Goal: Task Accomplishment & Management: Use online tool/utility

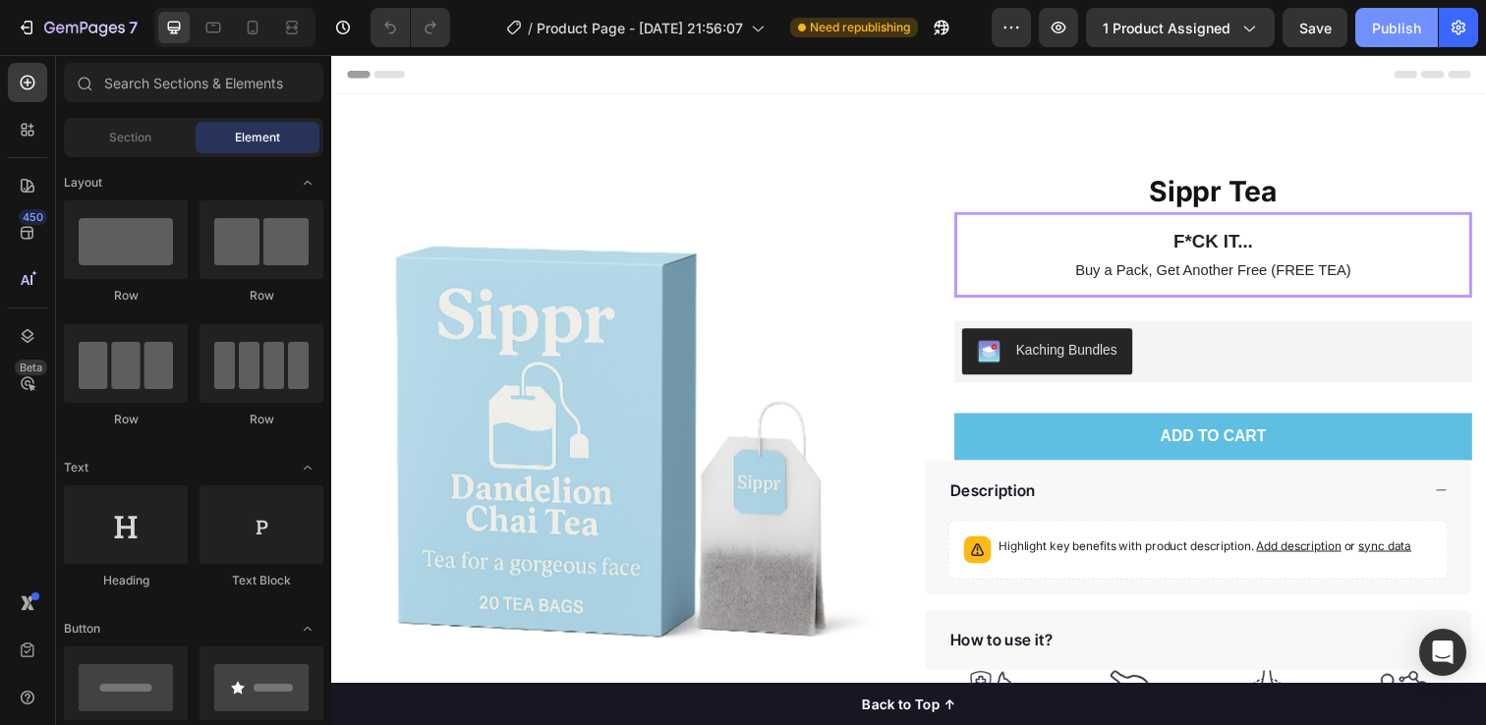
click at [1398, 15] on button "Publish" at bounding box center [1396, 27] width 83 height 39
click at [245, 13] on div at bounding box center [252, 27] width 31 height 31
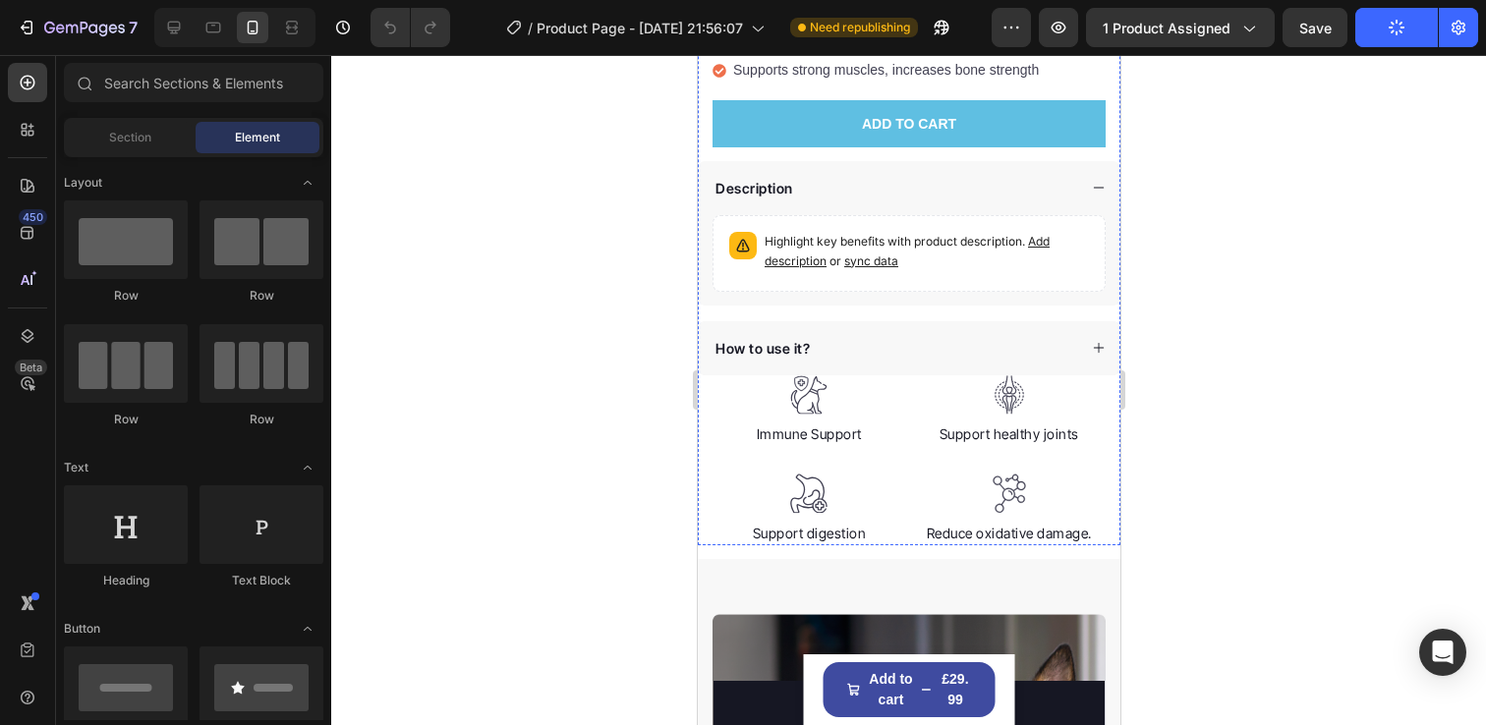
scroll to position [840, 0]
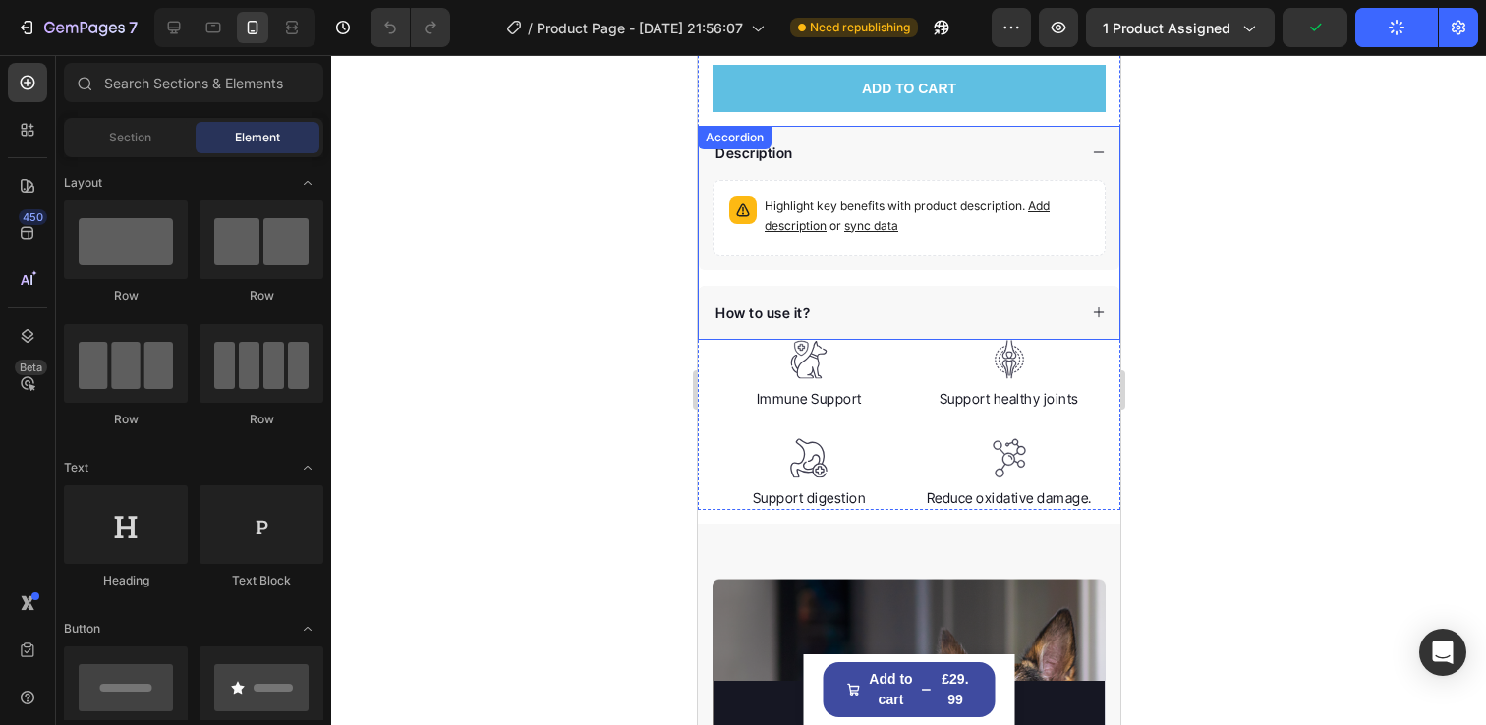
click at [1090, 140] on div "Description" at bounding box center [908, 153] width 421 height 54
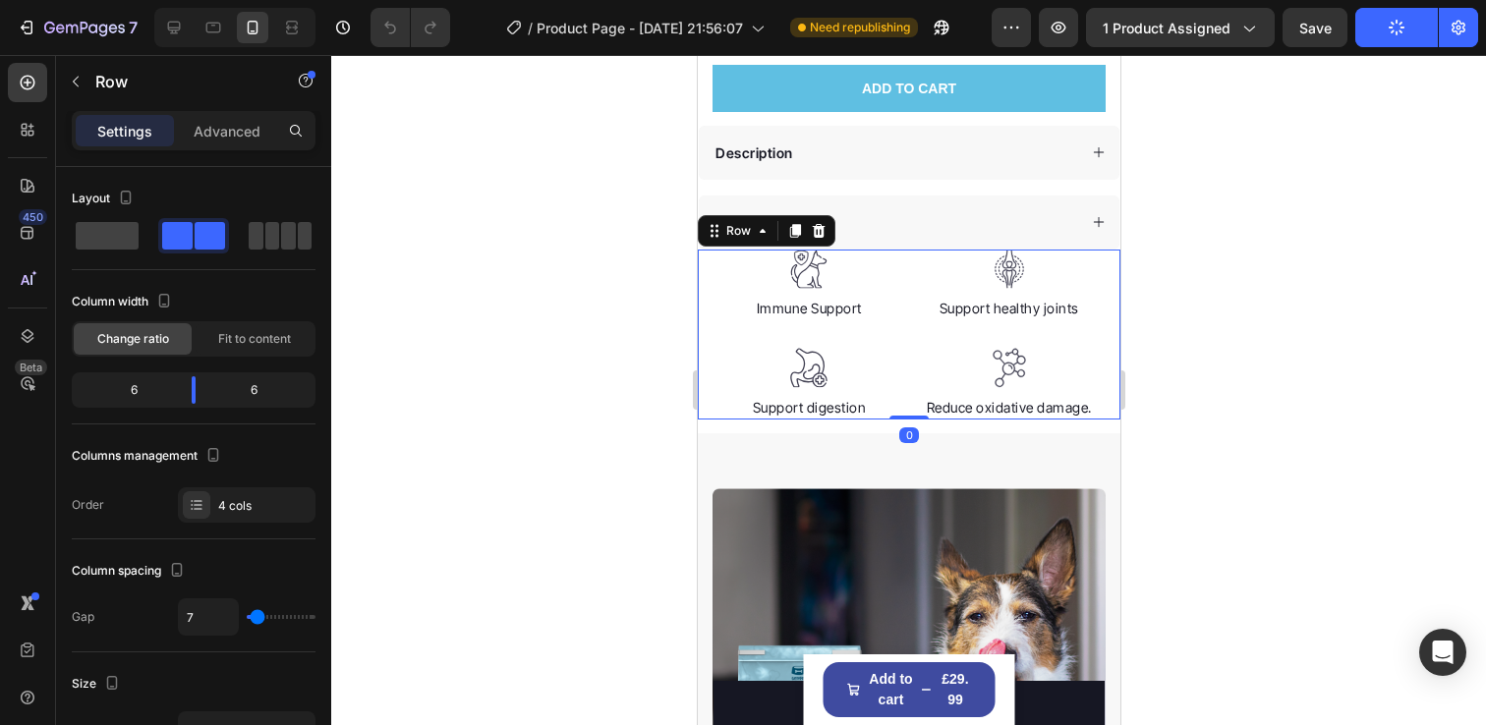
click at [1099, 257] on div "Image Immune Support Text block Image Support digestion Text block Image Suppor…" at bounding box center [908, 335] width 423 height 170
click at [80, 84] on icon "button" at bounding box center [76, 82] width 16 height 16
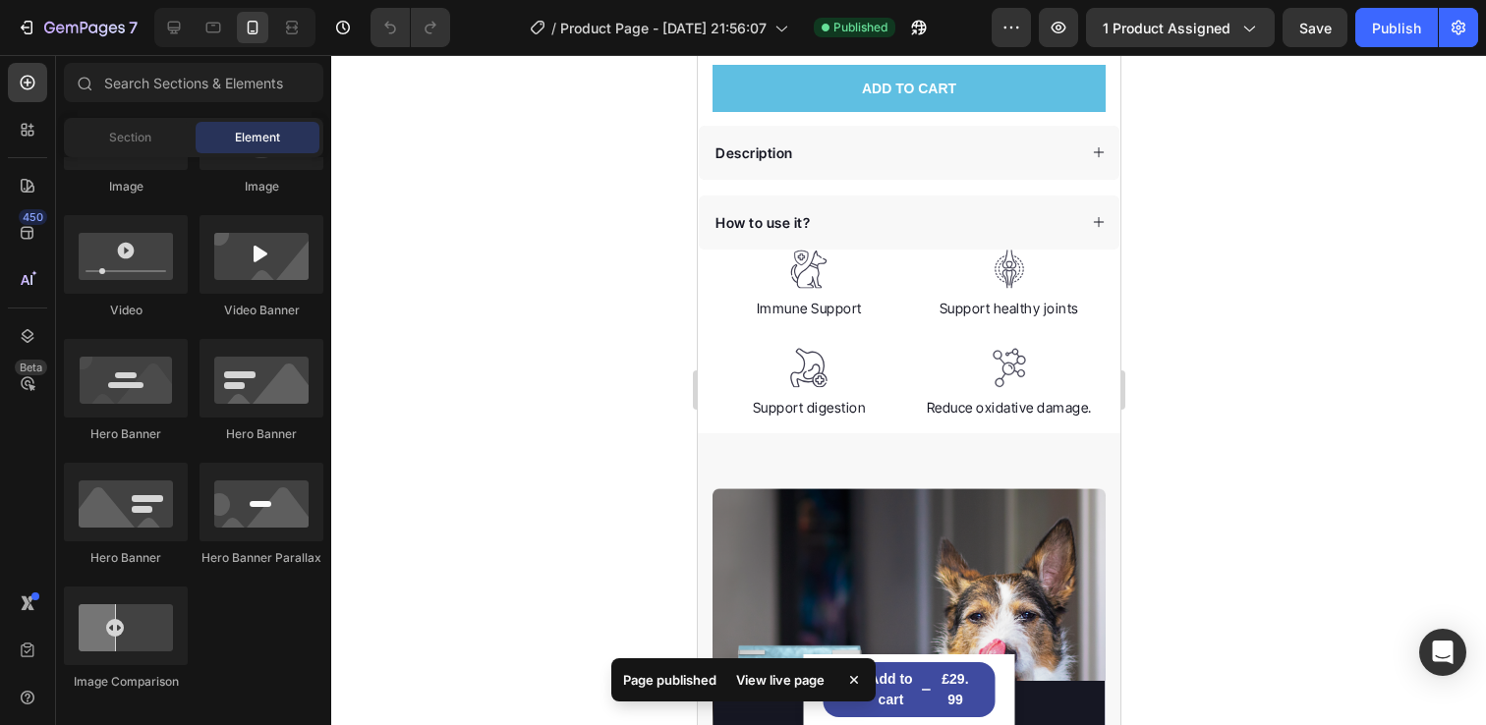
scroll to position [16, 0]
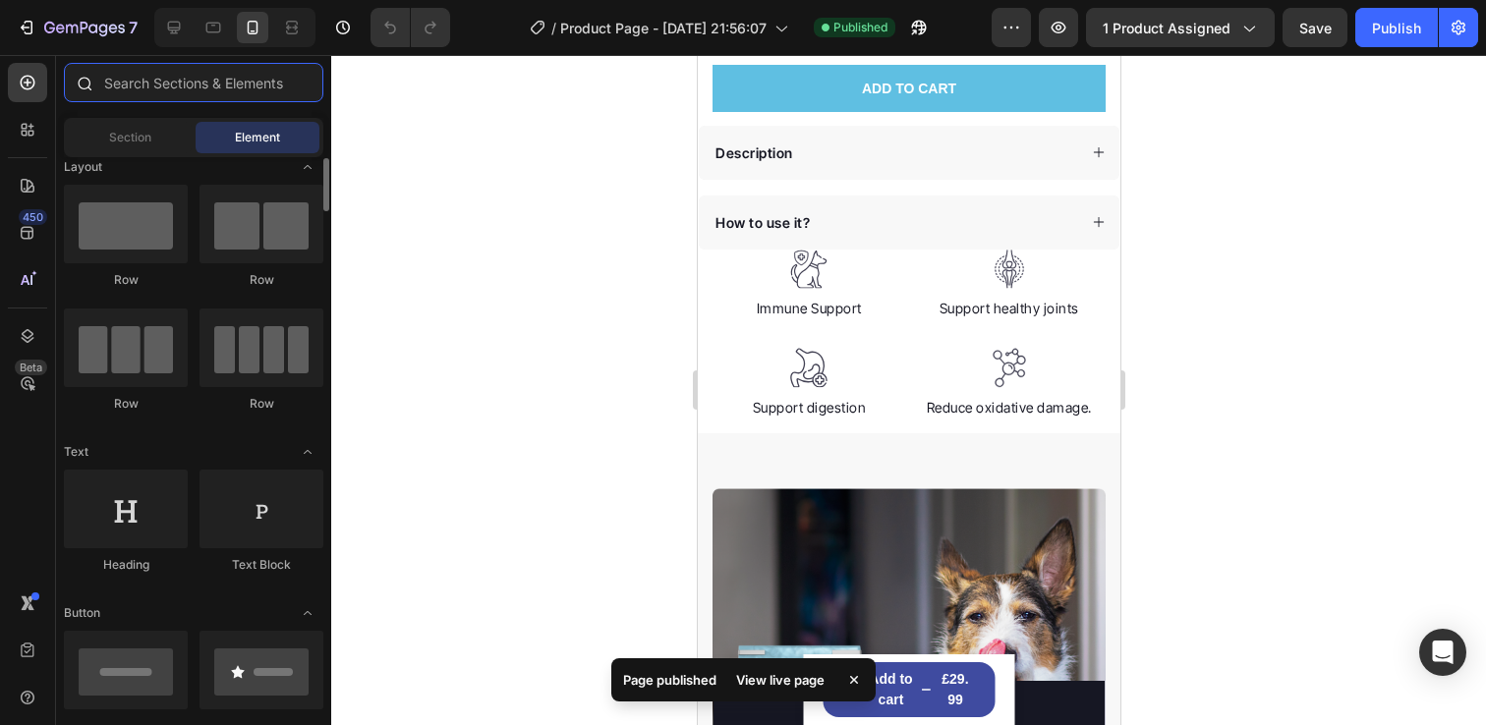
click at [172, 77] on input "text" at bounding box center [193, 82] width 259 height 39
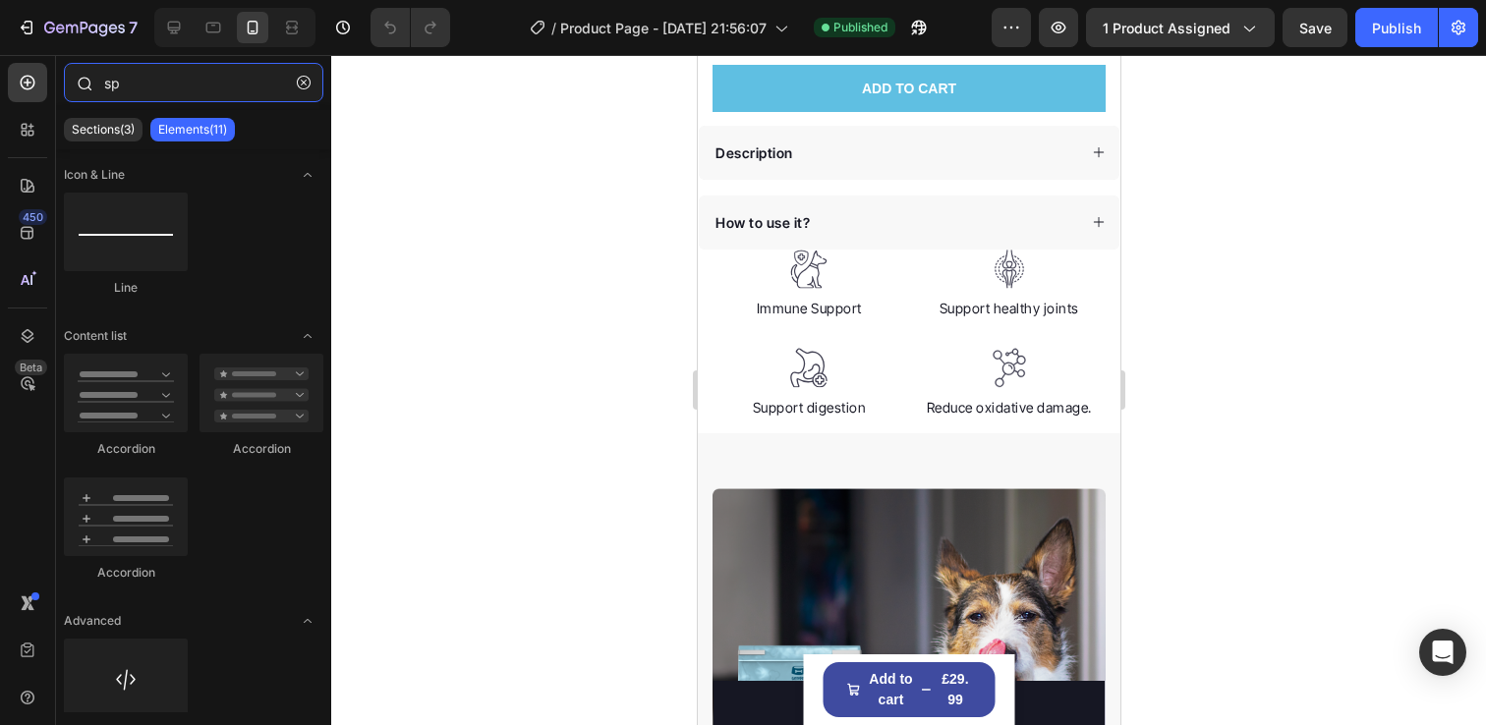
type input "s"
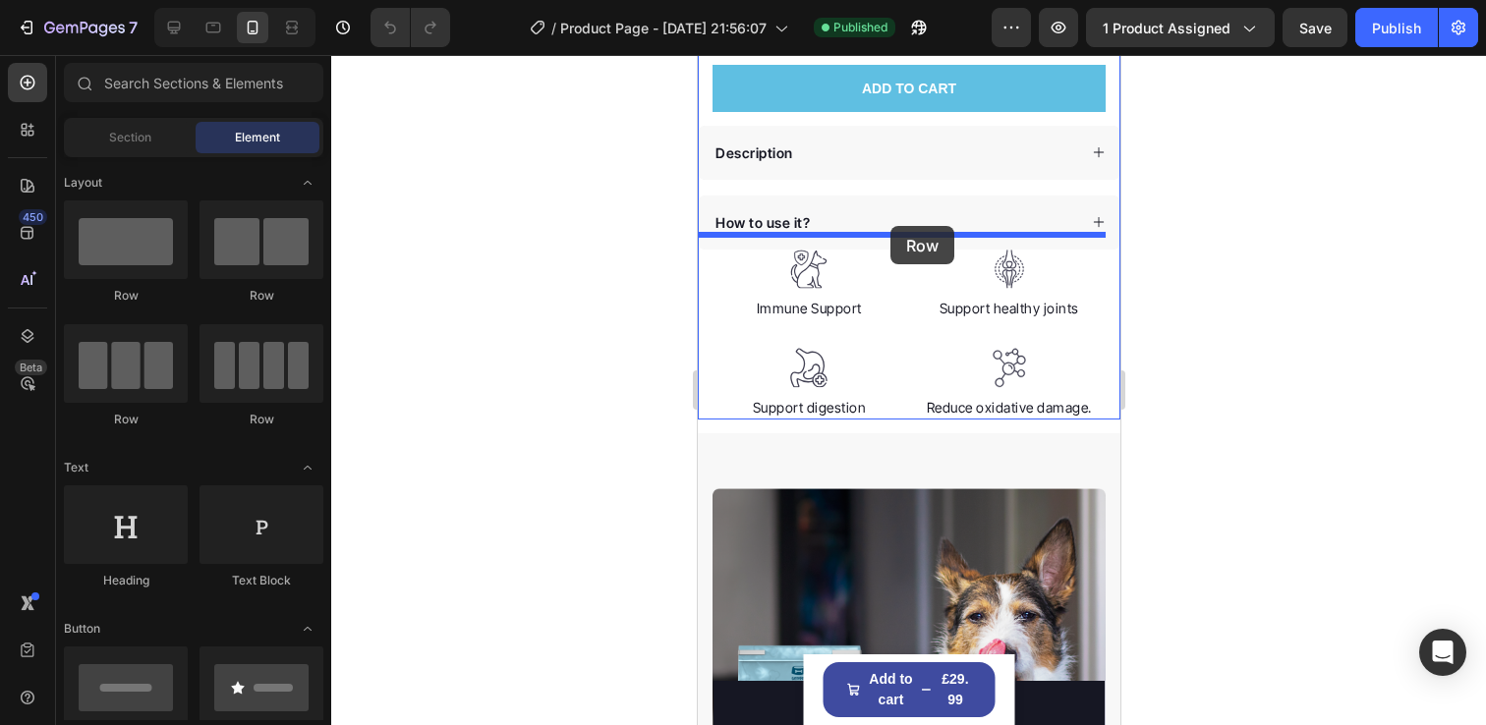
drag, startPoint x: 808, startPoint y: 298, endPoint x: 889, endPoint y: 226, distance: 108.6
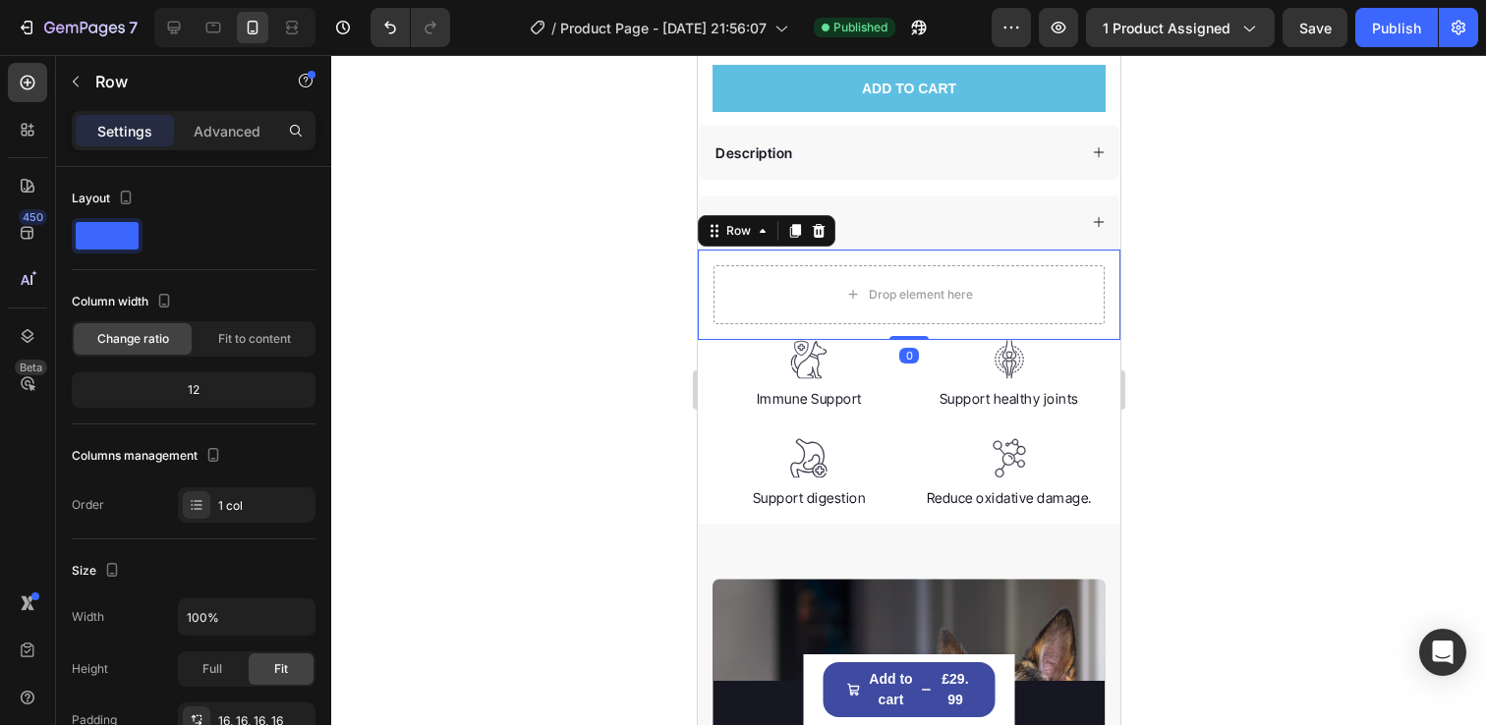
click at [1165, 328] on div at bounding box center [908, 390] width 1155 height 670
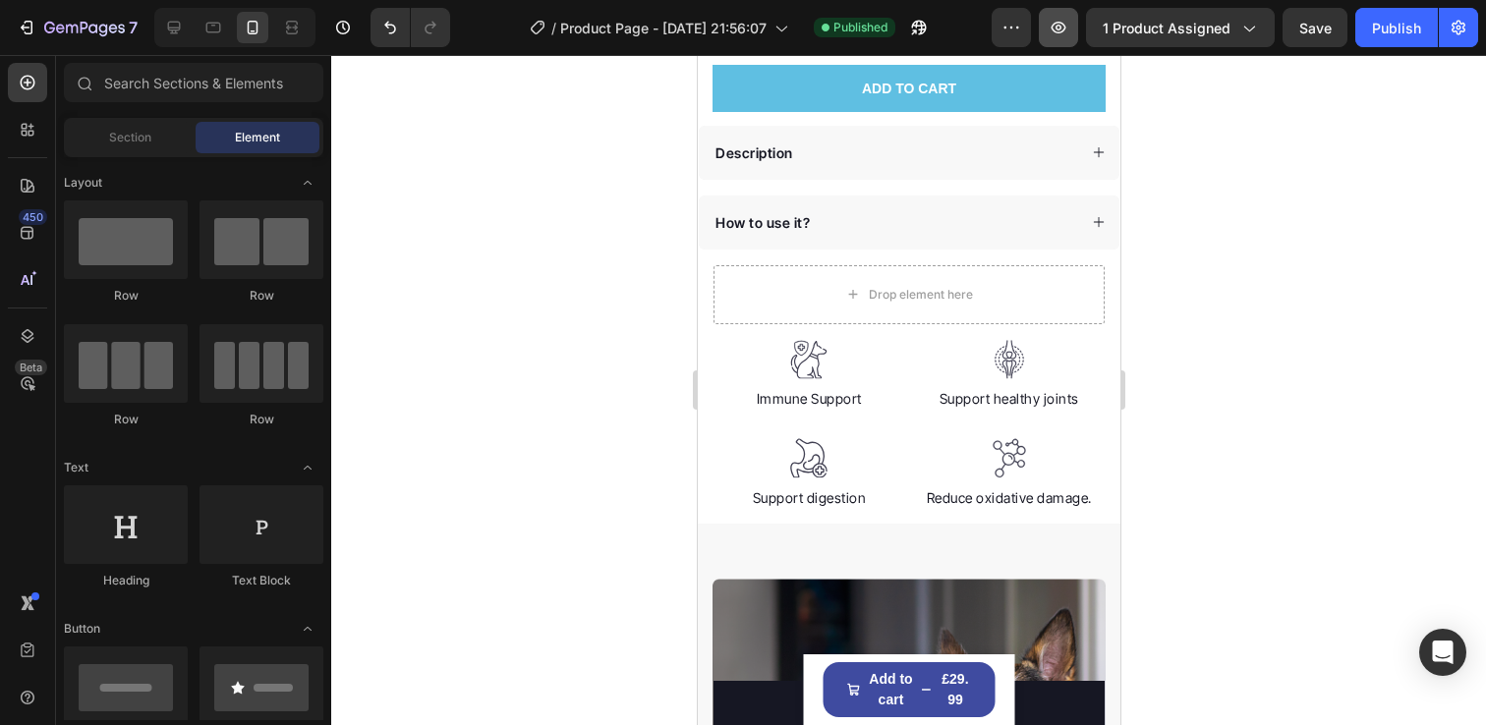
click at [1063, 22] on icon "button" at bounding box center [1058, 28] width 20 height 20
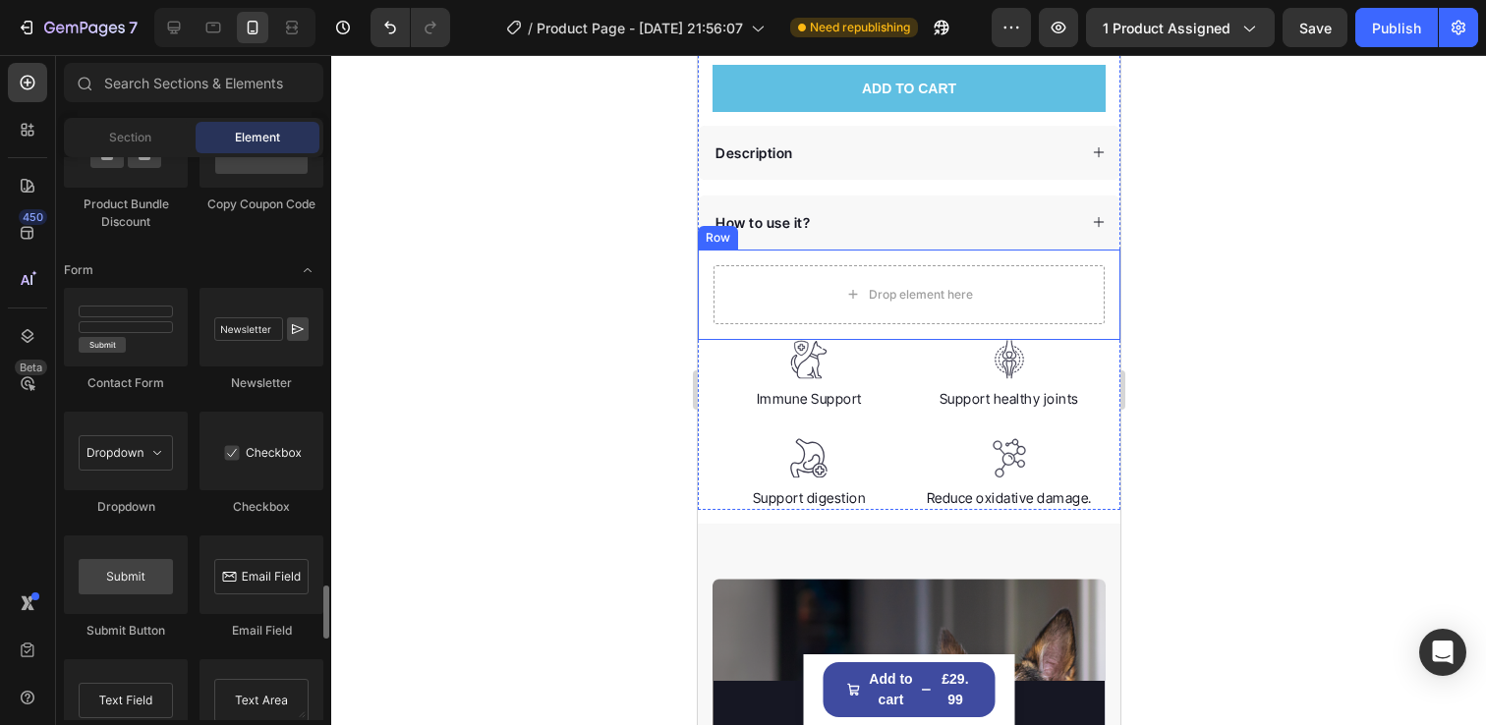
scroll to position [4515, 0]
click at [193, 90] on input "text" at bounding box center [193, 82] width 259 height 39
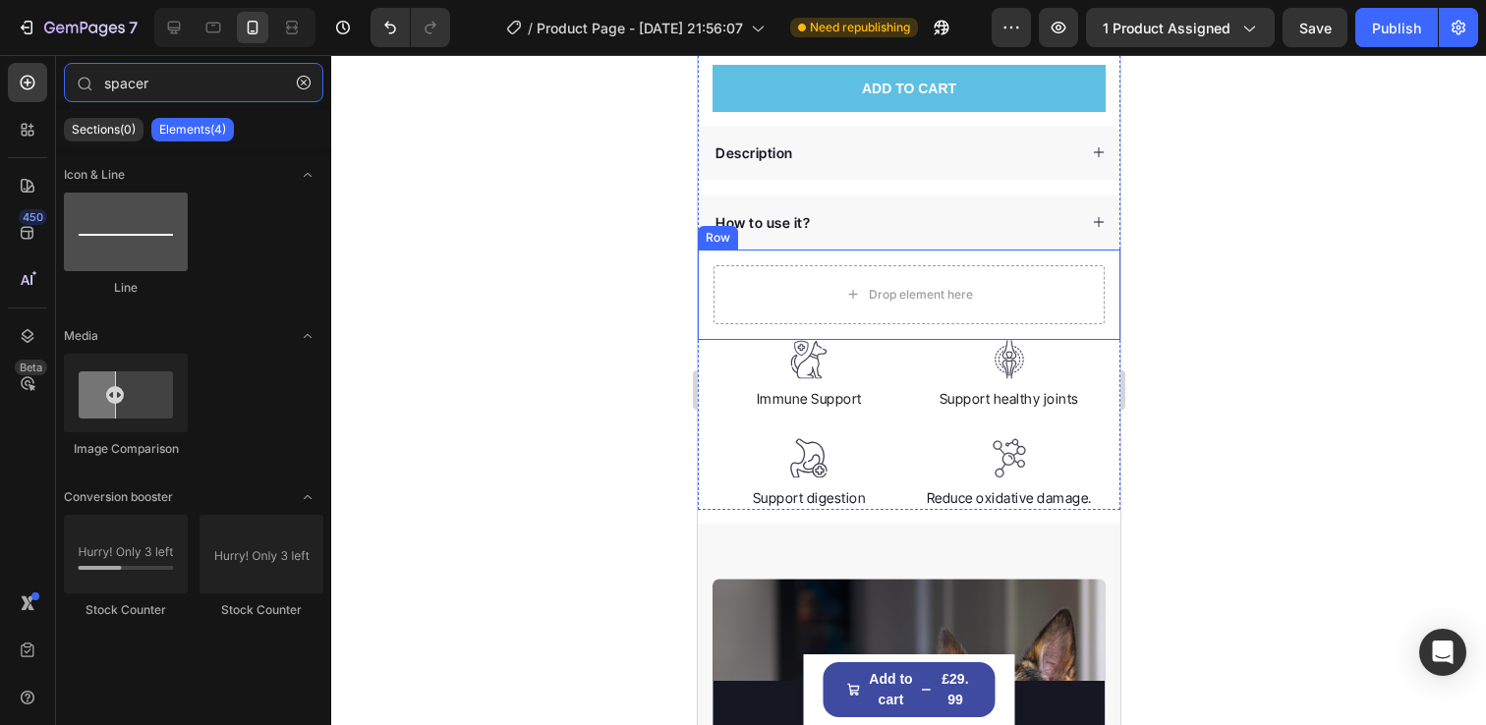
type input "spacer"
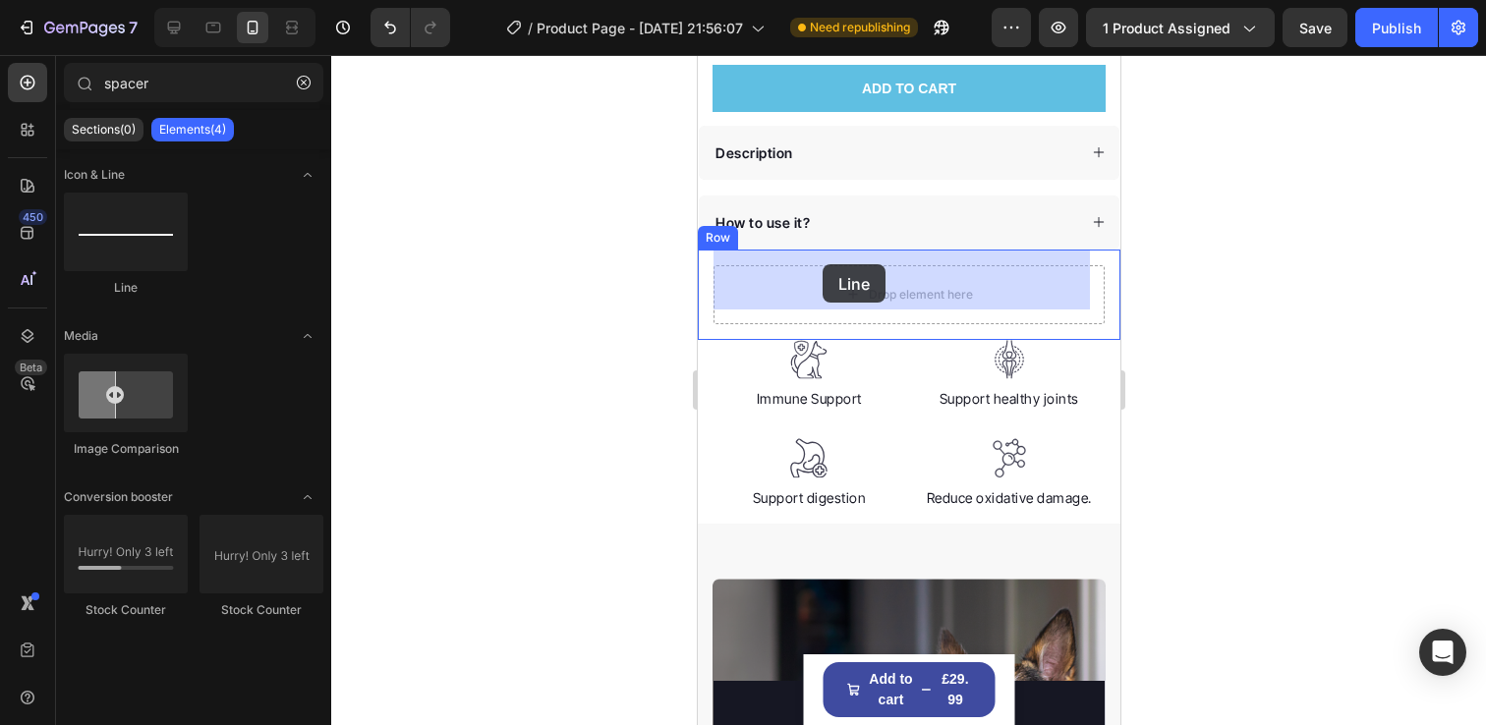
drag, startPoint x: 786, startPoint y: 275, endPoint x: 820, endPoint y: 266, distance: 35.5
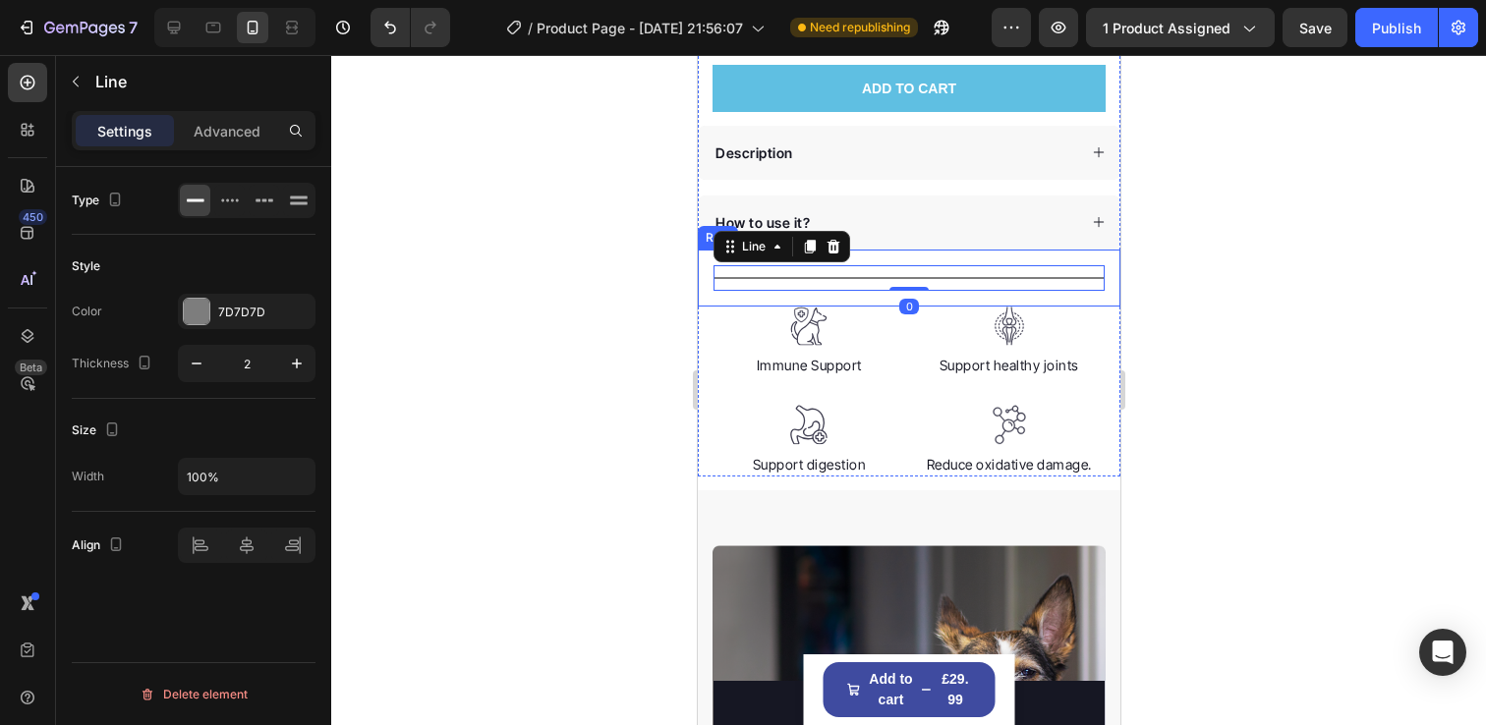
click at [1230, 270] on div at bounding box center [908, 390] width 1155 height 670
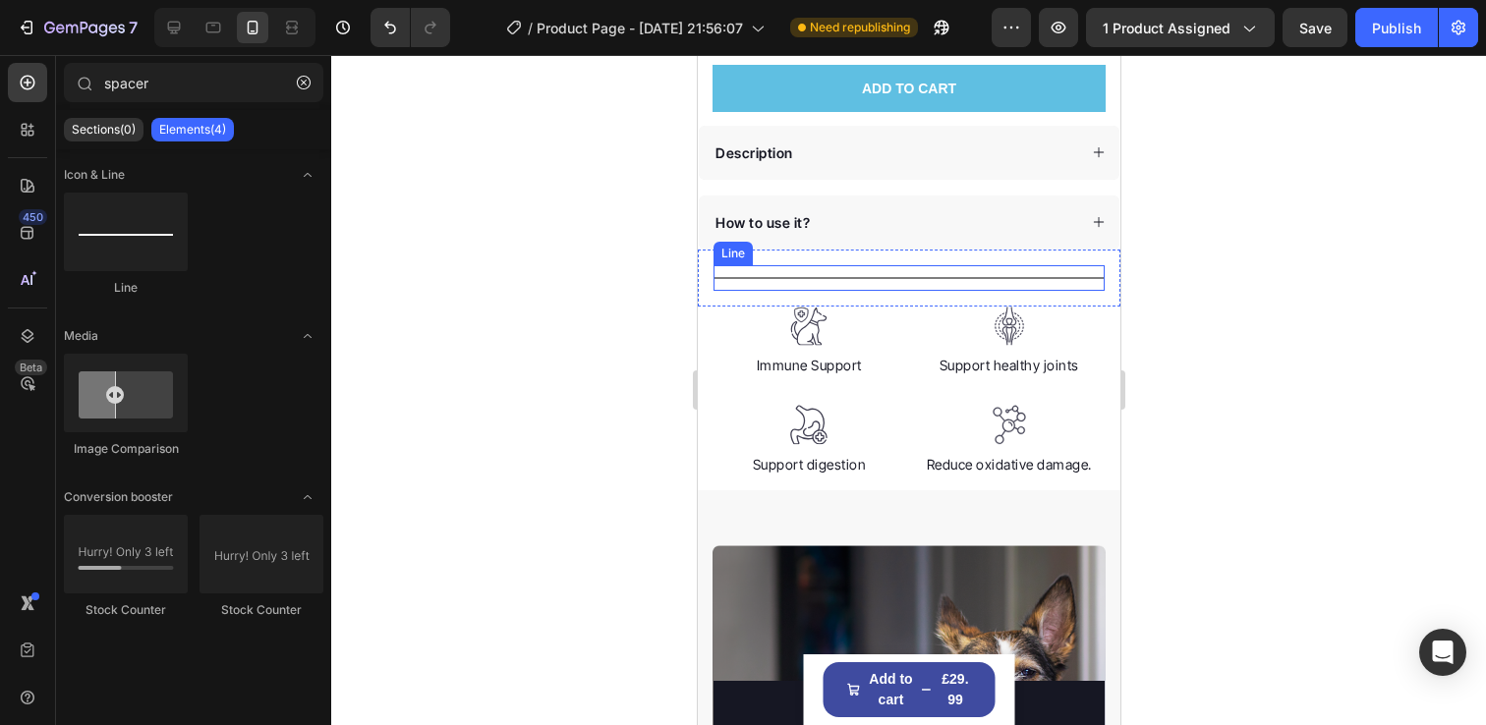
click at [1009, 265] on div "Title Line" at bounding box center [907, 278] width 391 height 26
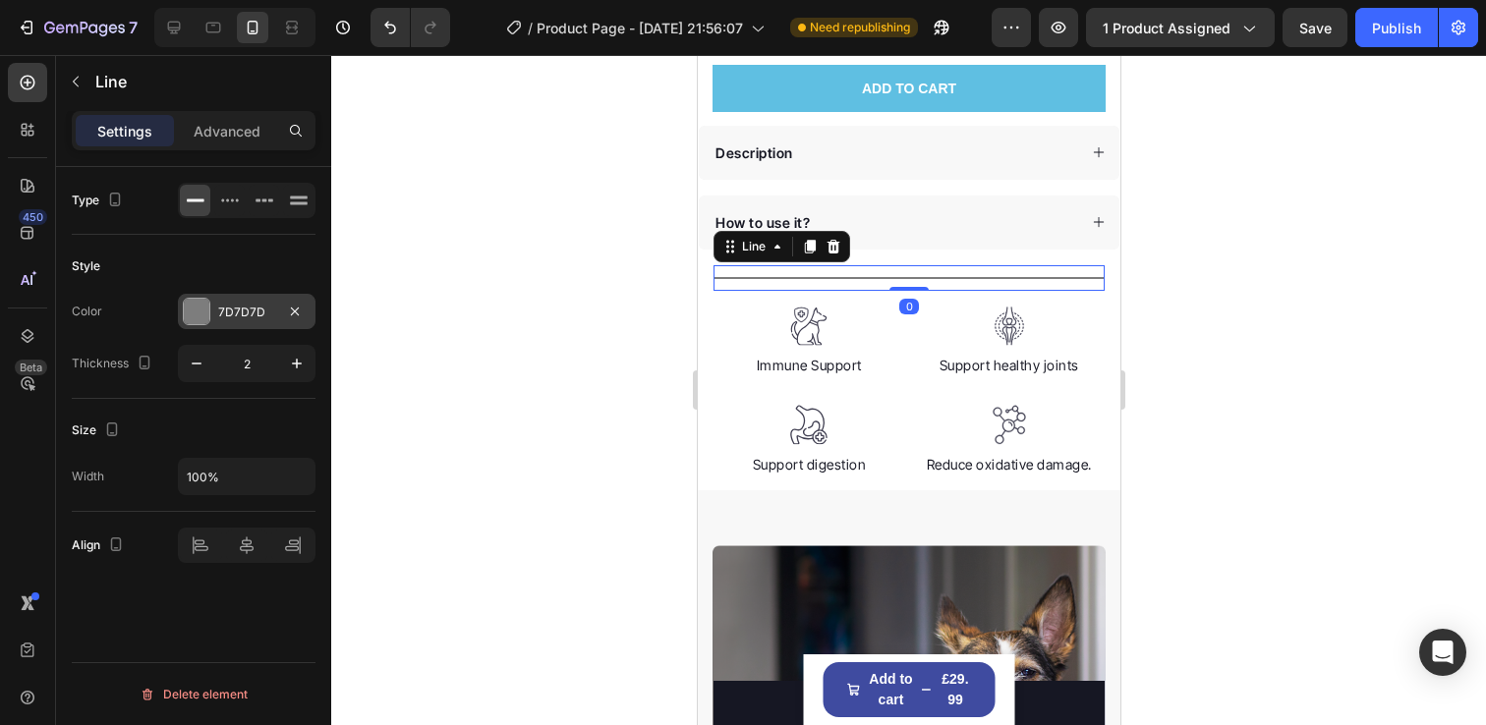
click at [197, 317] on div at bounding box center [197, 312] width 26 height 26
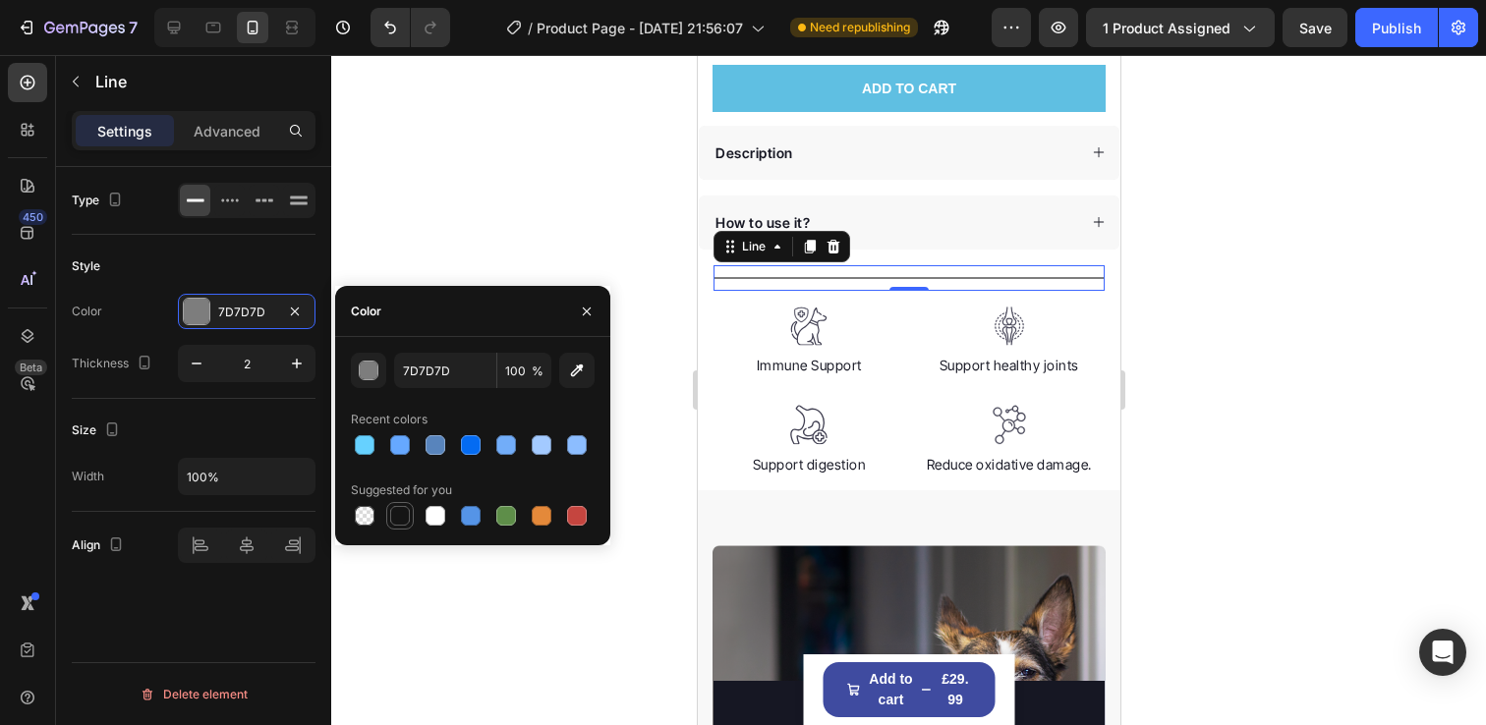
click at [394, 514] on div at bounding box center [400, 516] width 20 height 20
type input "151515"
click at [1201, 306] on div at bounding box center [908, 390] width 1155 height 670
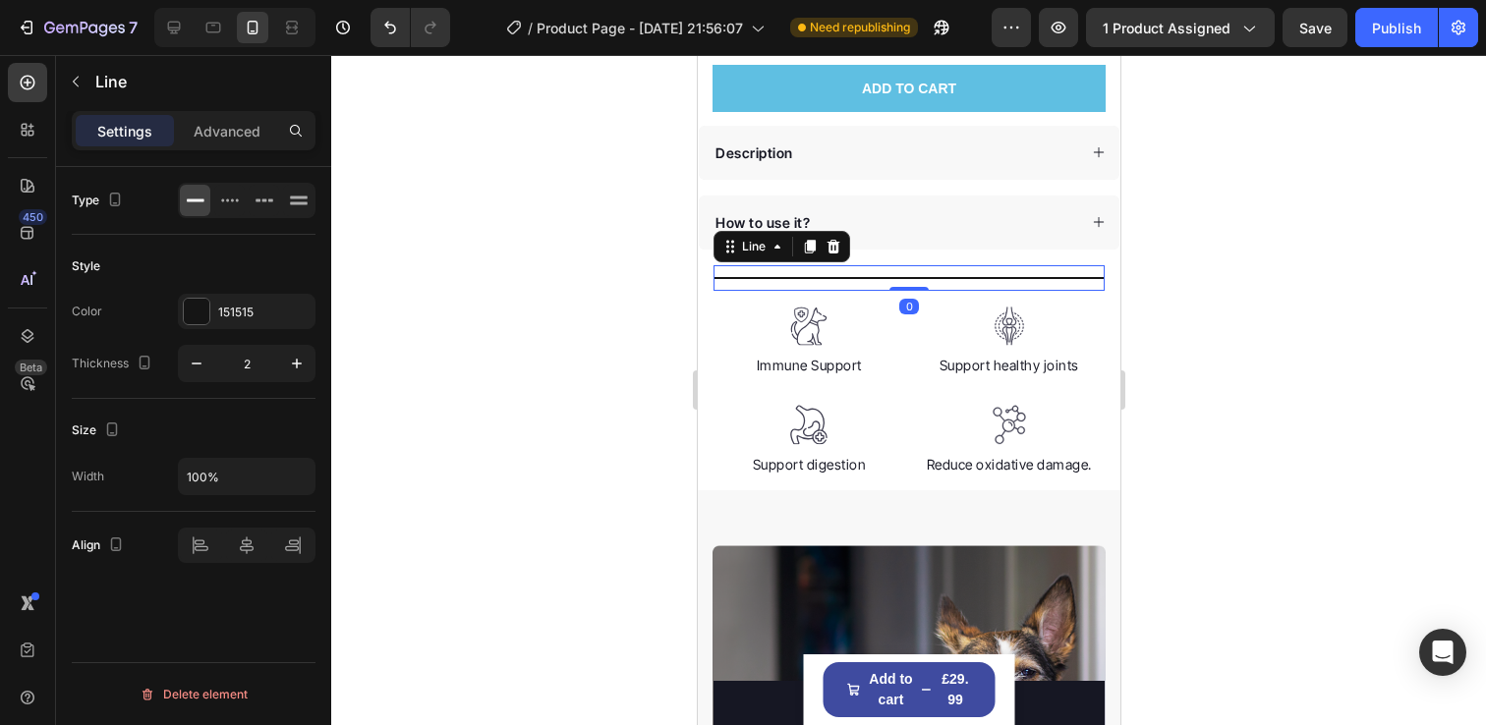
click at [993, 265] on div "Title Line 0" at bounding box center [907, 278] width 391 height 26
click at [191, 319] on div at bounding box center [197, 312] width 26 height 26
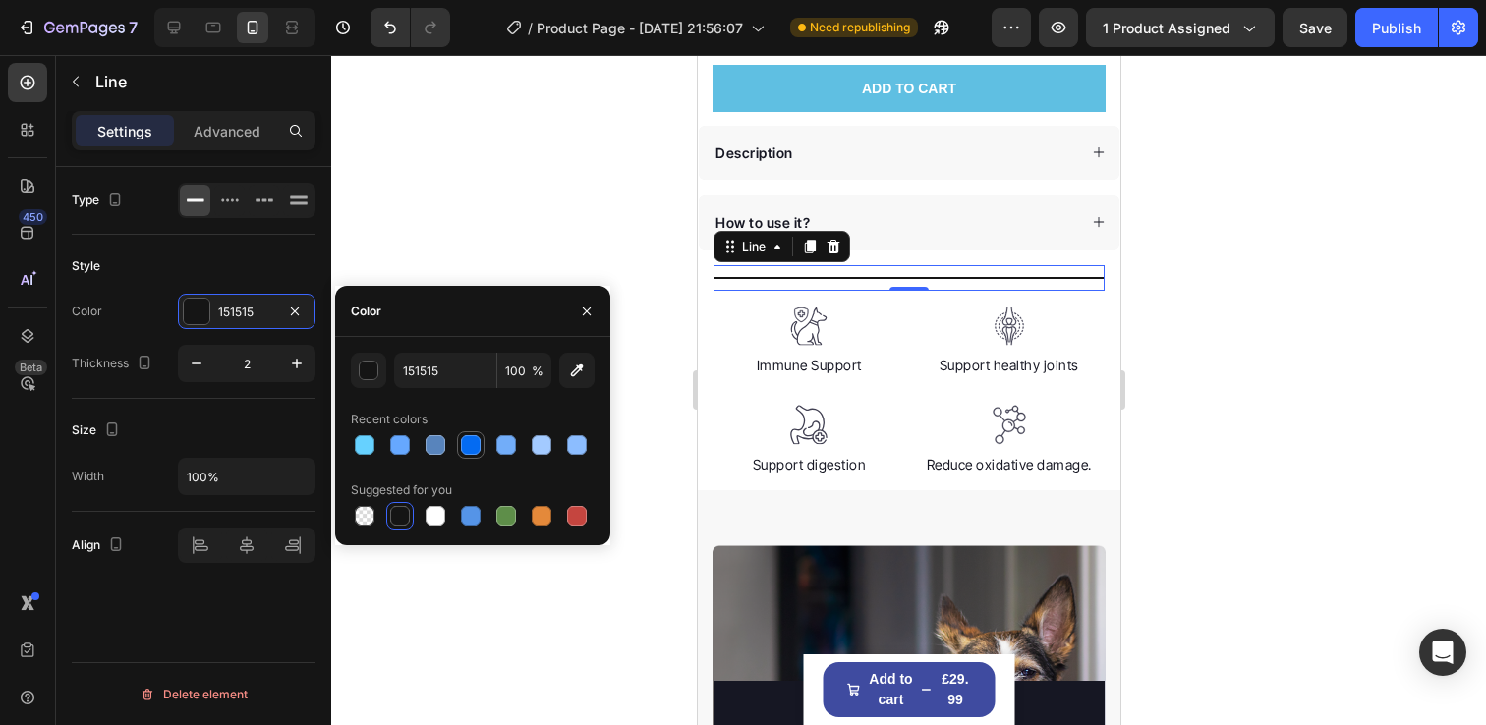
click at [463, 449] on div at bounding box center [471, 445] width 20 height 20
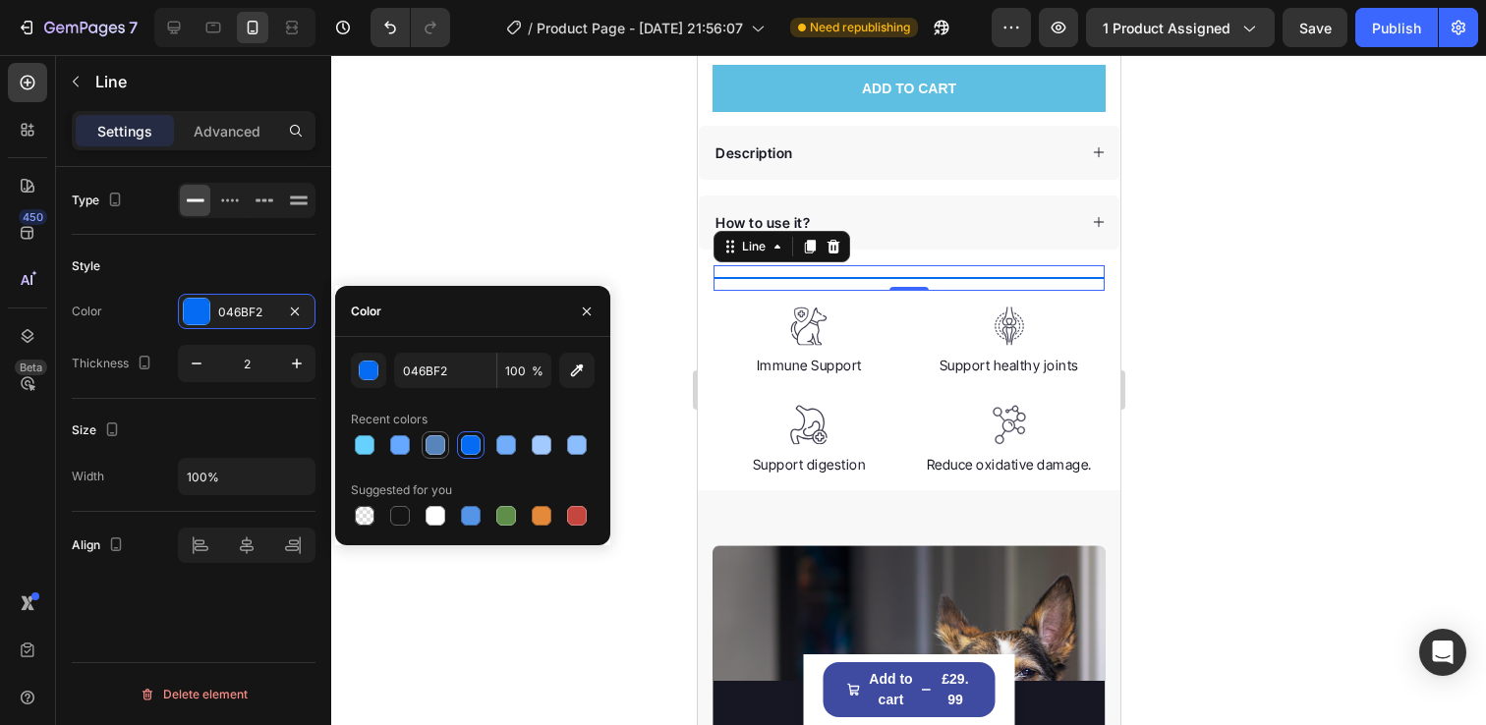
click at [436, 441] on div at bounding box center [435, 445] width 20 height 20
click at [463, 441] on div at bounding box center [471, 445] width 20 height 20
type input "046BF2"
click at [1148, 352] on div at bounding box center [908, 390] width 1155 height 670
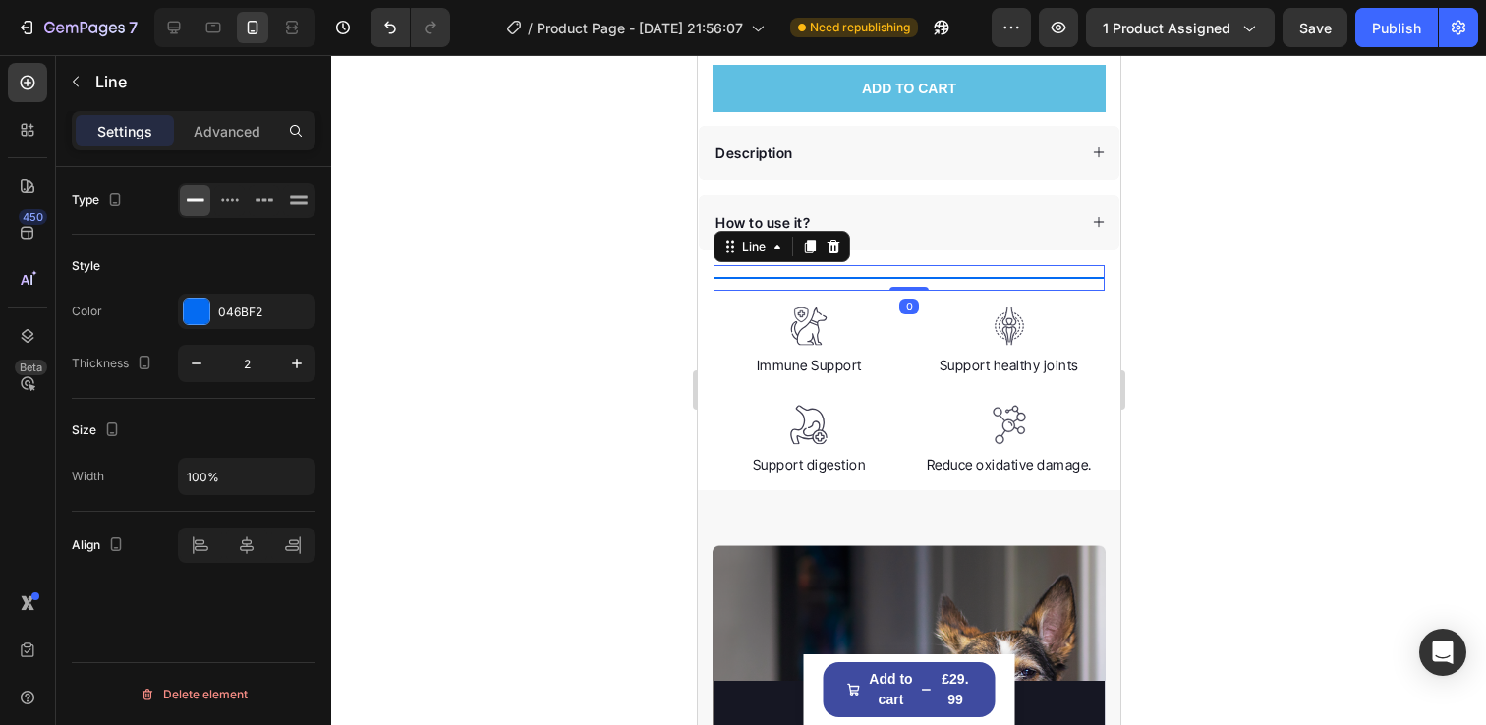
click at [1016, 265] on div "Title Line 0" at bounding box center [907, 278] width 391 height 26
click at [839, 239] on icon at bounding box center [832, 247] width 16 height 16
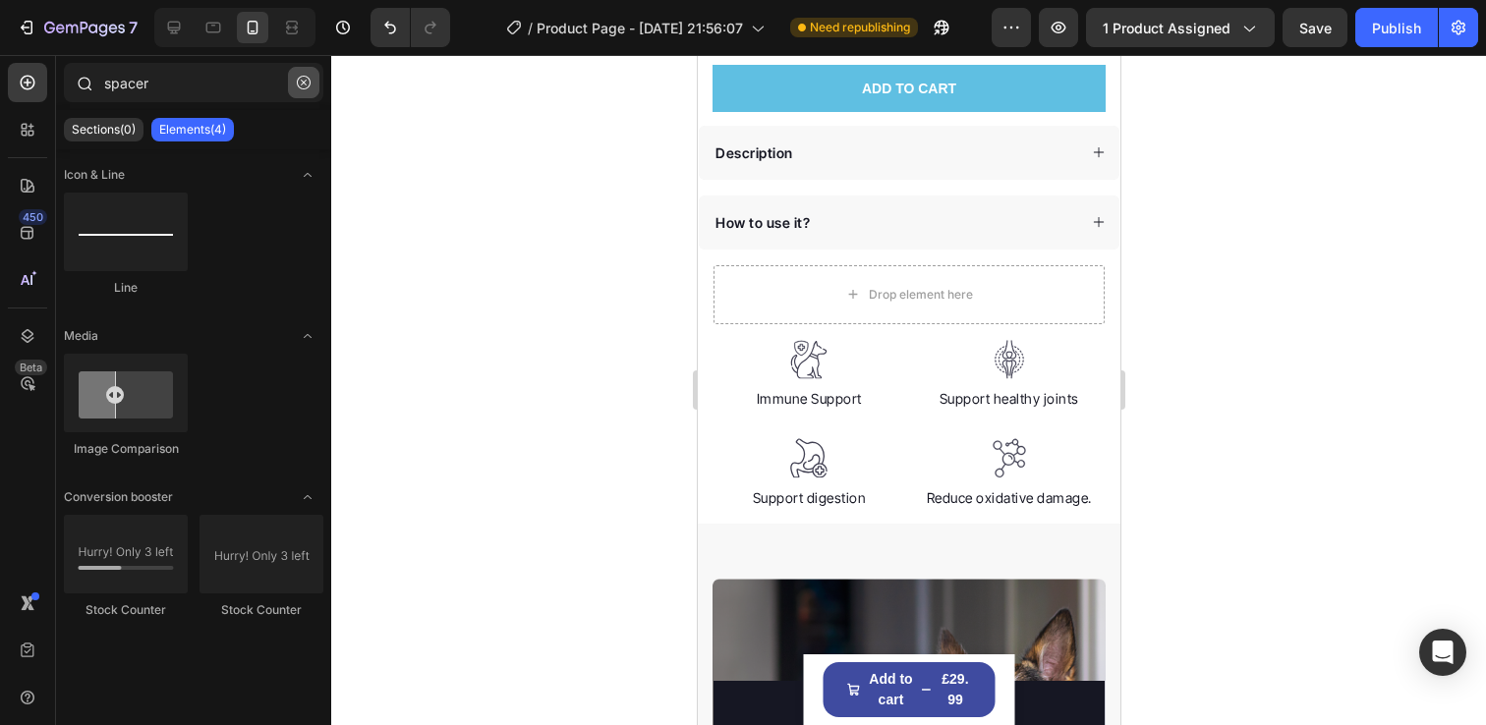
click at [299, 76] on icon "button" at bounding box center [304, 83] width 14 height 14
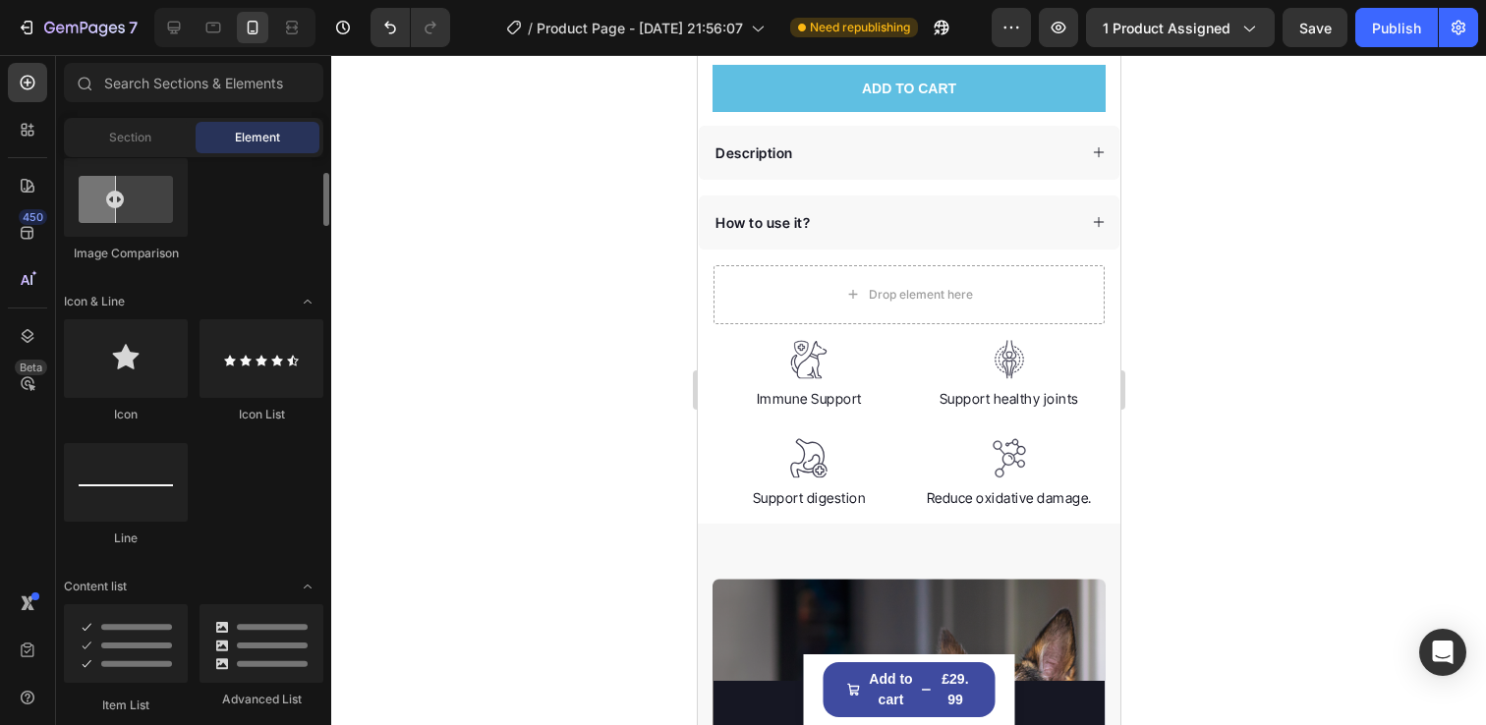
scroll to position [1151, 0]
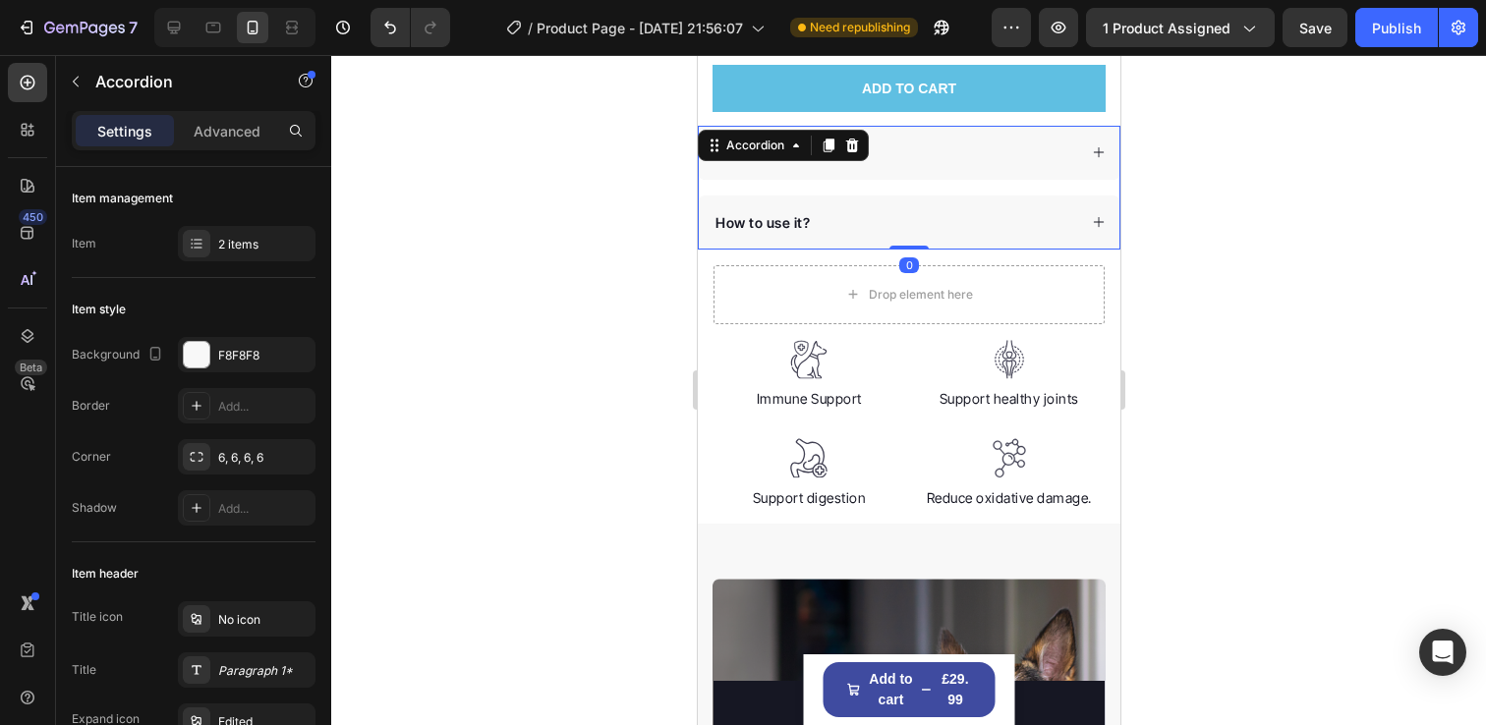
click at [1061, 197] on div "How to use it?" at bounding box center [908, 223] width 421 height 54
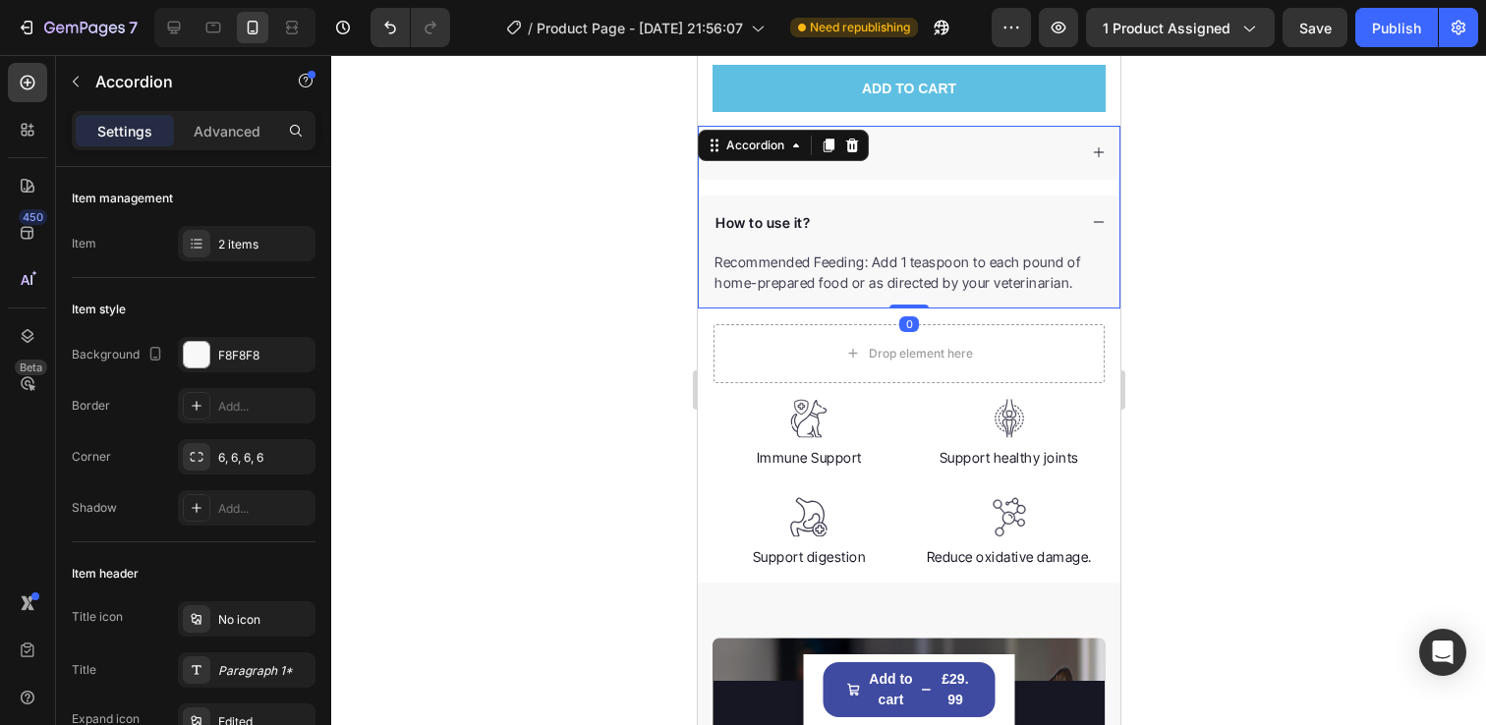
click at [1061, 197] on div "How to use it?" at bounding box center [908, 223] width 421 height 54
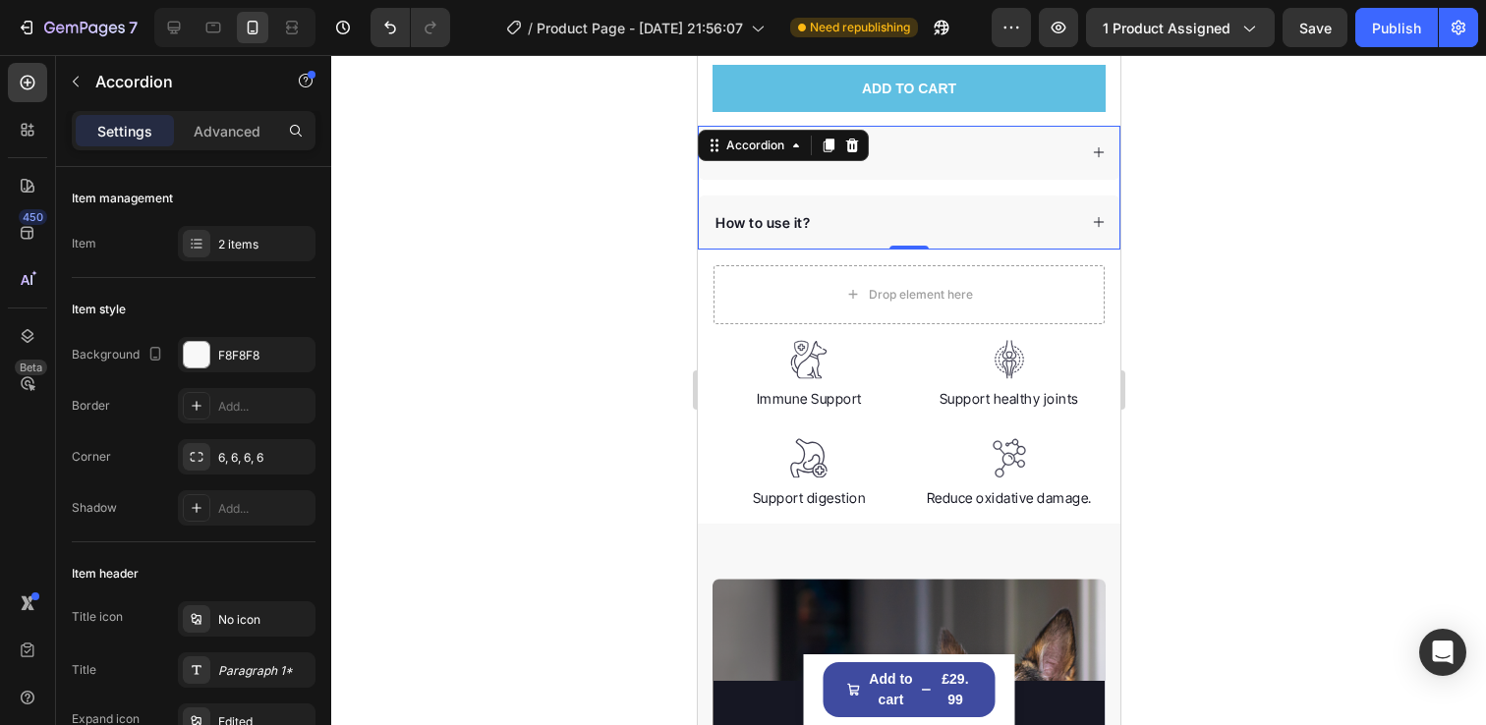
click at [1272, 290] on div at bounding box center [908, 390] width 1155 height 670
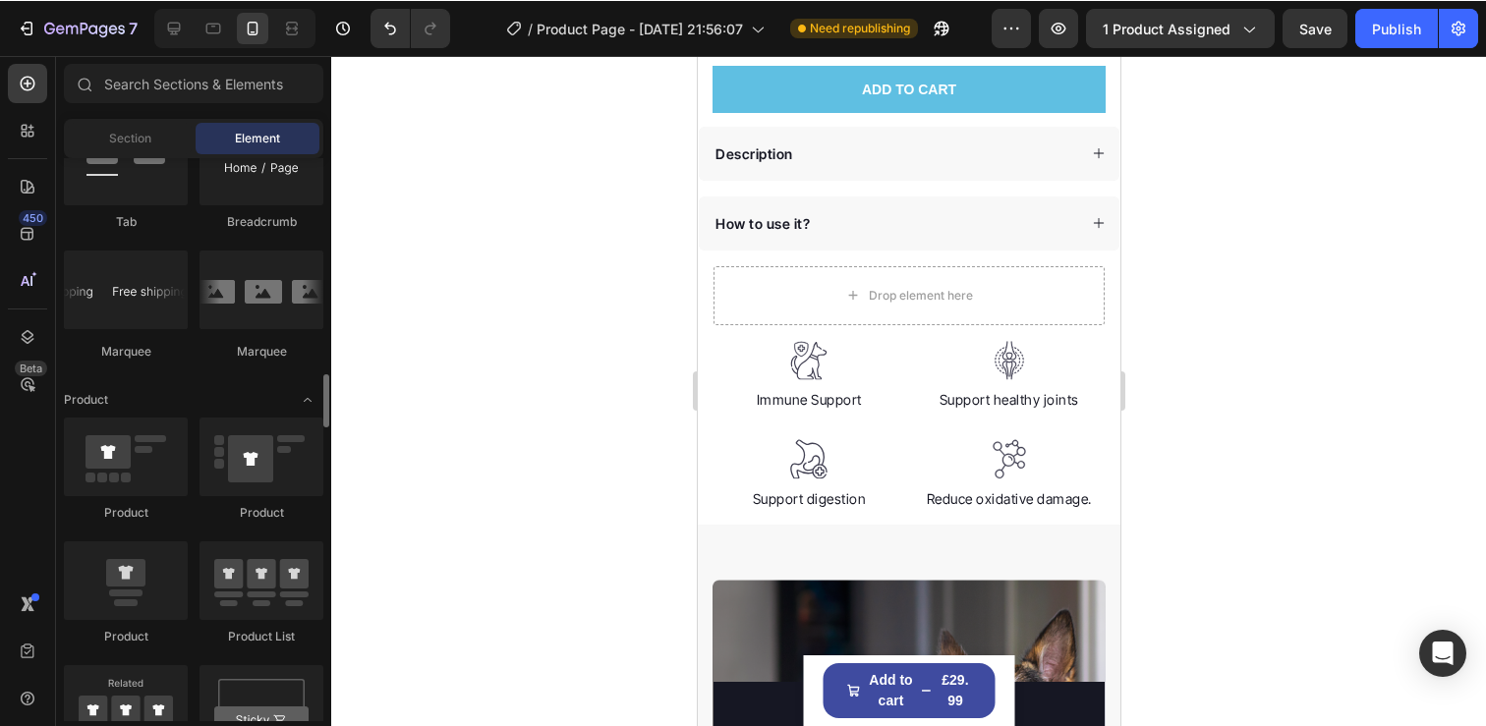
scroll to position [2284, 0]
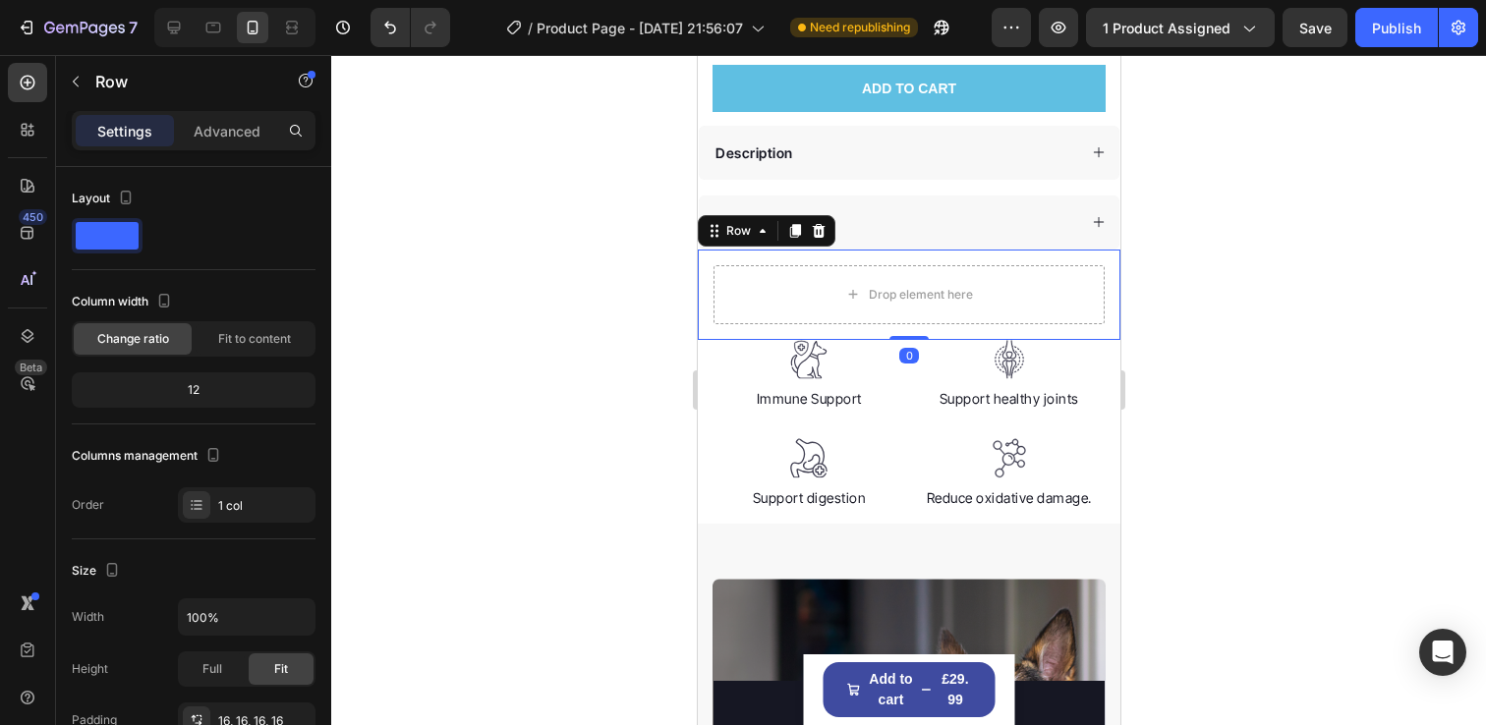
click at [700, 262] on div "Drop element here Row 0" at bounding box center [908, 295] width 423 height 90
click at [818, 223] on icon at bounding box center [818, 231] width 16 height 16
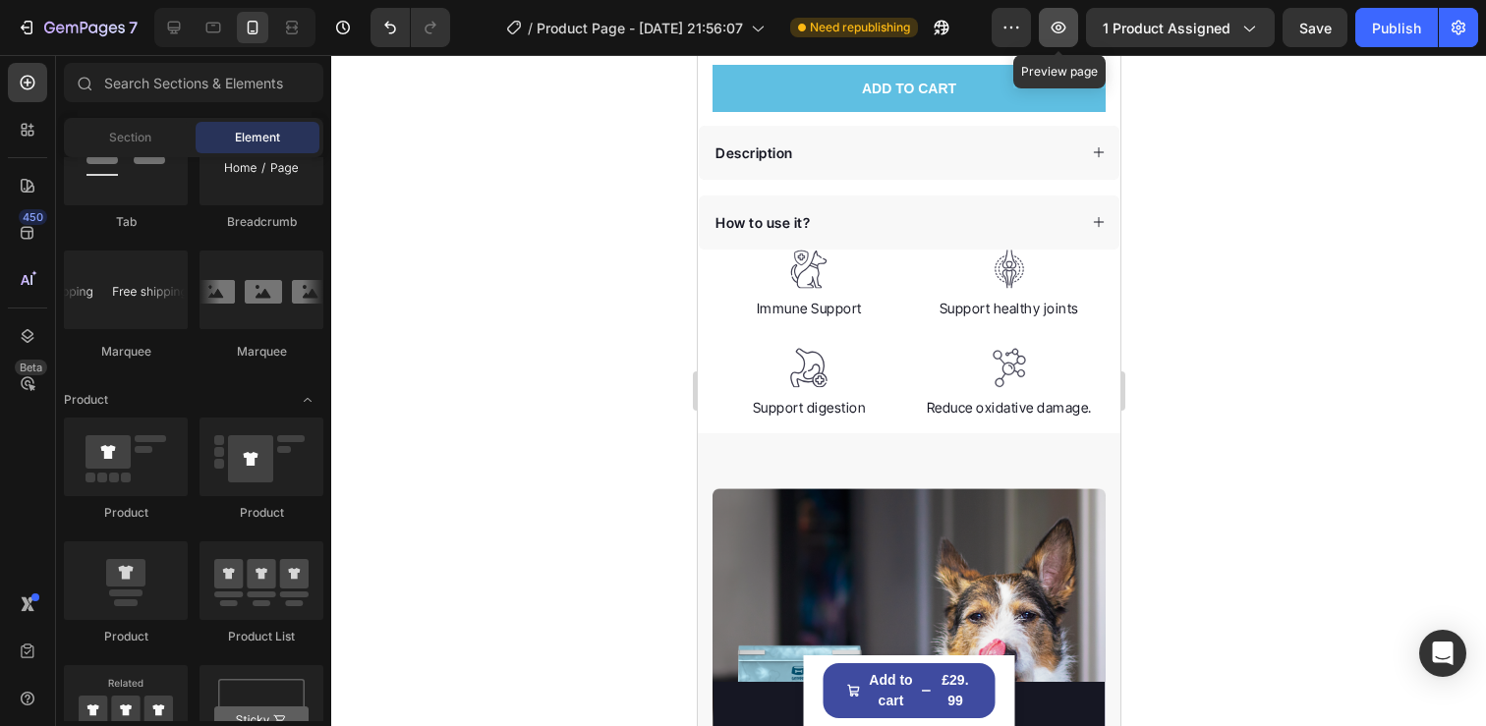
click at [1057, 29] on icon "button" at bounding box center [1058, 28] width 20 height 20
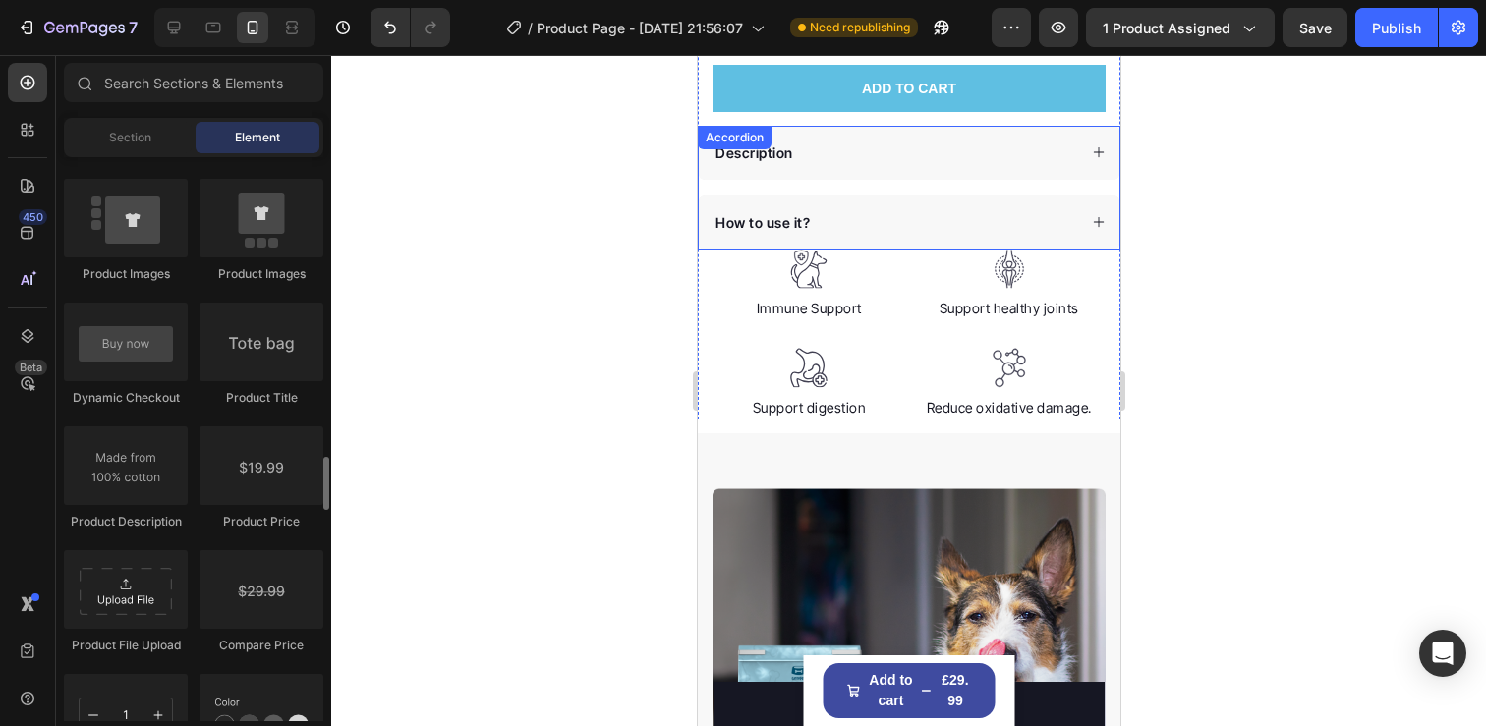
scroll to position [3039, 0]
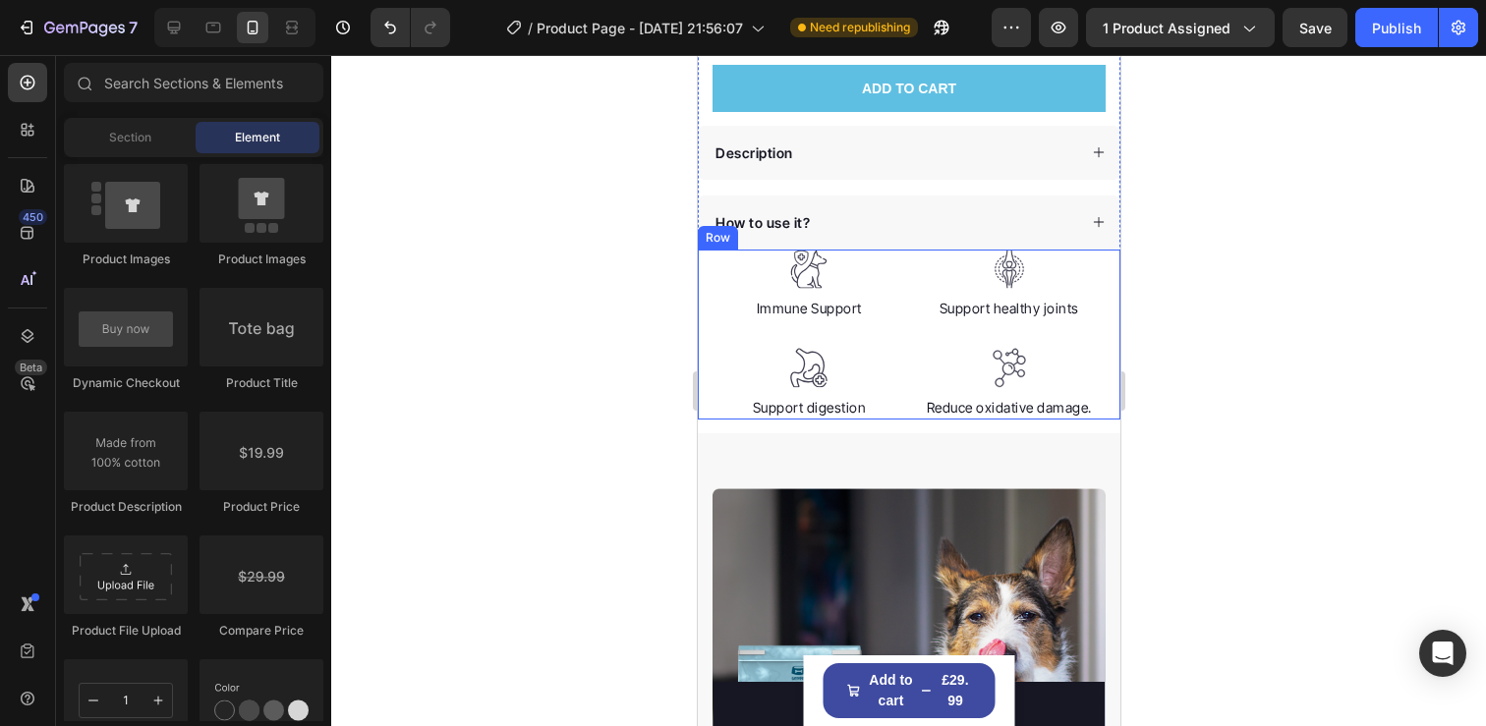
click at [700, 283] on div "Image Immune Support Text block Image Support digestion Text block Image Suppor…" at bounding box center [908, 335] width 423 height 170
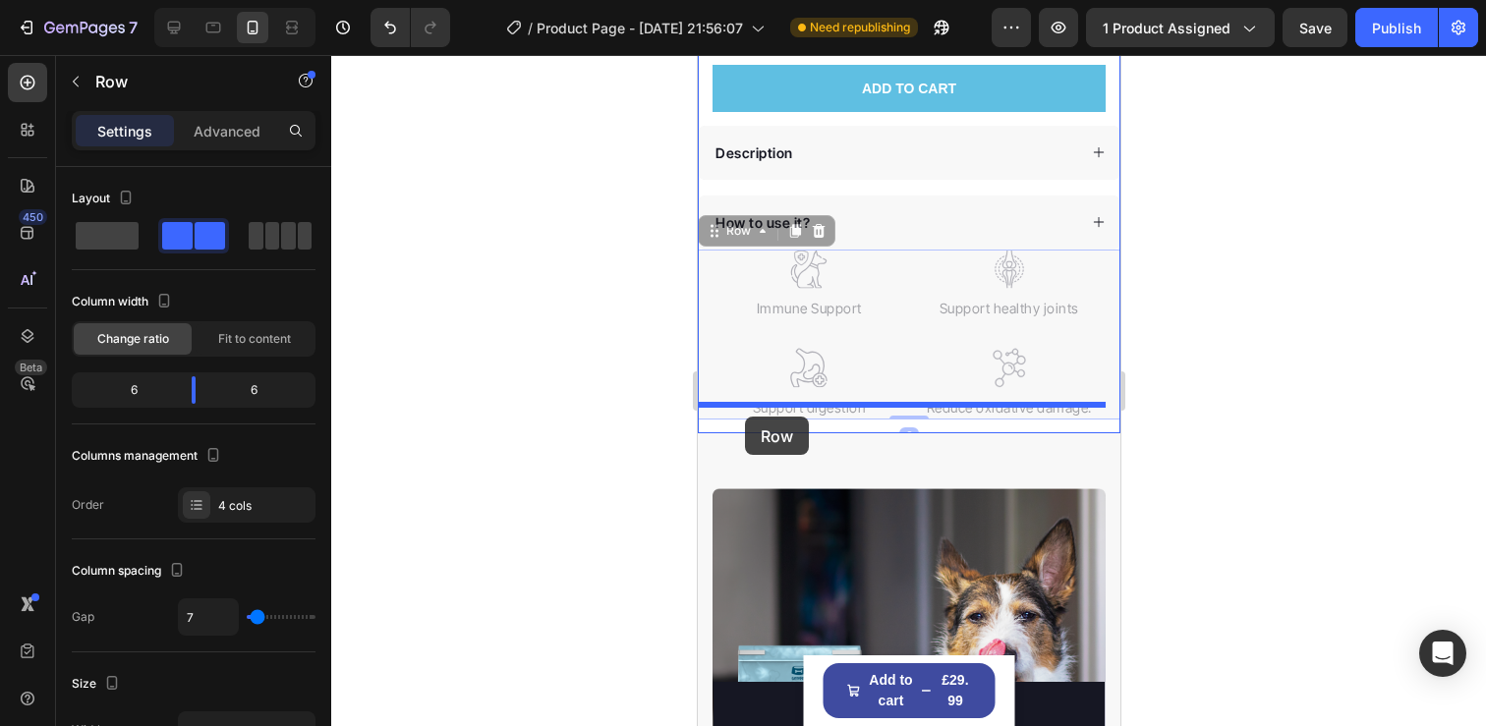
drag, startPoint x: 717, startPoint y: 213, endPoint x: 744, endPoint y: 417, distance: 205.1
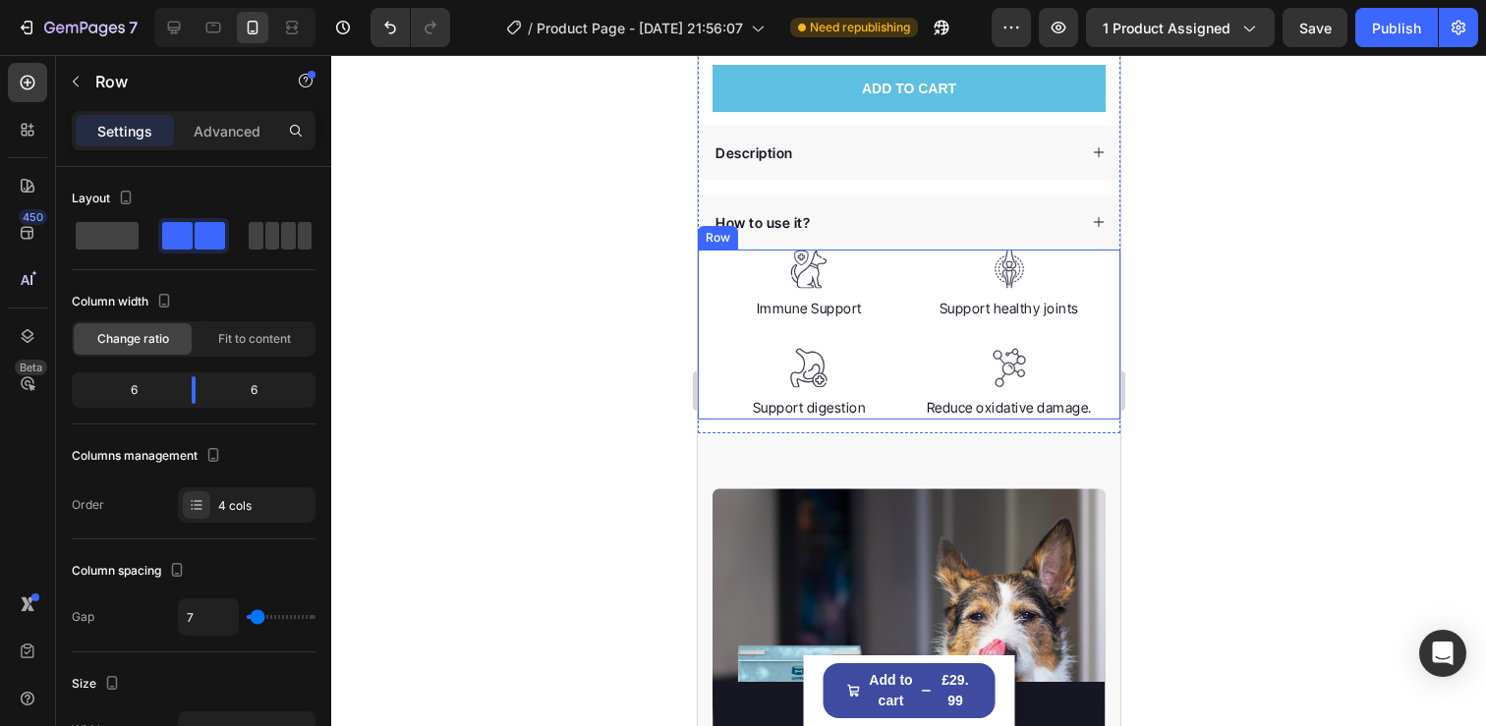
click at [705, 346] on div "Image Immune Support Text block Image Support digestion Text block Image Suppor…" at bounding box center [908, 335] width 423 height 170
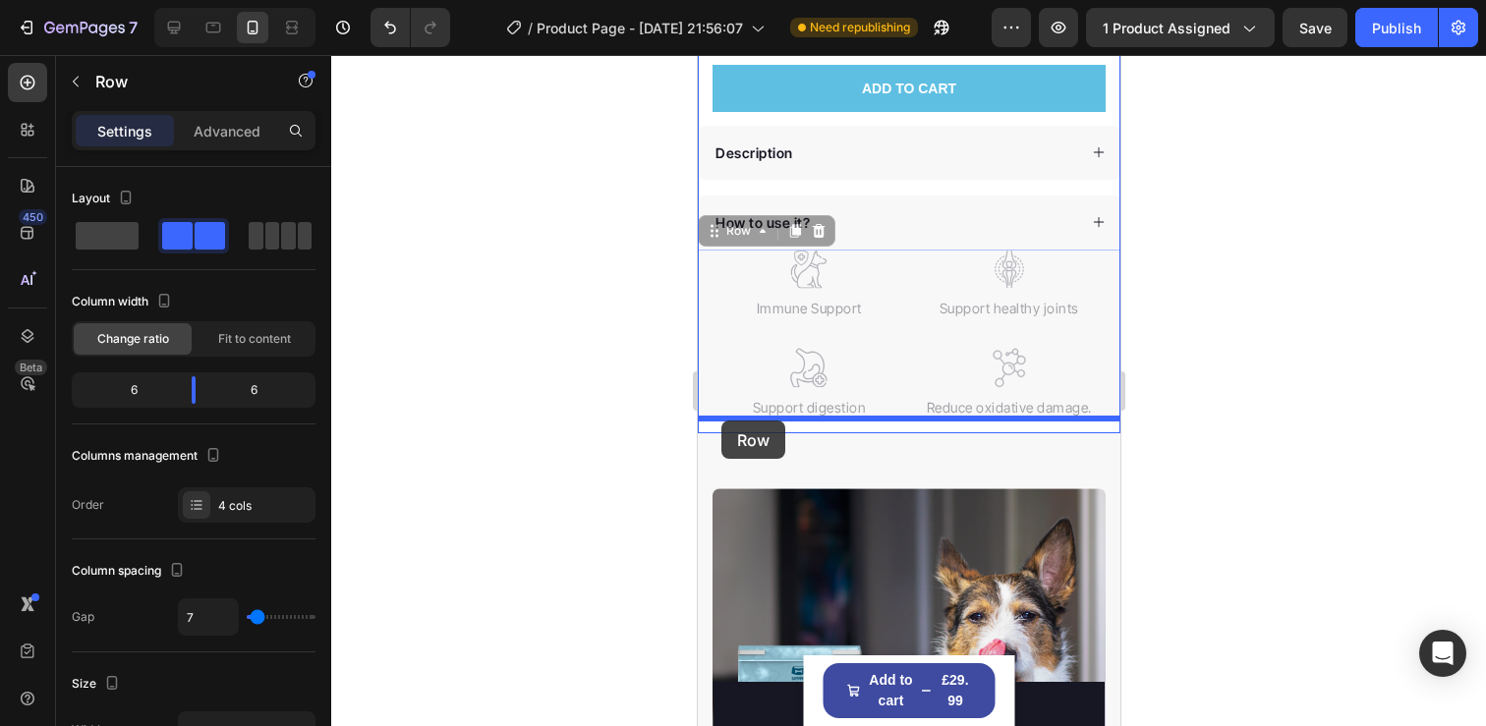
drag, startPoint x: 705, startPoint y: 217, endPoint x: 721, endPoint y: 421, distance: 204.1
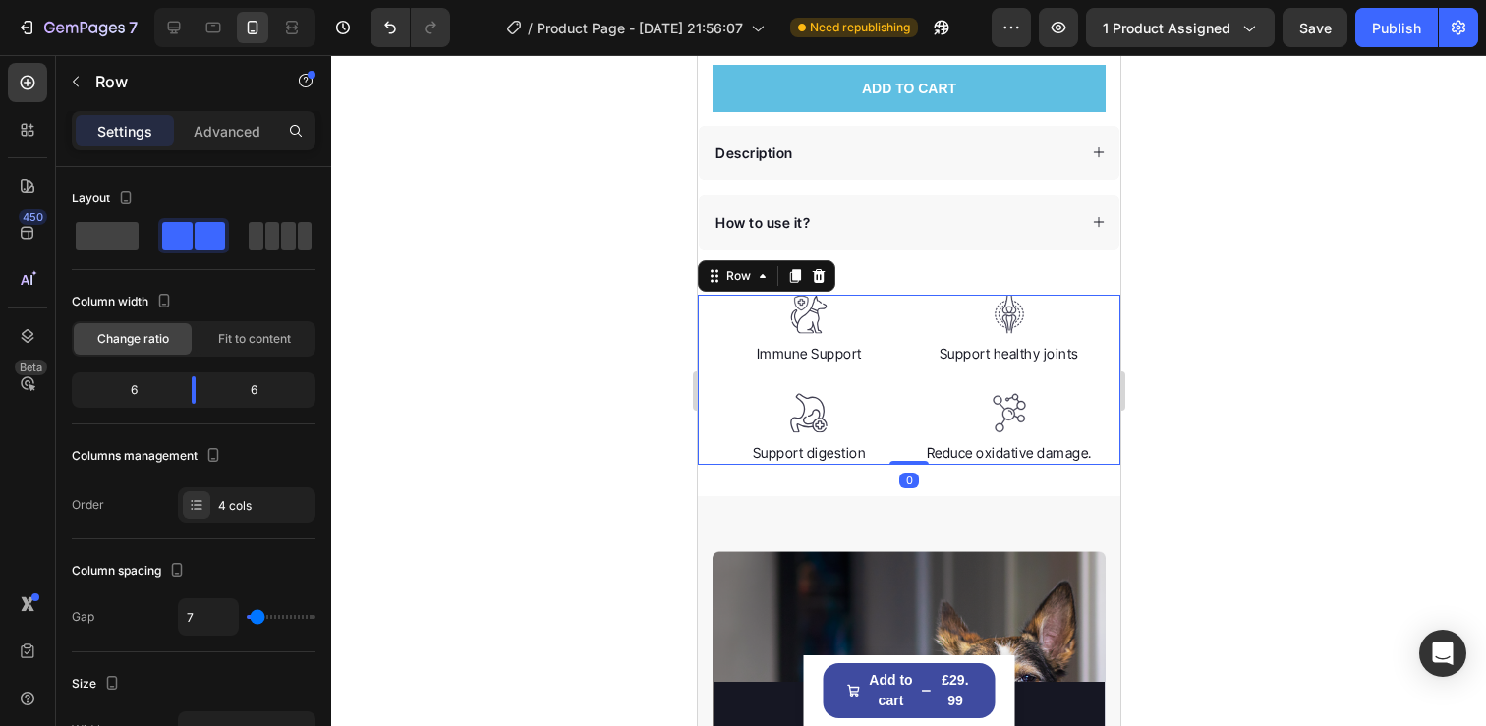
click at [1245, 367] on div at bounding box center [908, 390] width 1155 height 671
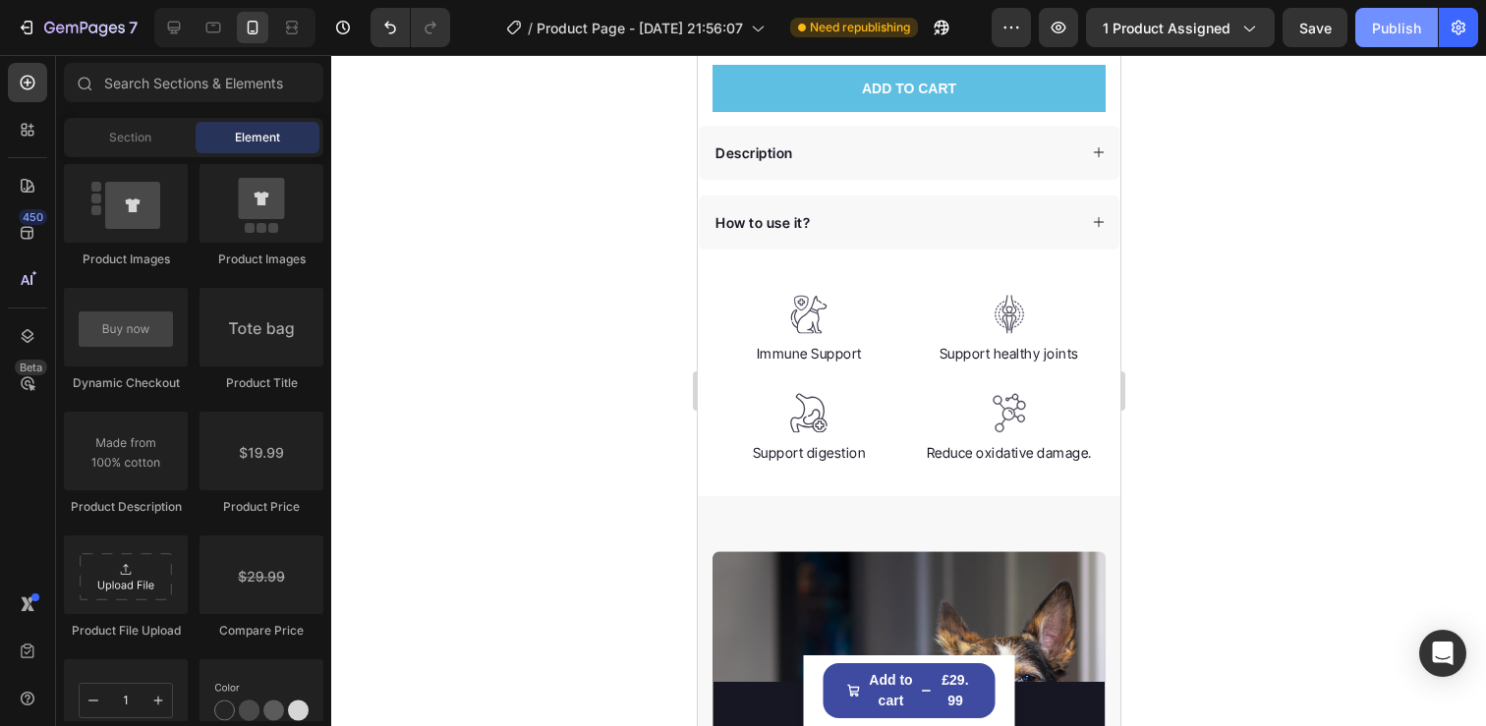
click at [1387, 40] on button "Publish" at bounding box center [1396, 27] width 83 height 39
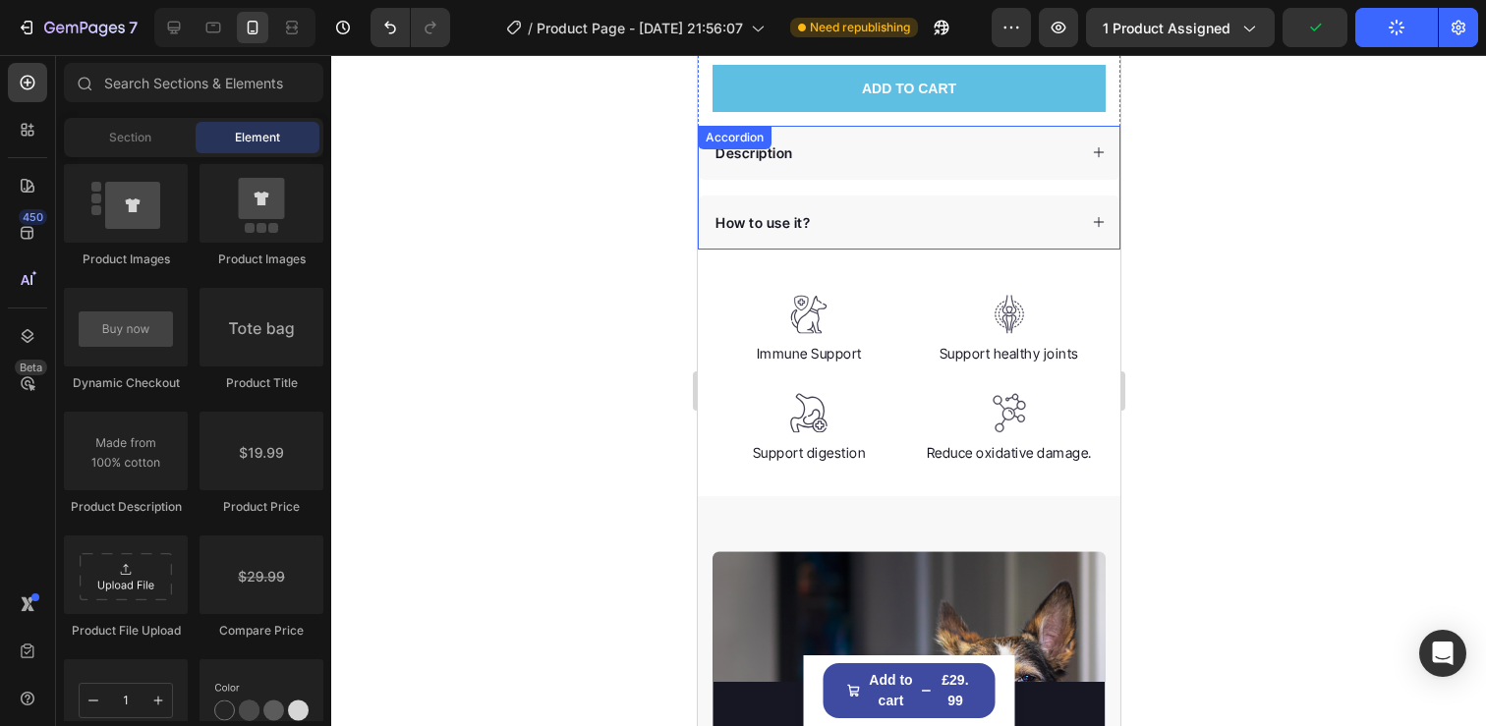
click at [818, 175] on div "Description How to use it?" at bounding box center [908, 188] width 423 height 124
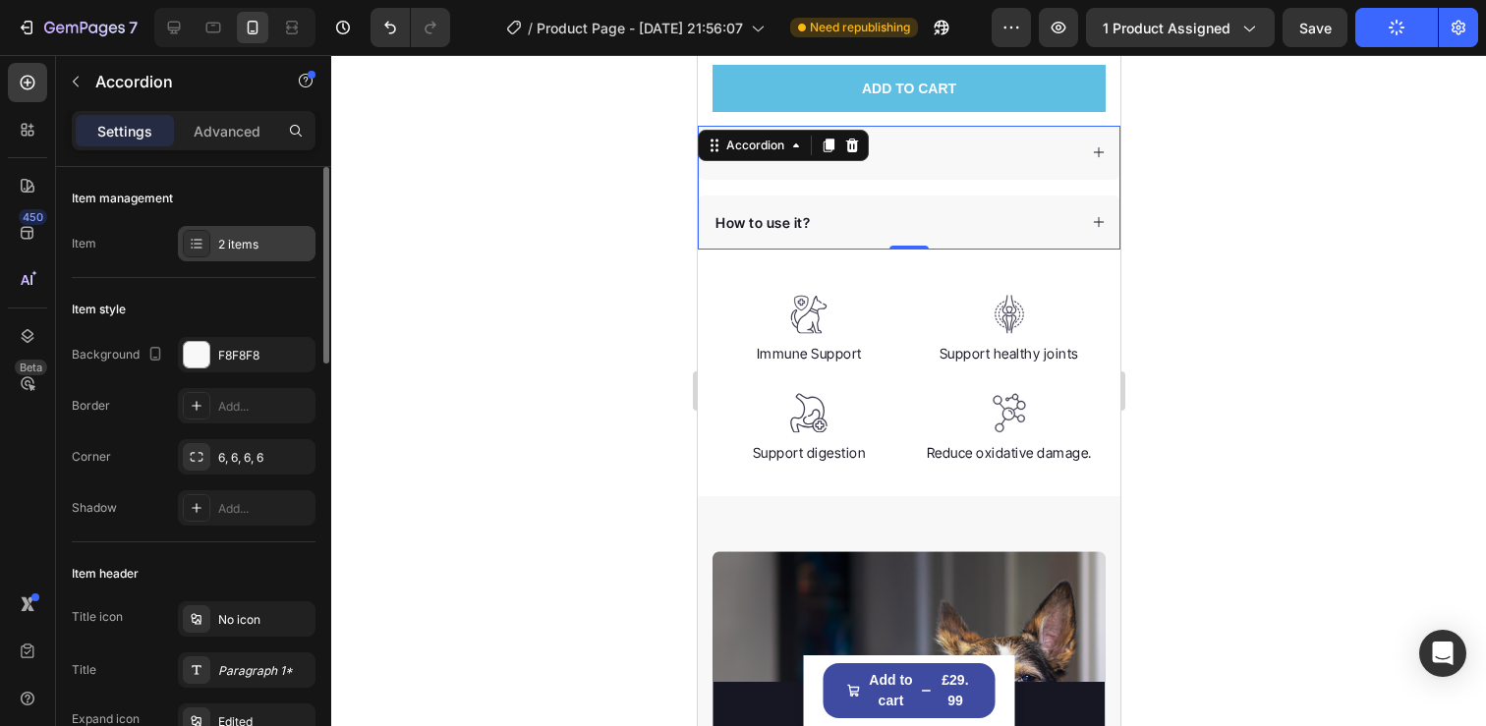
click at [218, 255] on div "2 items" at bounding box center [247, 243] width 138 height 35
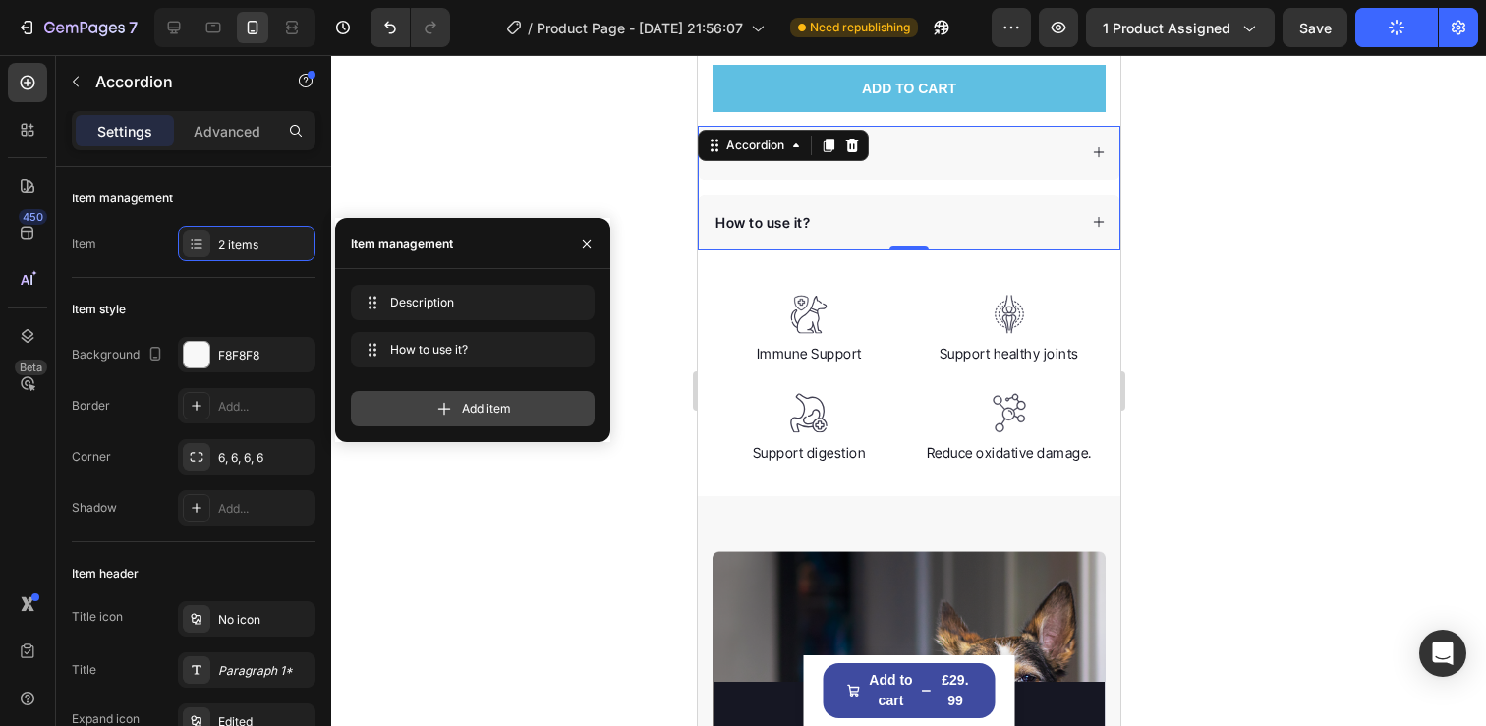
click at [447, 411] on icon at bounding box center [444, 409] width 20 height 20
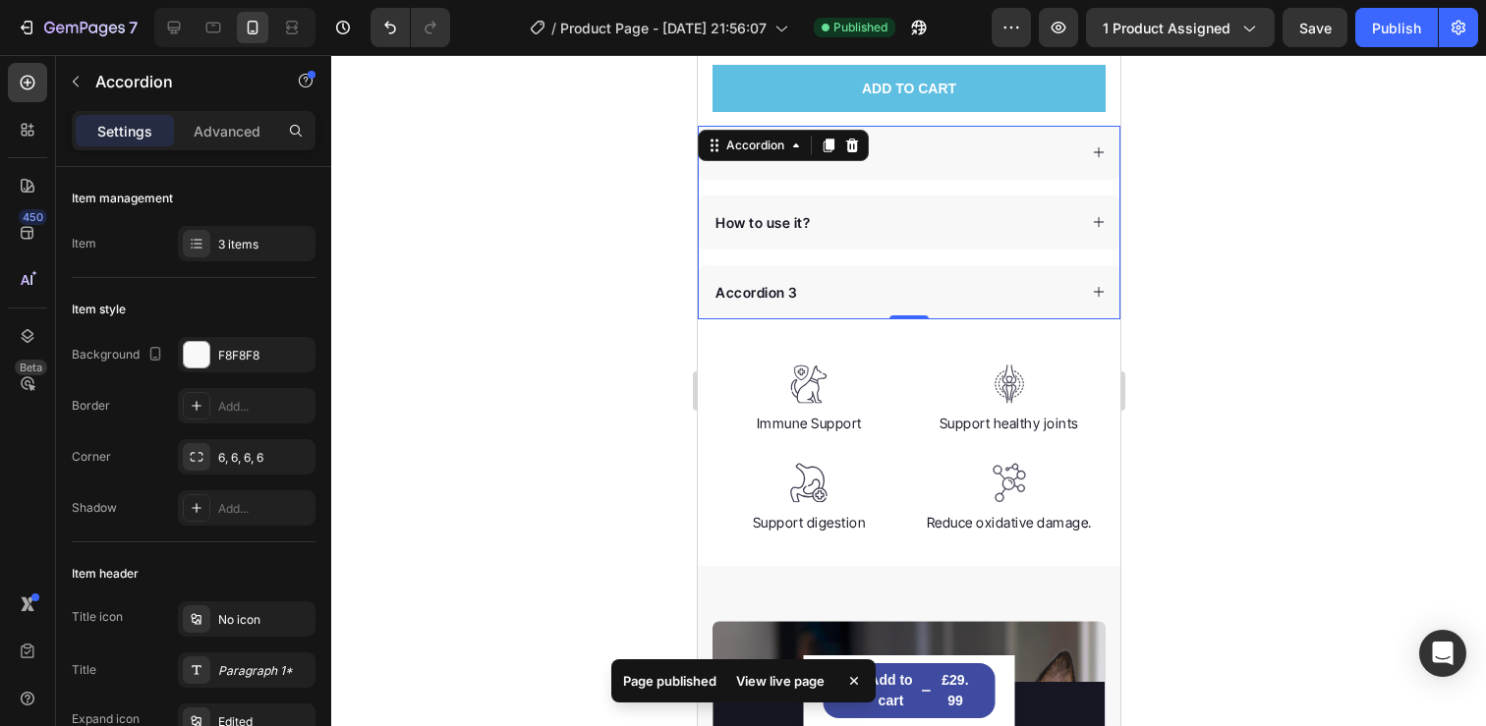
click at [1269, 268] on div at bounding box center [908, 390] width 1155 height 671
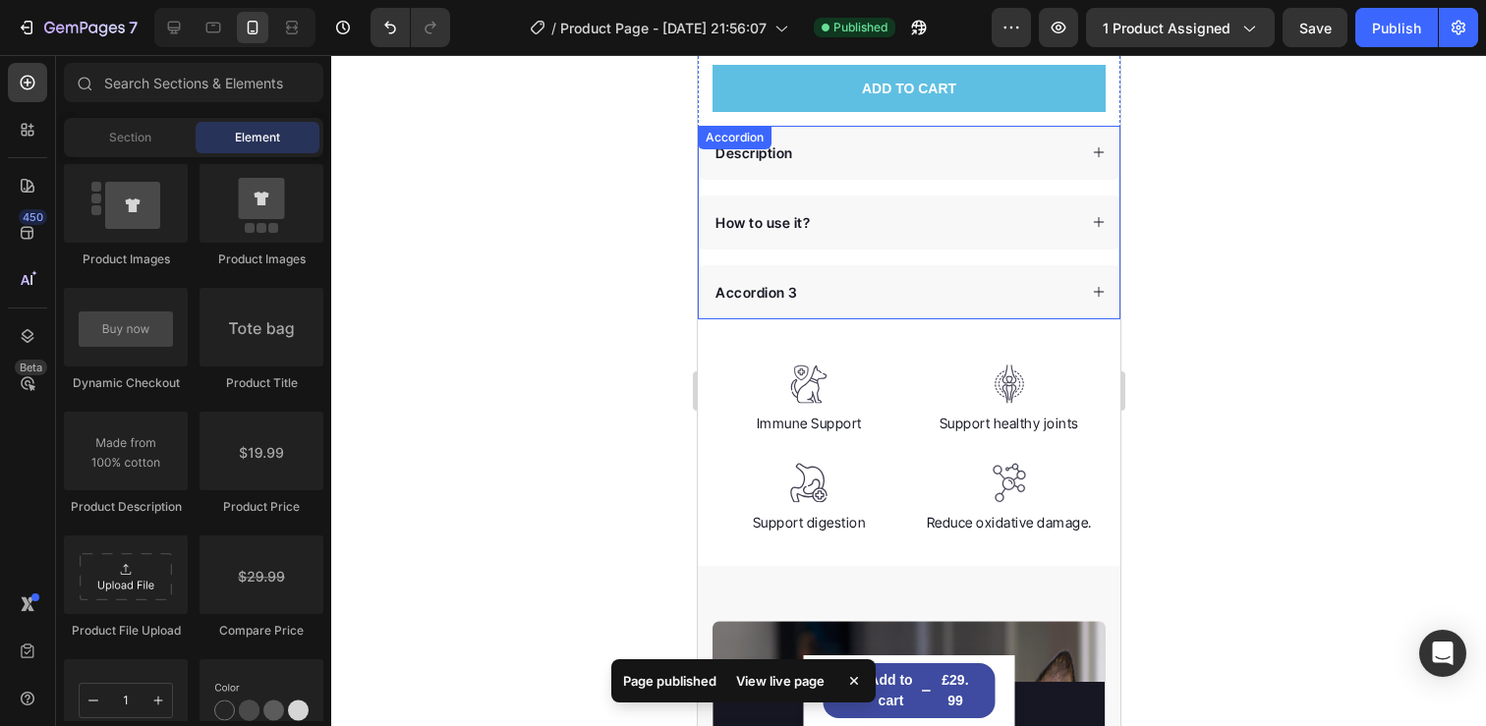
click at [1025, 140] on div "Description" at bounding box center [893, 153] width 364 height 27
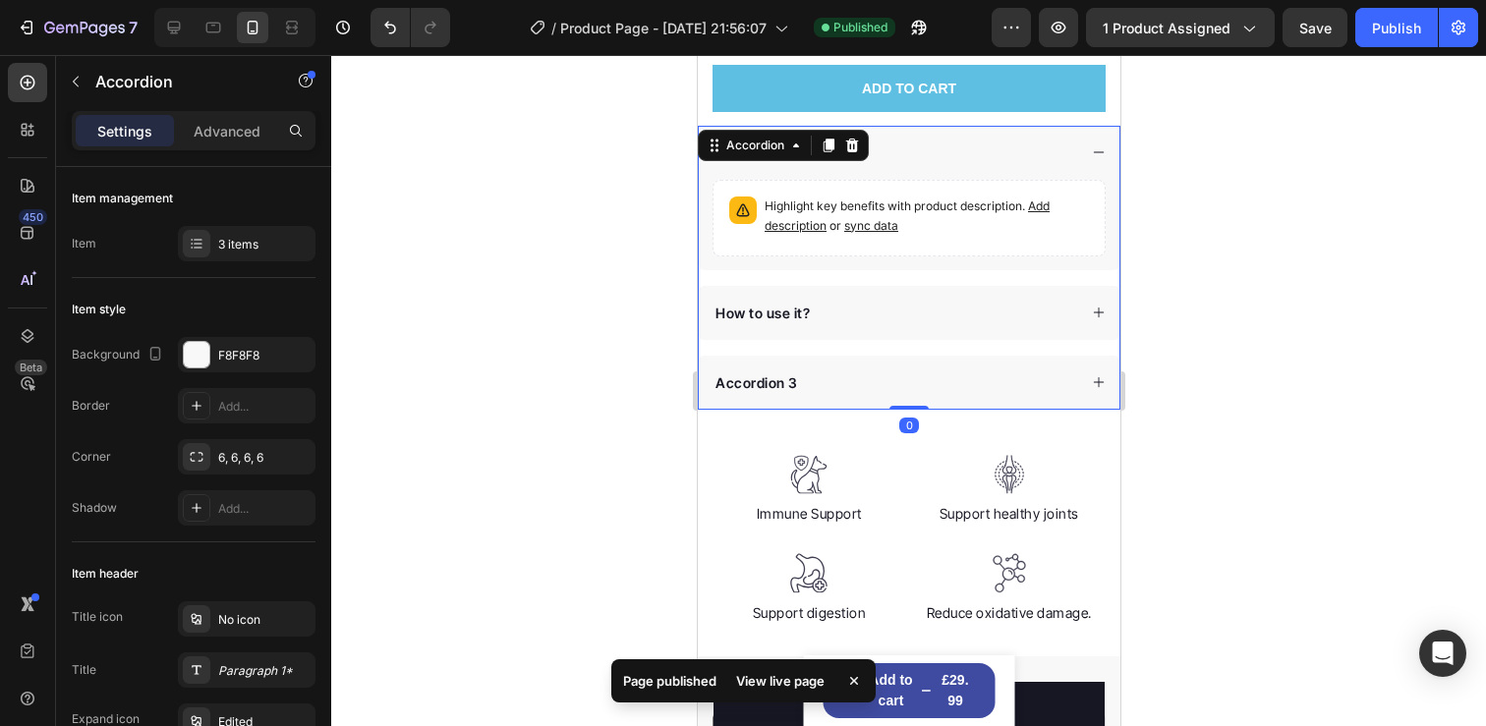
click at [1031, 140] on div "Description" at bounding box center [893, 153] width 364 height 27
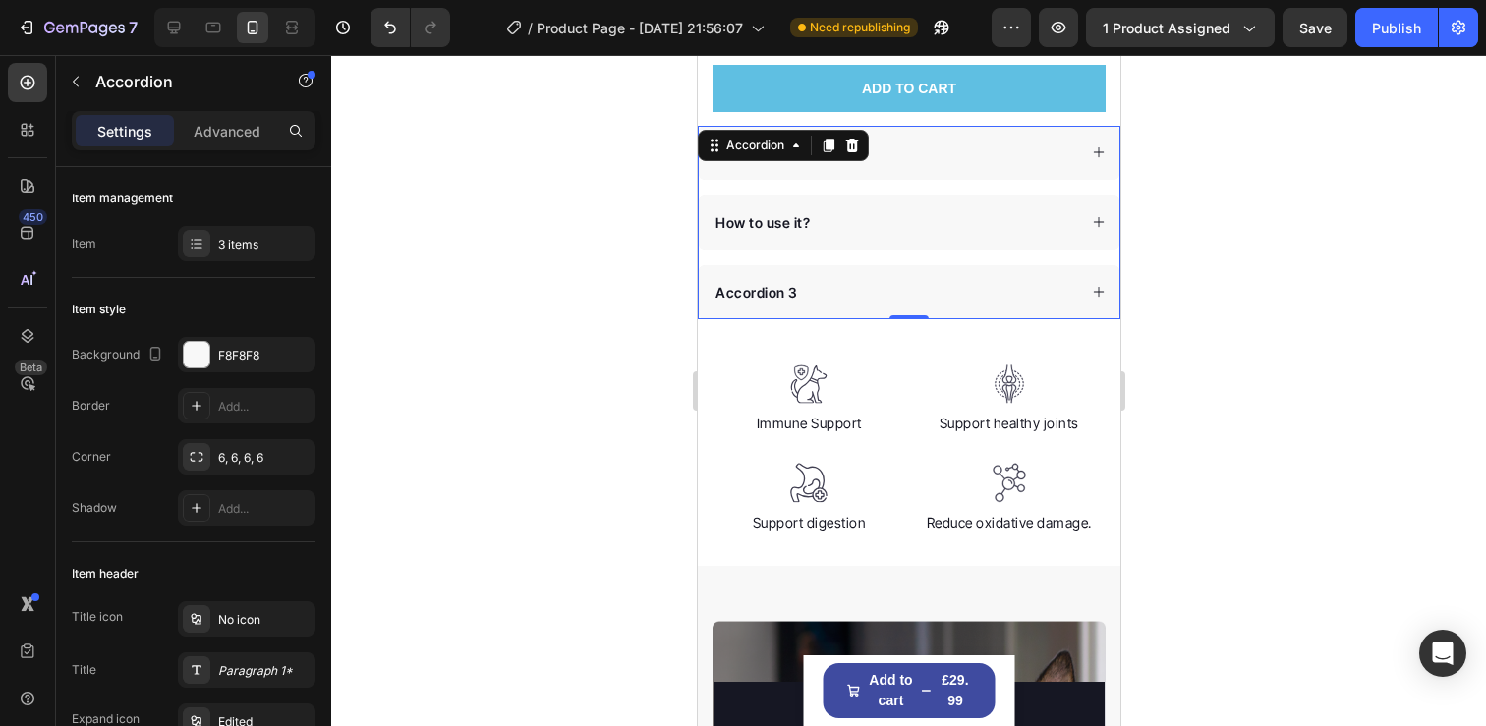
click at [1179, 222] on div at bounding box center [908, 390] width 1155 height 671
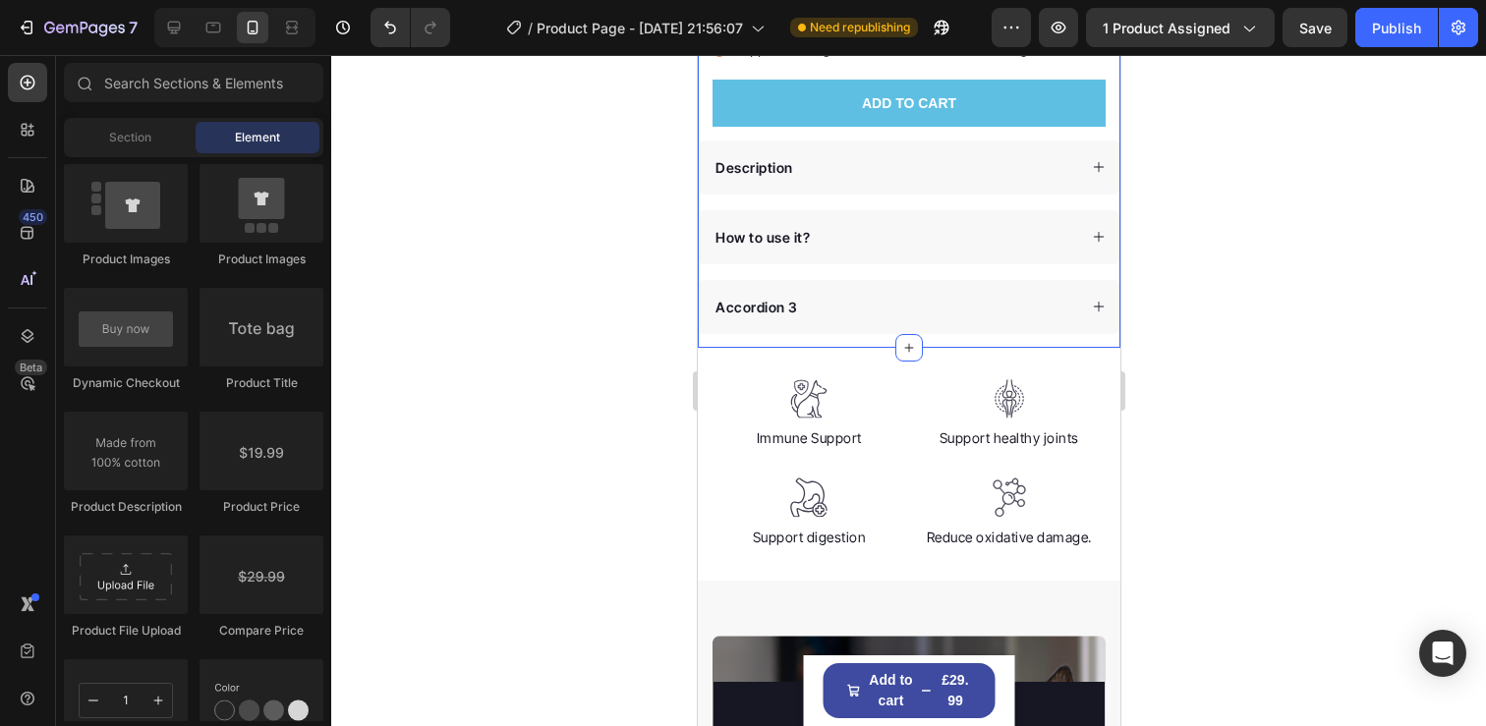
scroll to position [762, 0]
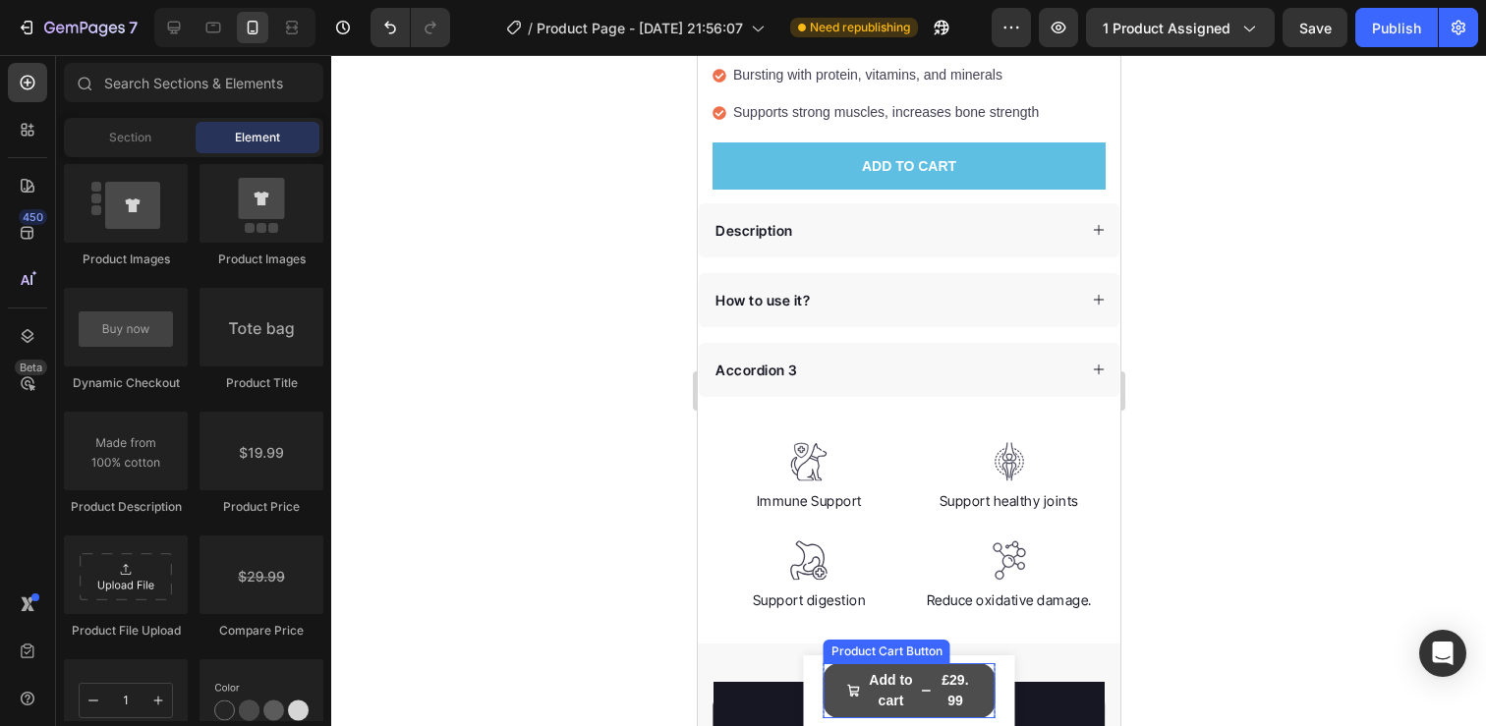
click at [830, 685] on button "Add to cart £29.99" at bounding box center [908, 690] width 172 height 55
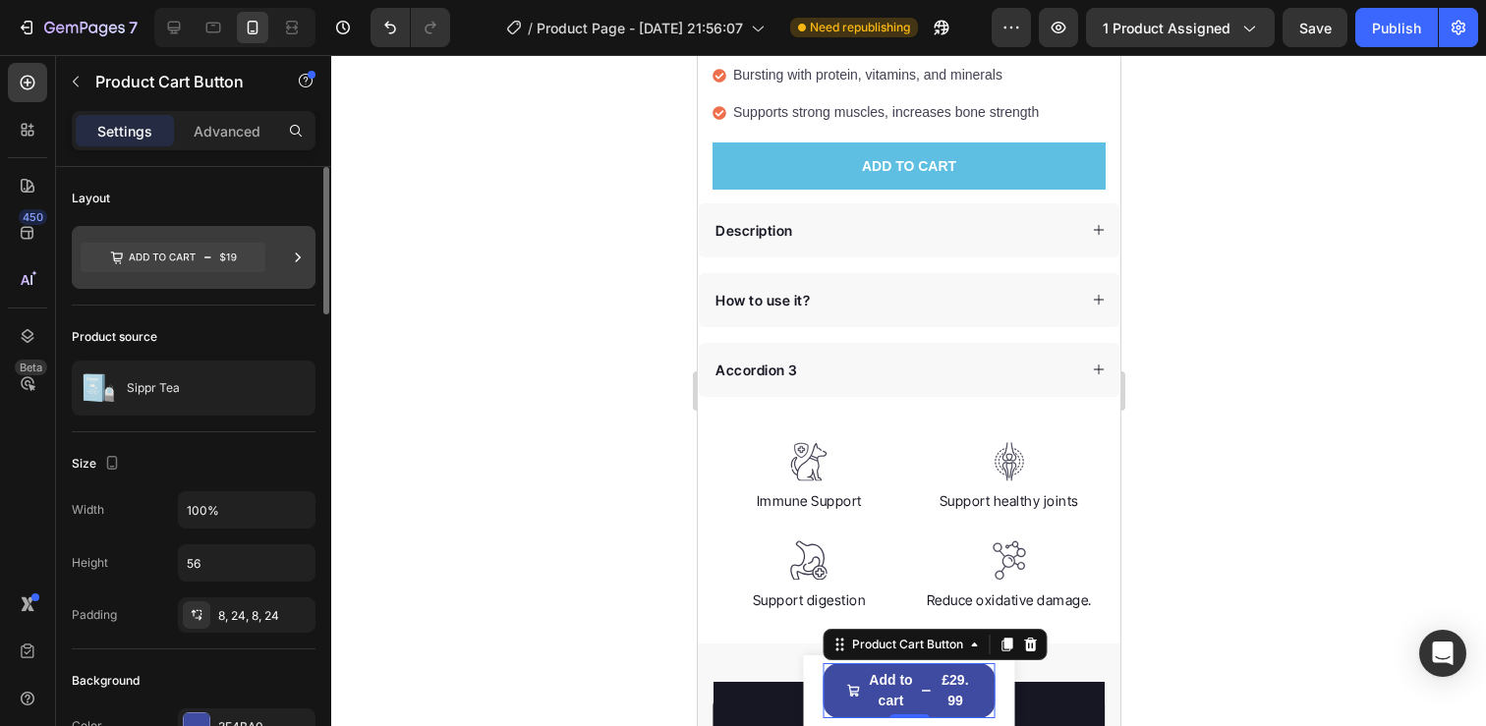
click at [214, 257] on icon at bounding box center [173, 257] width 185 height 29
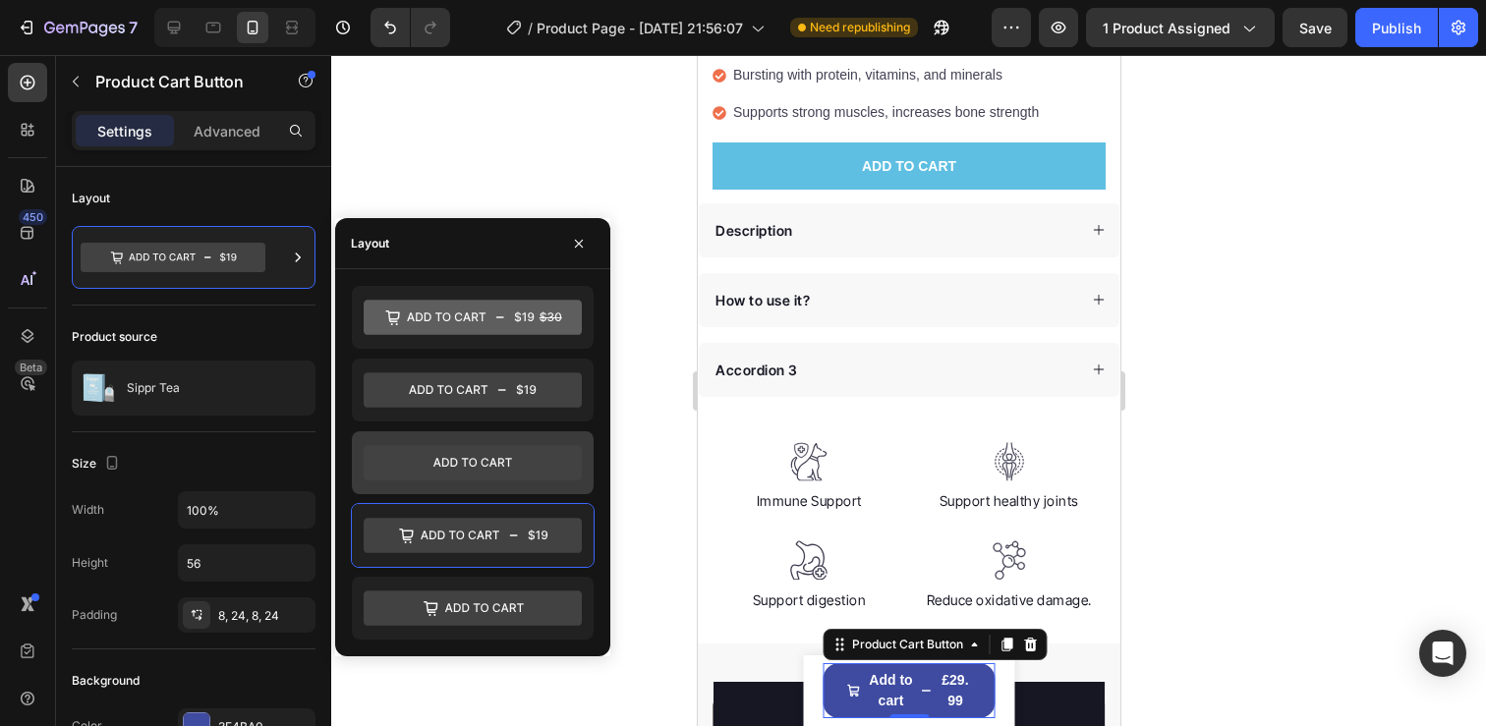
click at [444, 459] on icon at bounding box center [473, 462] width 218 height 35
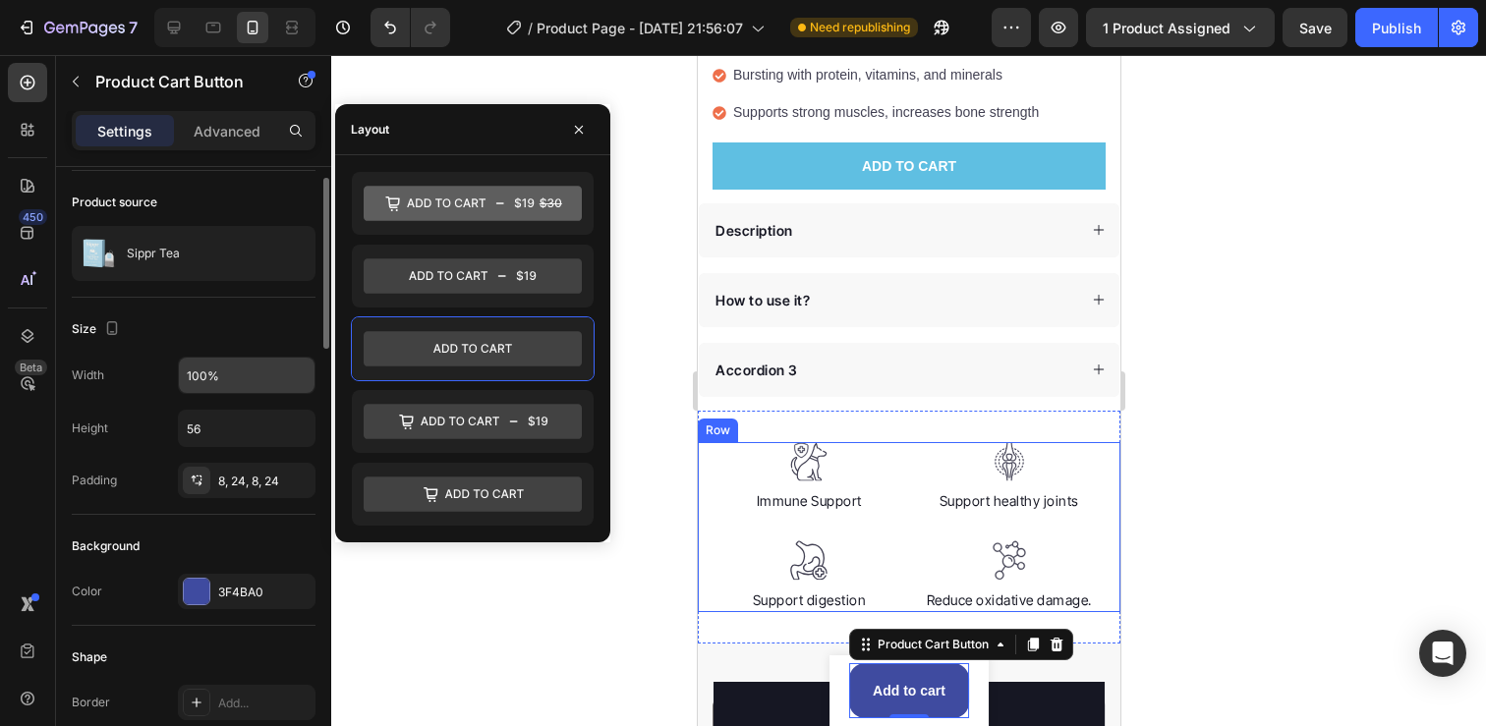
scroll to position [215, 0]
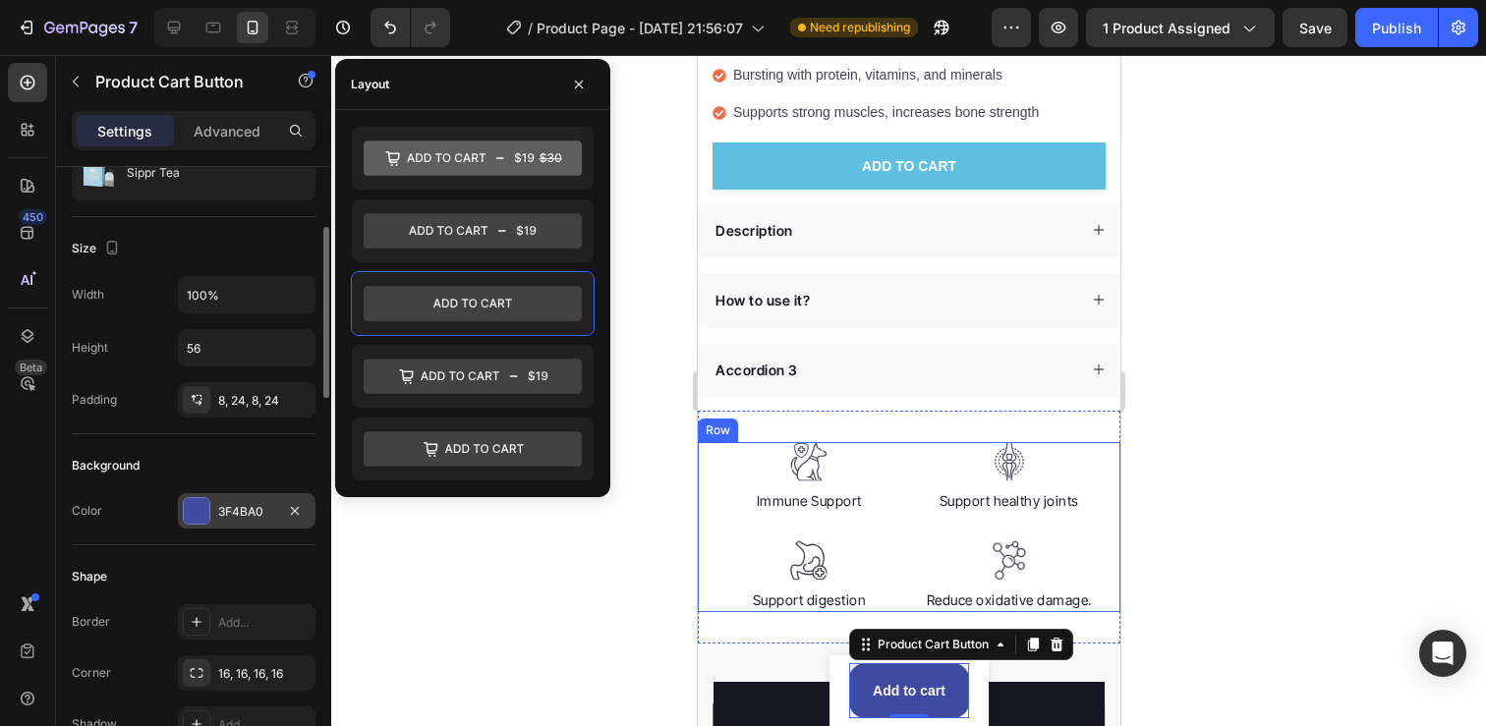
click at [196, 506] on div at bounding box center [197, 511] width 26 height 26
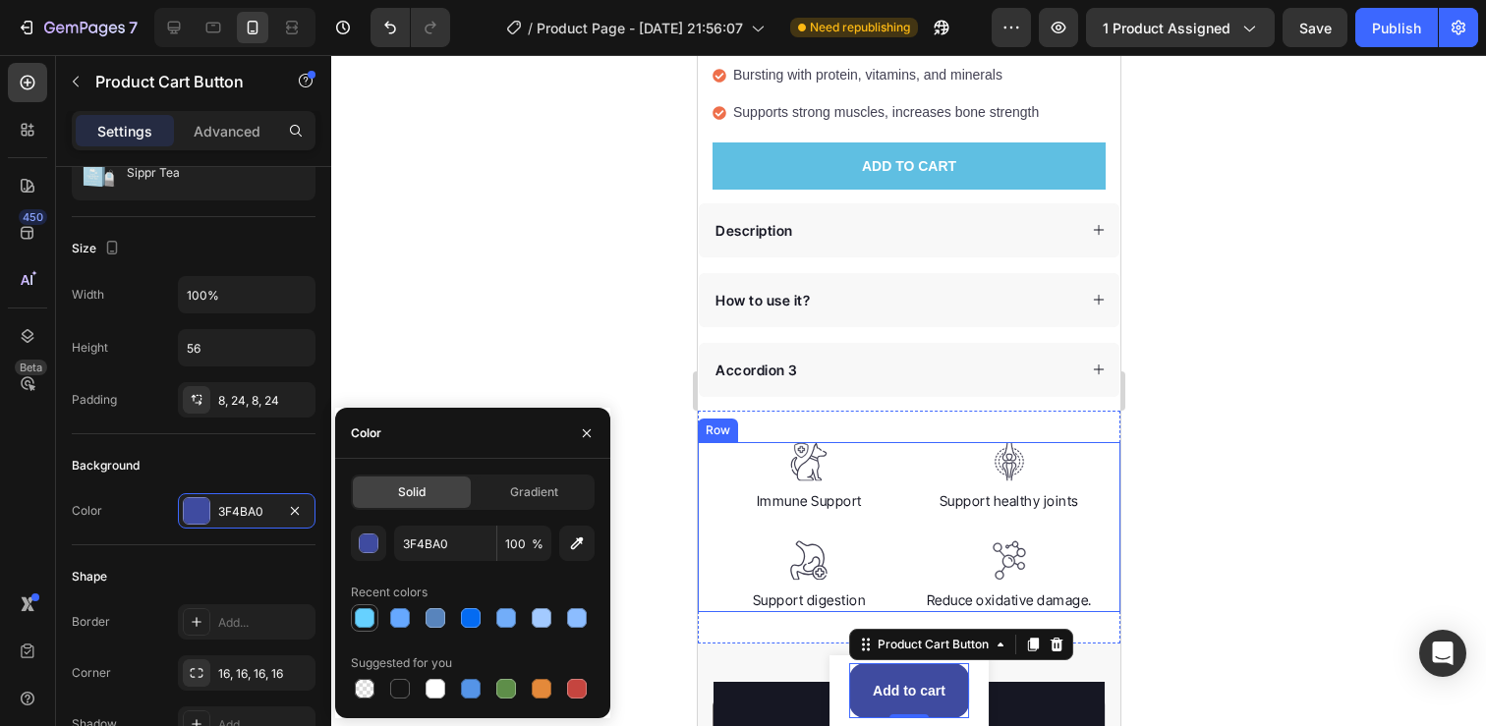
click at [364, 613] on div at bounding box center [365, 618] width 20 height 20
click at [514, 617] on div at bounding box center [506, 618] width 20 height 20
click at [536, 612] on div at bounding box center [542, 618] width 20 height 20
click at [589, 520] on div "Solid Gradient A3CAFF 100 % Recent colors Suggested for you" at bounding box center [473, 589] width 244 height 228
click at [582, 543] on icon "button" at bounding box center [577, 543] width 13 height 13
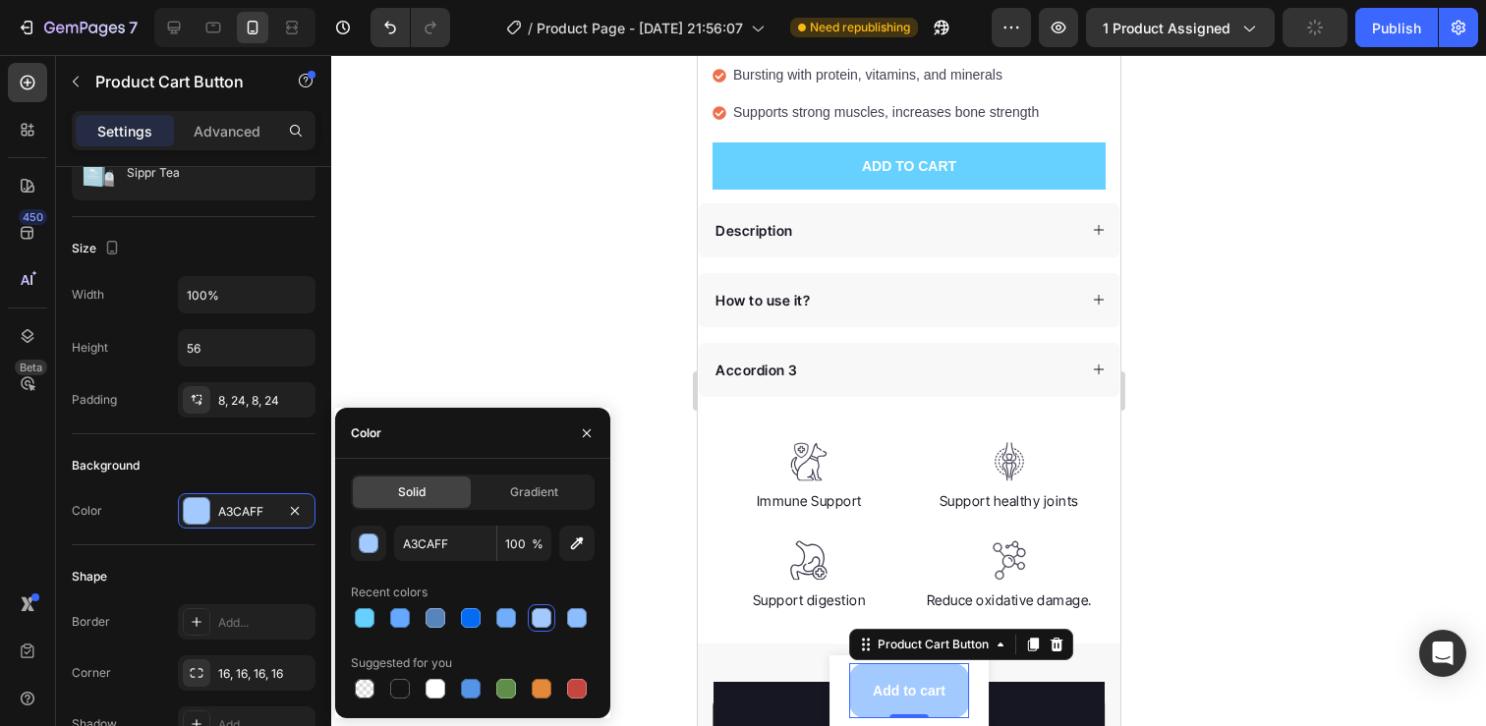
type input "5FBFE2"
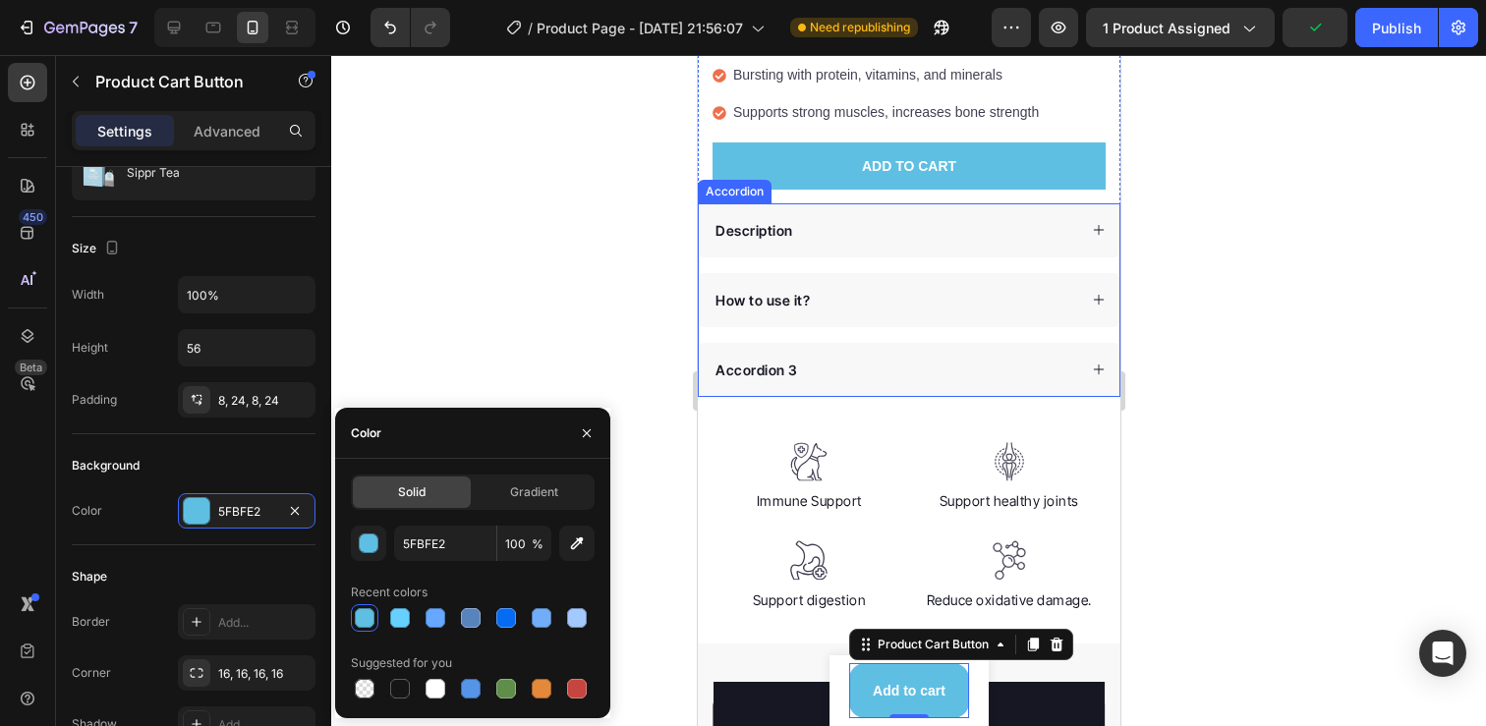
click at [1234, 311] on div at bounding box center [908, 390] width 1155 height 671
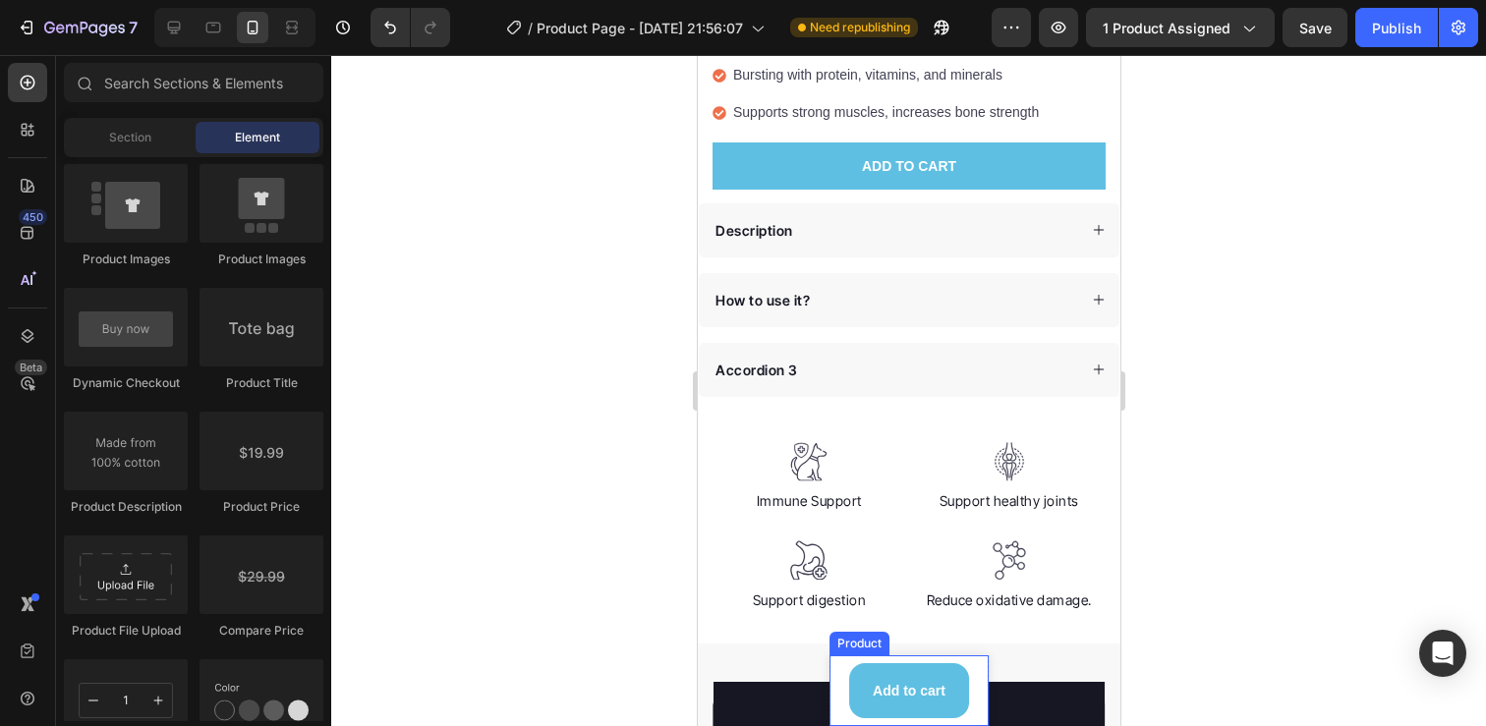
click at [966, 695] on div "Product Images Sippr Tea Product Title £29.99 Product Price Product Price Row S…" at bounding box center [907, 690] width 159 height 71
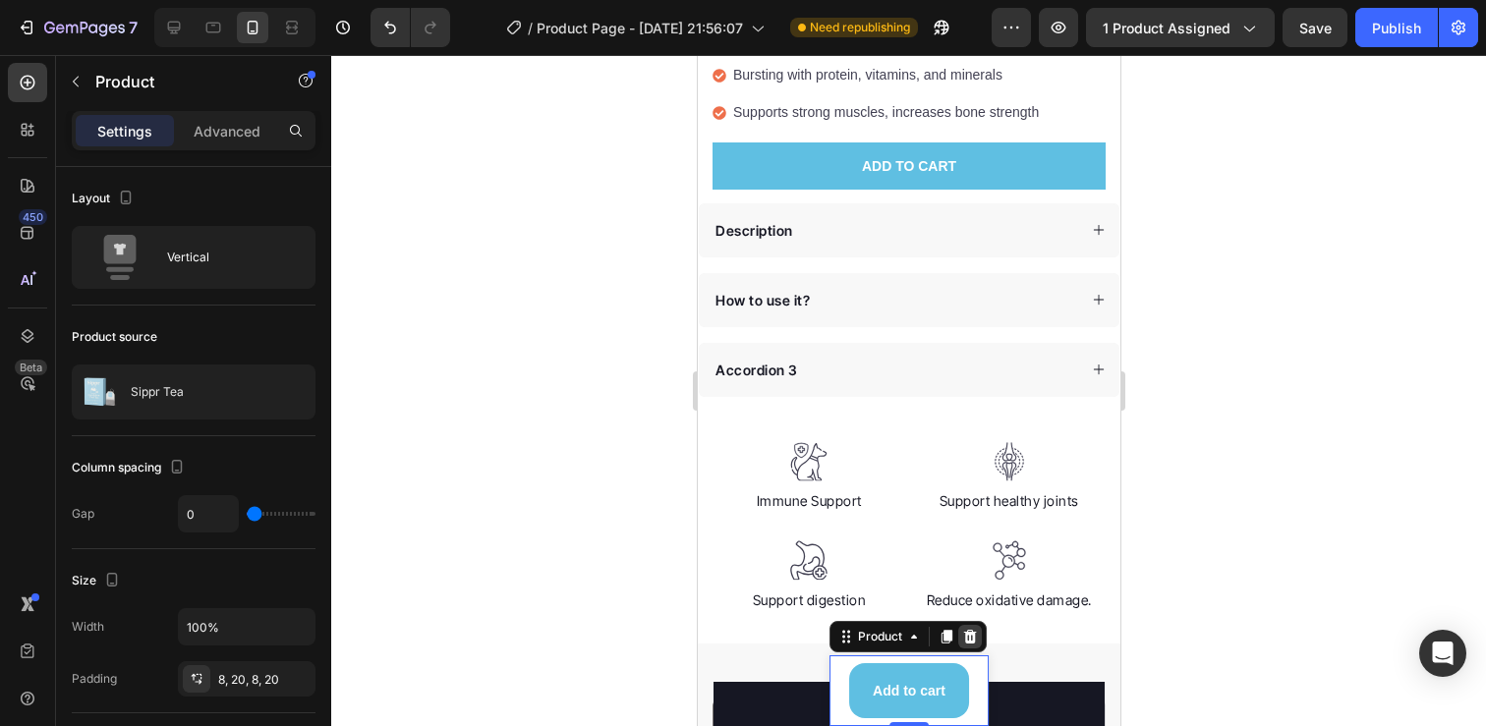
click at [963, 636] on icon at bounding box center [969, 637] width 16 height 16
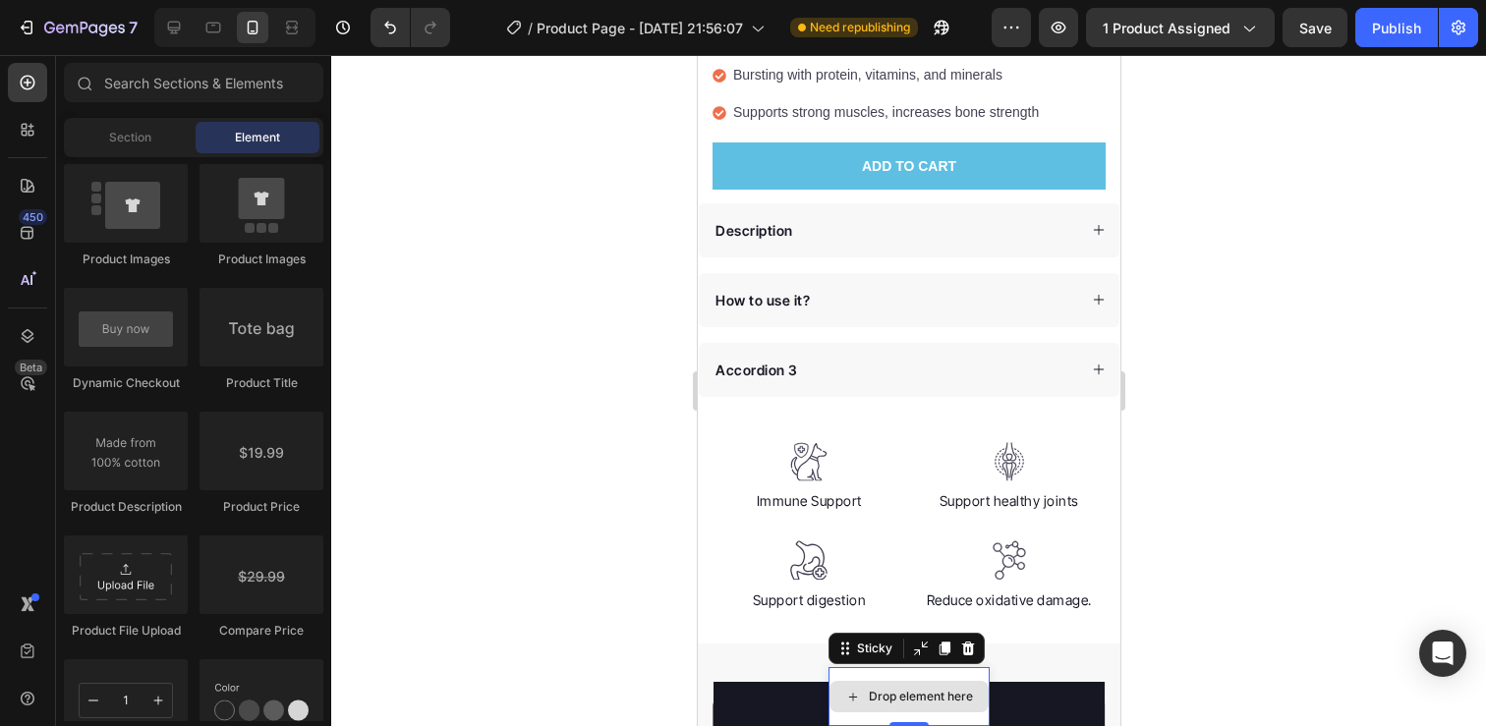
click at [975, 671] on div "Drop element here" at bounding box center [907, 696] width 161 height 59
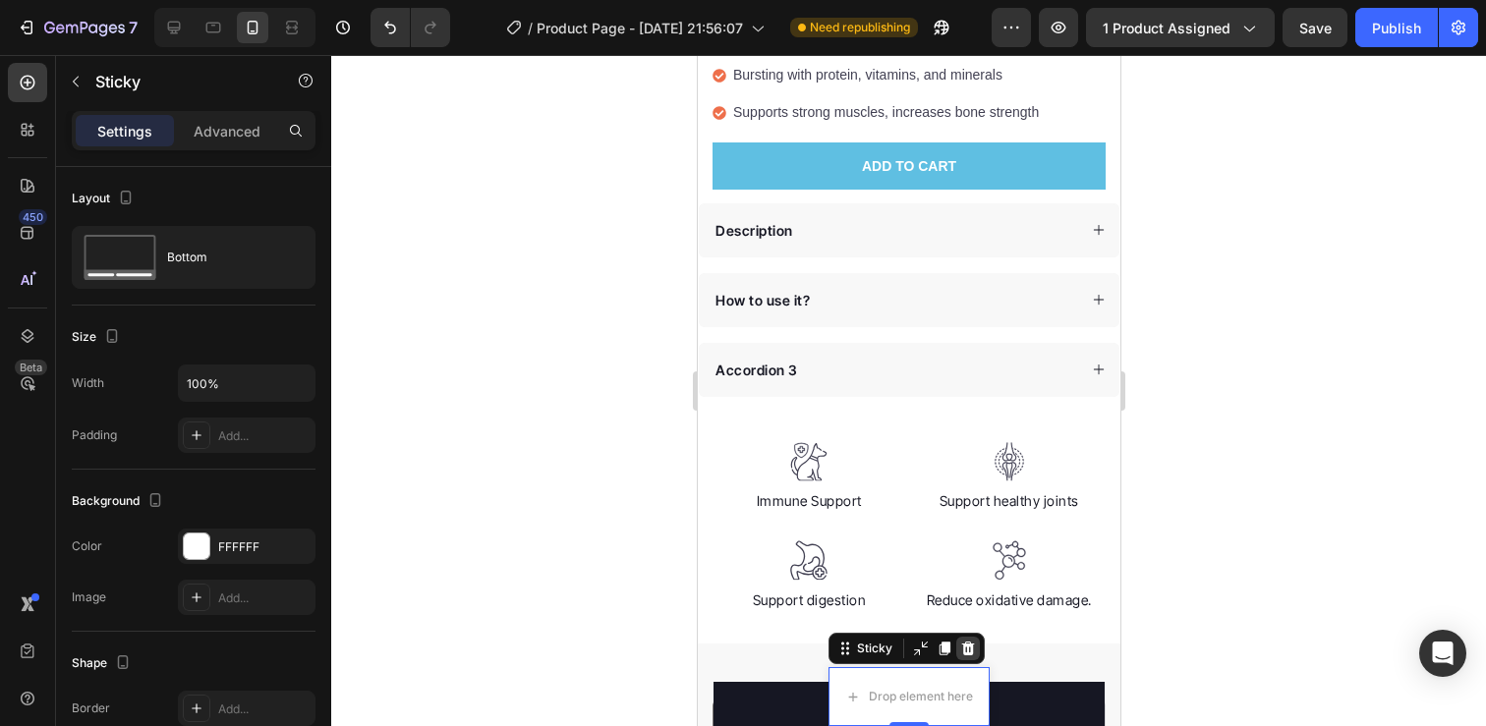
click at [956, 638] on div at bounding box center [967, 649] width 24 height 24
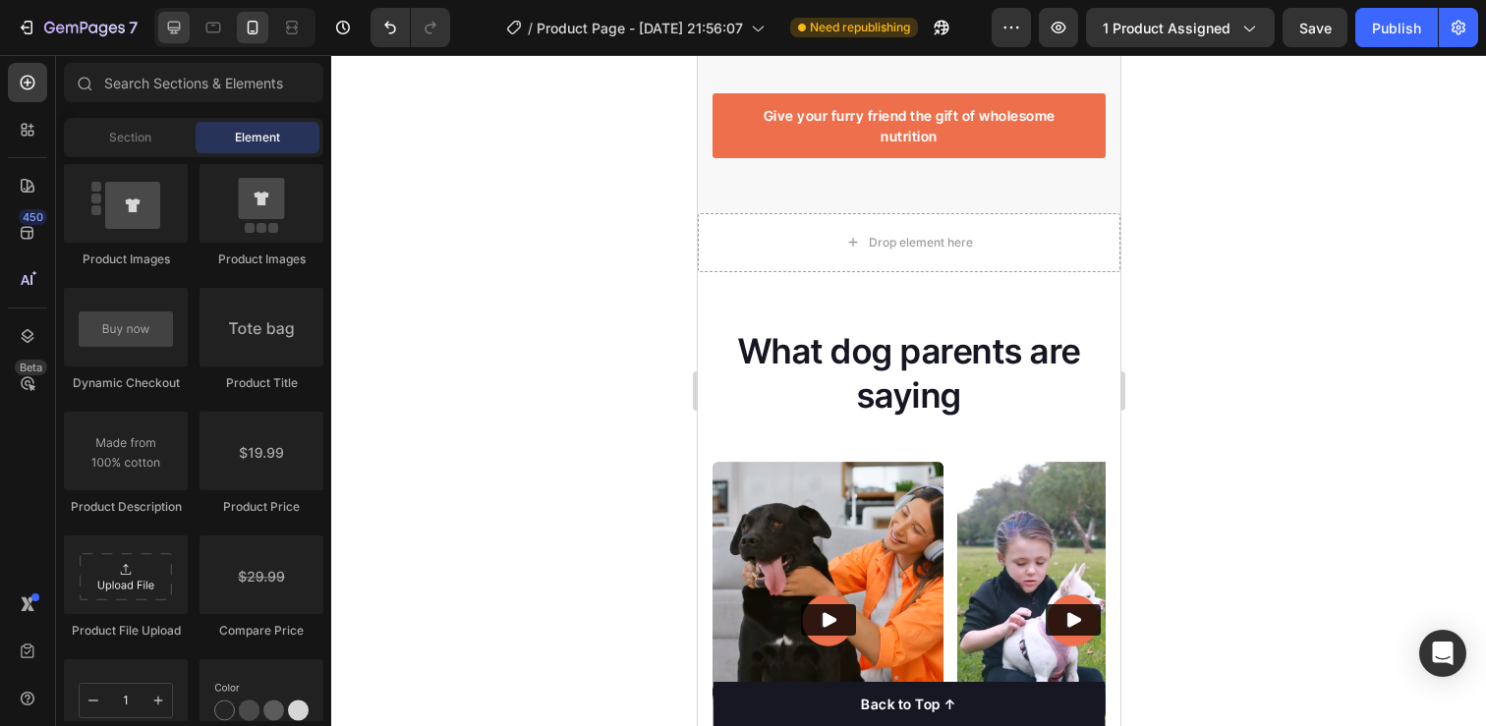
scroll to position [2445, 0]
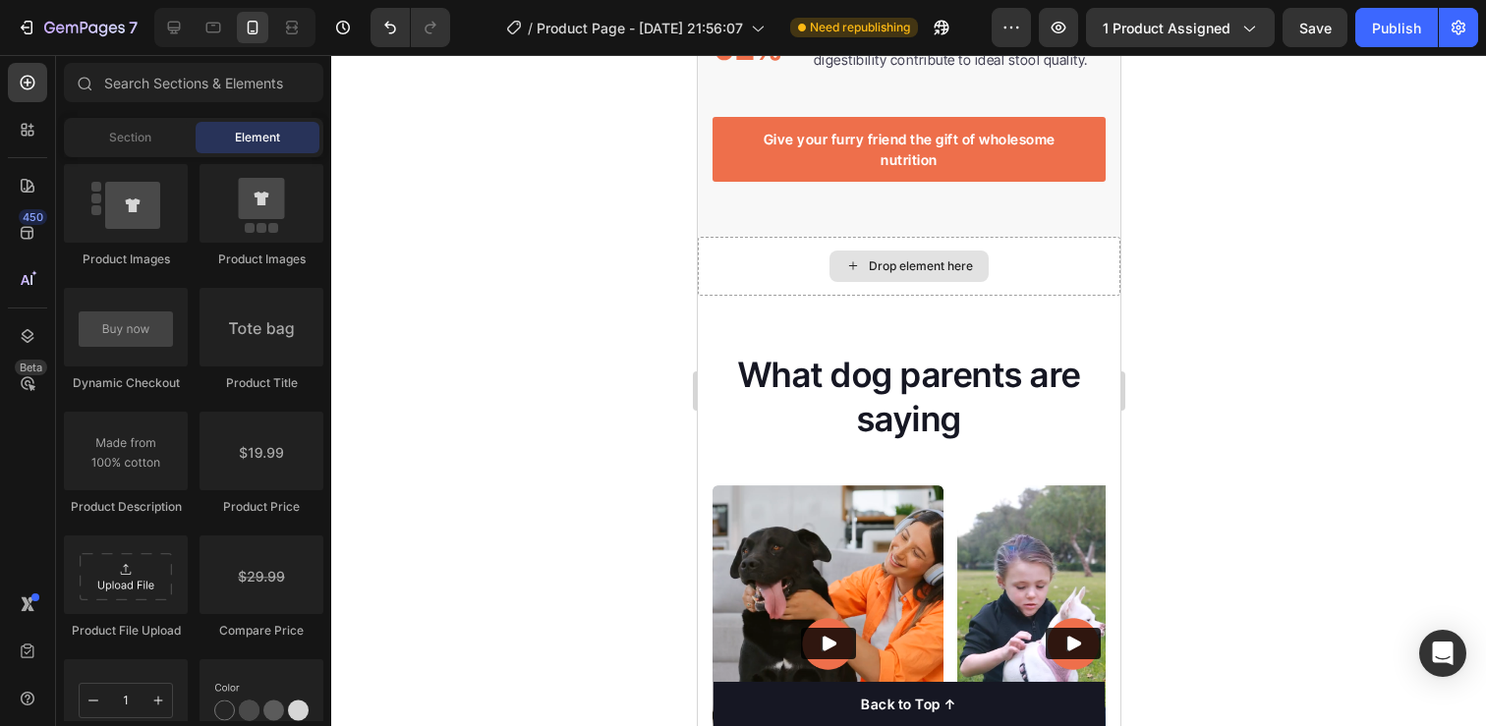
click at [1045, 248] on div "Drop element here" at bounding box center [908, 266] width 423 height 59
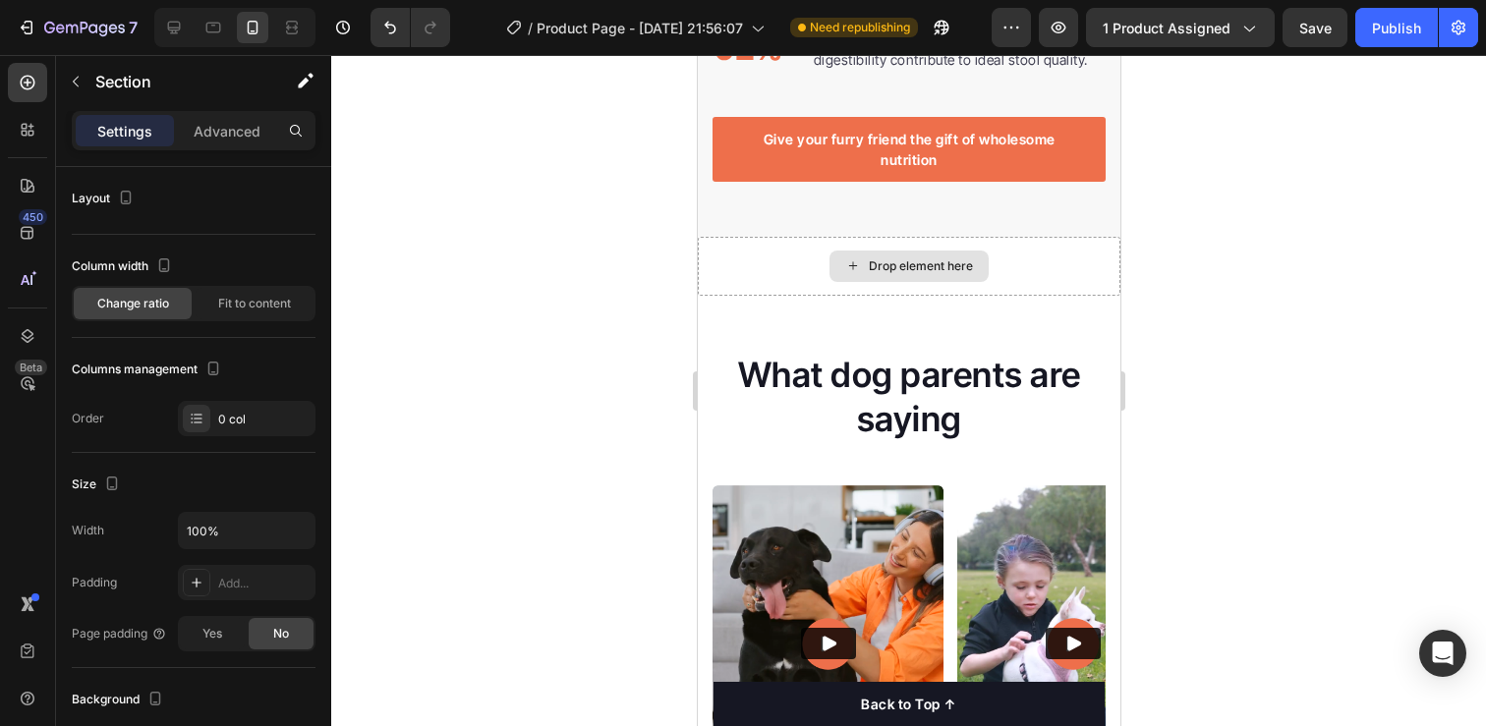
click at [1062, 237] on div "Drop element here" at bounding box center [908, 266] width 423 height 59
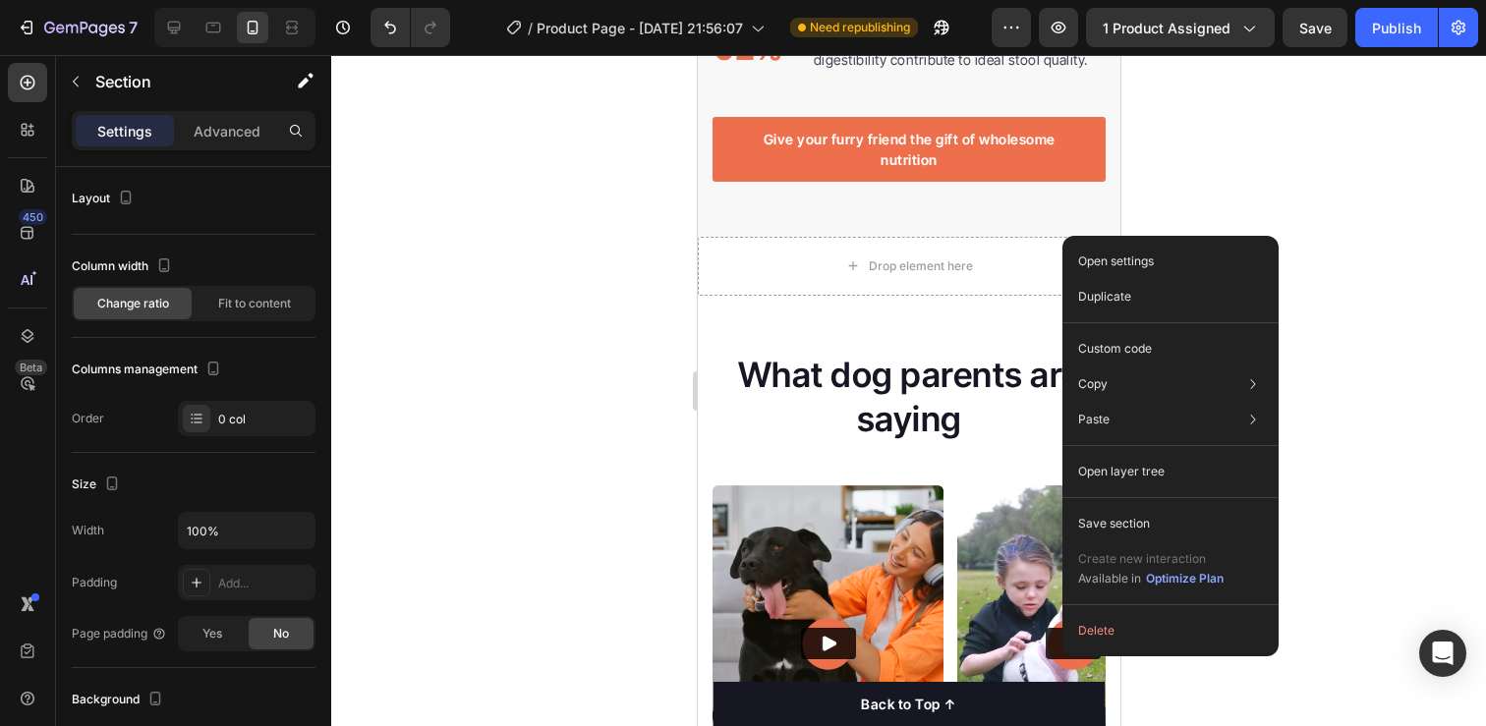
click at [1244, 186] on div at bounding box center [908, 390] width 1155 height 671
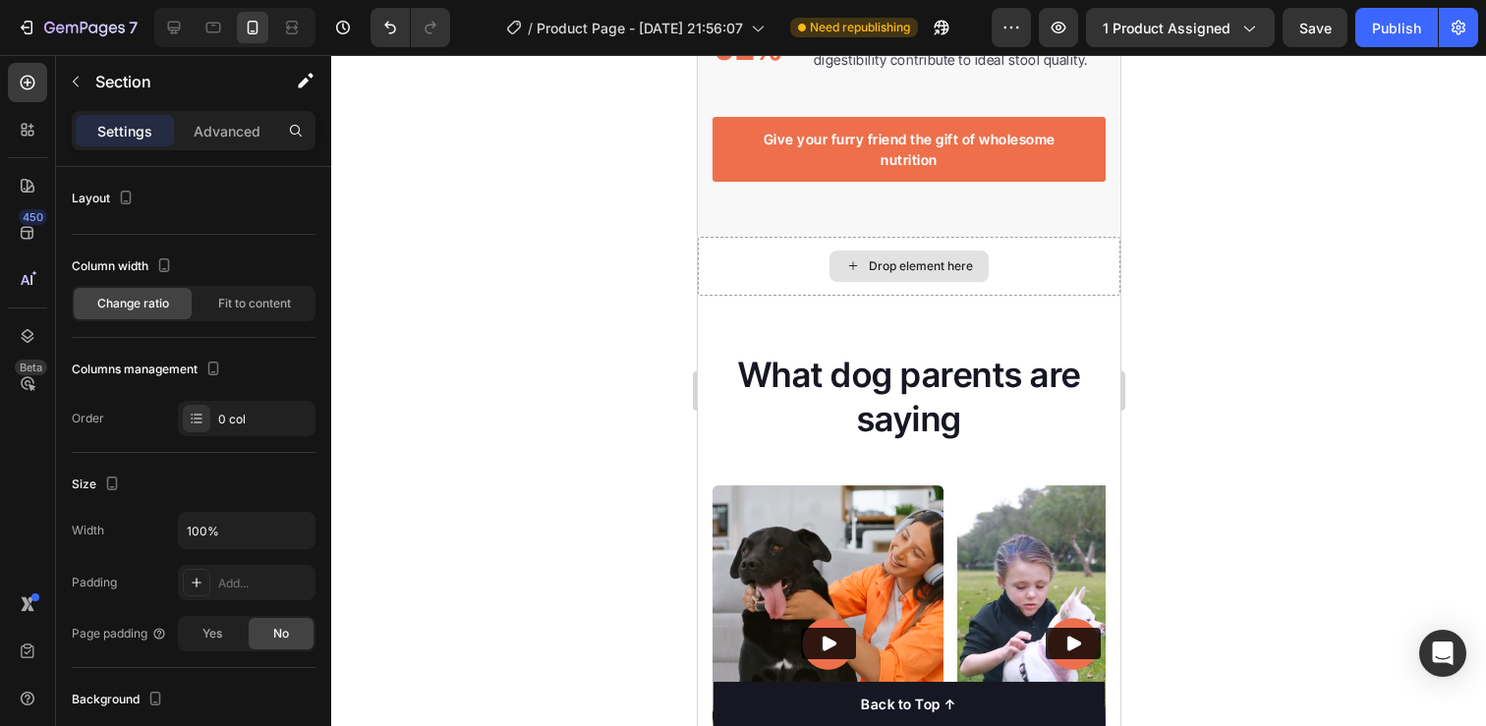
click at [1089, 253] on div "Drop element here" at bounding box center [908, 266] width 423 height 59
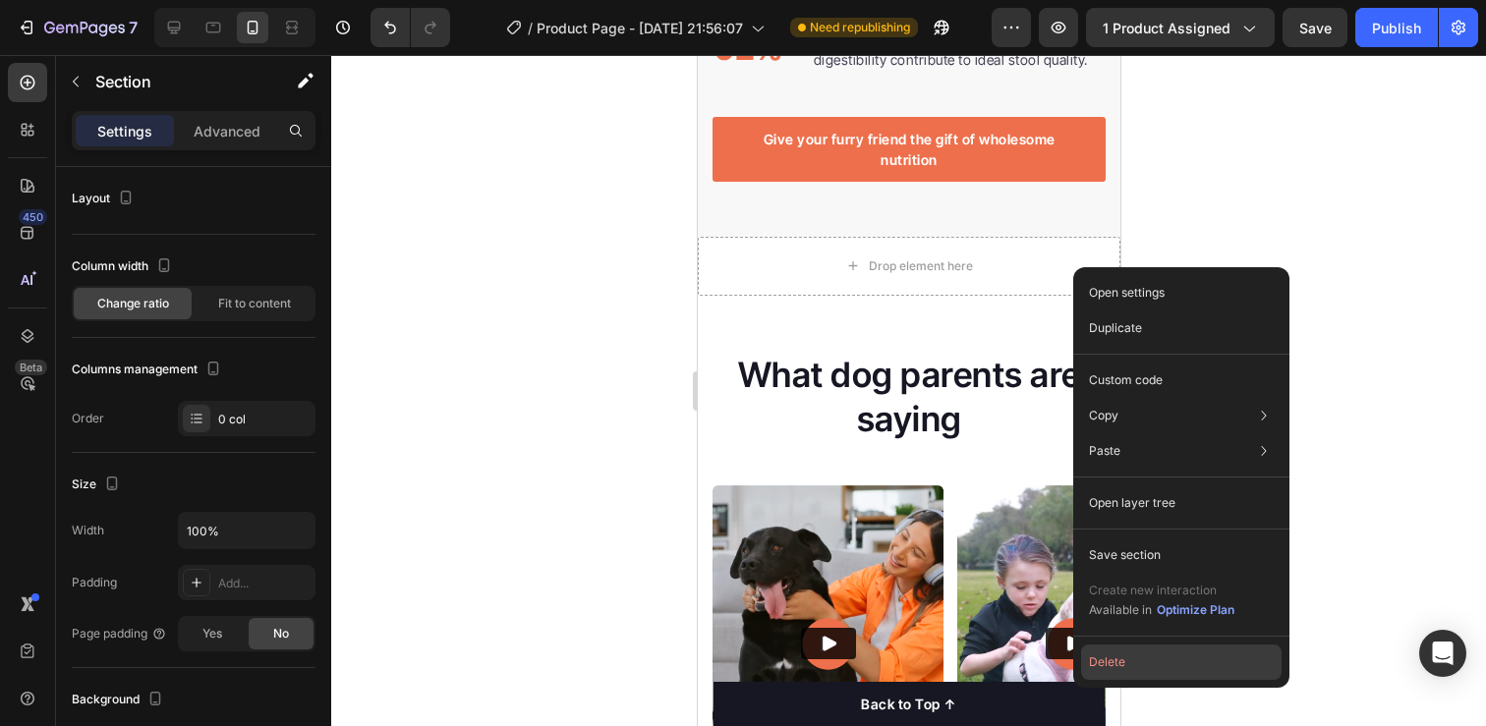
click at [1131, 663] on button "Delete" at bounding box center [1181, 662] width 200 height 35
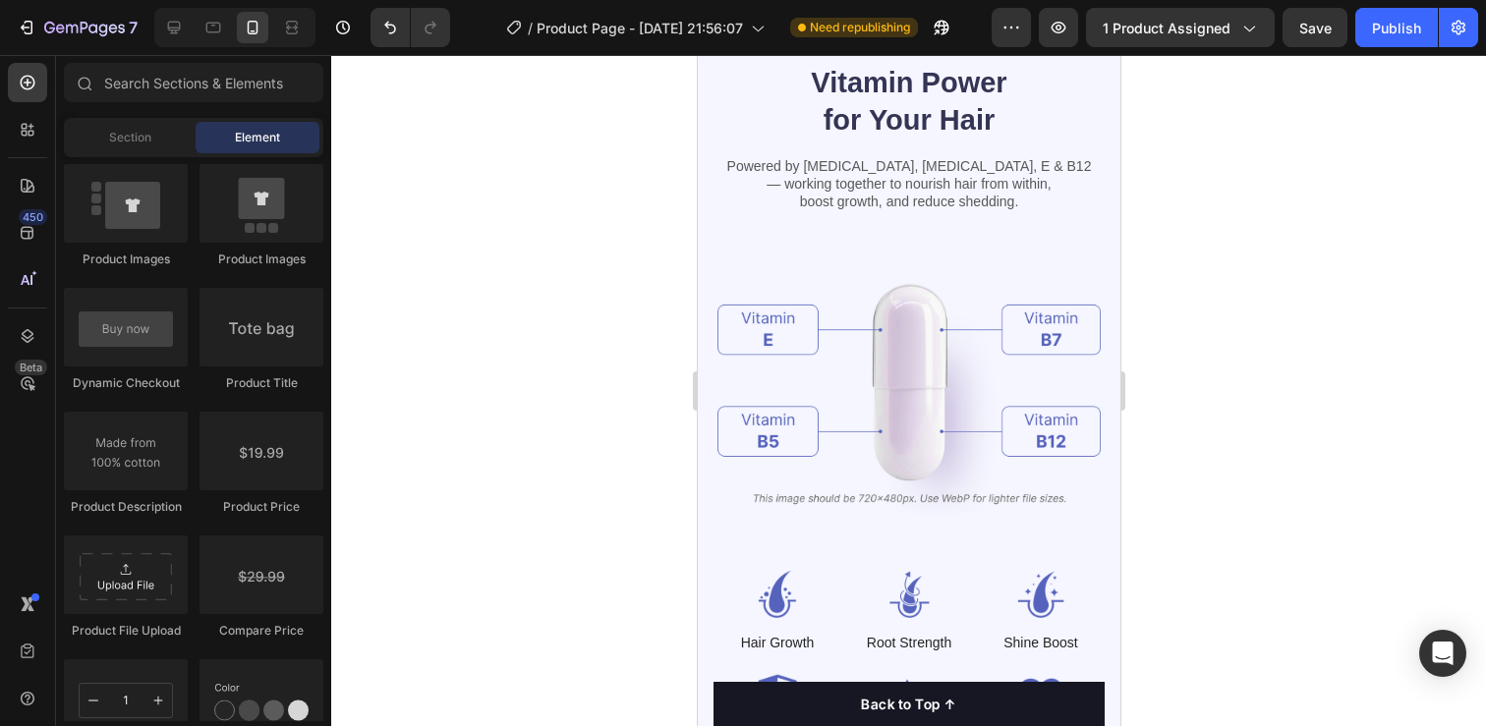
scroll to position [5461, 0]
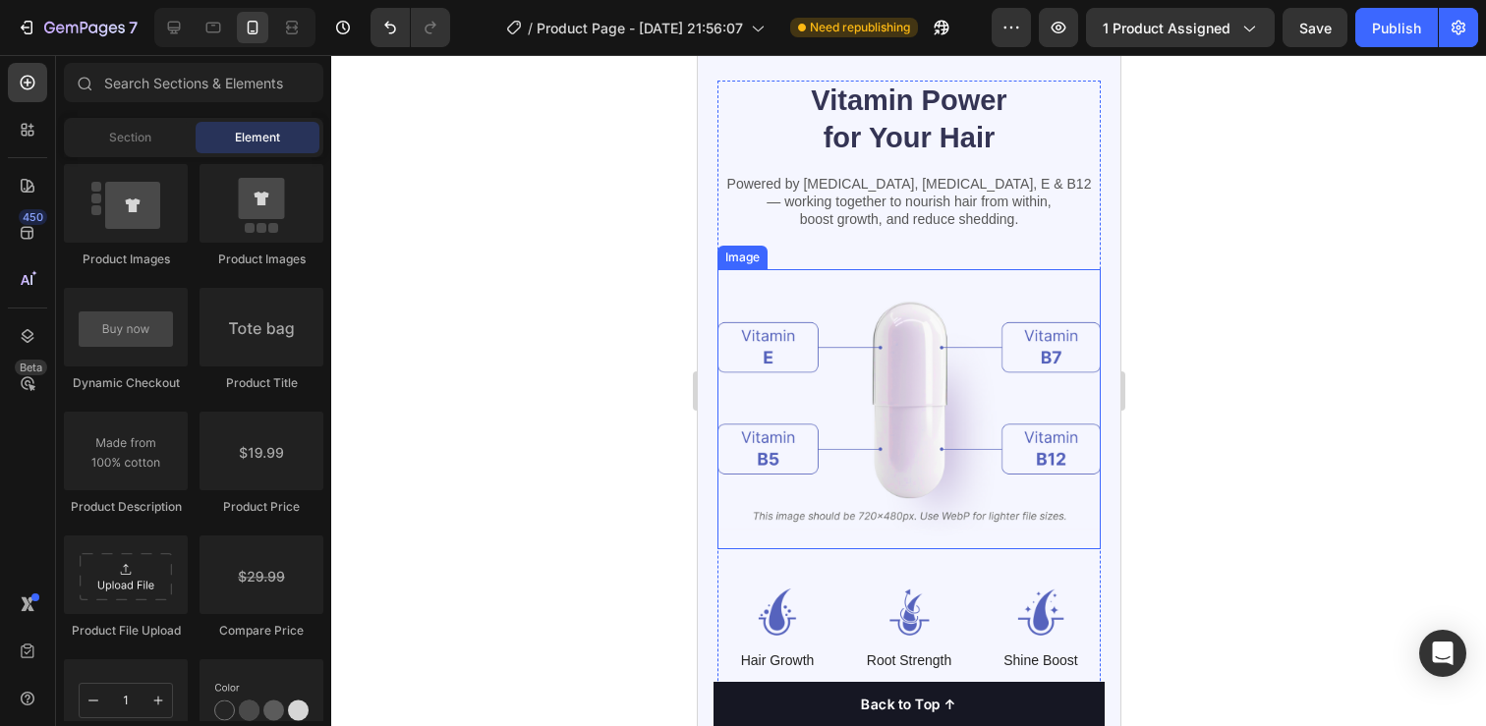
click at [900, 436] on img at bounding box center [907, 409] width 383 height 280
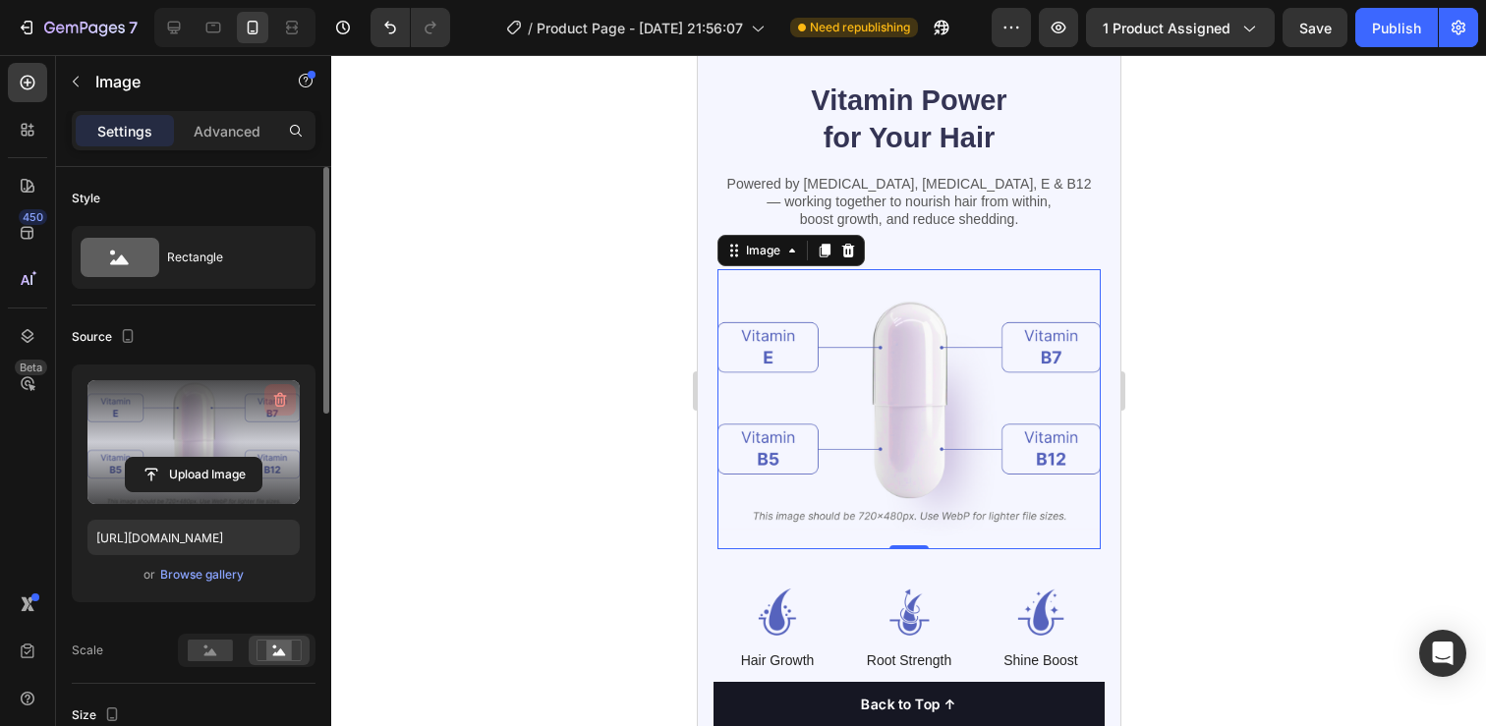
click at [275, 402] on icon "button" at bounding box center [280, 400] width 13 height 15
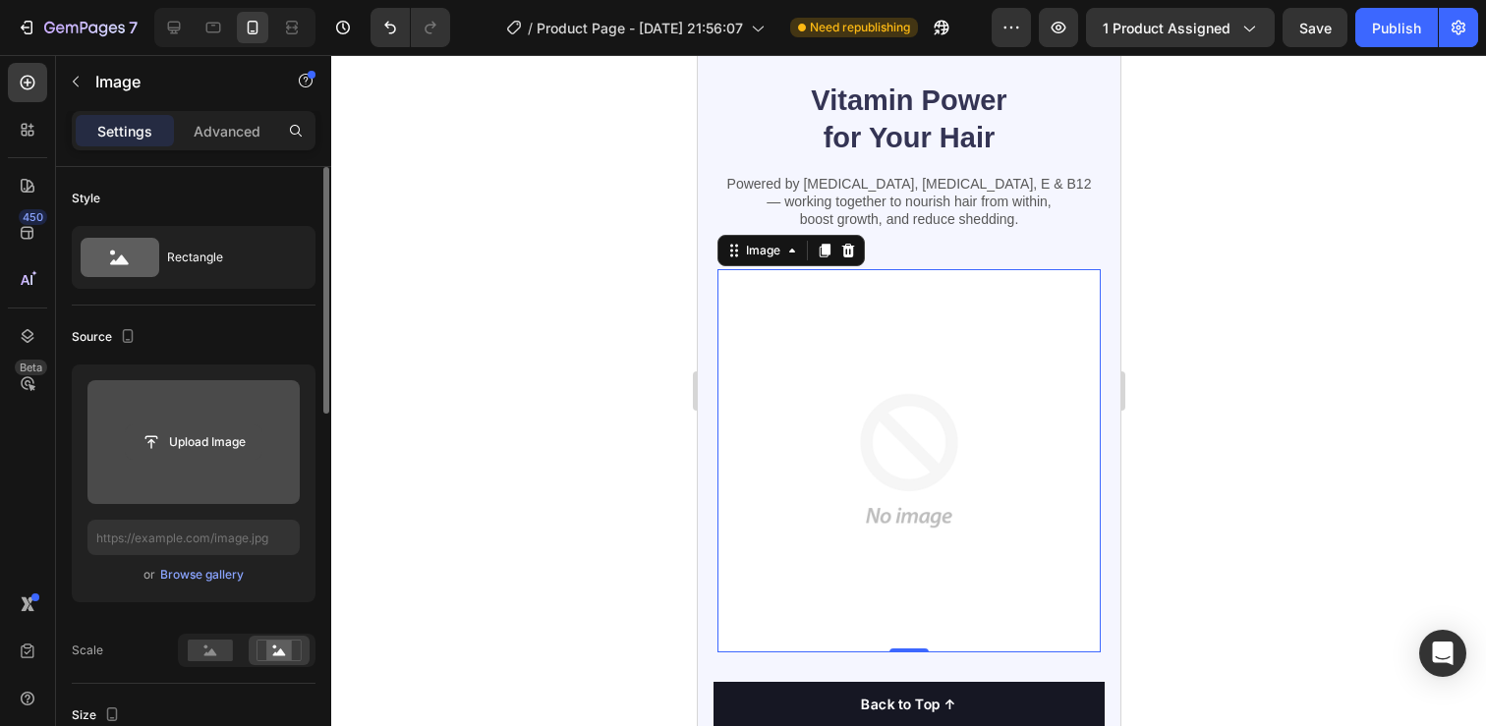
click at [216, 457] on input "file" at bounding box center [194, 441] width 136 height 33
click at [243, 471] on input "file" at bounding box center [193, 442] width 212 height 124
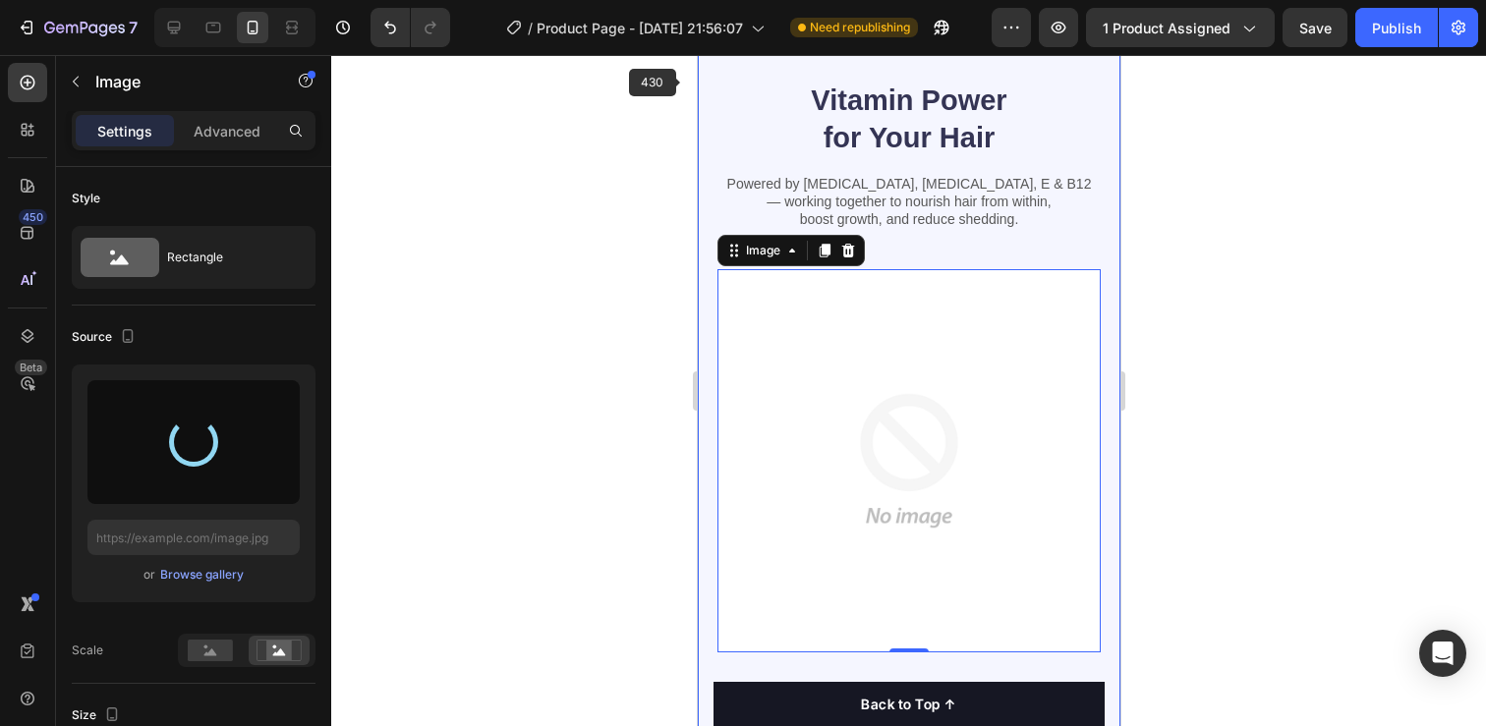
type input "[URL][DOMAIN_NAME]"
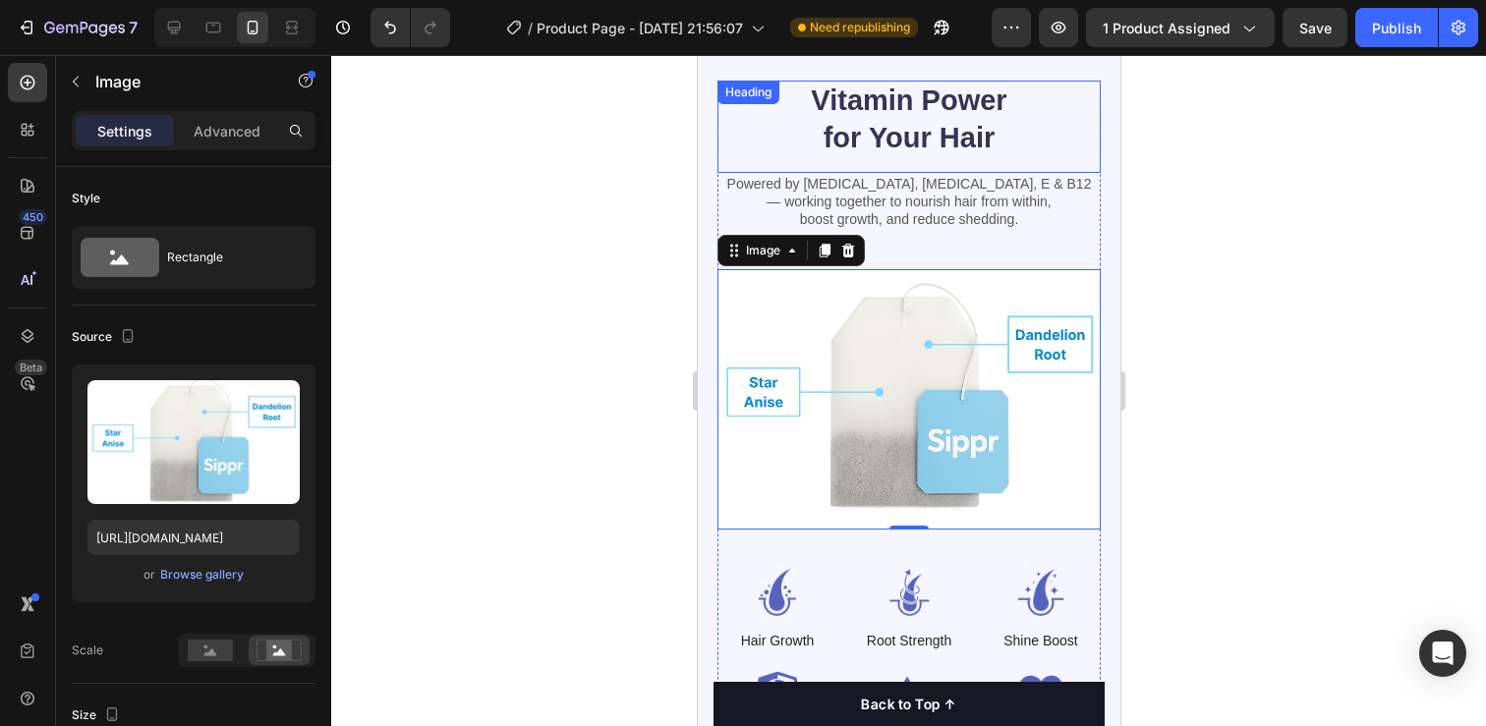
click at [721, 114] on div "Vitamin Power for Your Hair Heading" at bounding box center [907, 126] width 383 height 91
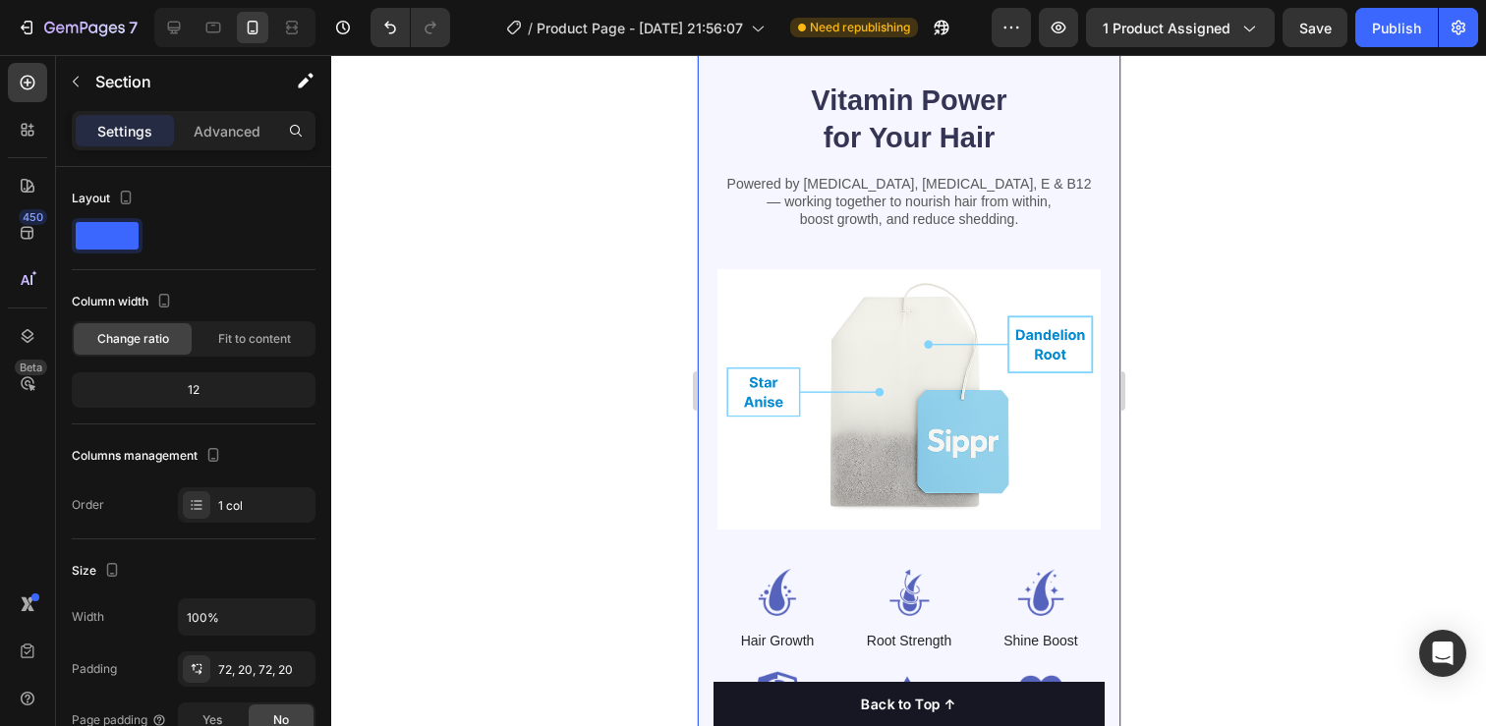
click at [708, 197] on div "Vitamin Power for Your Hair Heading Powered by [MEDICAL_DATA], [MEDICAL_DATA], …" at bounding box center [908, 417] width 423 height 814
click at [706, 240] on div "Vitamin Power for Your Hair Heading Powered by [MEDICAL_DATA], [MEDICAL_DATA], …" at bounding box center [908, 417] width 423 height 814
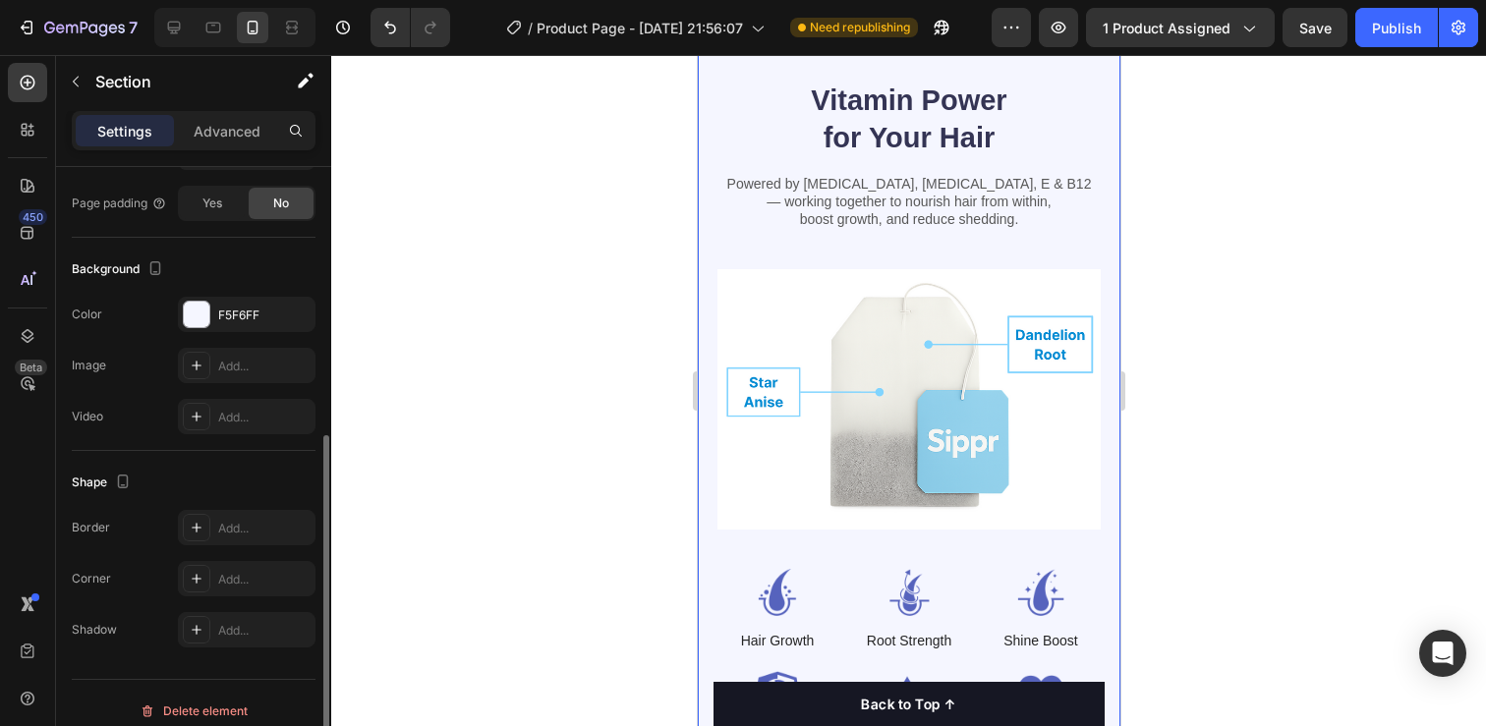
scroll to position [502, 0]
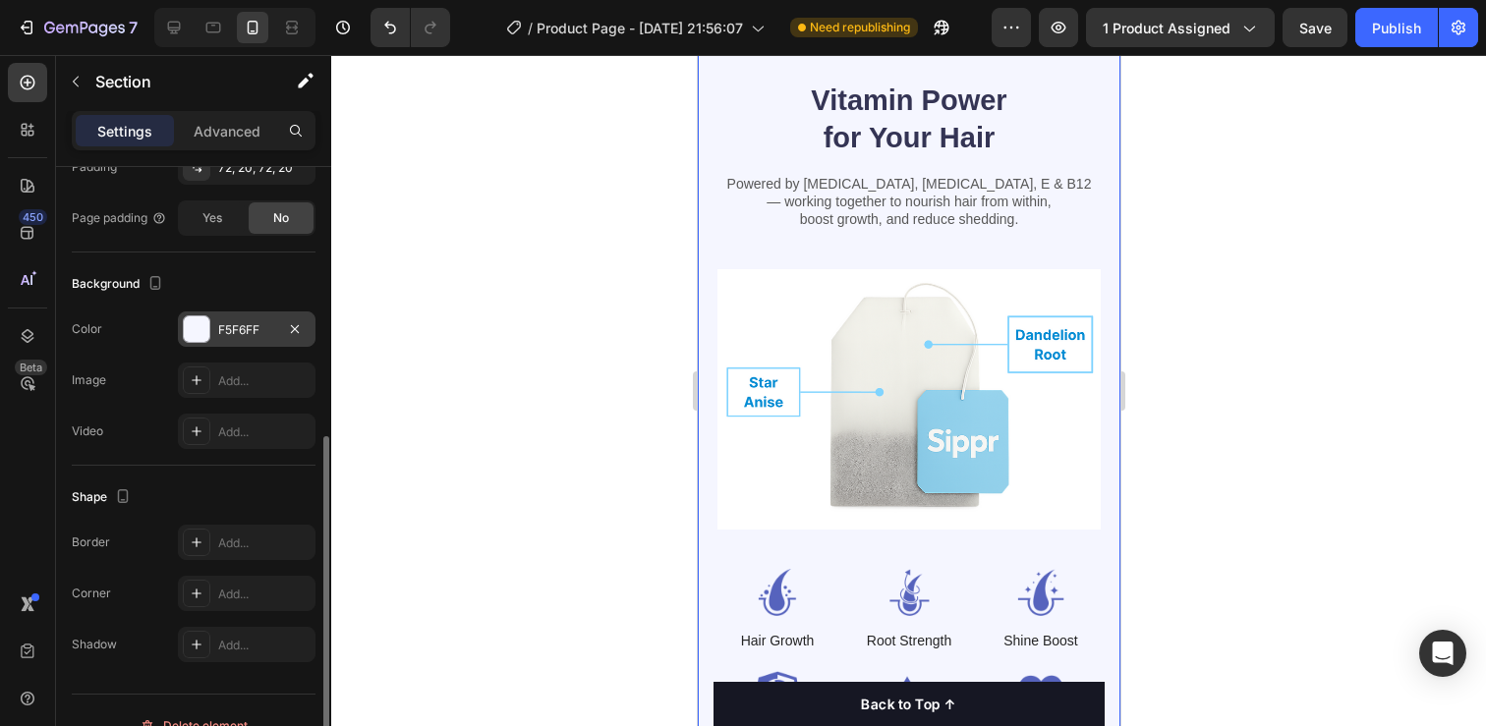
click at [203, 317] on div at bounding box center [197, 329] width 26 height 26
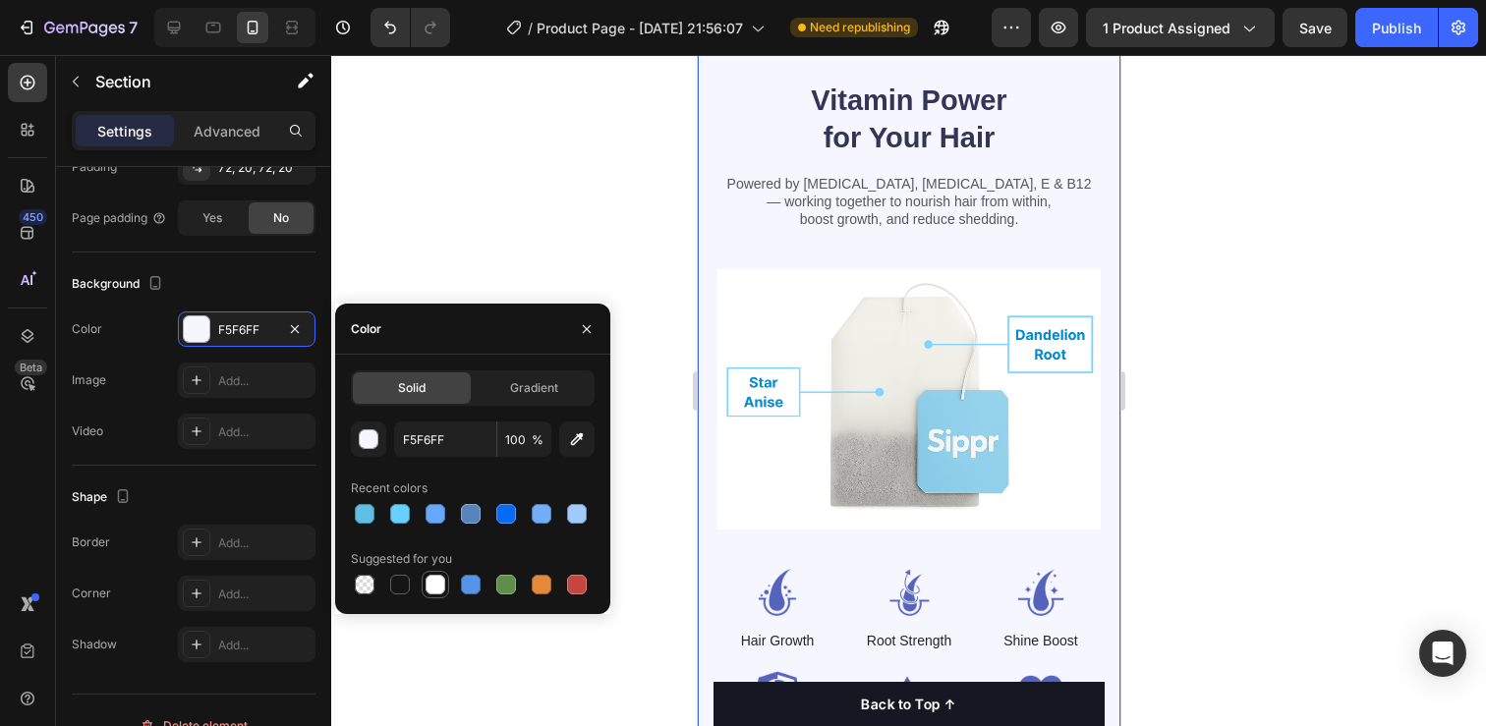
click at [433, 581] on div at bounding box center [435, 585] width 20 height 20
type input "FFFFFF"
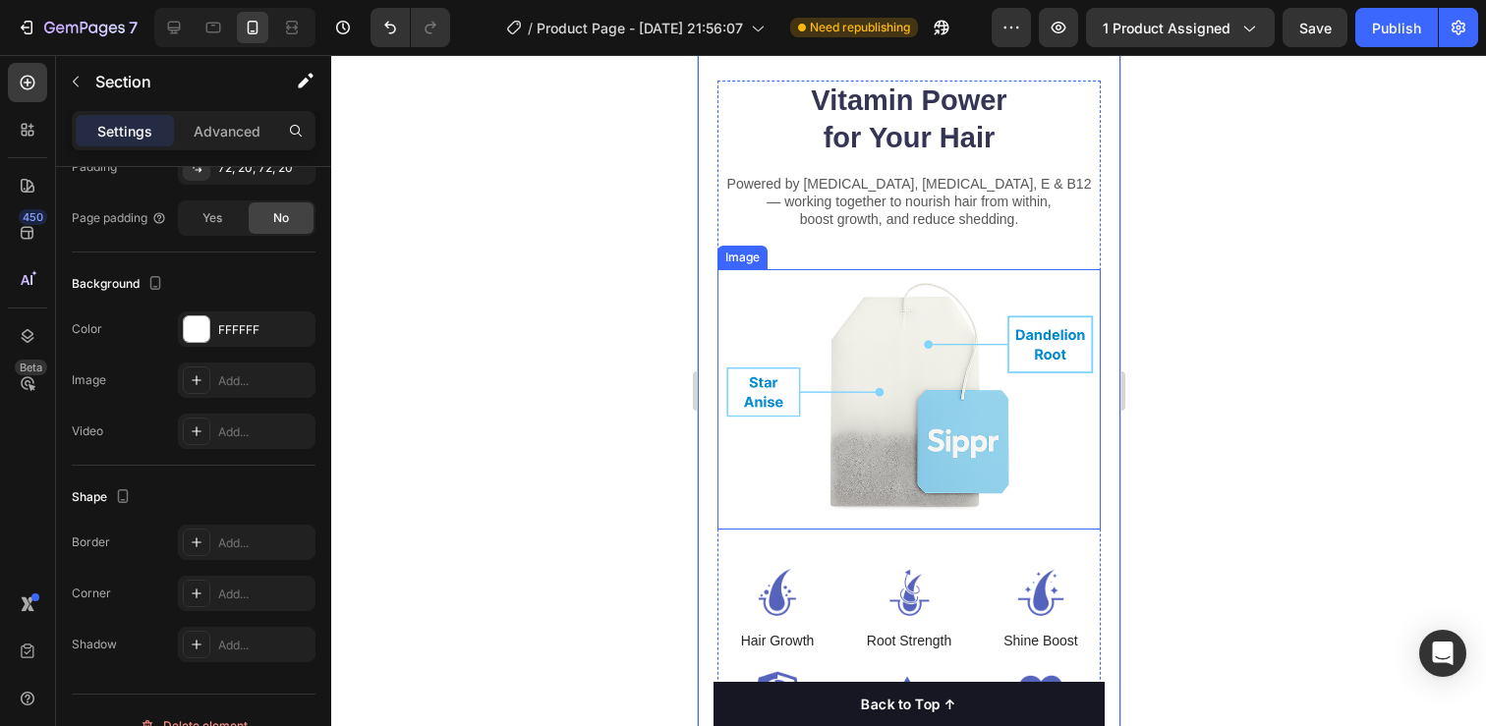
click at [1268, 479] on div at bounding box center [908, 390] width 1155 height 671
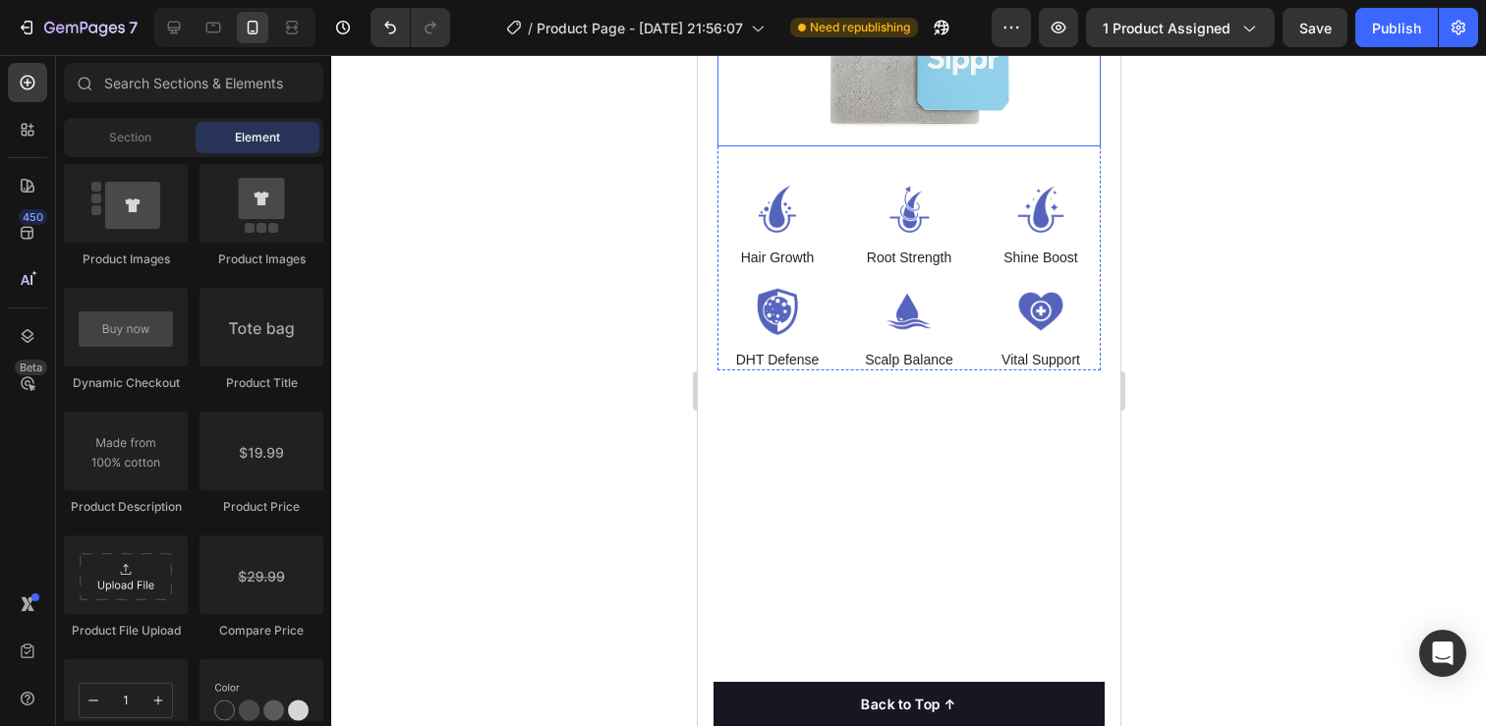
scroll to position [5354, 0]
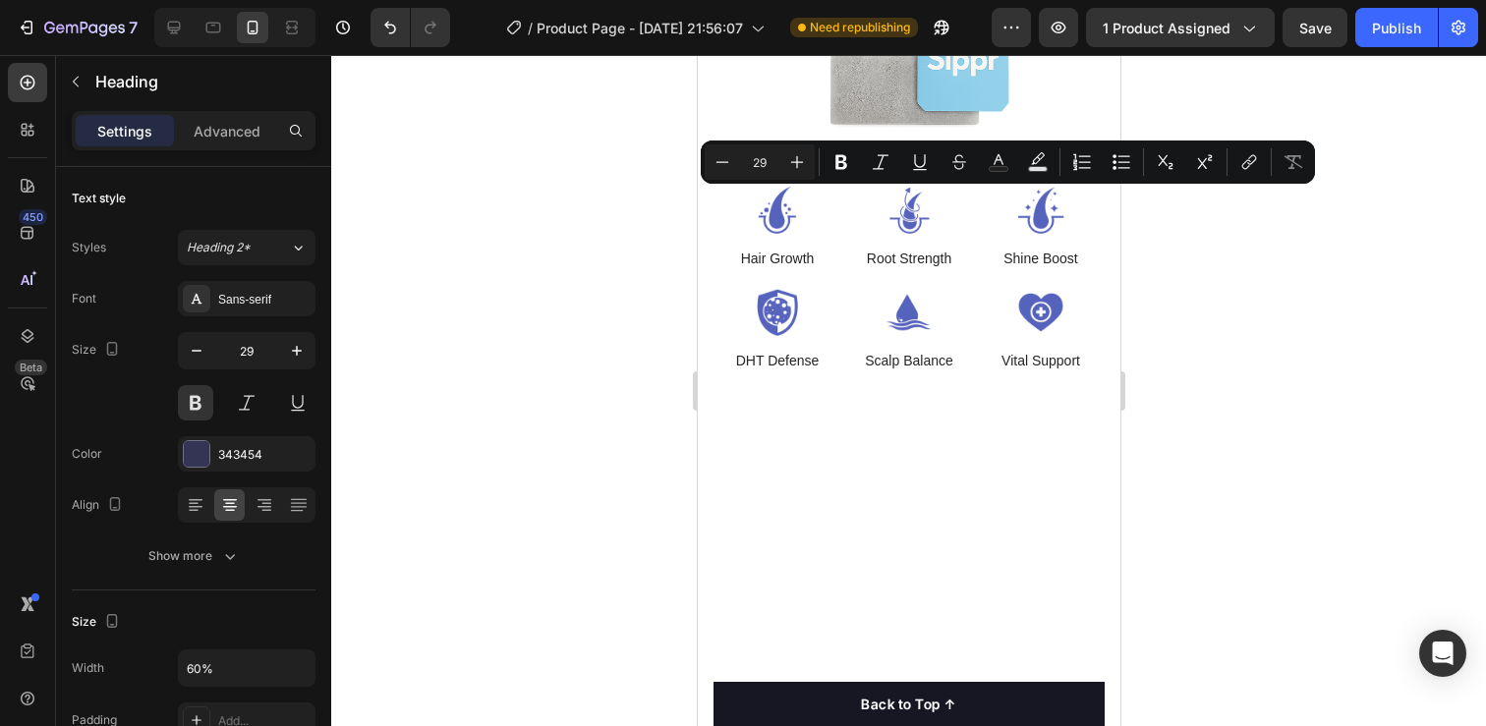
click at [1234, 269] on div at bounding box center [908, 390] width 1155 height 671
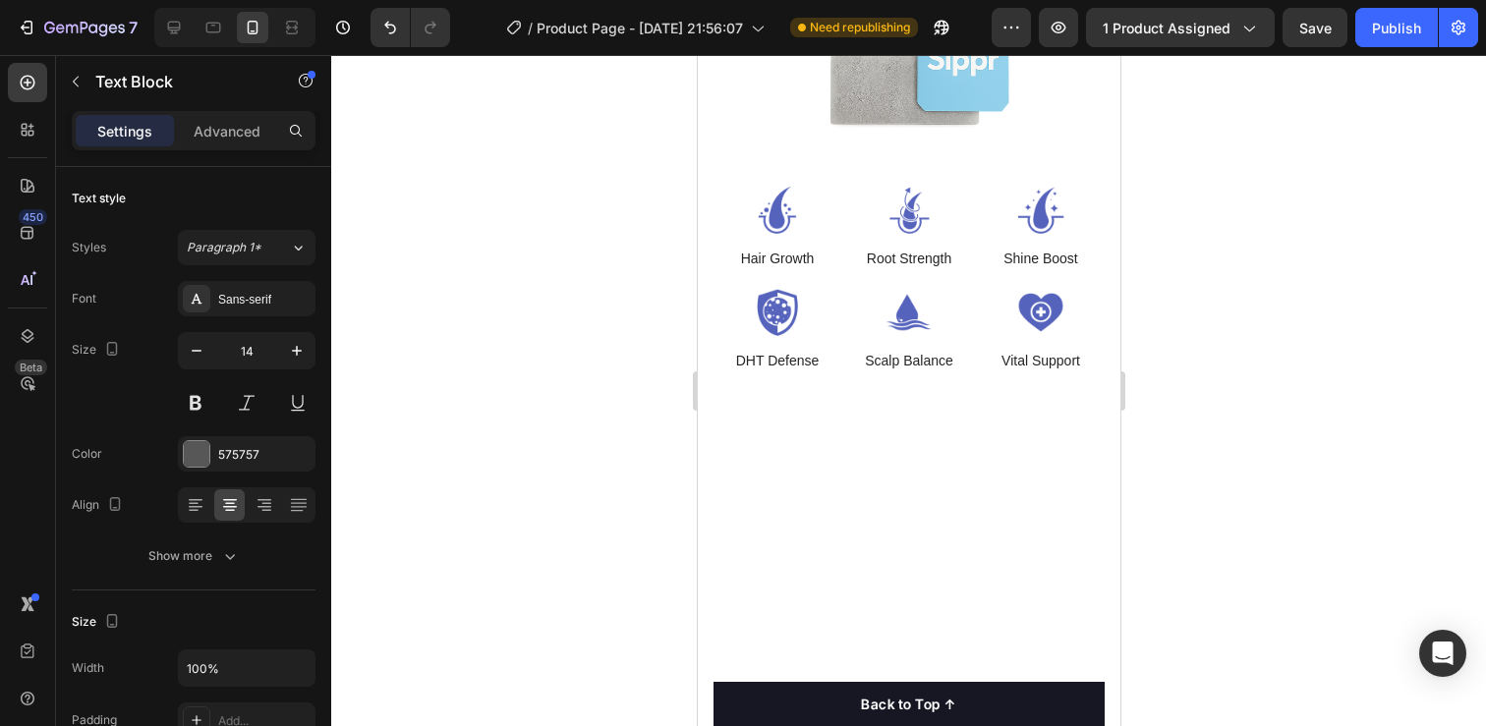
click at [957, 176] on div "Vitamin Power for Your Hair Heading Powered by [MEDICAL_DATA], [MEDICAL_DATA], …" at bounding box center [908, 36] width 423 height 814
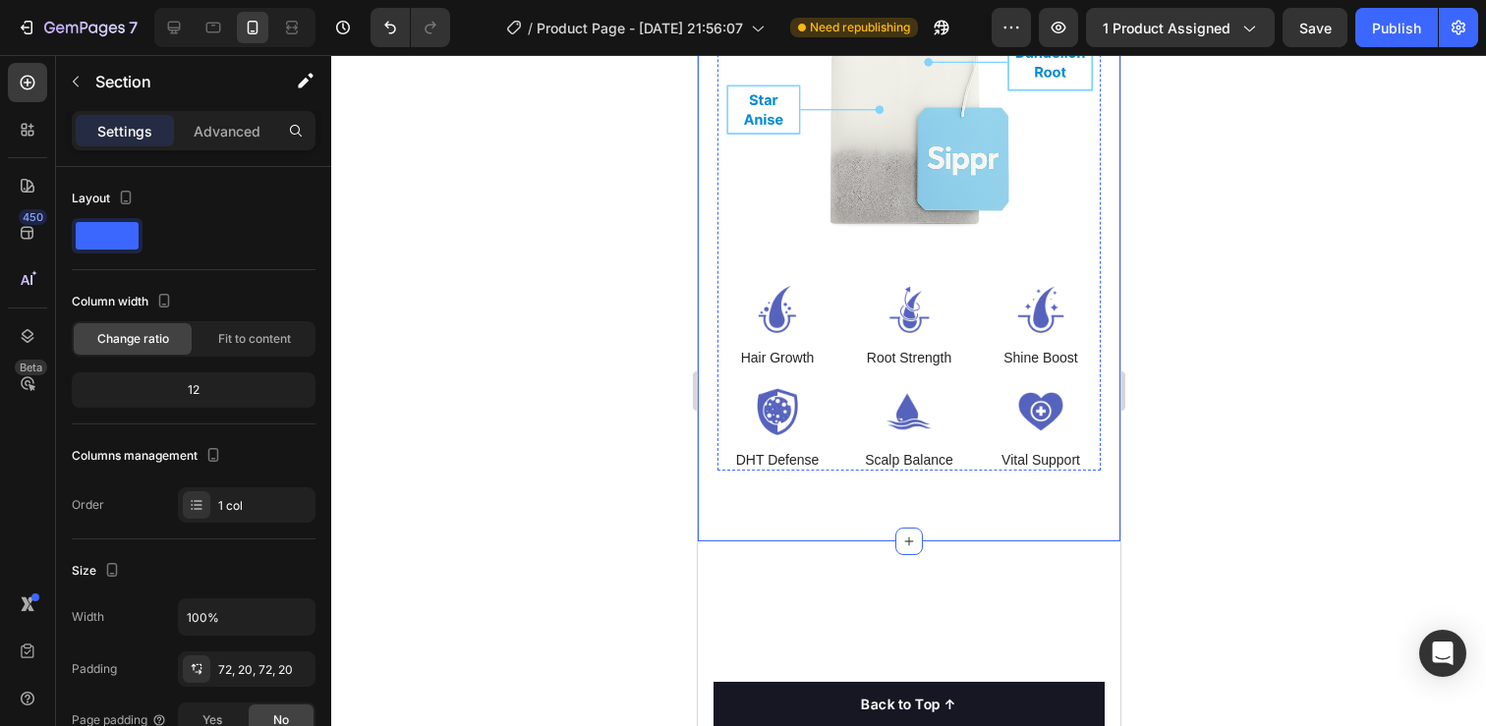
scroll to position [5223, 0]
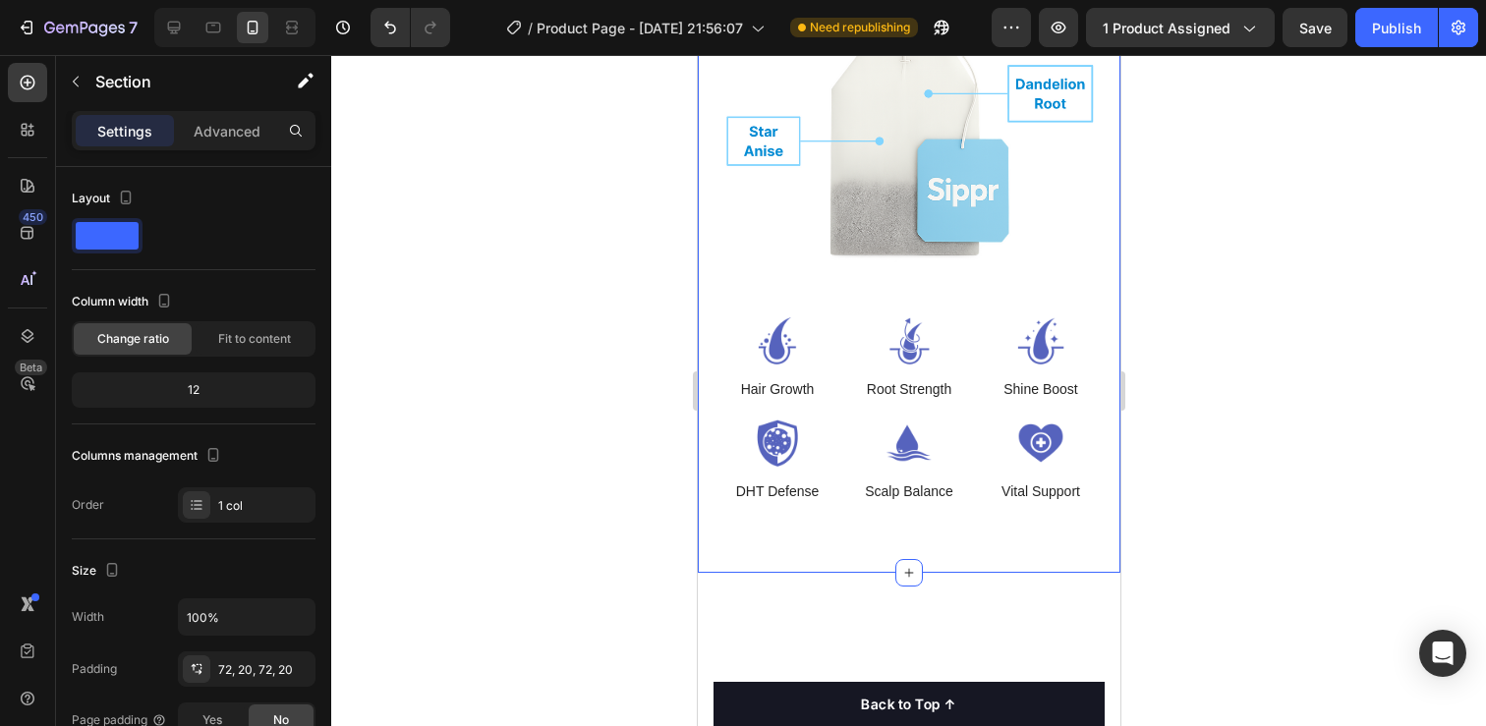
click at [1206, 381] on div at bounding box center [908, 390] width 1155 height 671
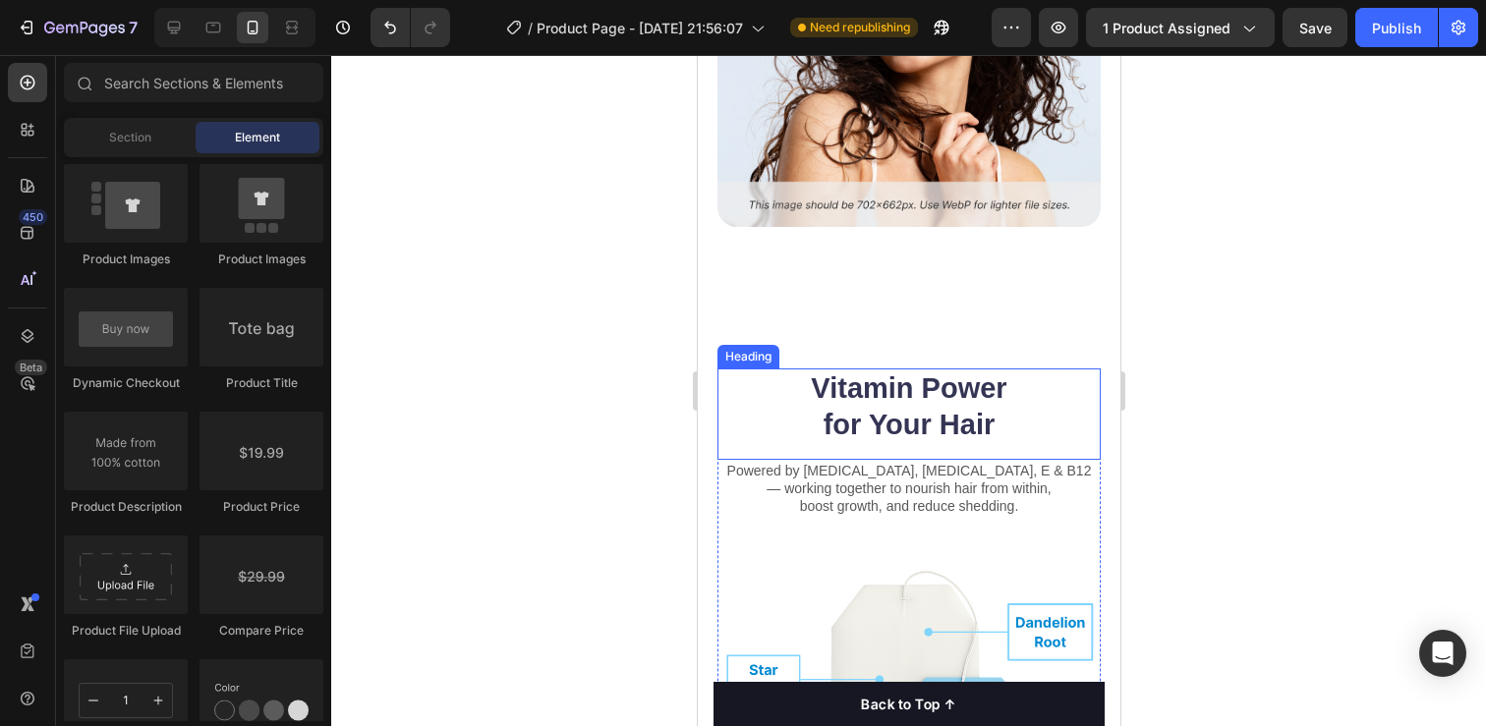
scroll to position [5171, 0]
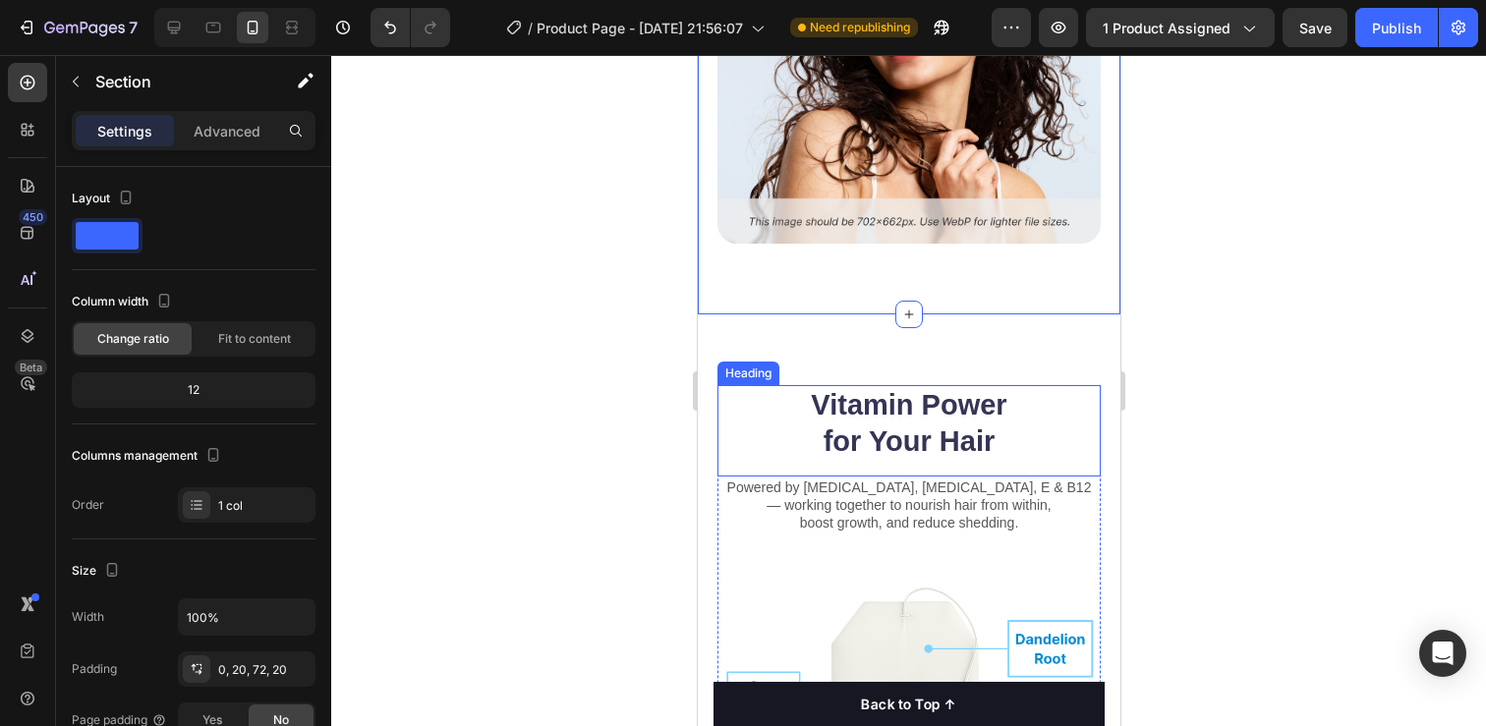
click at [899, 404] on h2 "Vitamin Power for Your Hair" at bounding box center [908, 424] width 230 height 78
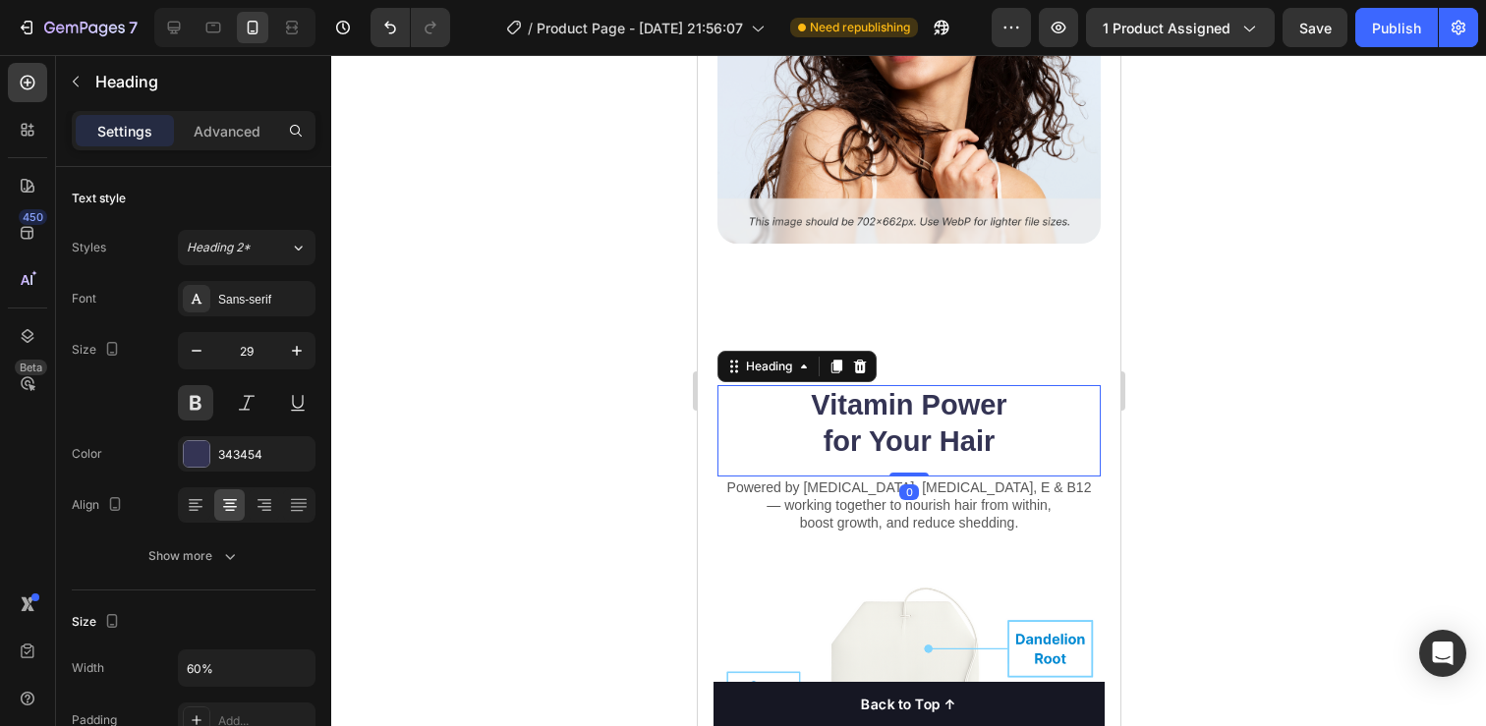
click at [899, 404] on h2 "Vitamin Power for Your Hair" at bounding box center [908, 424] width 230 height 78
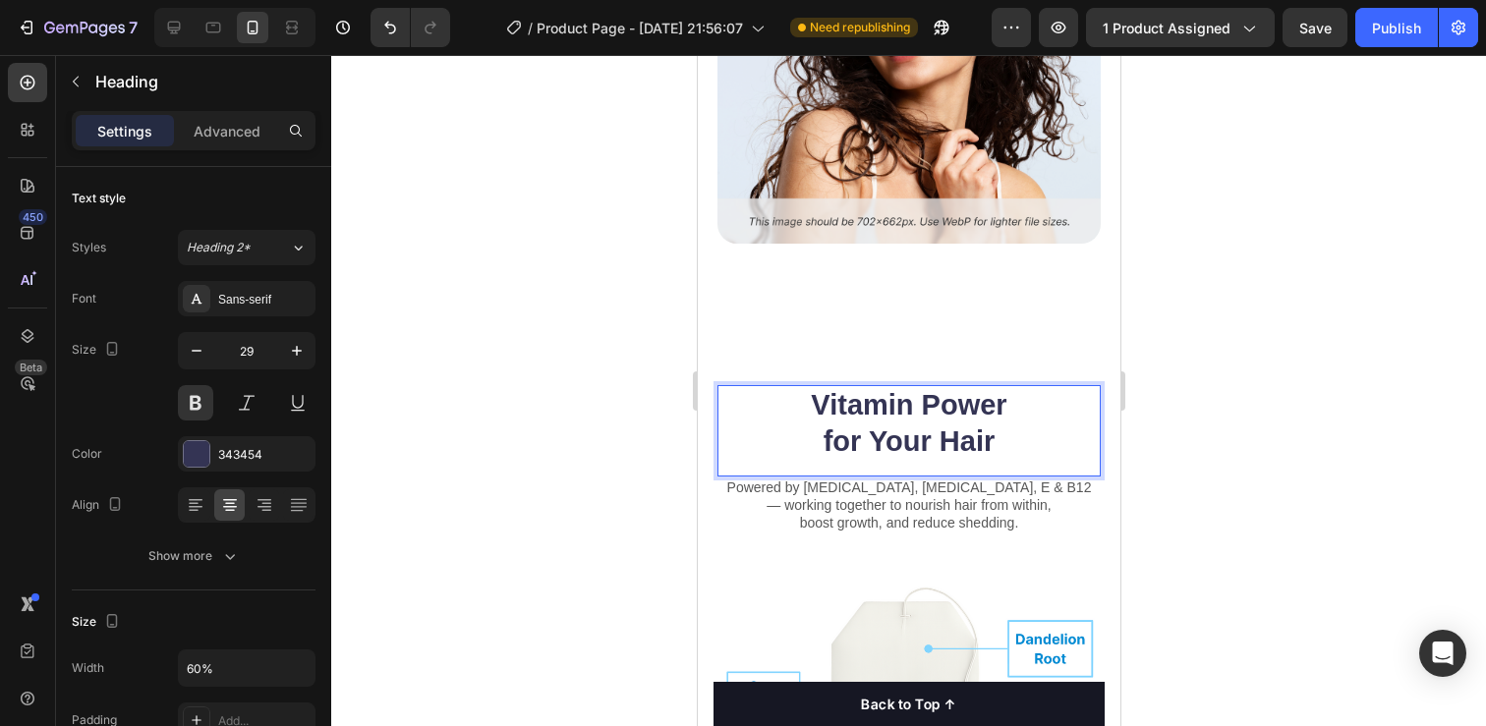
click at [899, 404] on p "Vitamin Power for Your Hair" at bounding box center [908, 424] width 226 height 74
click at [800, 427] on p "Botanical Power for Your Face" at bounding box center [908, 424] width 226 height 74
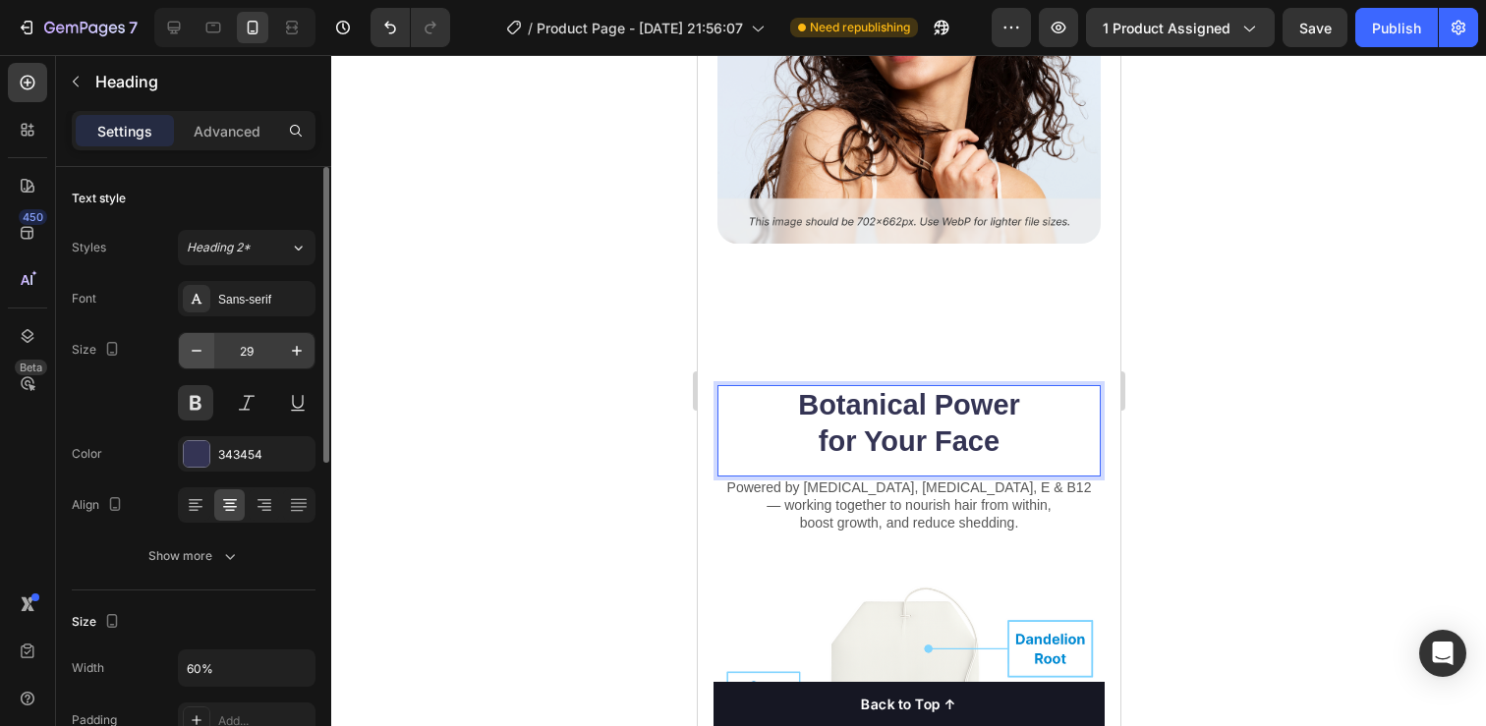
click at [198, 343] on icon "button" at bounding box center [197, 351] width 20 height 20
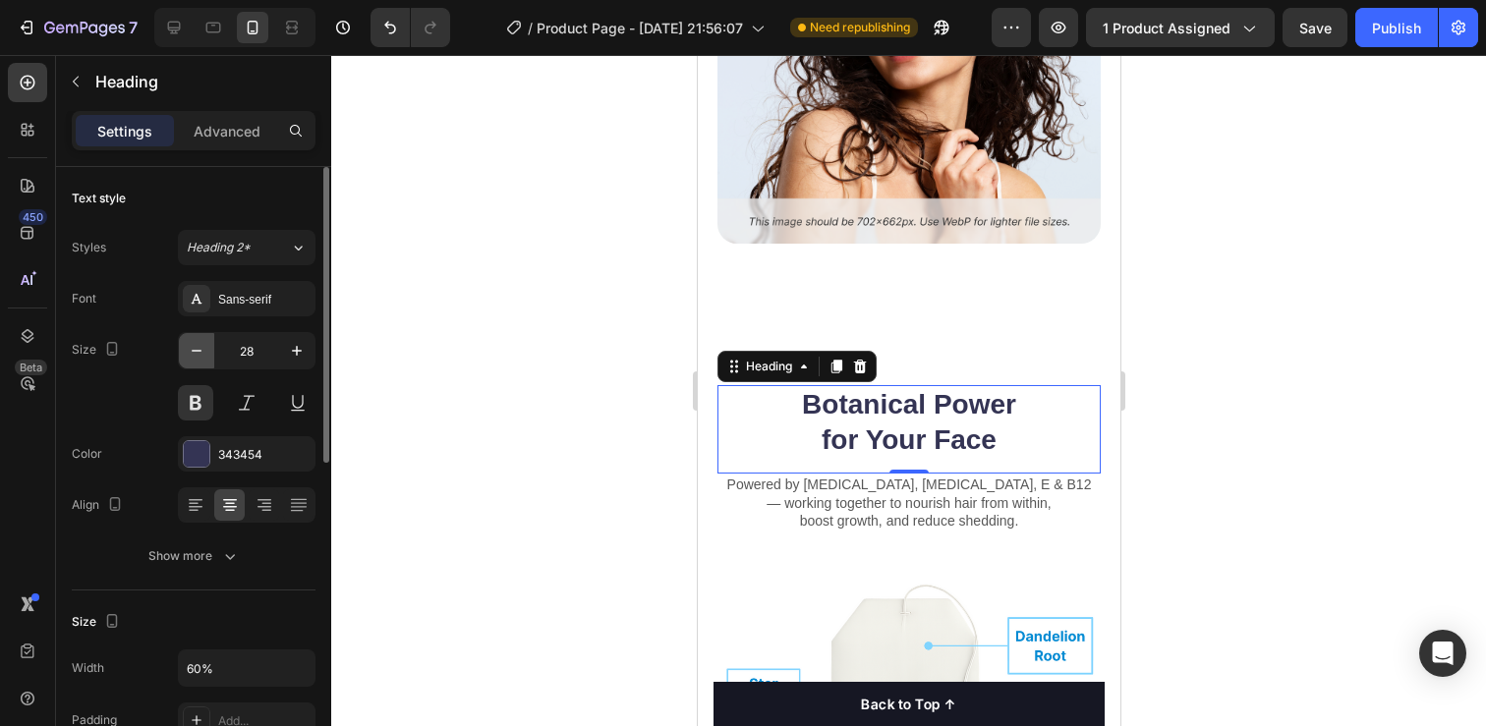
click at [198, 343] on icon "button" at bounding box center [197, 351] width 20 height 20
click at [304, 353] on icon "button" at bounding box center [297, 351] width 20 height 20
type input "28"
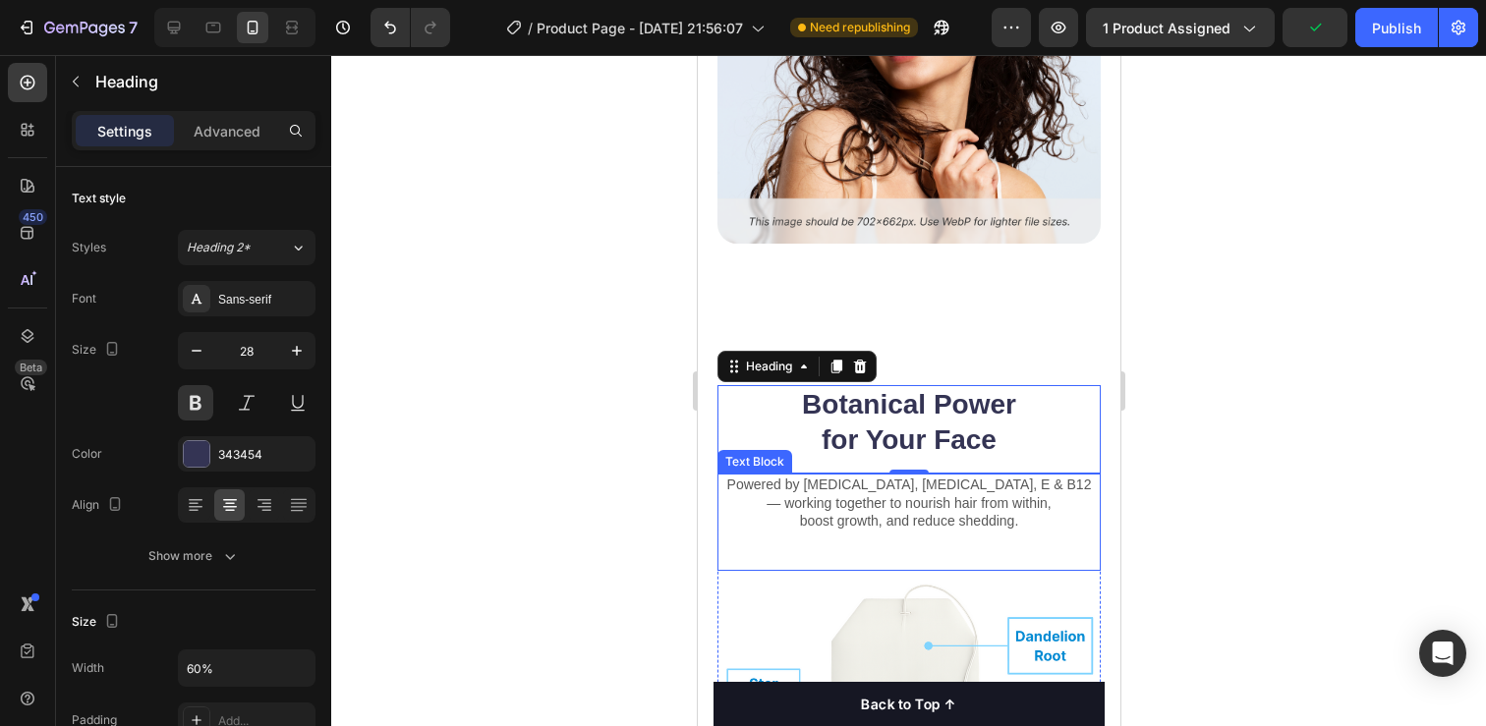
click at [852, 476] on p "Powered by [MEDICAL_DATA], [MEDICAL_DATA], E & B12 — working together to nouris…" at bounding box center [907, 503] width 379 height 54
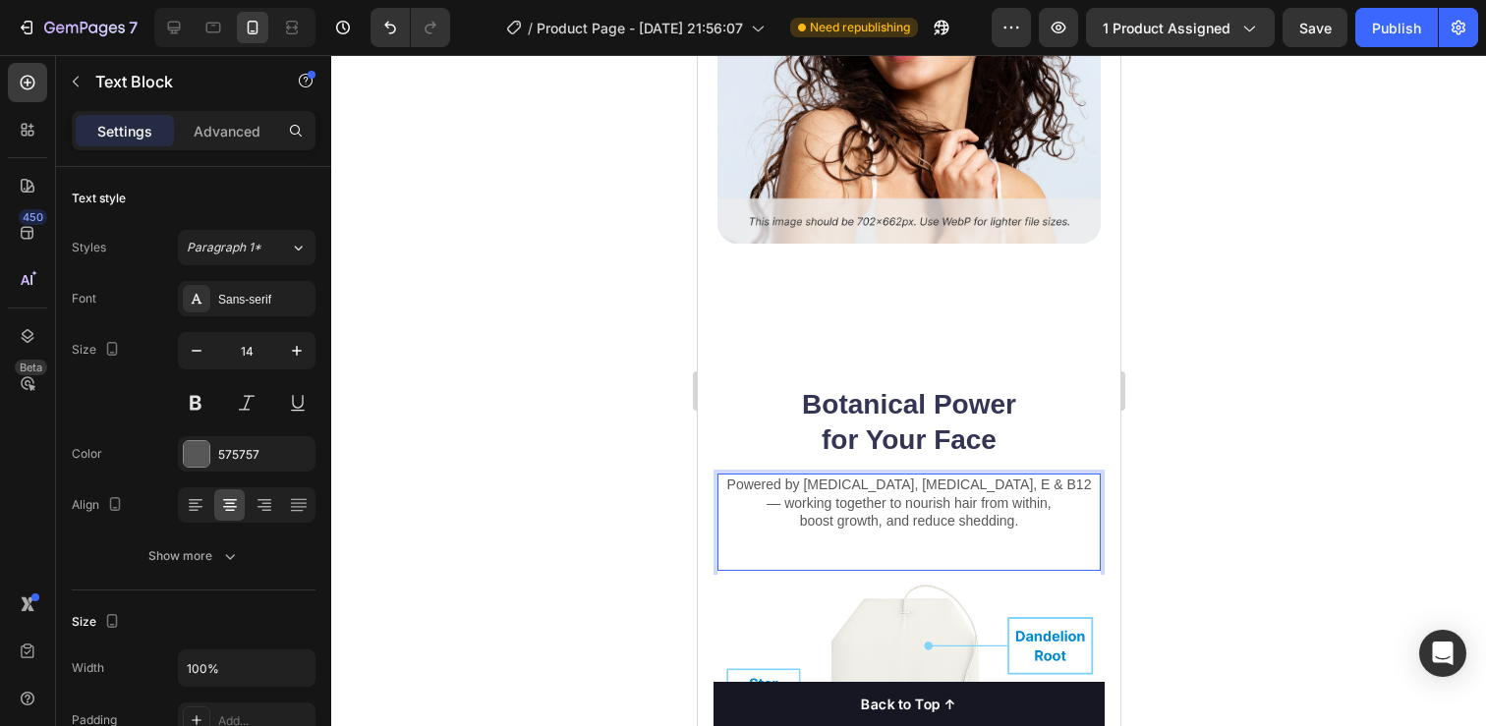
click at [879, 493] on p "Powered by [MEDICAL_DATA], [MEDICAL_DATA], E & B12 — working together to nouris…" at bounding box center [907, 503] width 379 height 54
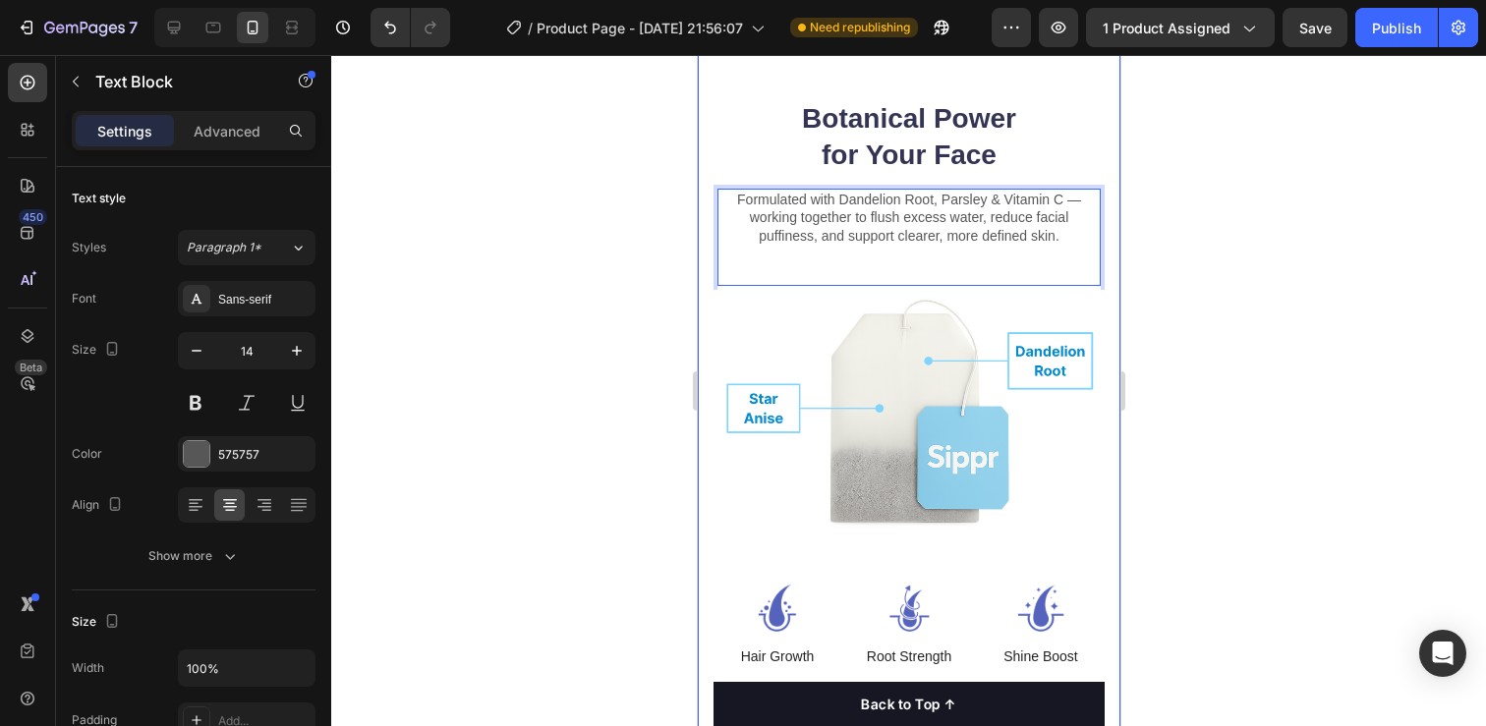
scroll to position [5481, 0]
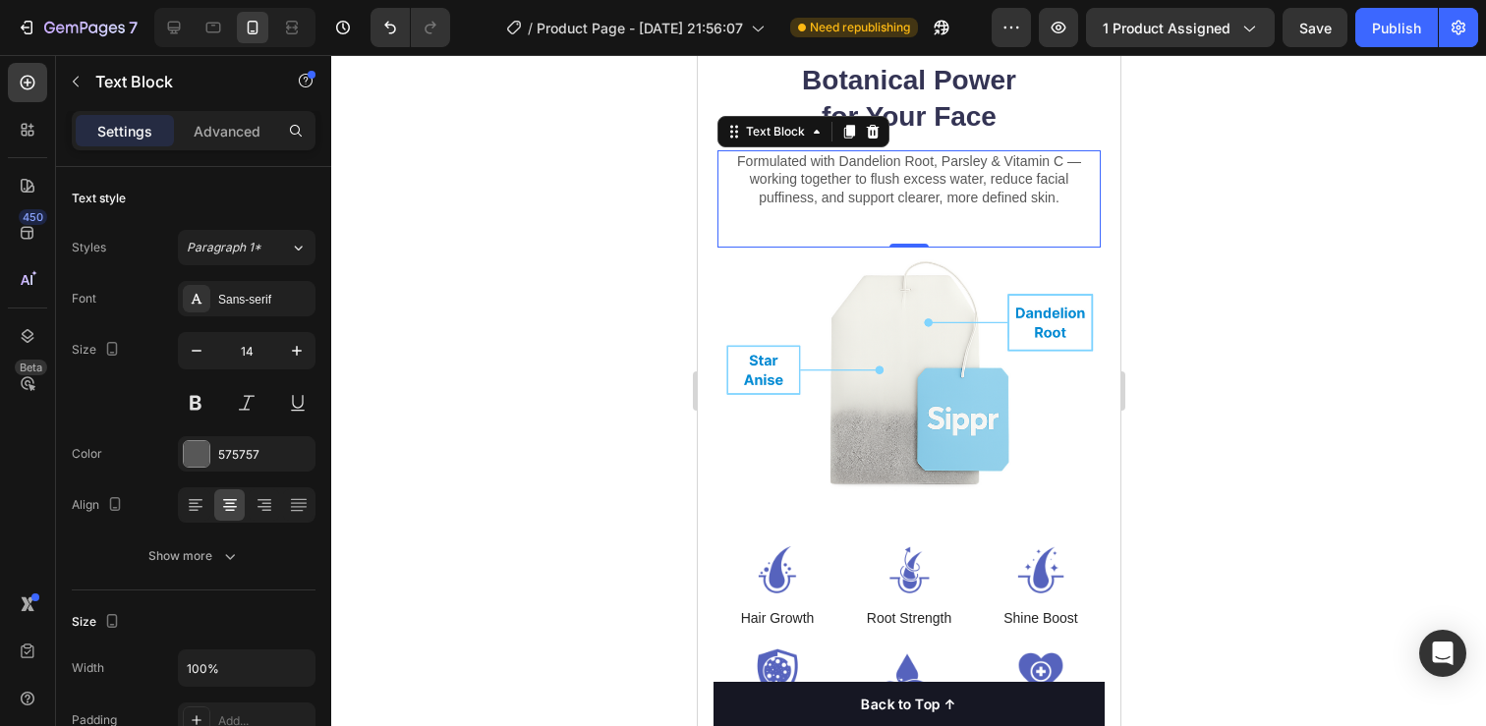
click at [906, 245] on div "Formulated with Dandelion Root, Parsley & Vitamin C — working together to flush…" at bounding box center [907, 198] width 383 height 97
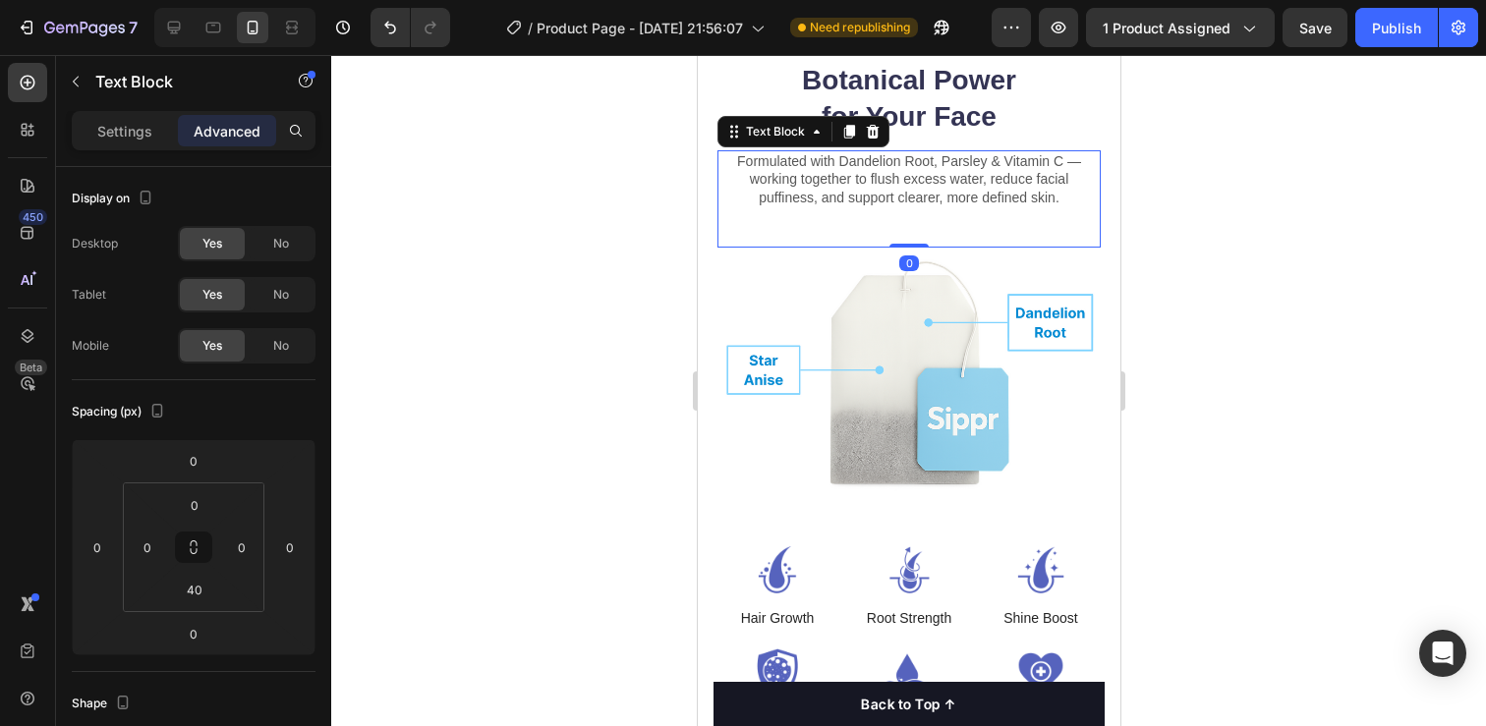
click at [910, 225] on div "Formulated with Dandelion Root, Parsley & Vitamin C — working together to flush…" at bounding box center [907, 198] width 383 height 97
click at [1048, 200] on p "Formulated with Dandelion Root, Parsley & Vitamin C — working together to flush…" at bounding box center [907, 179] width 379 height 54
click at [1192, 282] on div at bounding box center [908, 390] width 1155 height 671
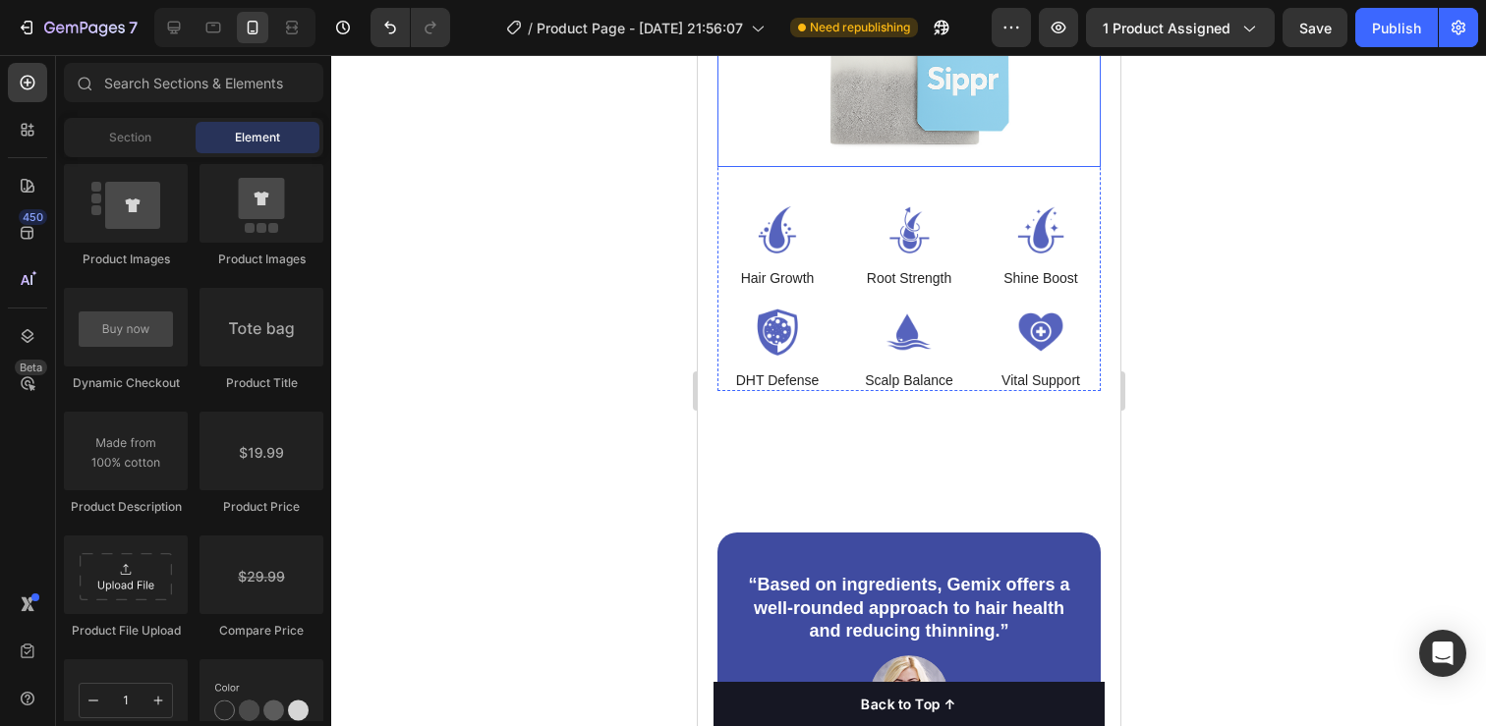
scroll to position [5826, 0]
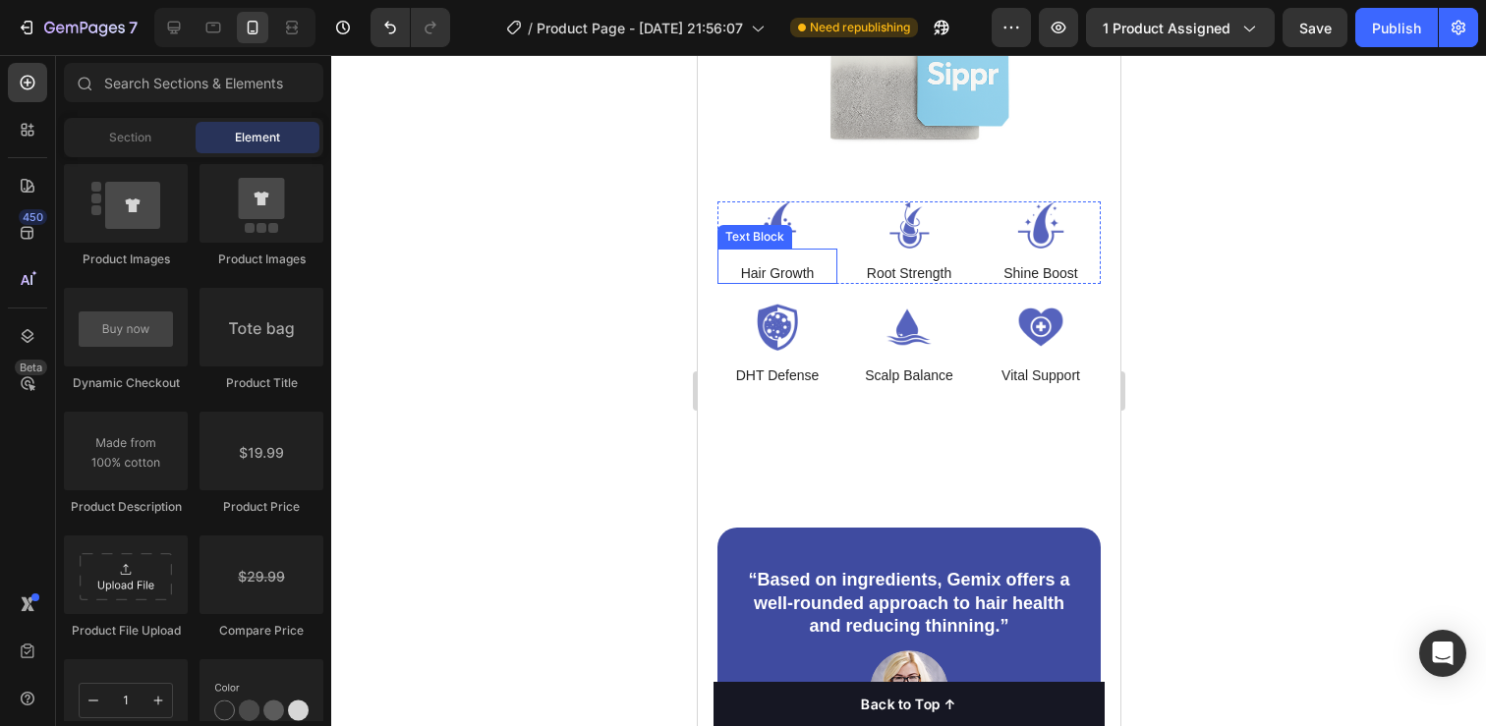
click at [785, 262] on div "Hair Growth" at bounding box center [777, 273] width 78 height 22
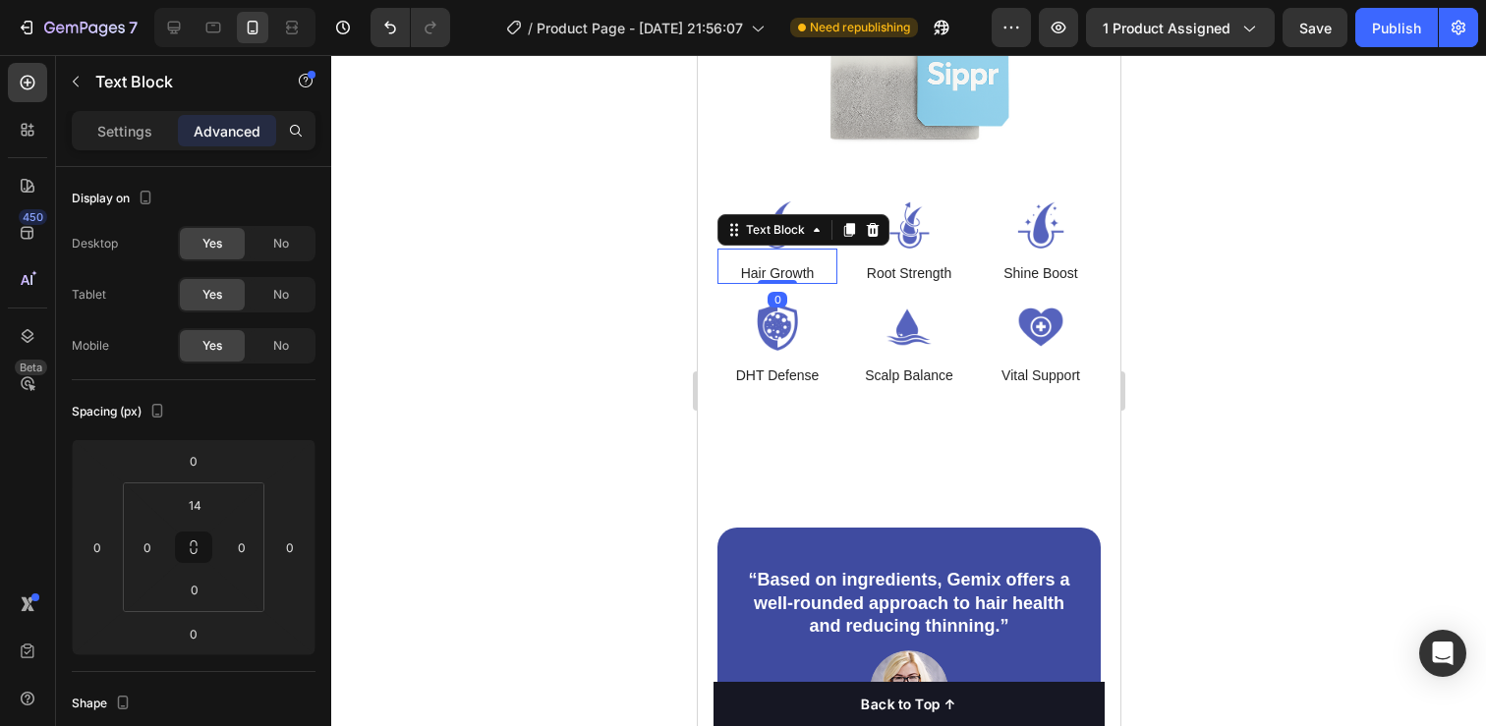
click at [785, 264] on p "Hair Growth" at bounding box center [777, 273] width 74 height 18
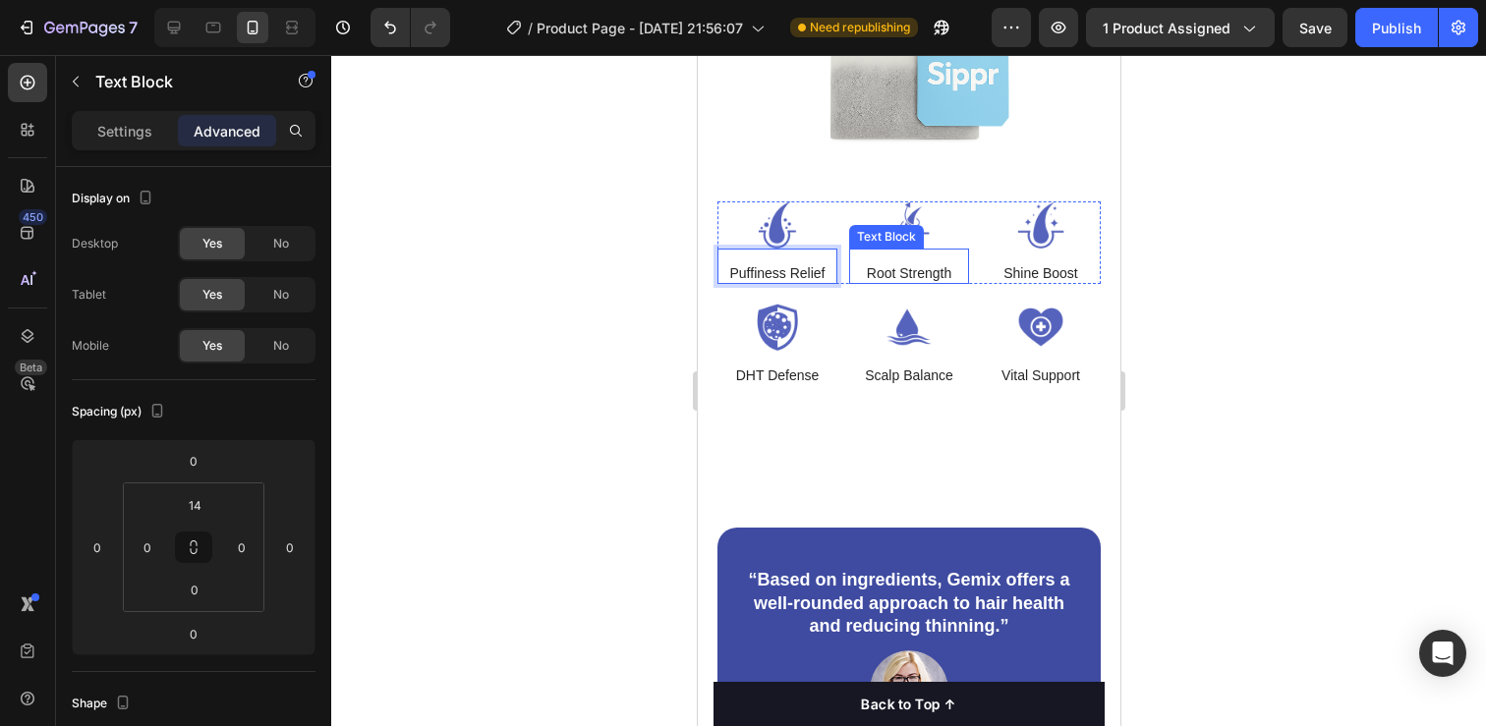
click at [902, 265] on p "Root Strength" at bounding box center [908, 273] width 85 height 18
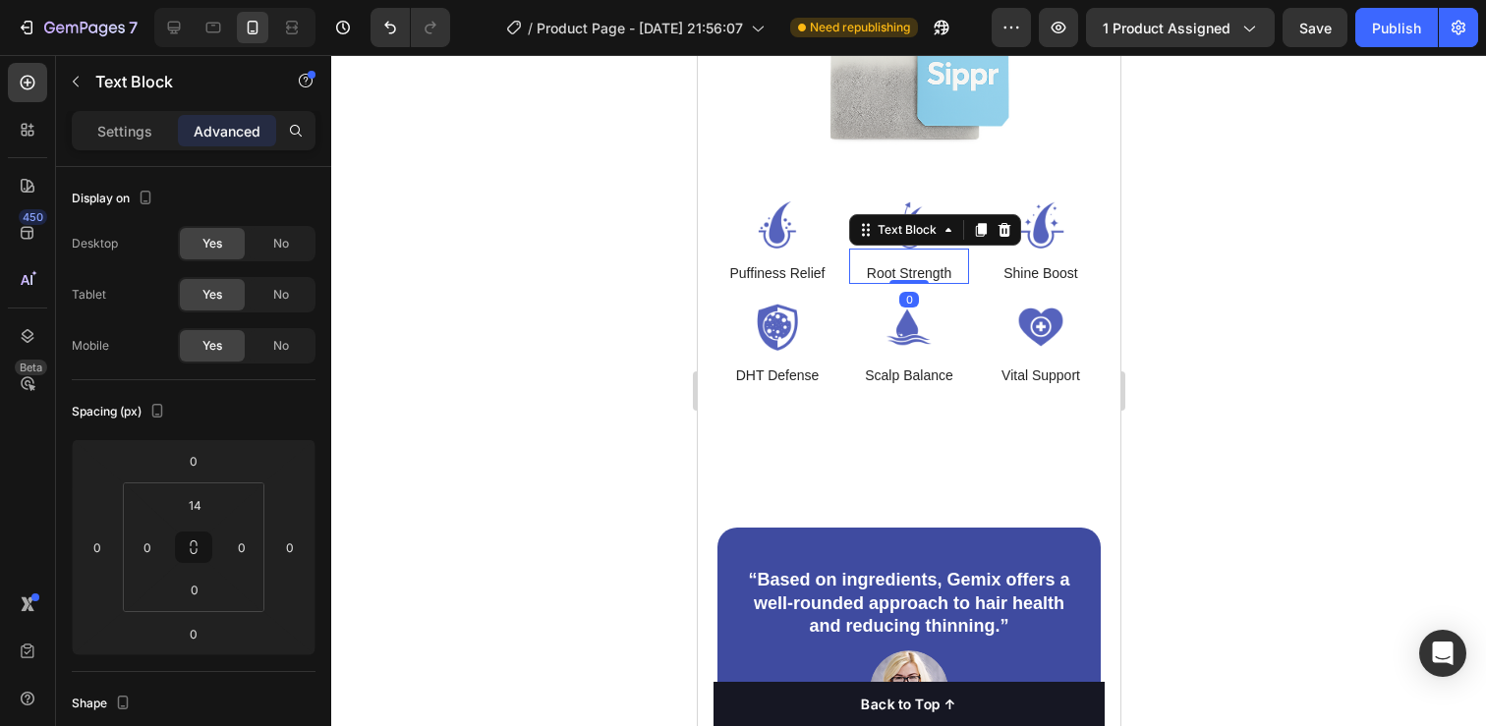
scroll to position [502, 0]
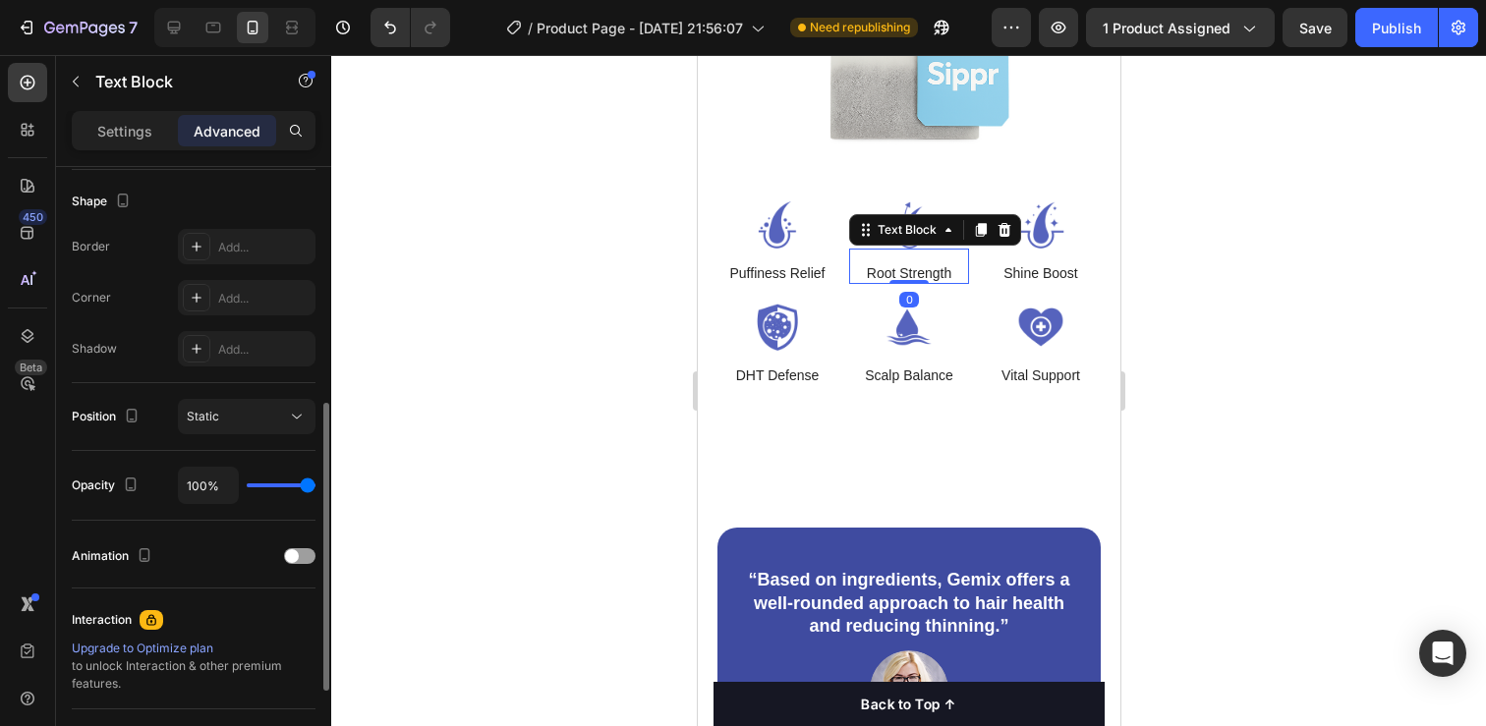
click at [902, 265] on p "Root Strength" at bounding box center [908, 273] width 85 height 18
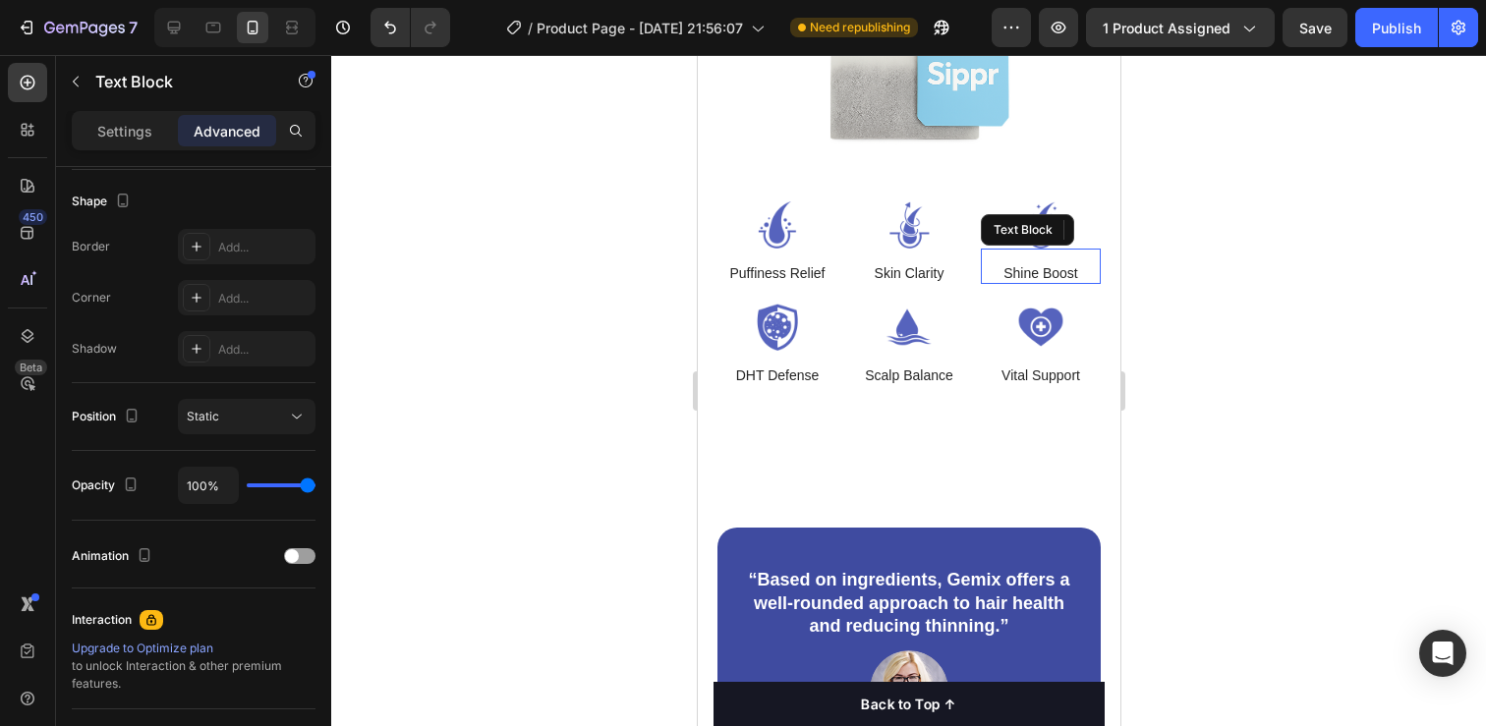
click at [1039, 264] on p "Shine Boost" at bounding box center [1039, 273] width 75 height 18
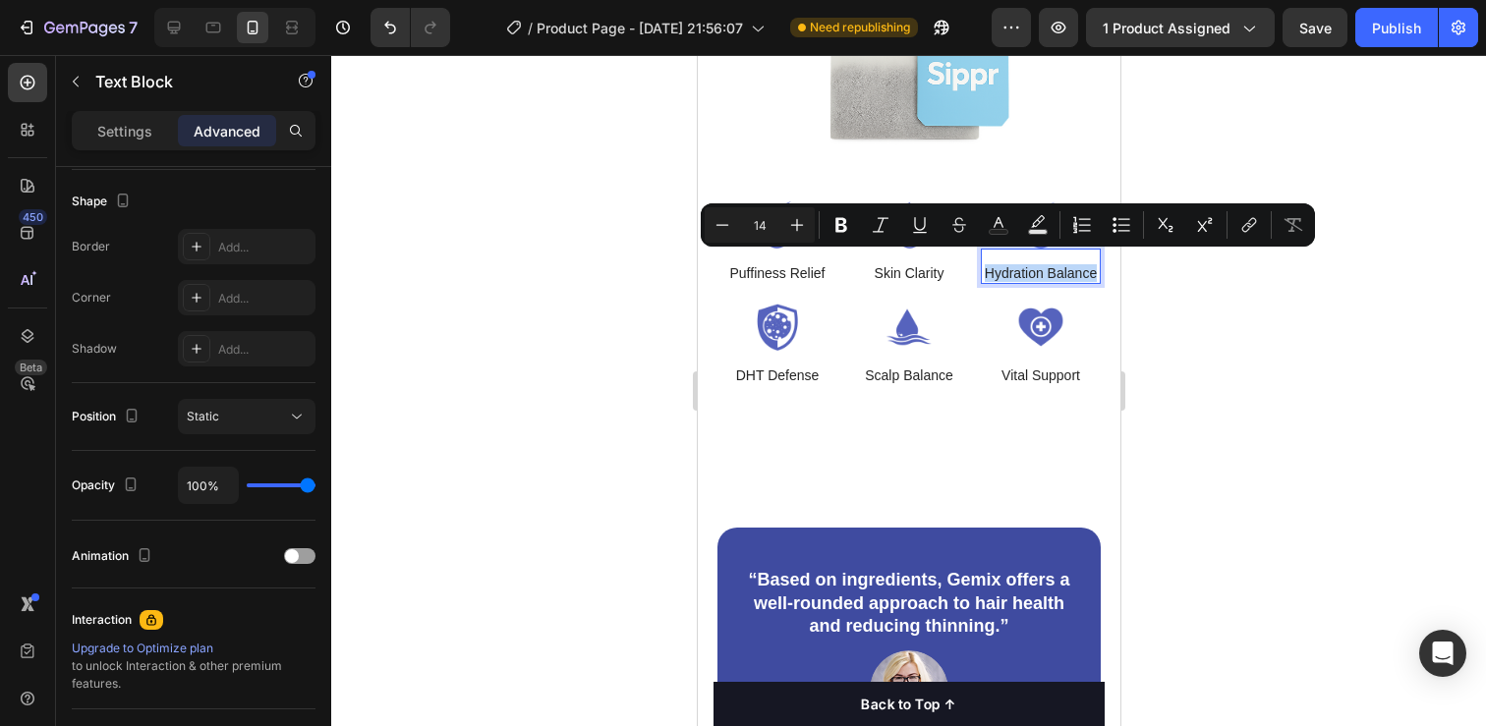
scroll to position [0, 0]
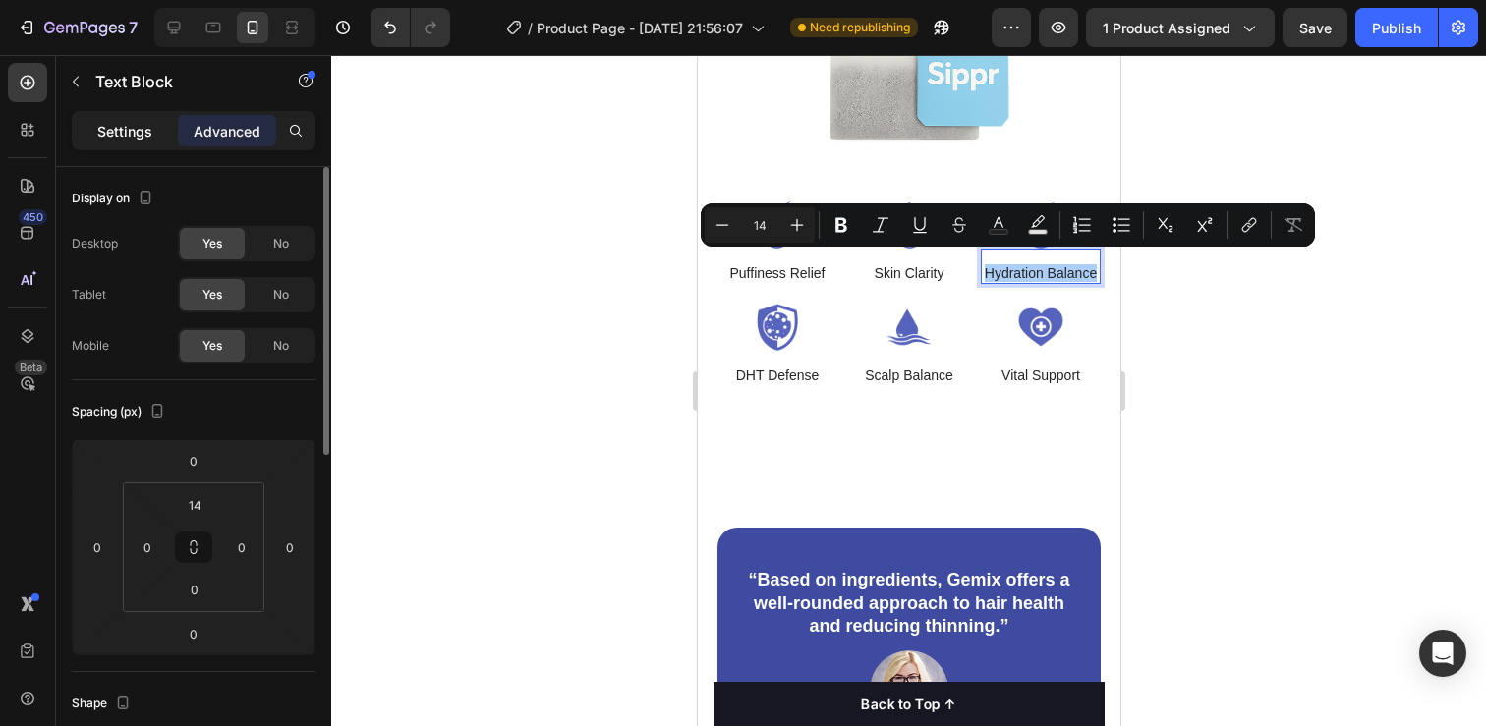
click at [102, 125] on p "Settings" at bounding box center [124, 131] width 55 height 21
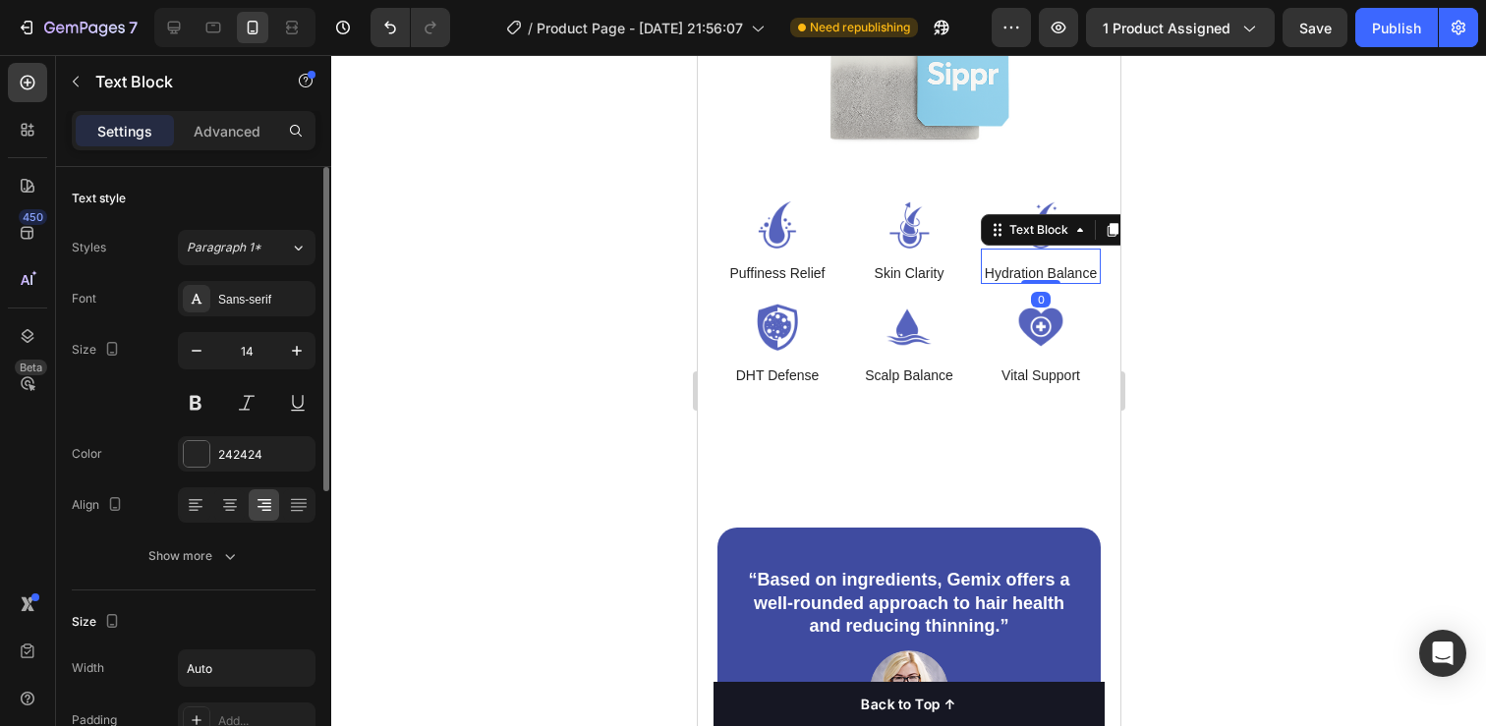
click at [212, 504] on div at bounding box center [247, 504] width 138 height 35
click at [214, 504] on div at bounding box center [229, 504] width 30 height 31
click at [1134, 395] on div at bounding box center [908, 390] width 1155 height 671
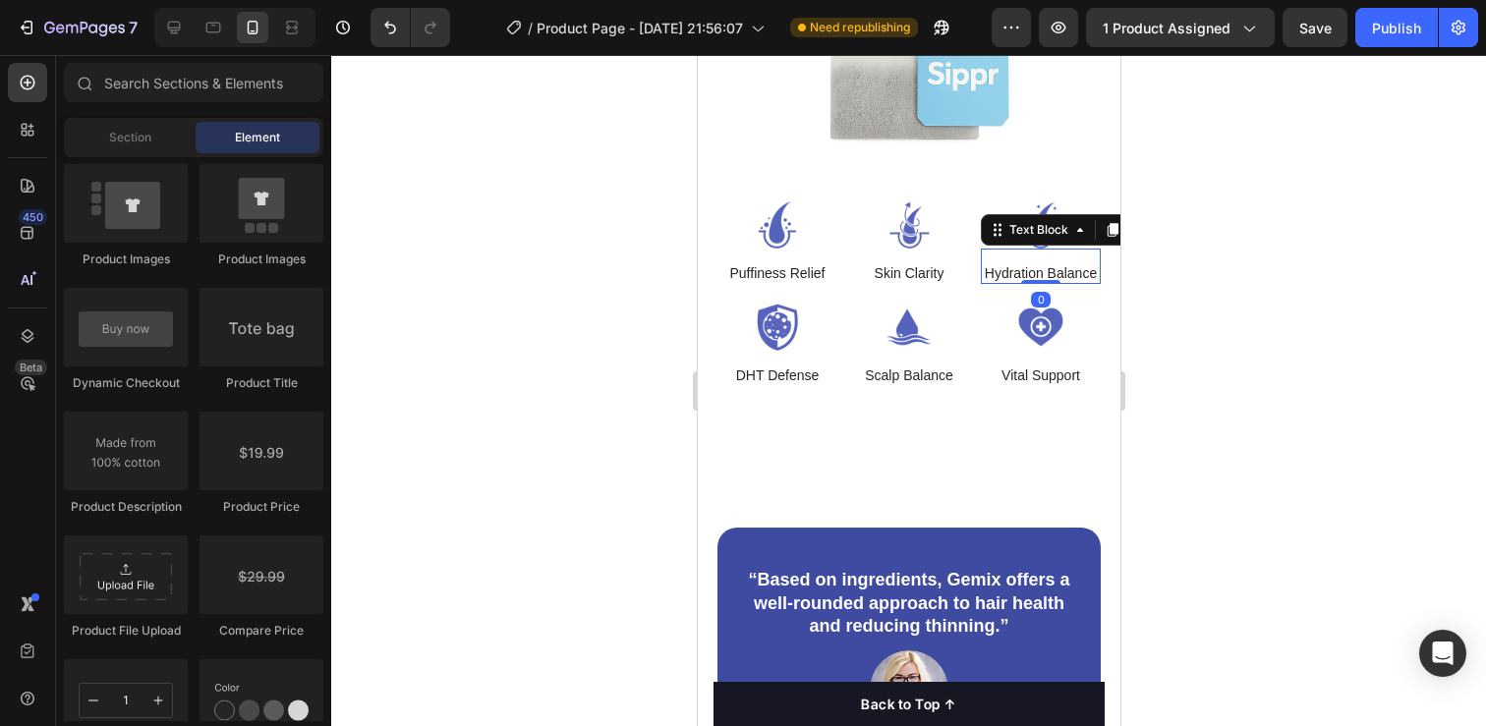
click at [1035, 264] on p "Hydration Balance" at bounding box center [1040, 273] width 112 height 18
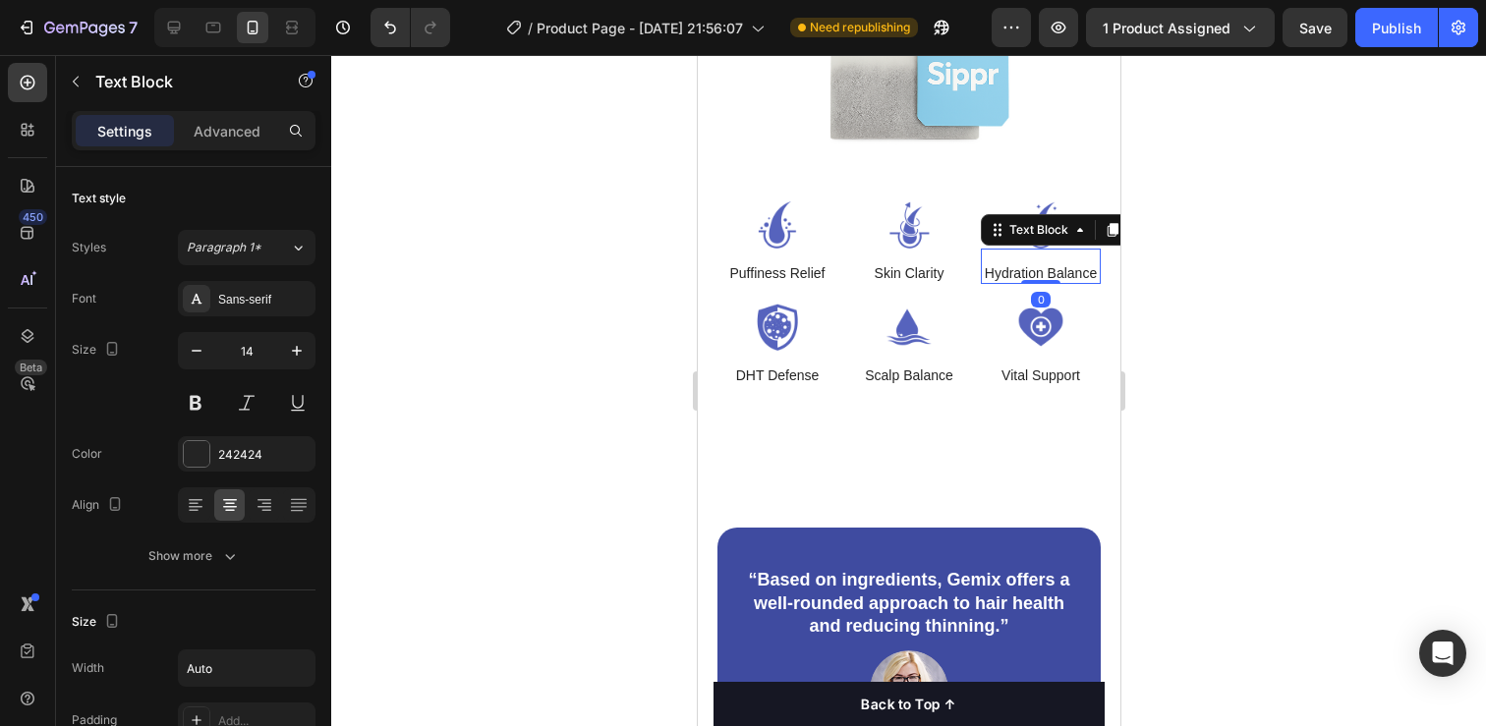
click at [1034, 249] on div "Hydration Balance Text Block 0" at bounding box center [1040, 266] width 120 height 35
click at [1171, 258] on div at bounding box center [908, 390] width 1155 height 671
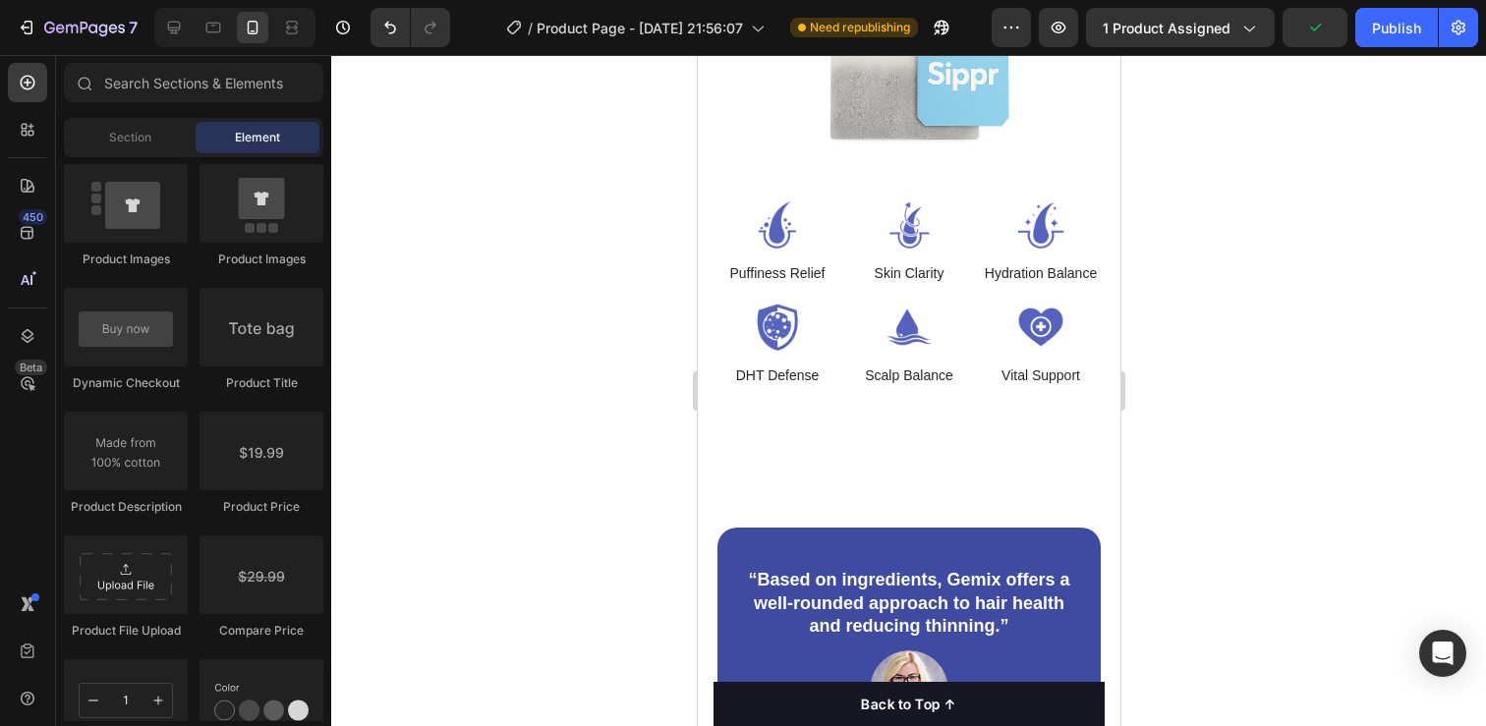
click at [764, 383] on p "DHT Defense" at bounding box center [777, 376] width 84 height 18
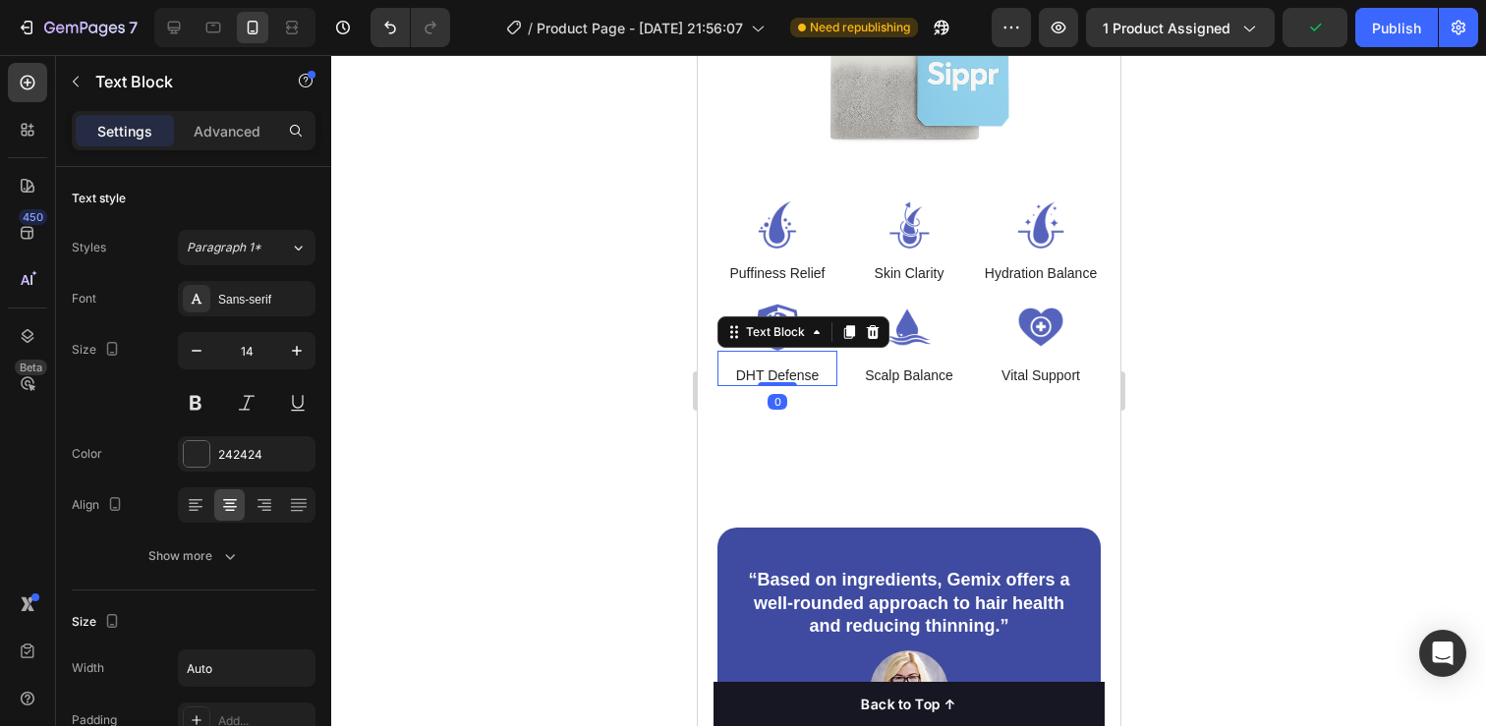
click at [764, 383] on p "DHT Defense" at bounding box center [777, 376] width 84 height 18
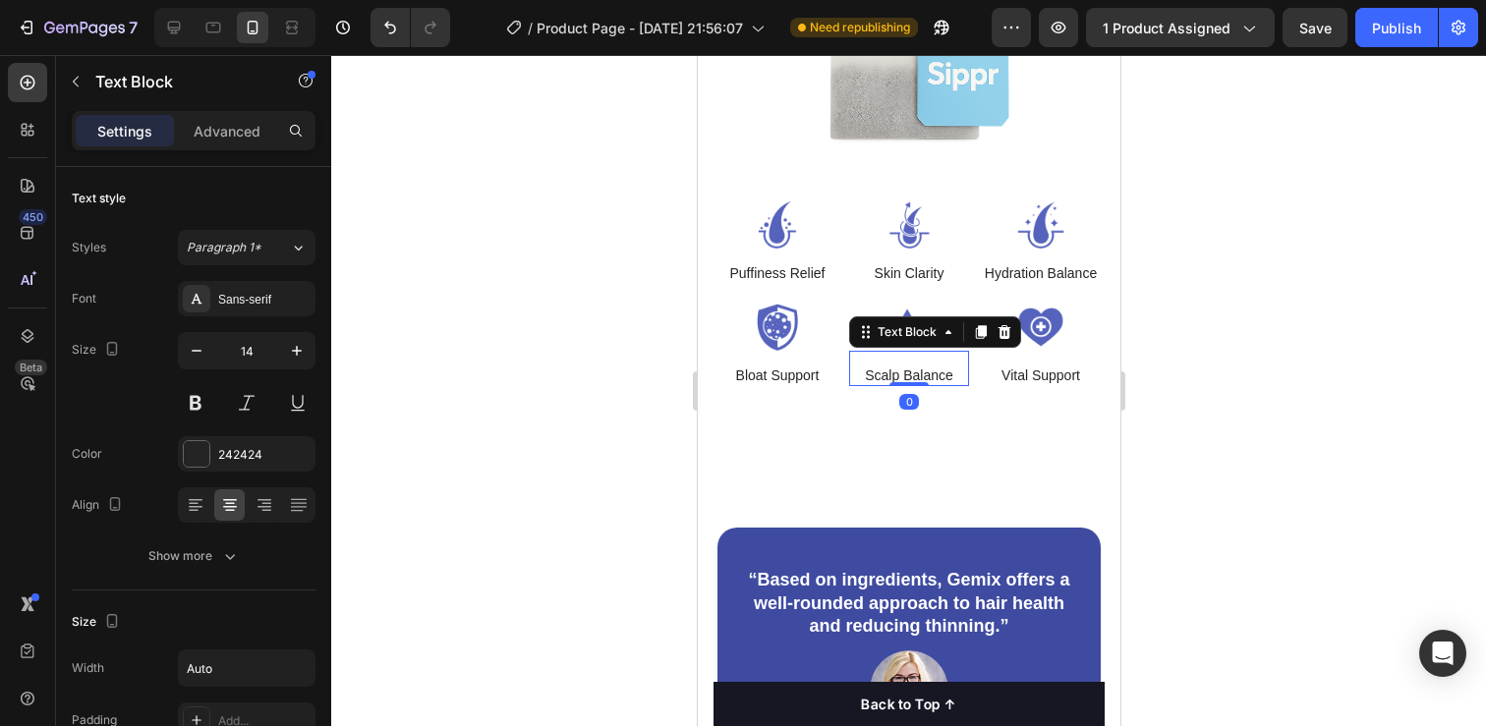
click at [873, 383] on p "Scalp Balance" at bounding box center [908, 376] width 88 height 18
click at [886, 378] on p "Scalp Balance" at bounding box center [908, 376] width 88 height 18
click at [1000, 383] on p "Vital Support" at bounding box center [1039, 376] width 79 height 18
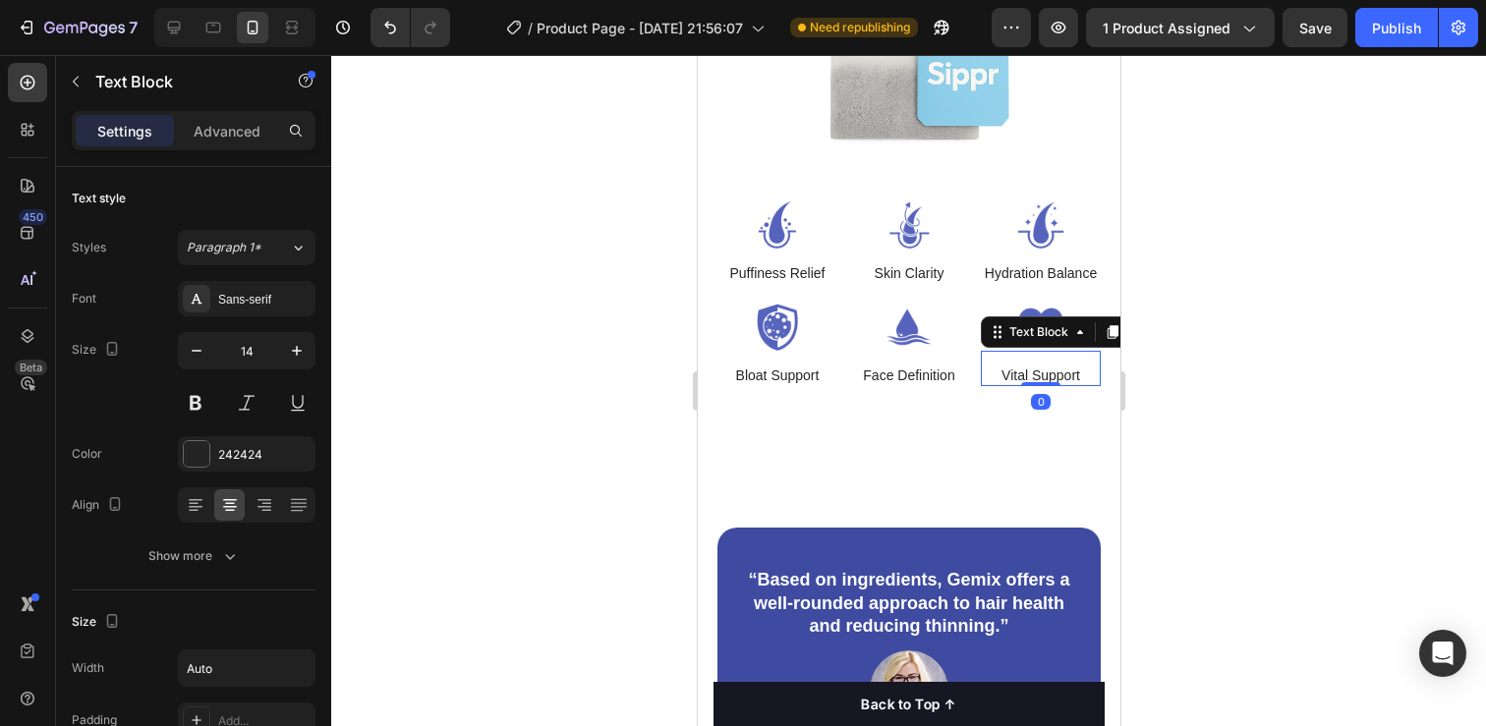
click at [1000, 383] on p "Vital Support" at bounding box center [1039, 376] width 79 height 18
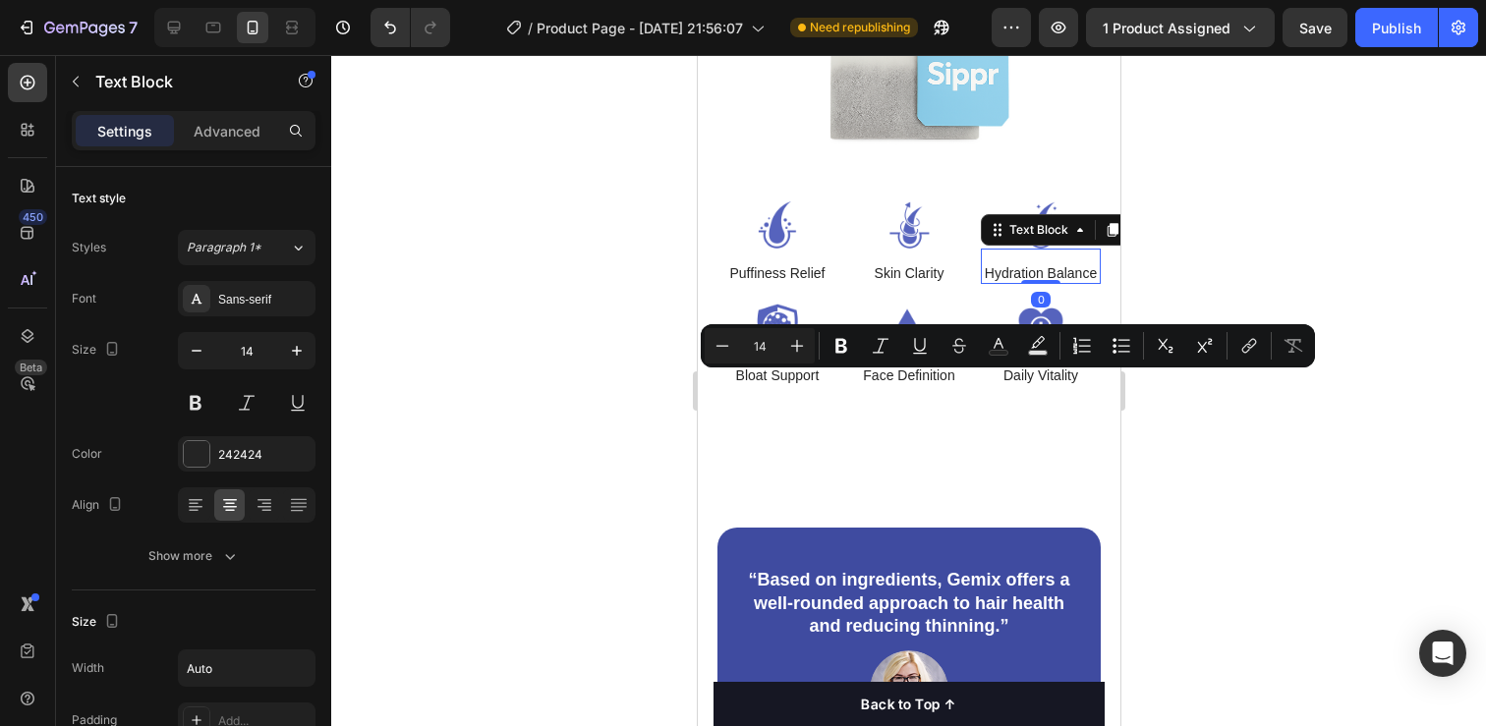
click at [1023, 233] on div "Text Block" at bounding box center [1066, 229] width 172 height 31
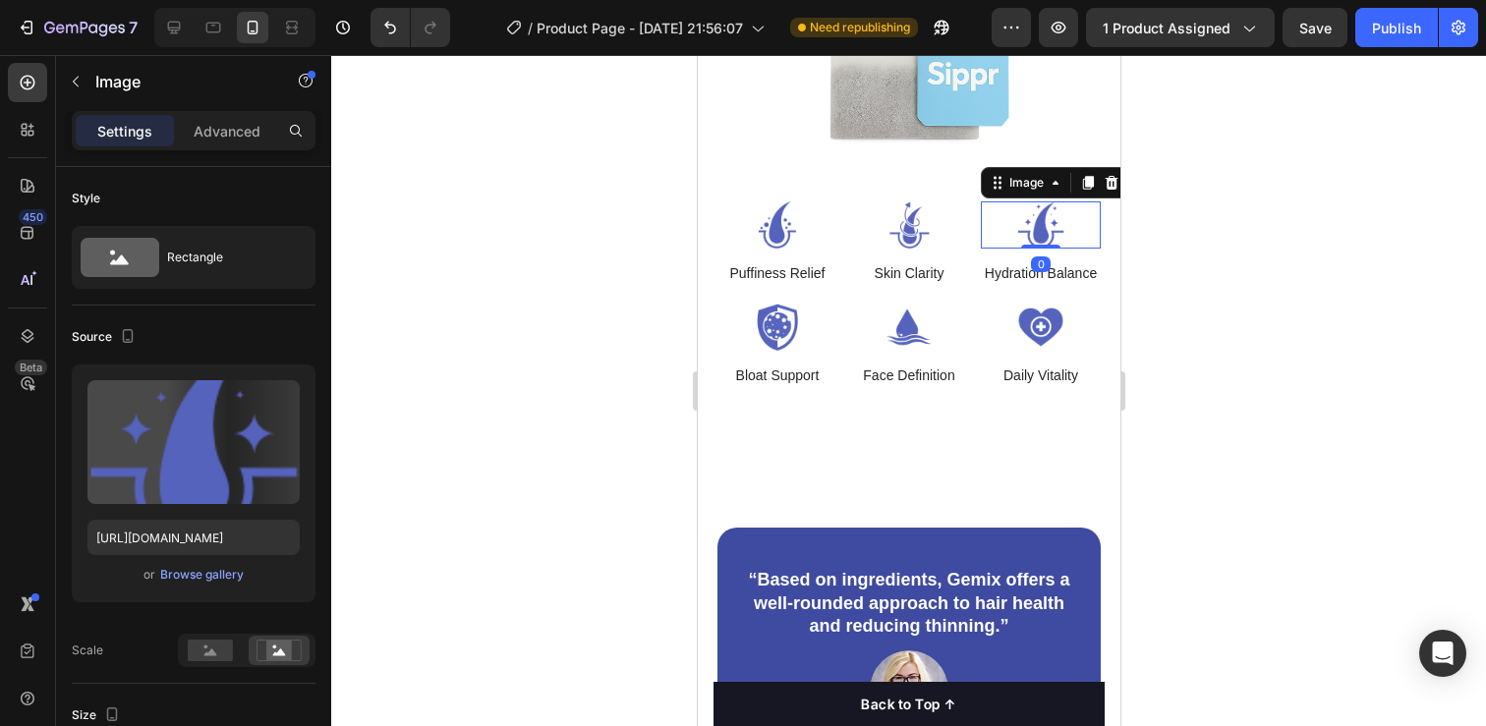
click at [1042, 211] on img at bounding box center [1040, 224] width 120 height 47
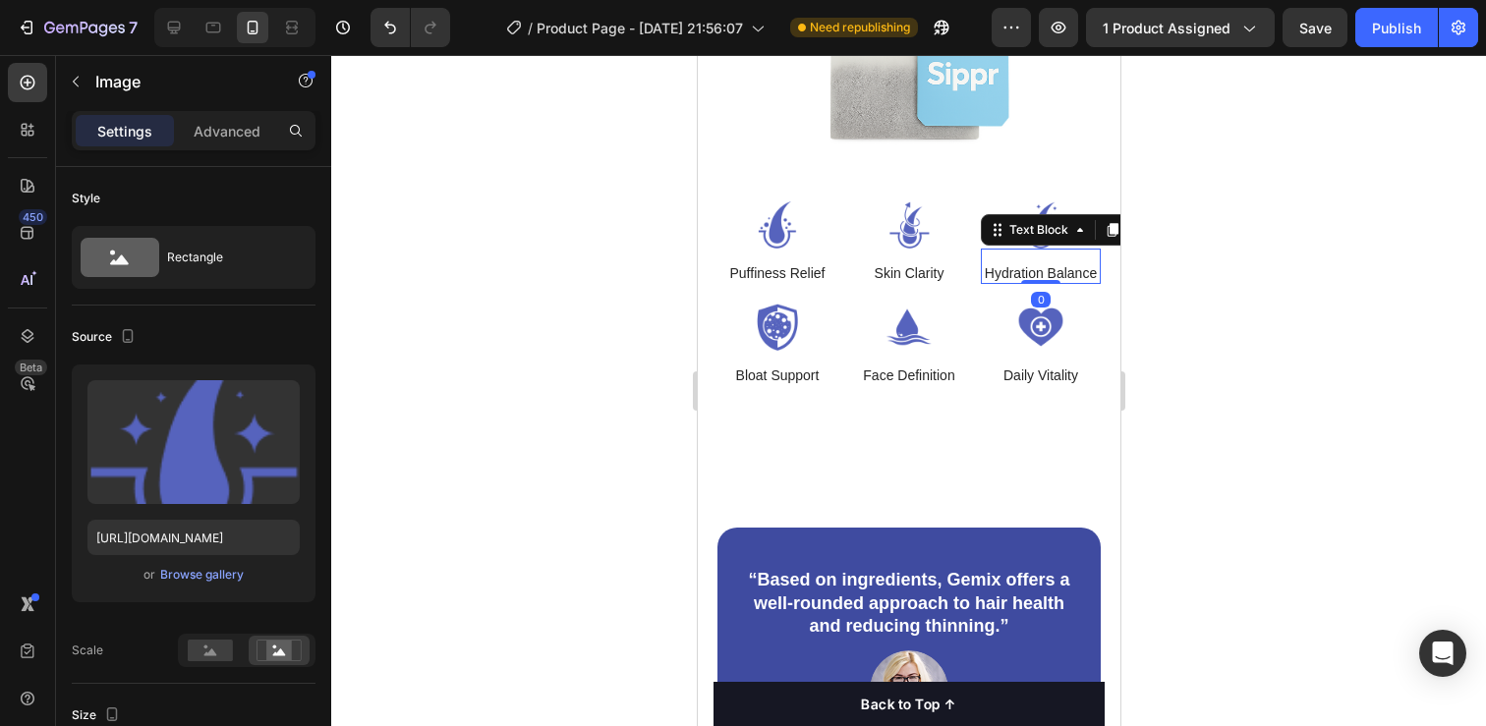
click at [1041, 277] on p "Hydration Balance" at bounding box center [1040, 273] width 112 height 18
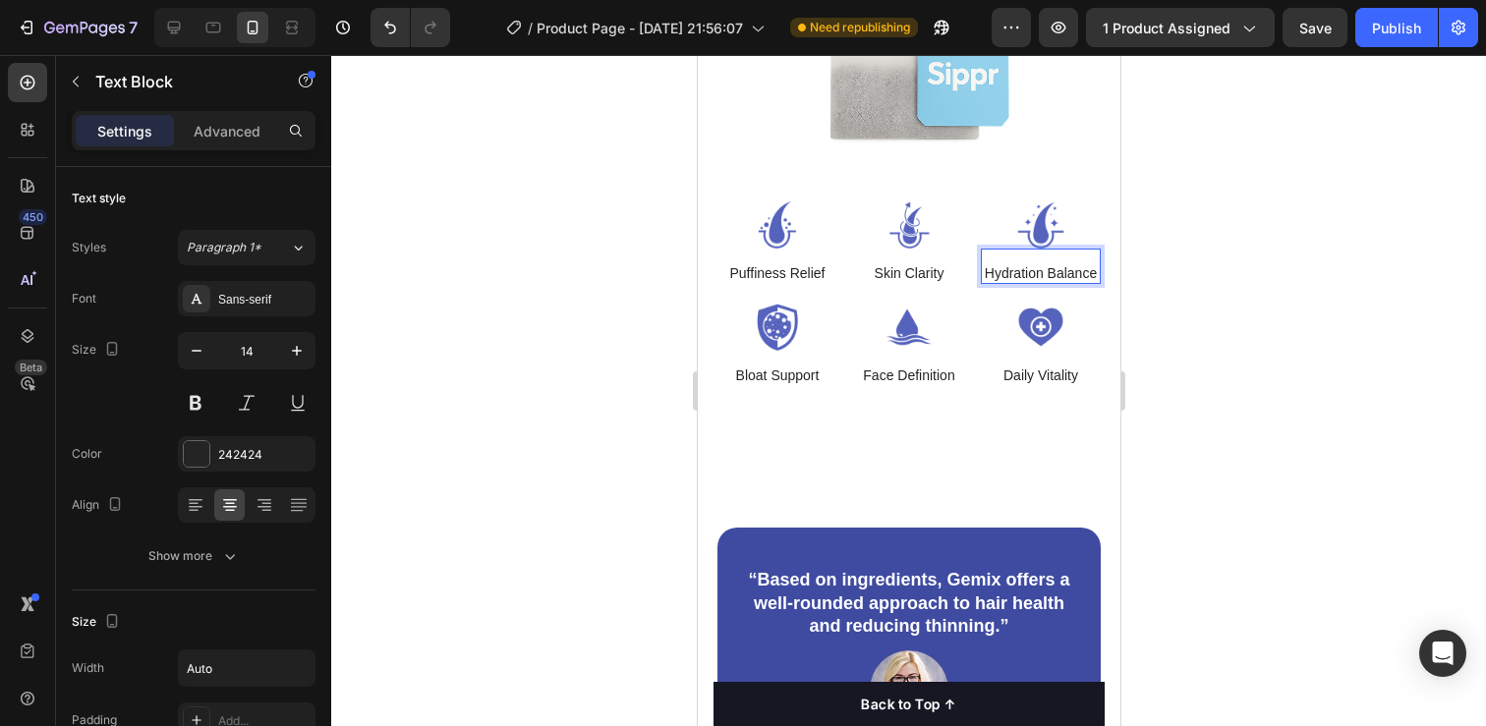
click at [1020, 279] on p "Hydration Balance" at bounding box center [1040, 273] width 112 height 18
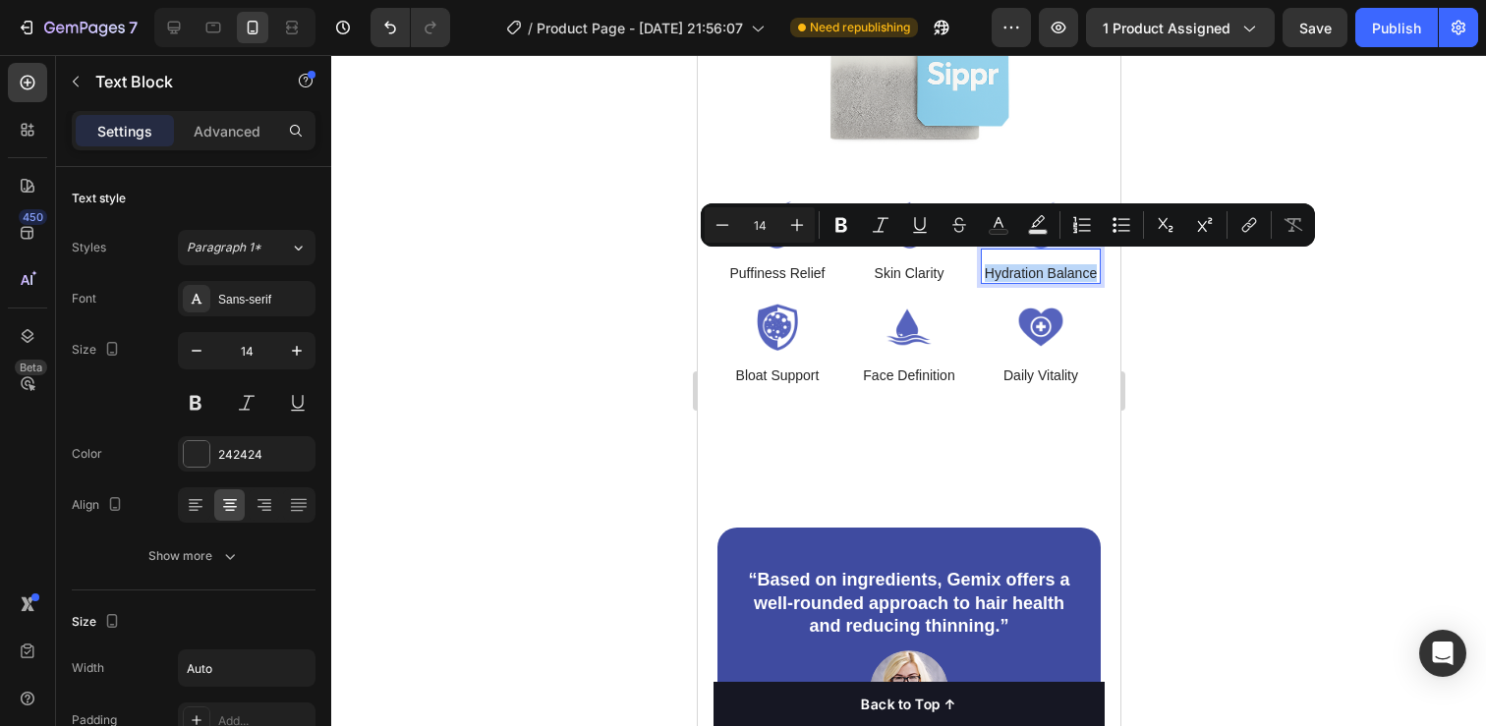
copy p "Hydration Balance"
click at [1015, 270] on p "Hydration Balance" at bounding box center [1040, 273] width 112 height 18
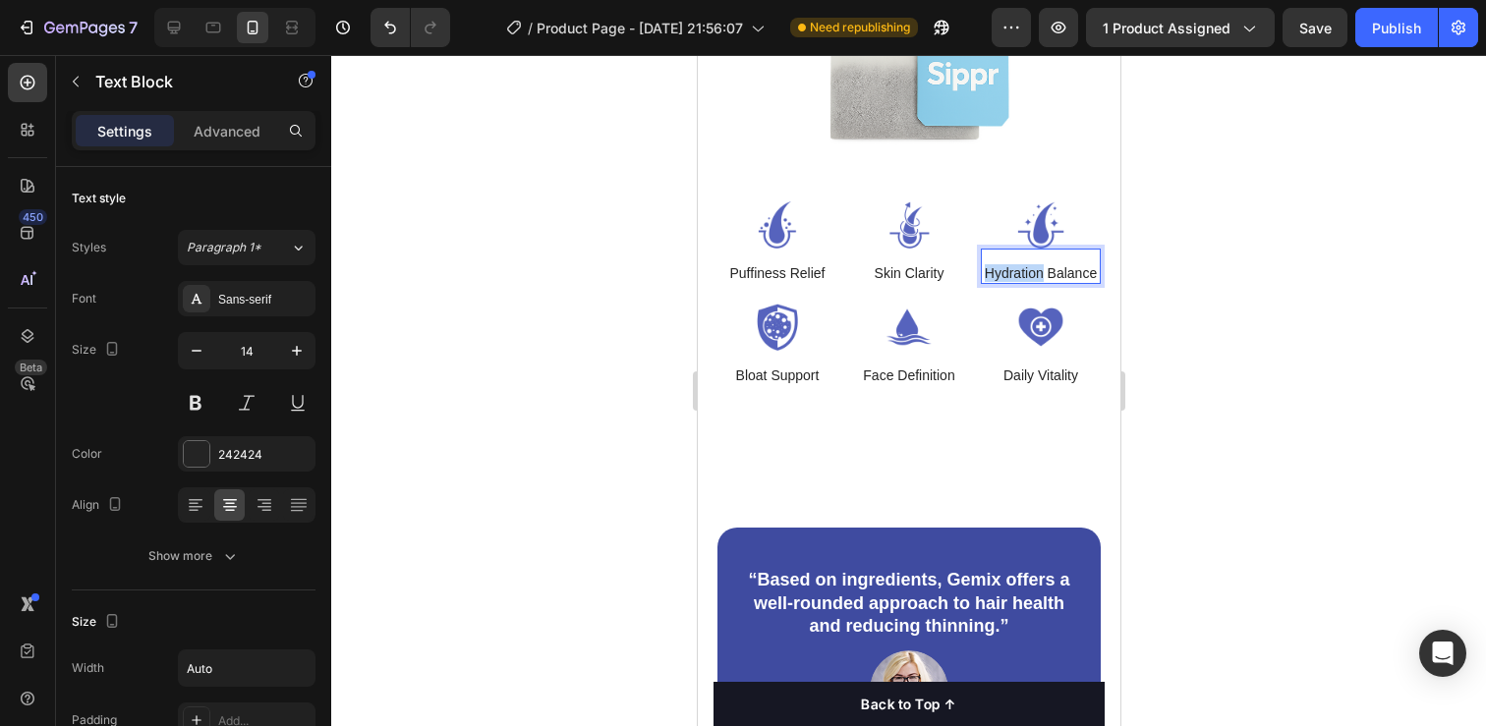
click at [1015, 270] on p "Hydration Balance" at bounding box center [1040, 273] width 112 height 18
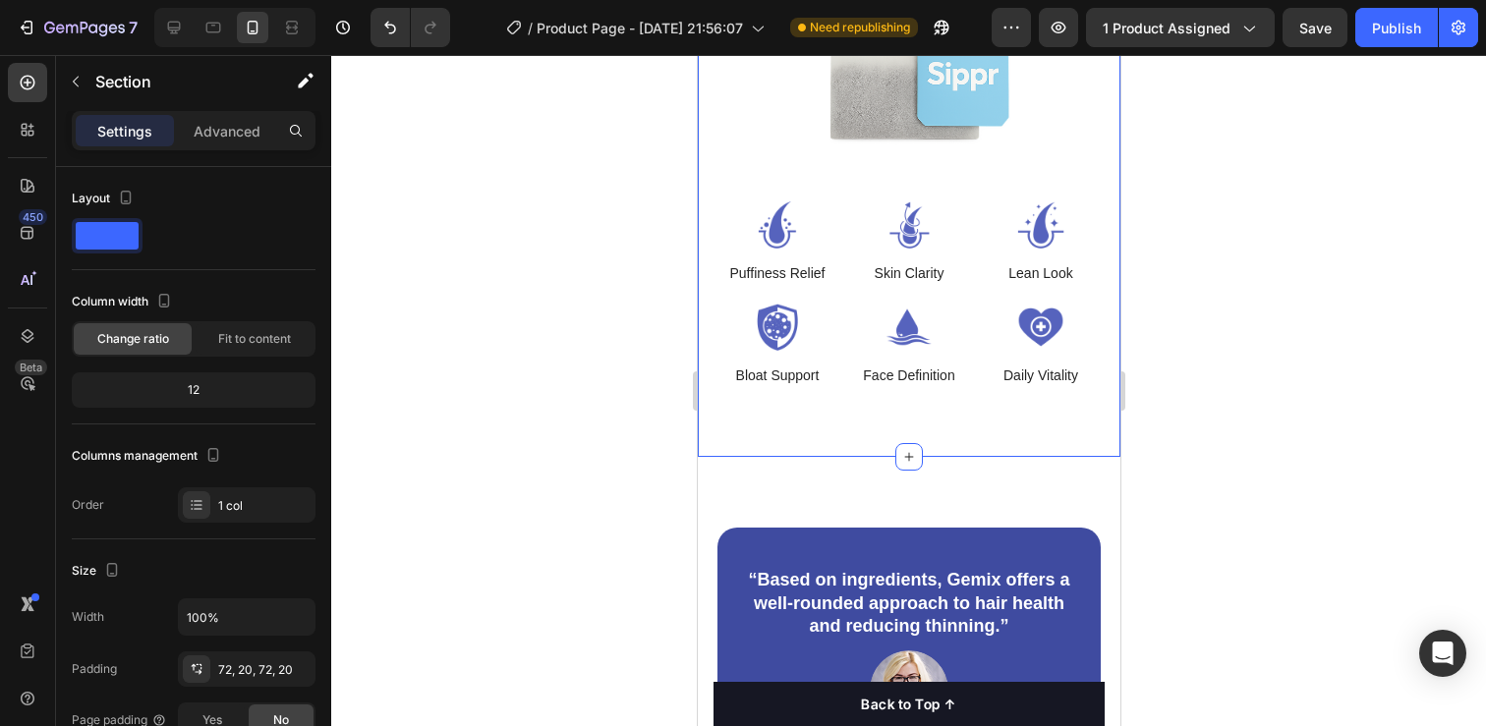
click at [1027, 411] on div "Botanical Power for Your Face Heading Formulated with Dandelion Root, Parsley &…" at bounding box center [908, 51] width 423 height 812
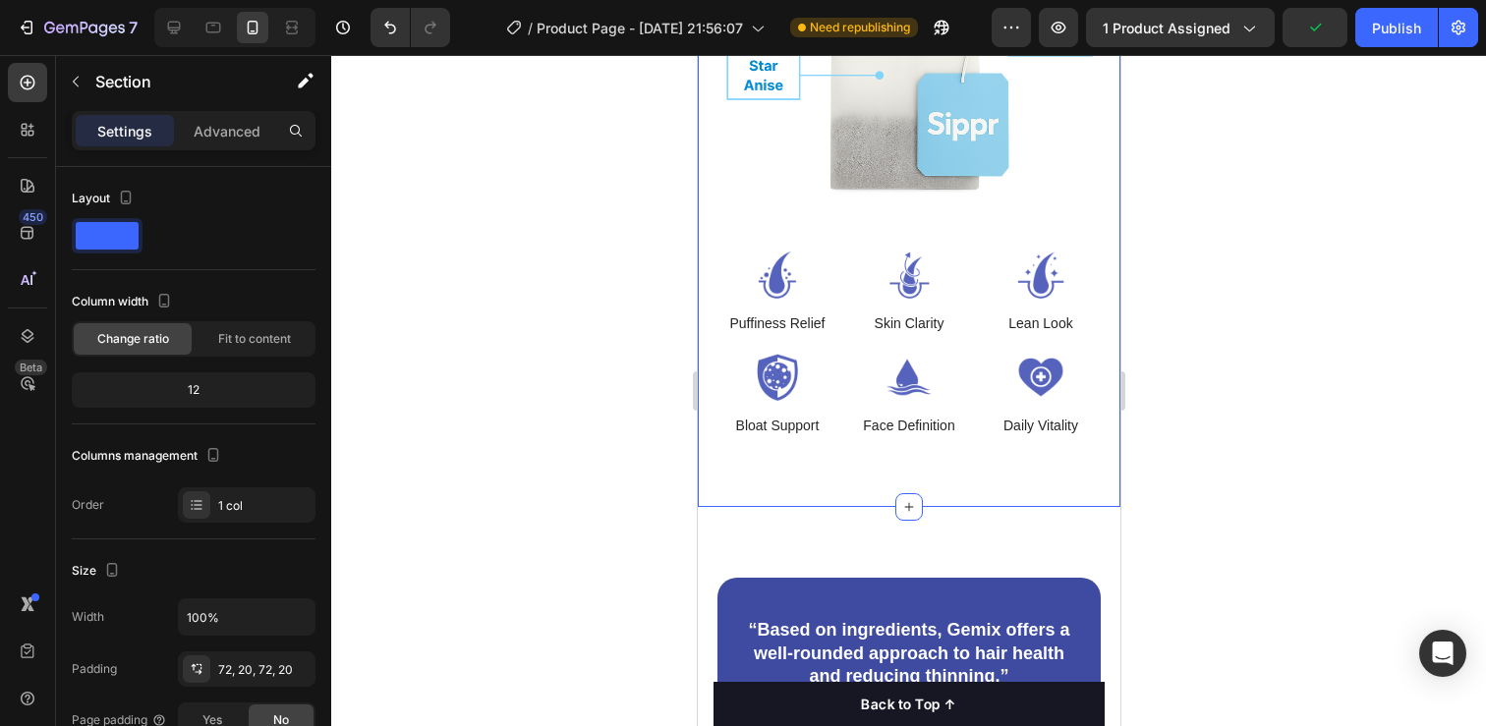
scroll to position [5770, 0]
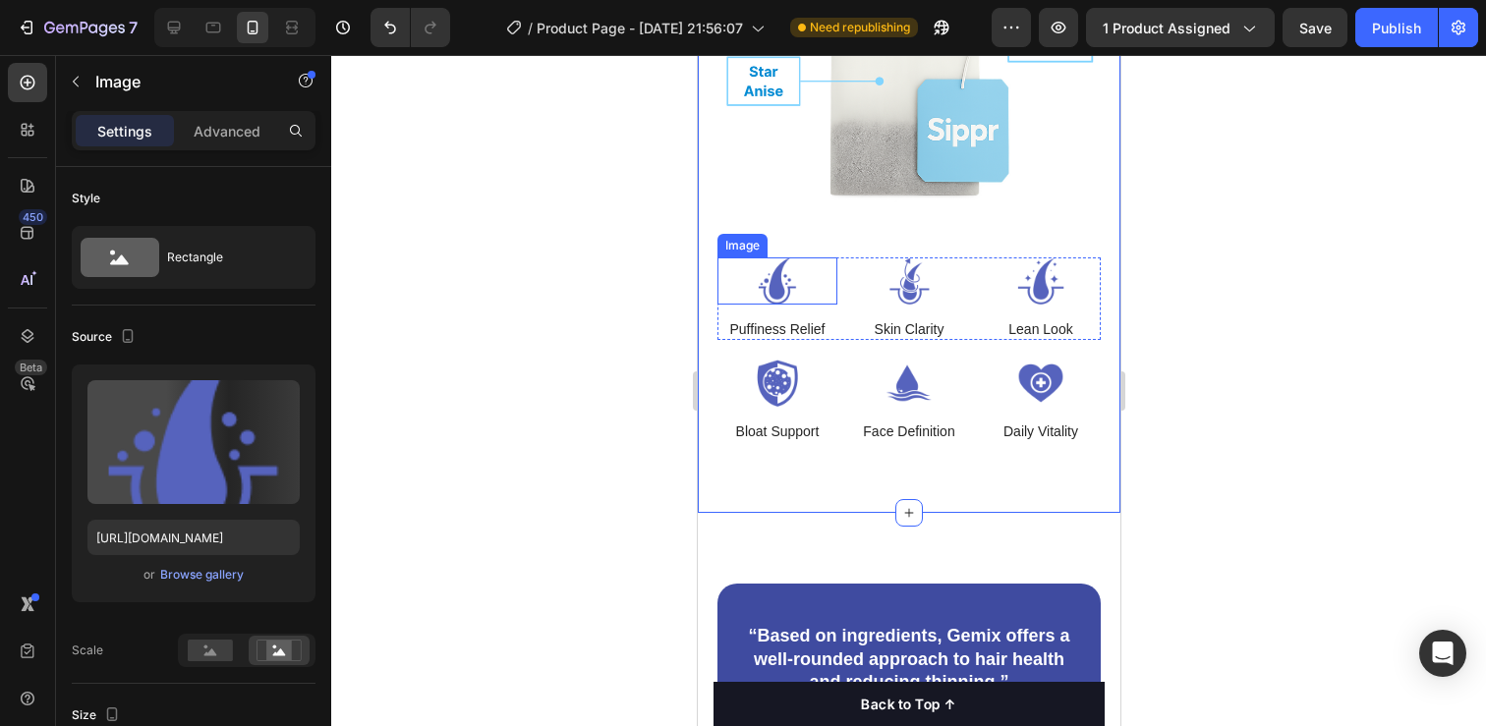
click at [773, 277] on img at bounding box center [776, 280] width 120 height 47
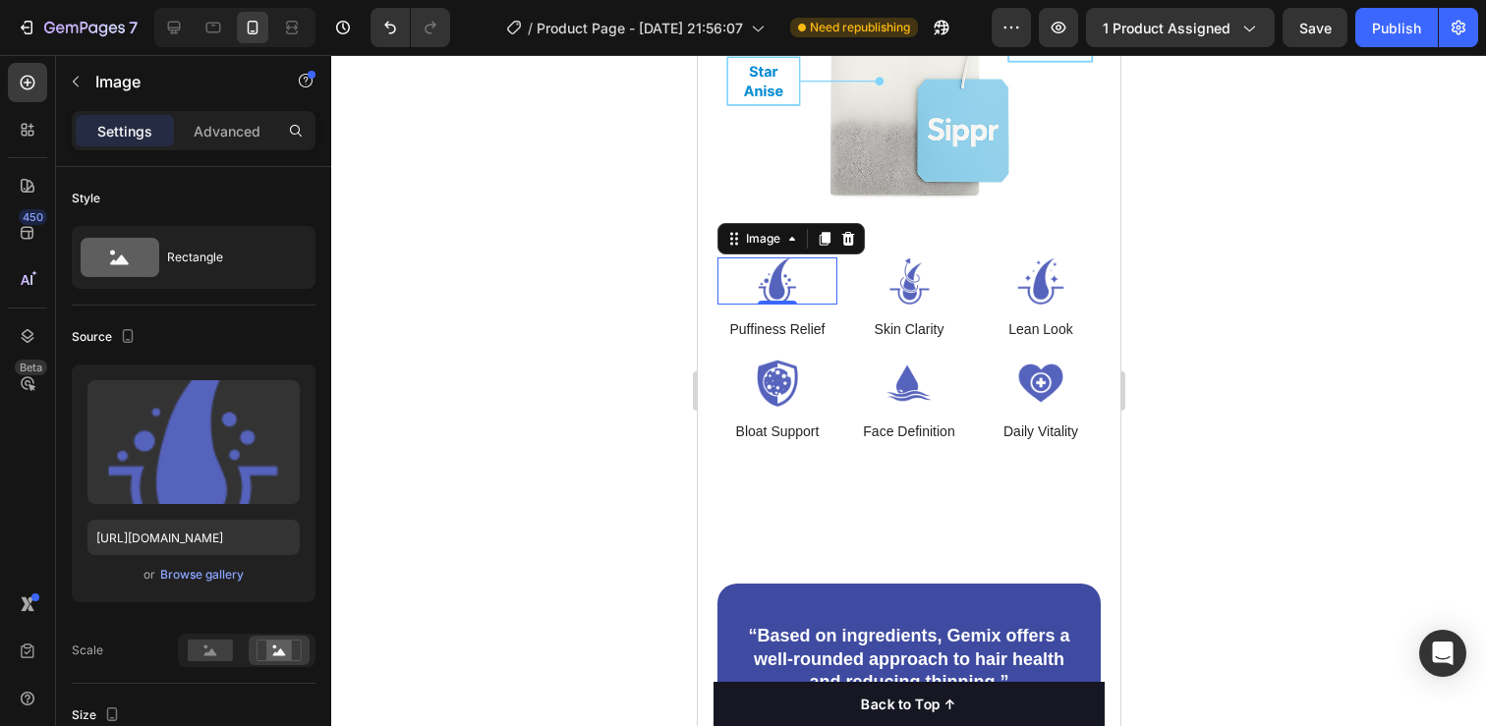
click at [1207, 359] on div at bounding box center [908, 390] width 1155 height 671
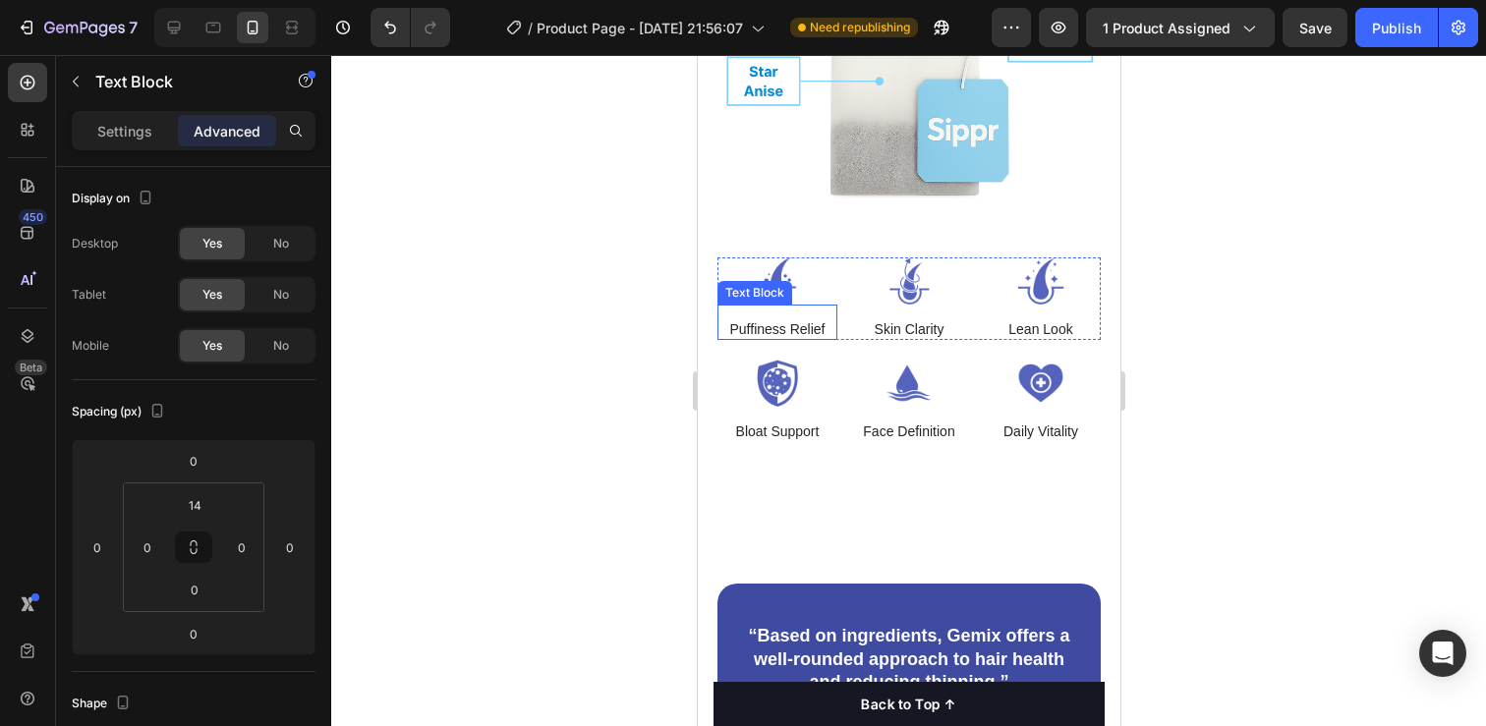
click at [784, 322] on p "Puffiness Relief" at bounding box center [775, 329] width 95 height 18
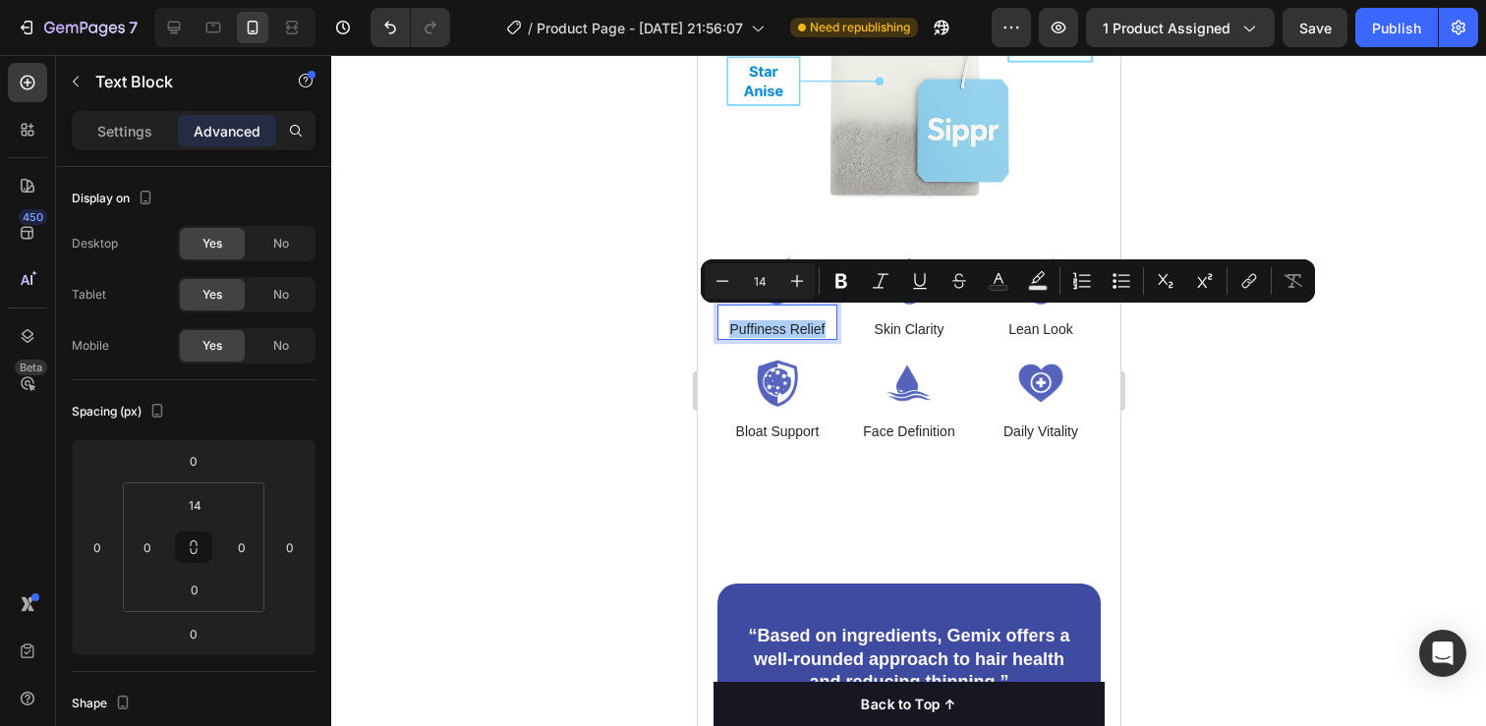
click at [1148, 377] on div at bounding box center [908, 390] width 1155 height 671
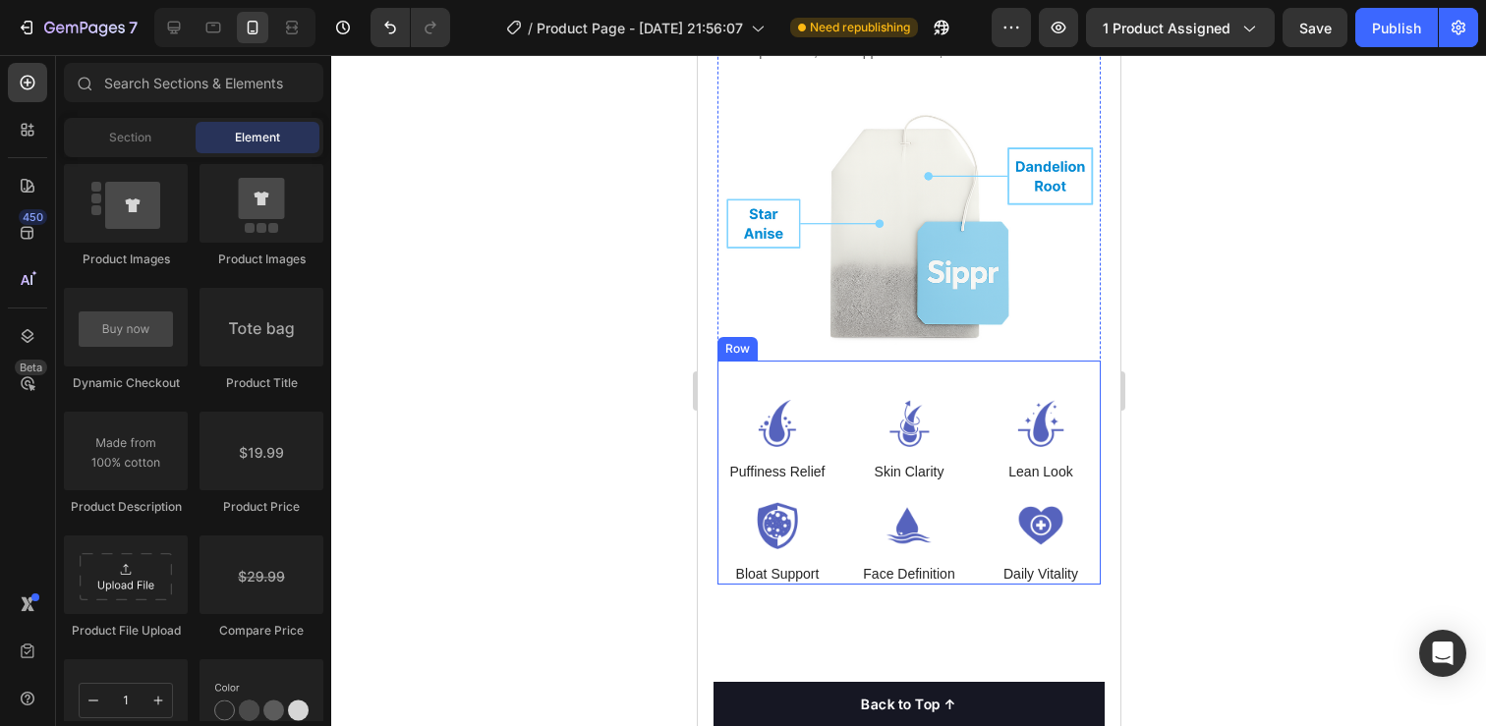
scroll to position [5606, 0]
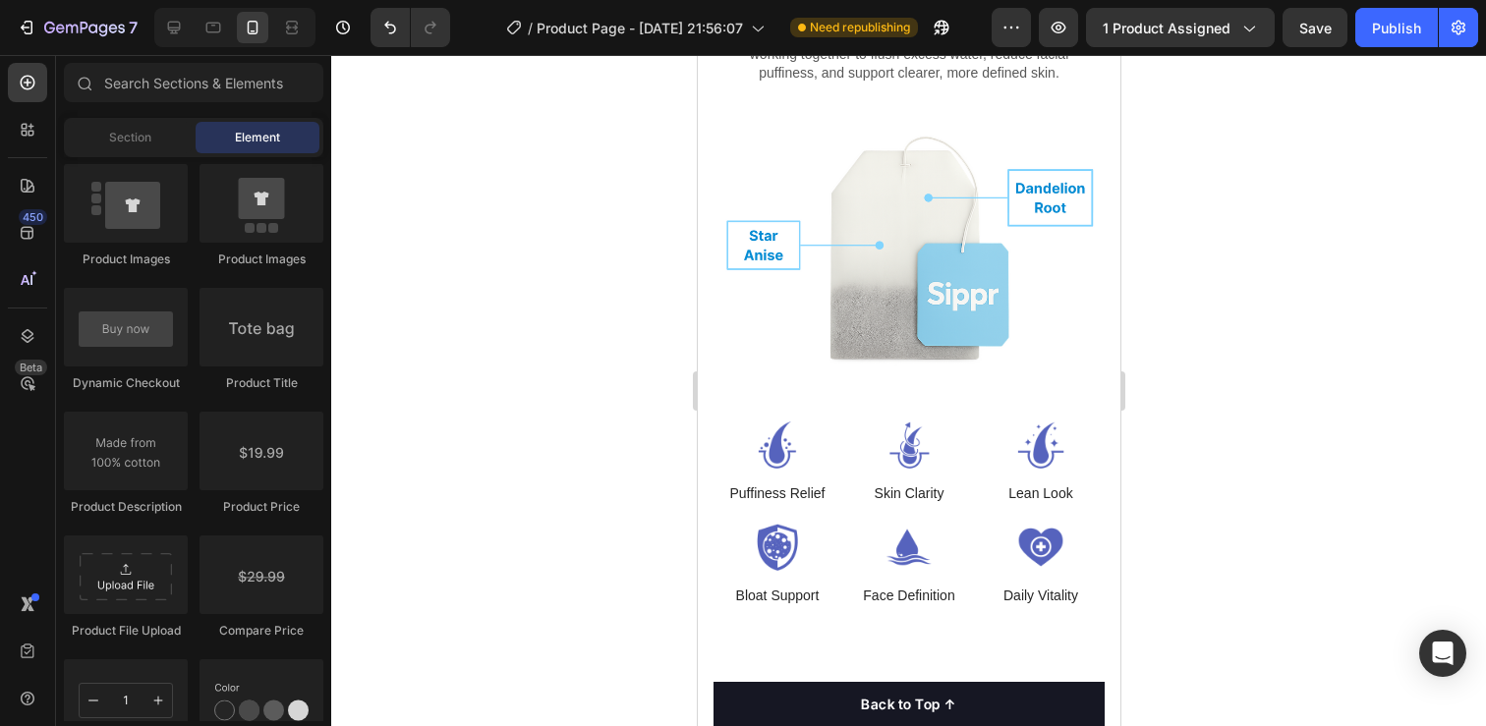
click at [246, 63] on img at bounding box center [123, 55] width 246 height 16
drag, startPoint x: 961, startPoint y: 239, endPoint x: 104, endPoint y: 343, distance: 863.1
click at [11, 24] on button "X" at bounding box center [5, 12] width 11 height 24
click at [777, 429] on img at bounding box center [776, 445] width 120 height 47
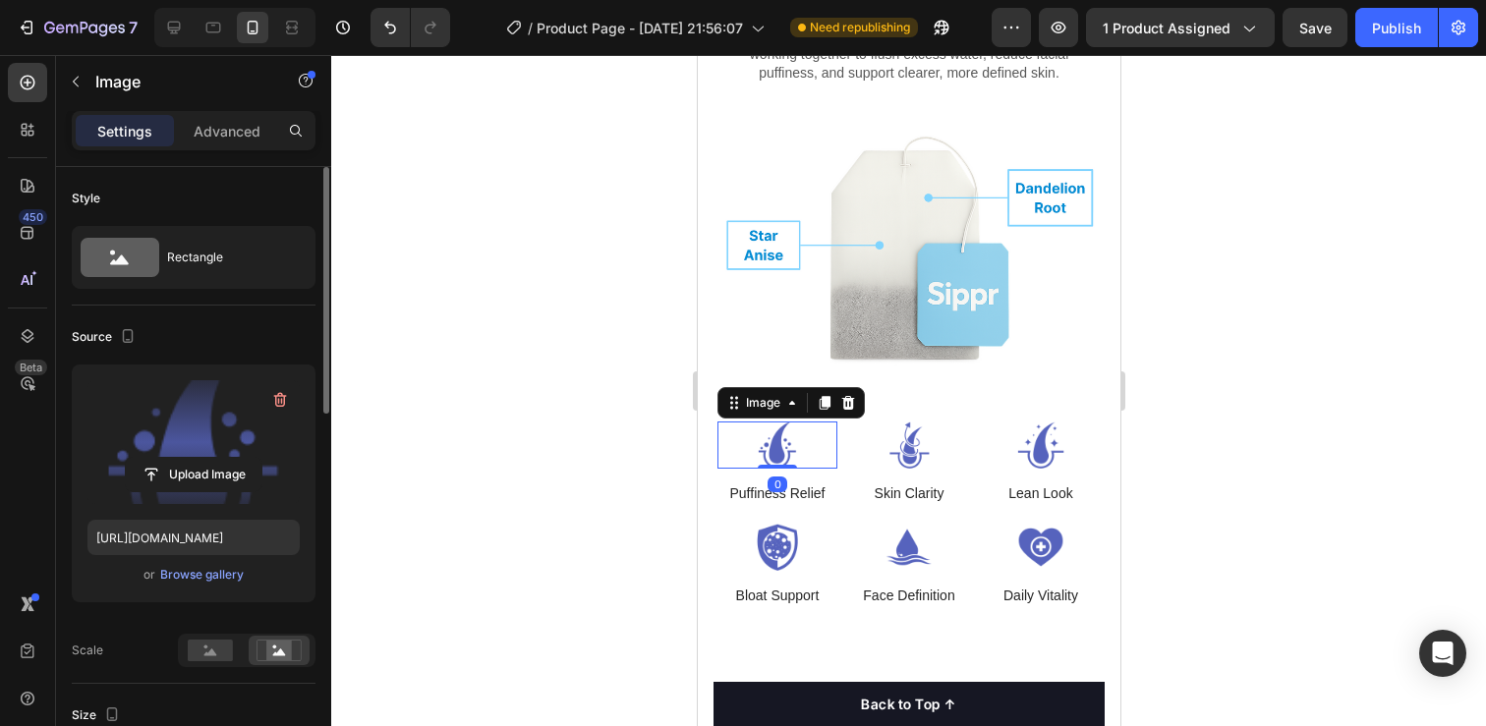
click at [258, 393] on label at bounding box center [193, 442] width 212 height 124
click at [258, 458] on input "file" at bounding box center [194, 474] width 136 height 33
click at [286, 398] on icon "button" at bounding box center [280, 400] width 20 height 20
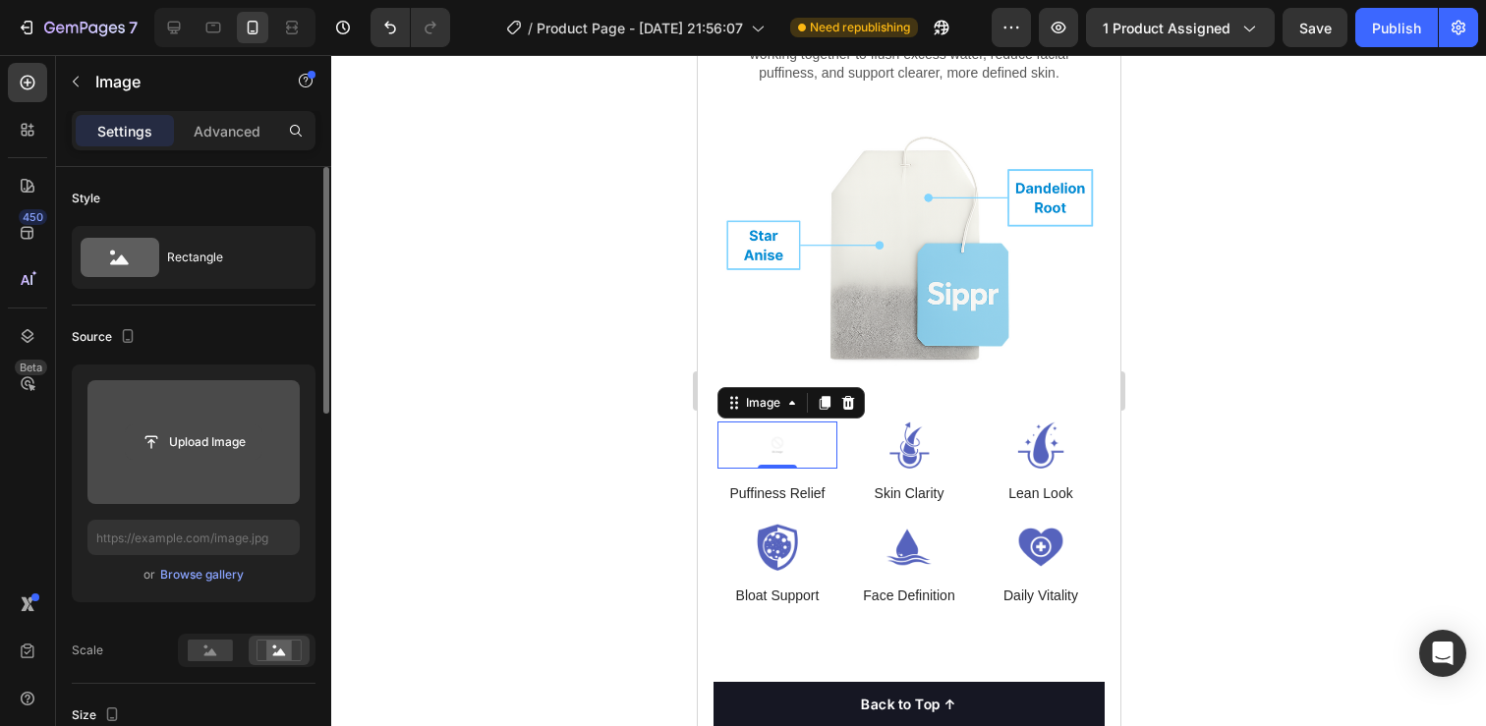
click at [223, 435] on input "file" at bounding box center [194, 441] width 136 height 33
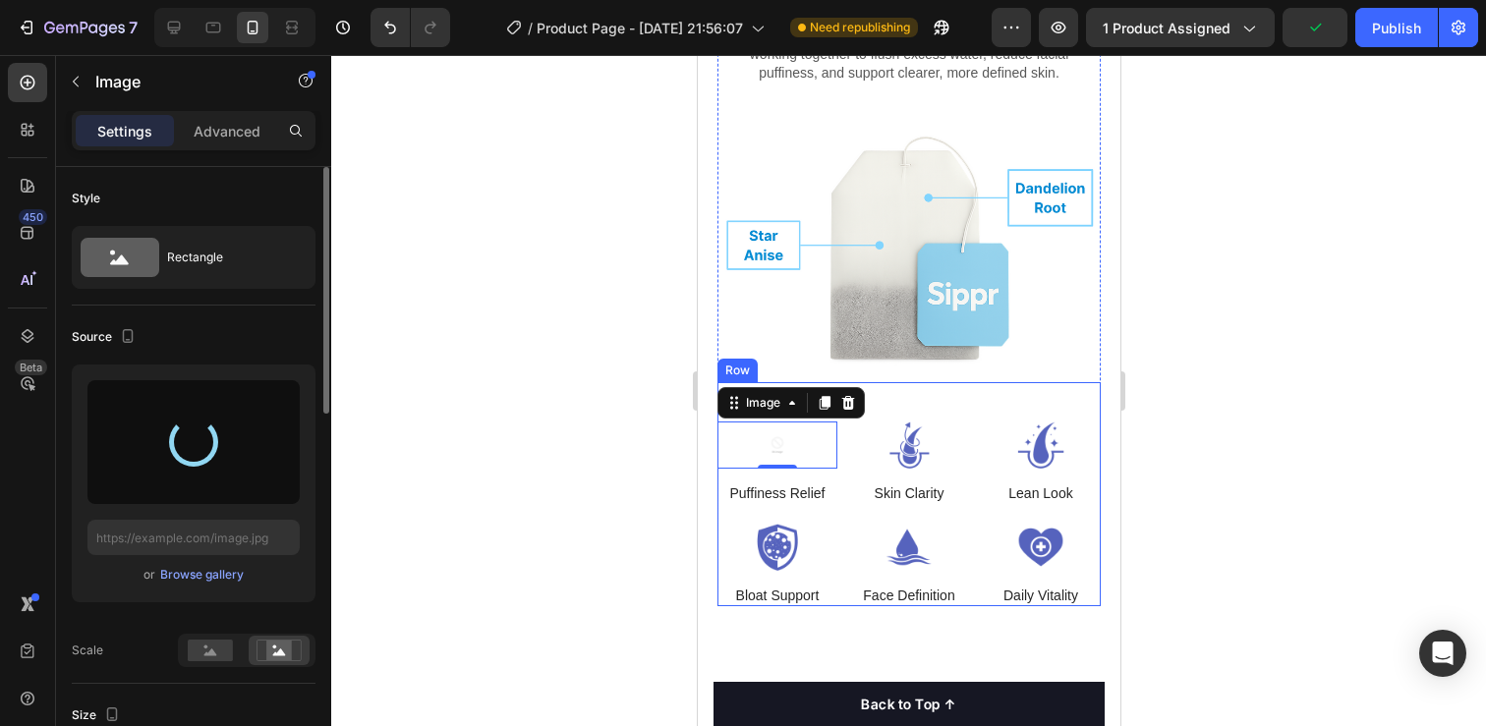
type input "[URL][DOMAIN_NAME]"
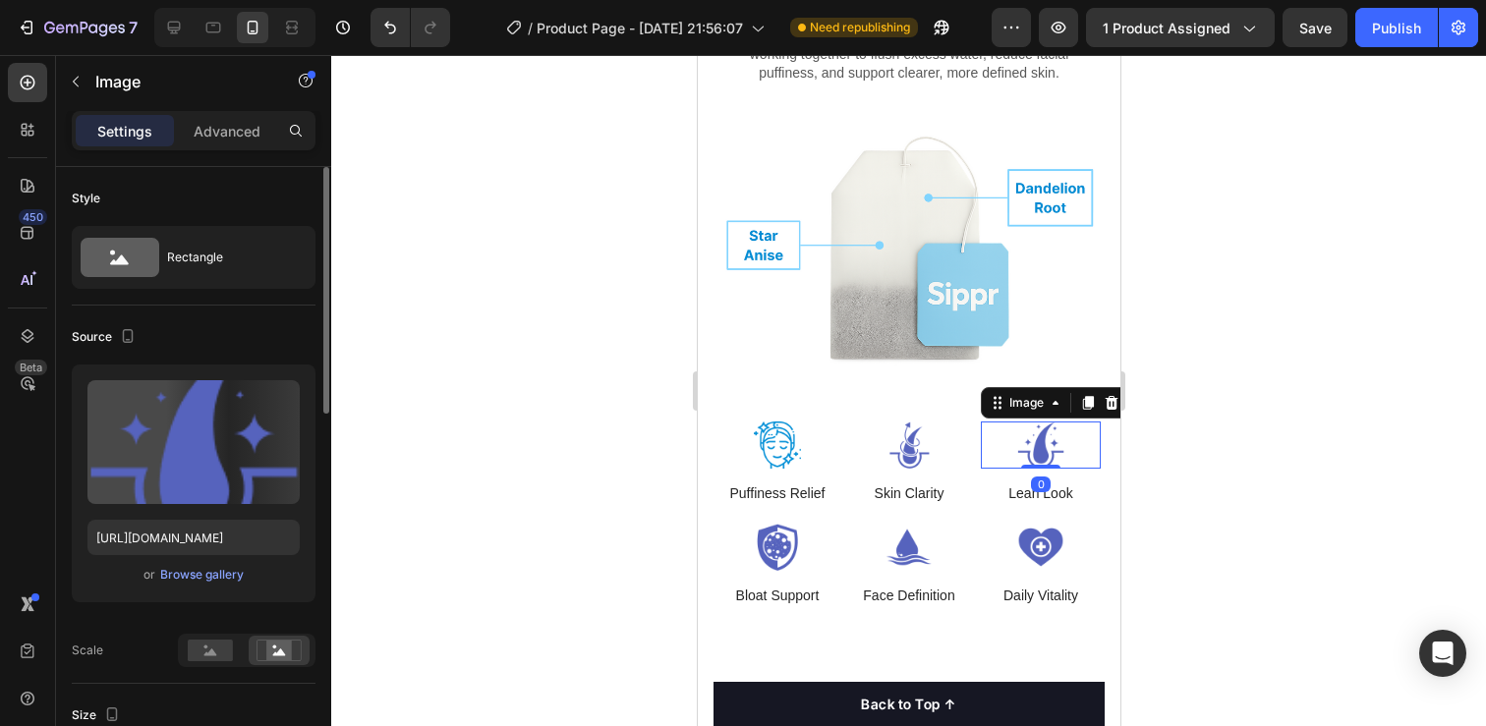
click at [980, 432] on img at bounding box center [1040, 445] width 120 height 47
click at [1171, 500] on div at bounding box center [908, 390] width 1155 height 671
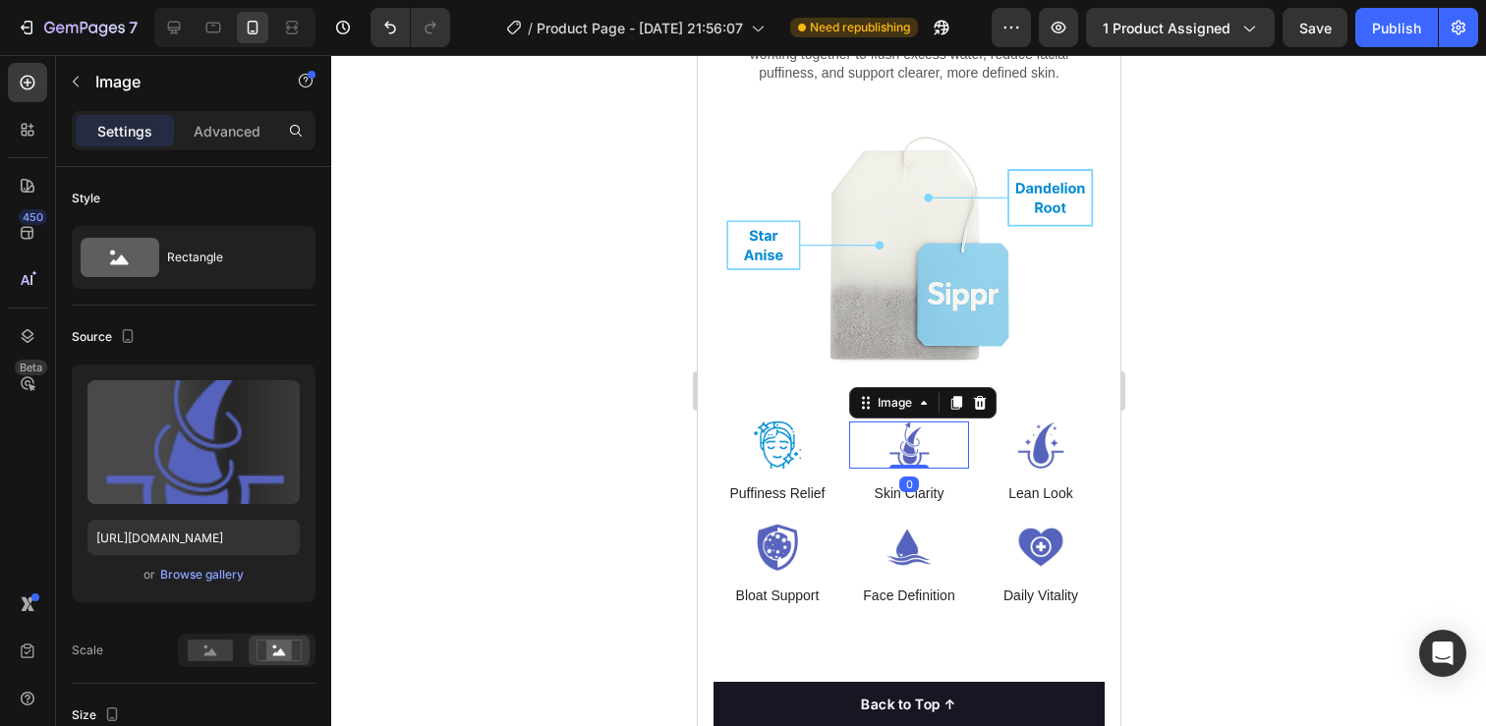
click at [909, 434] on img at bounding box center [908, 445] width 120 height 47
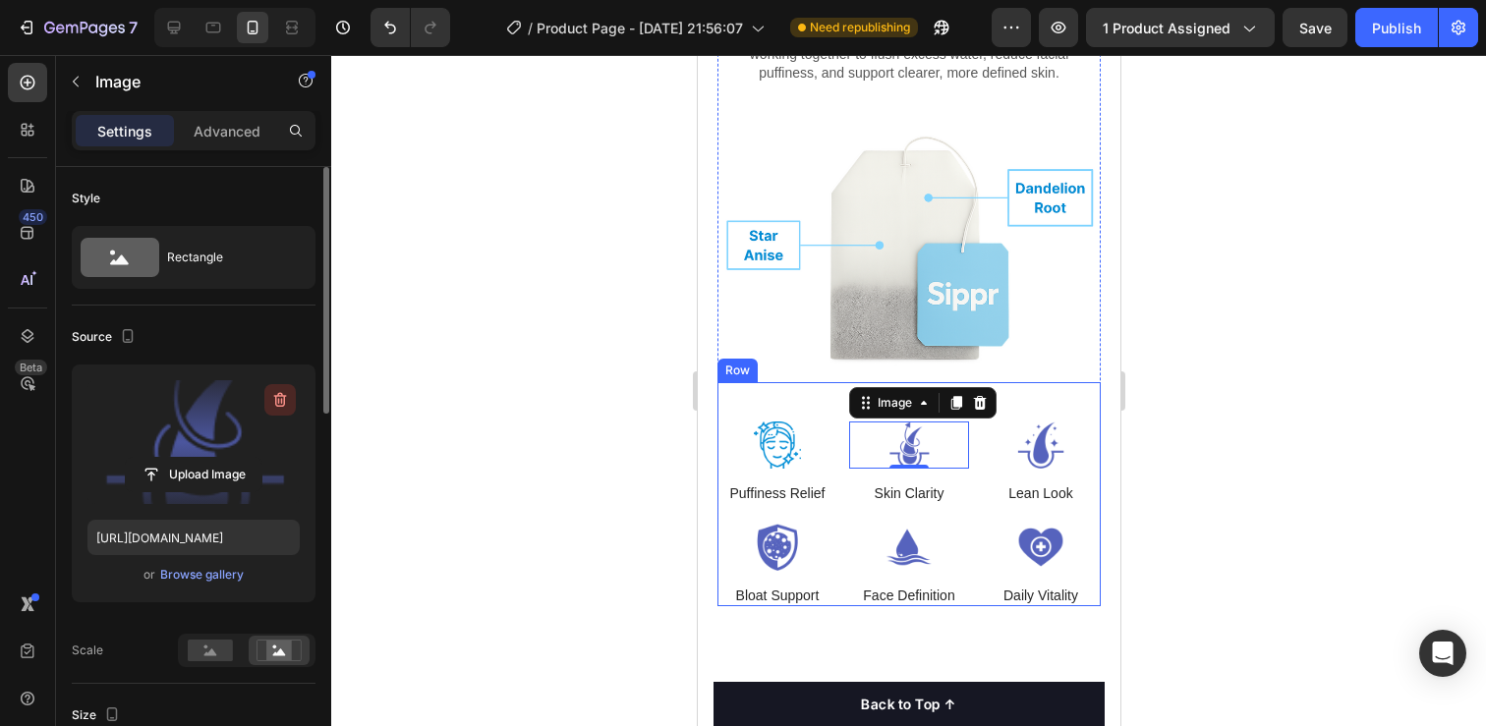
click at [283, 394] on icon "button" at bounding box center [280, 400] width 20 height 20
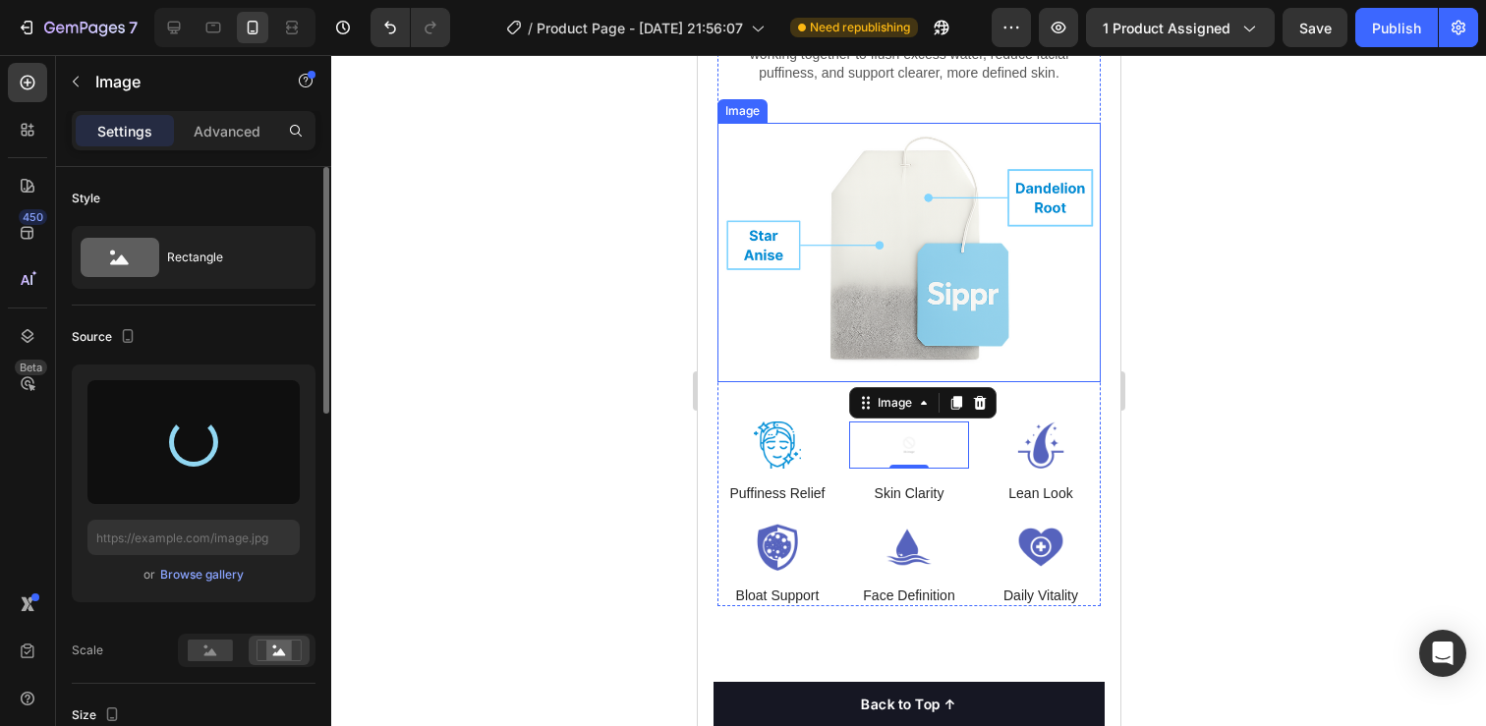
type input "[URL][DOMAIN_NAME]"
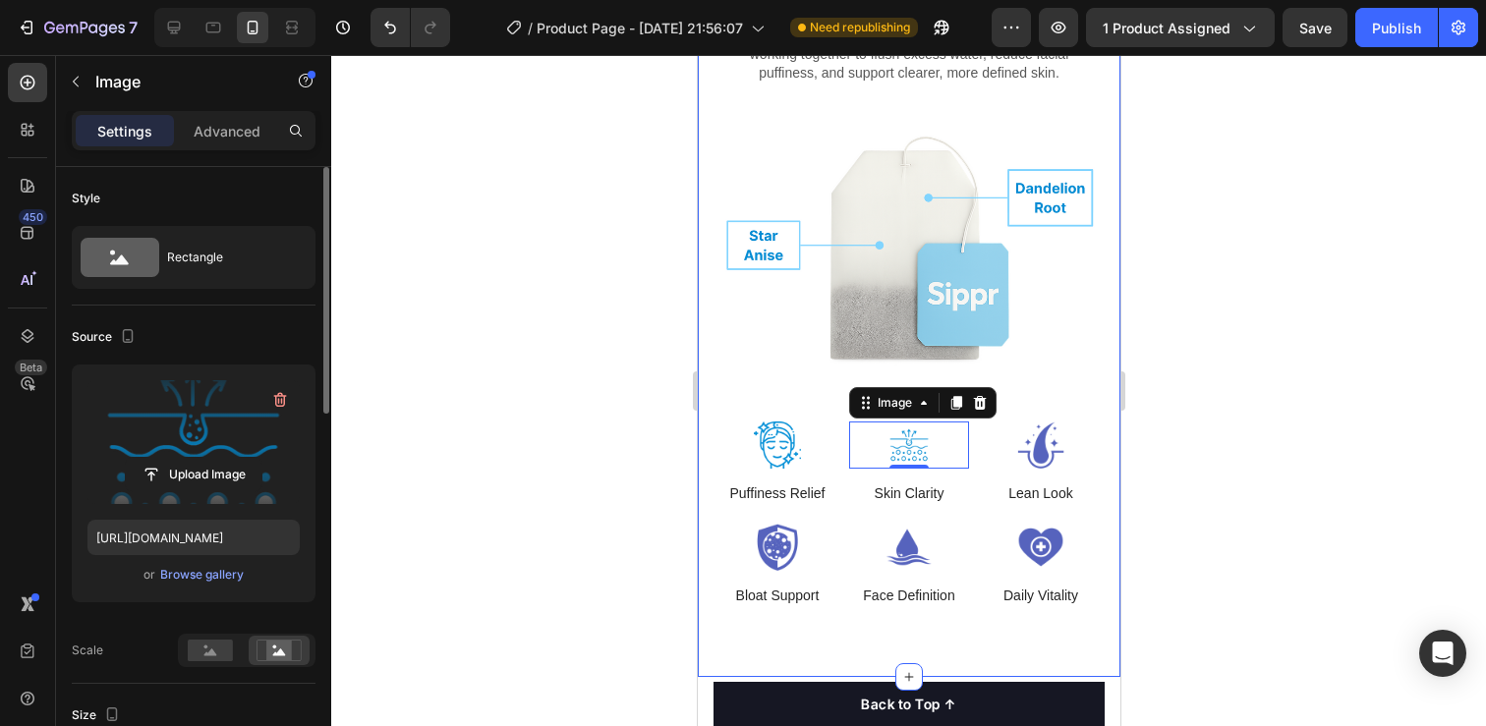
click at [1189, 430] on div at bounding box center [908, 390] width 1155 height 671
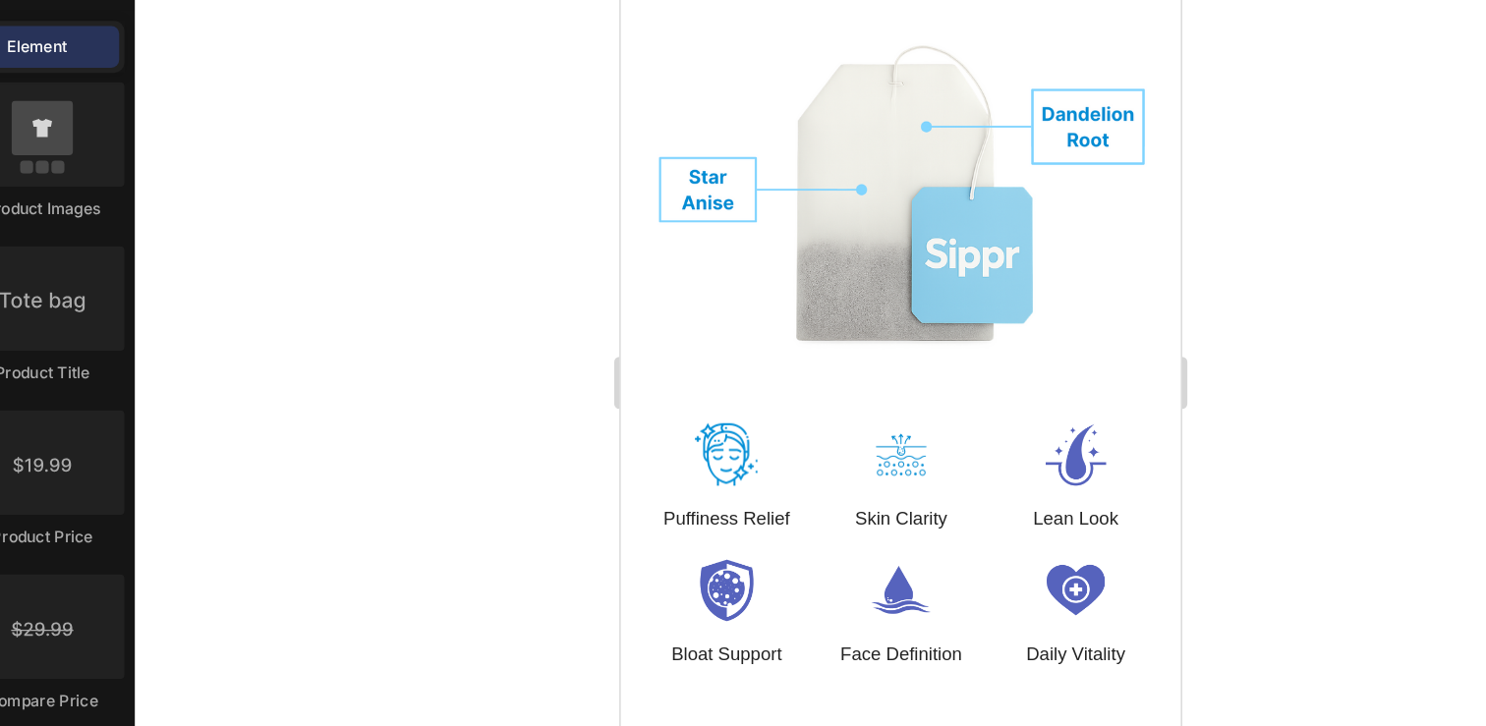
scroll to position [5698, 0]
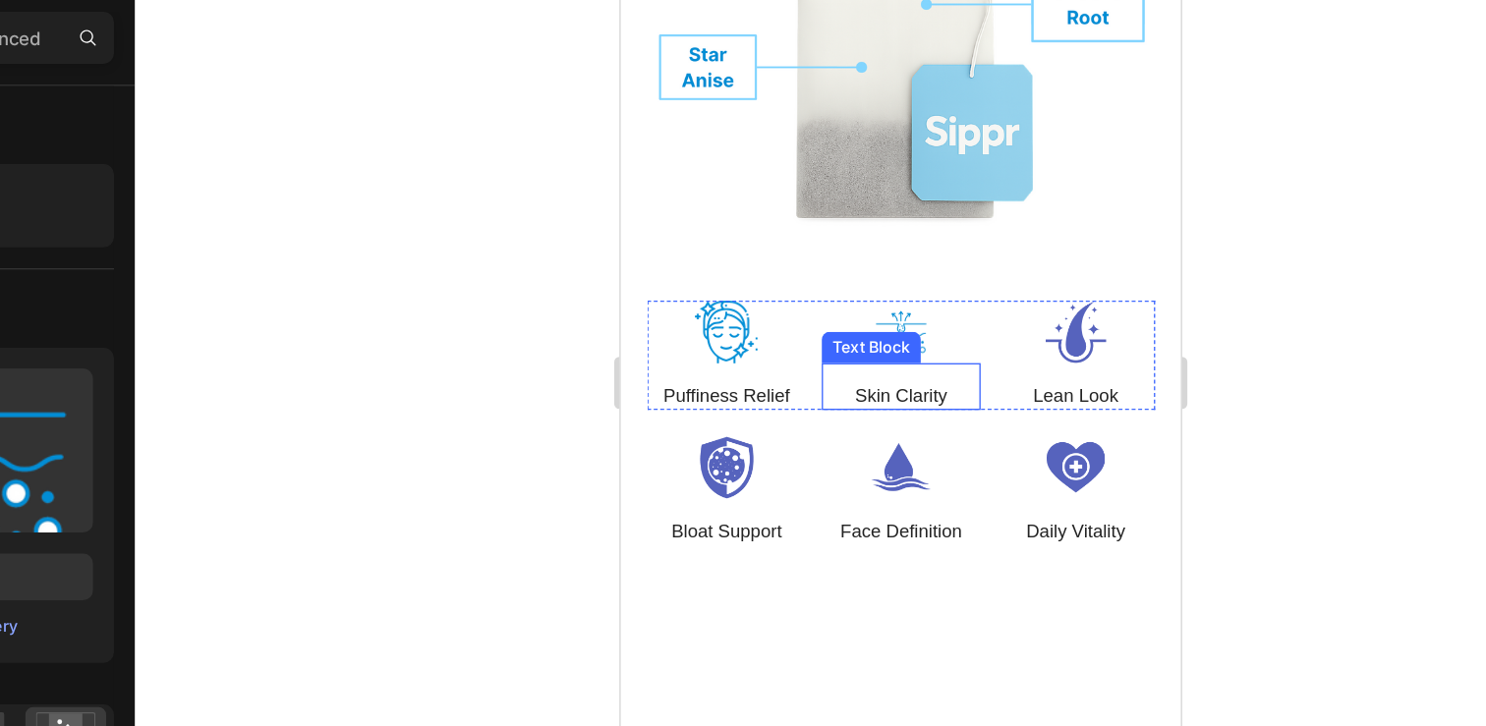
click at [827, 219] on img at bounding box center [830, 235] width 120 height 47
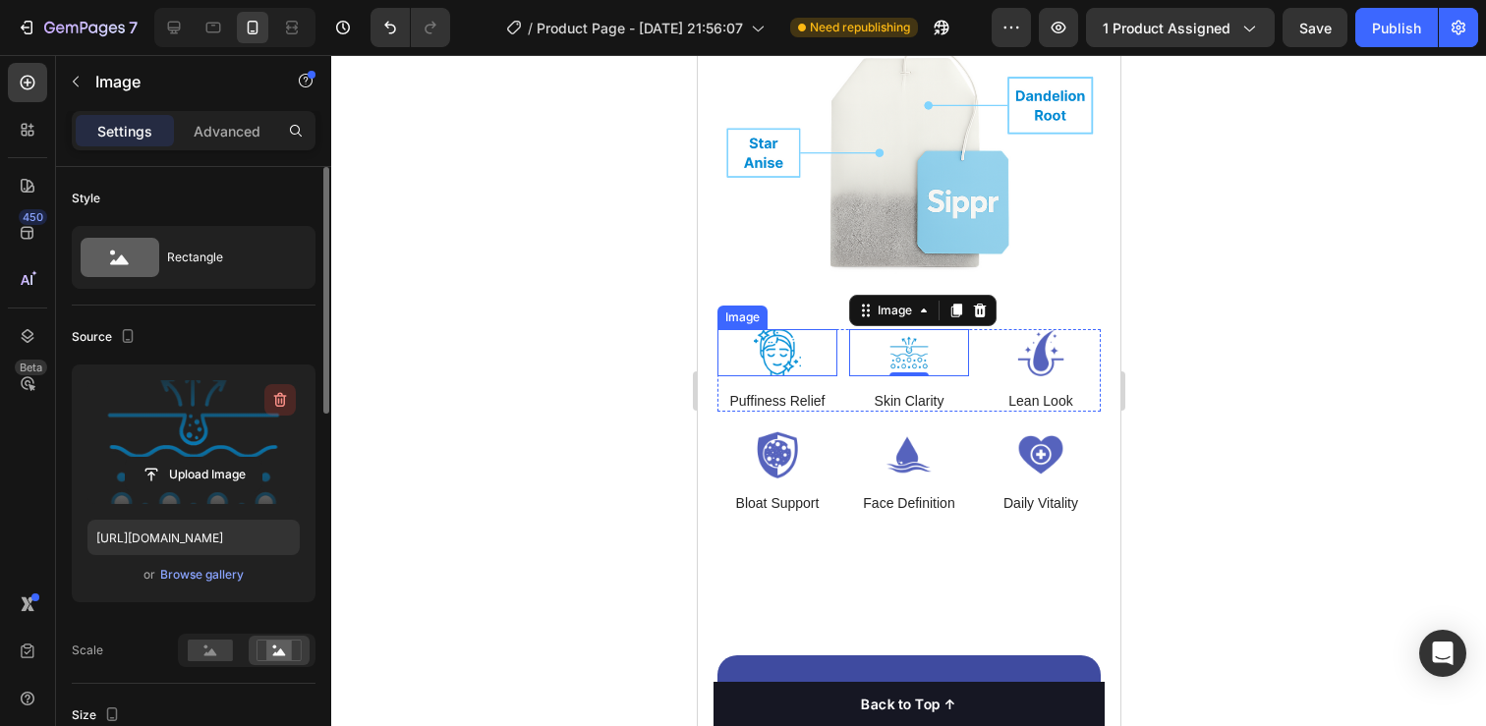
click at [280, 399] on icon "button" at bounding box center [280, 400] width 20 height 20
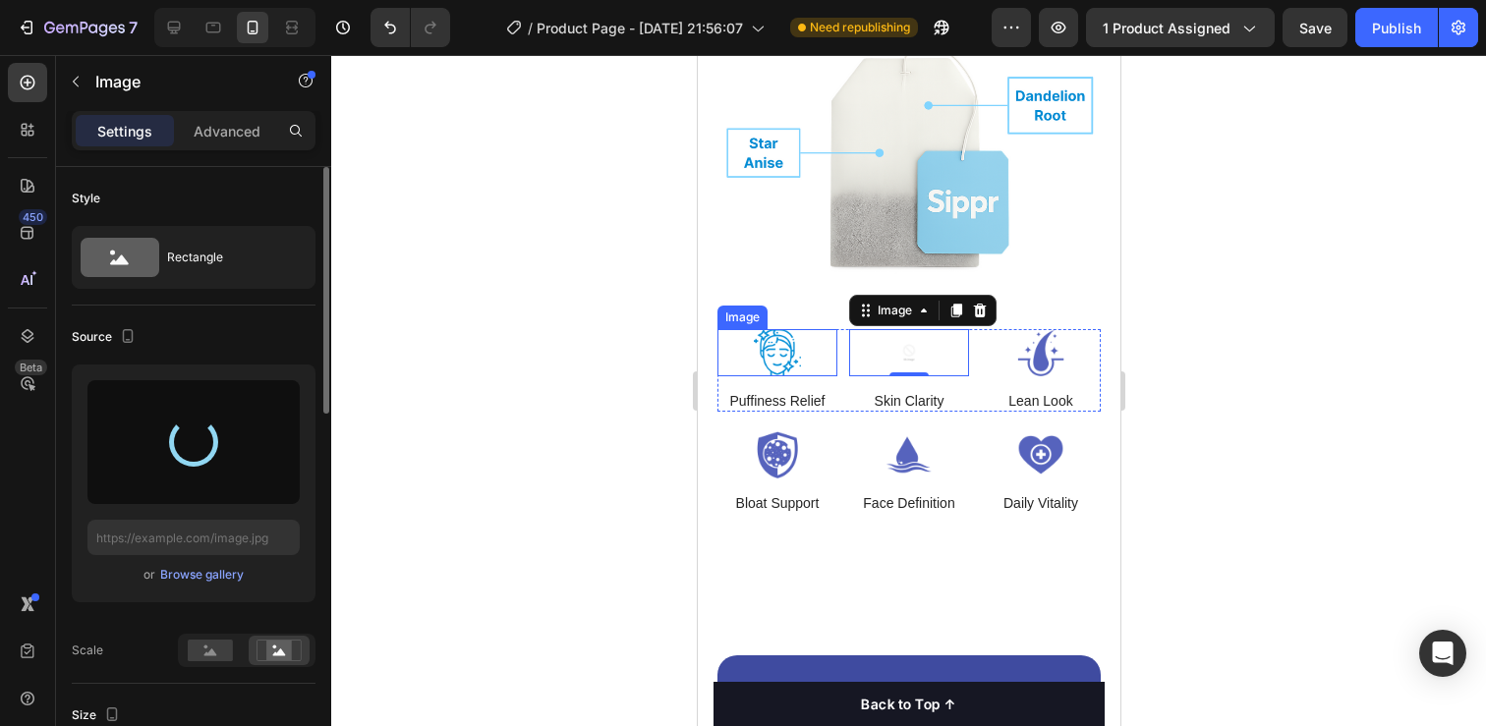
type input "[URL][DOMAIN_NAME]"
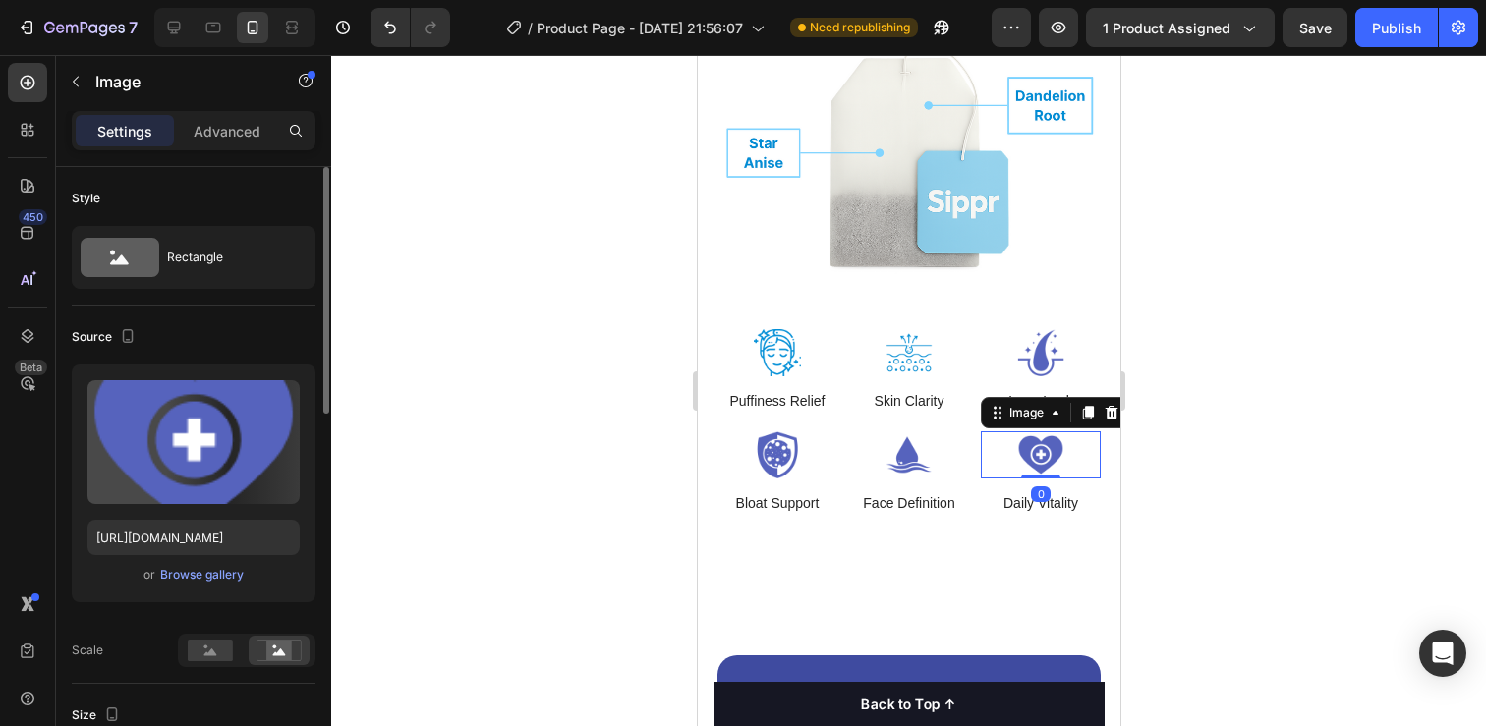
click at [1035, 464] on div "Image 0" at bounding box center [1040, 454] width 120 height 47
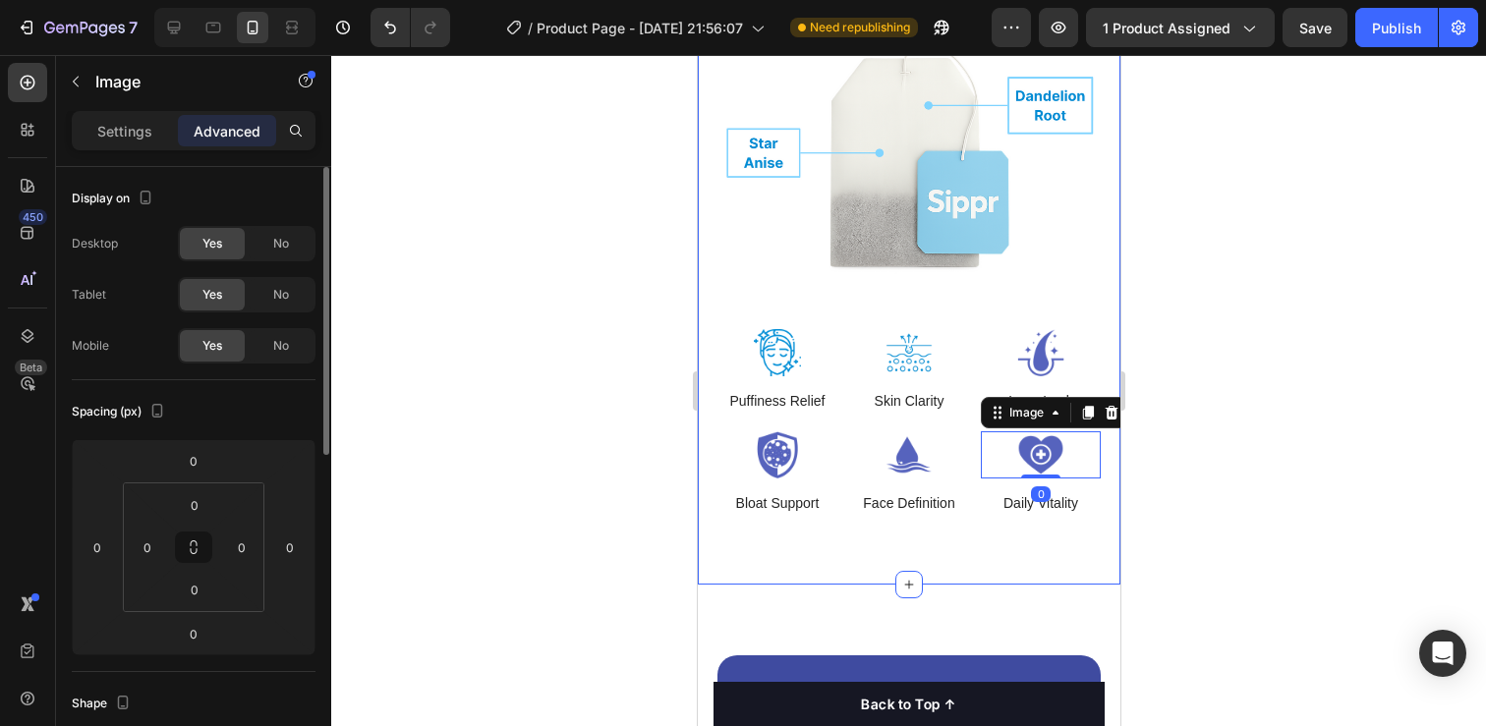
click at [1232, 375] on div at bounding box center [908, 390] width 1155 height 671
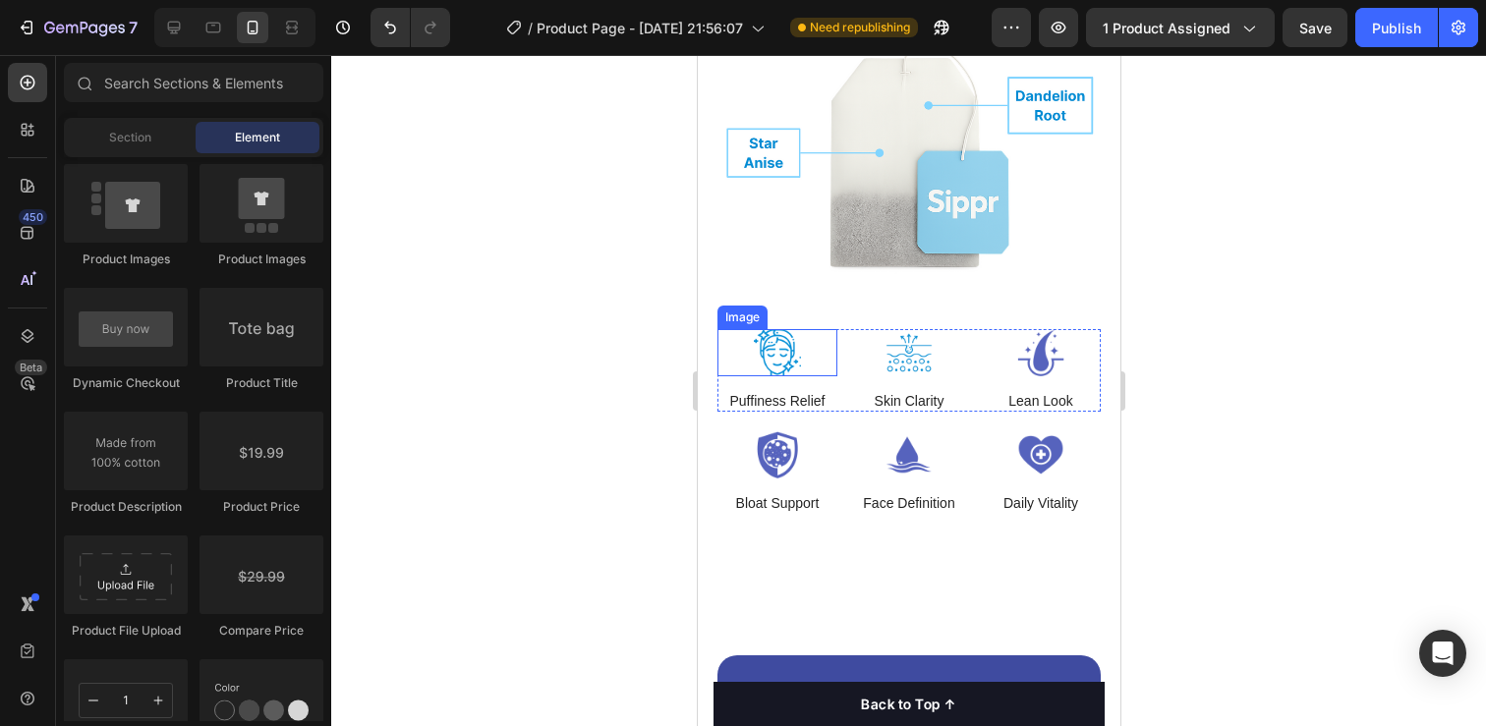
click at [684, 286] on div at bounding box center [908, 390] width 1155 height 671
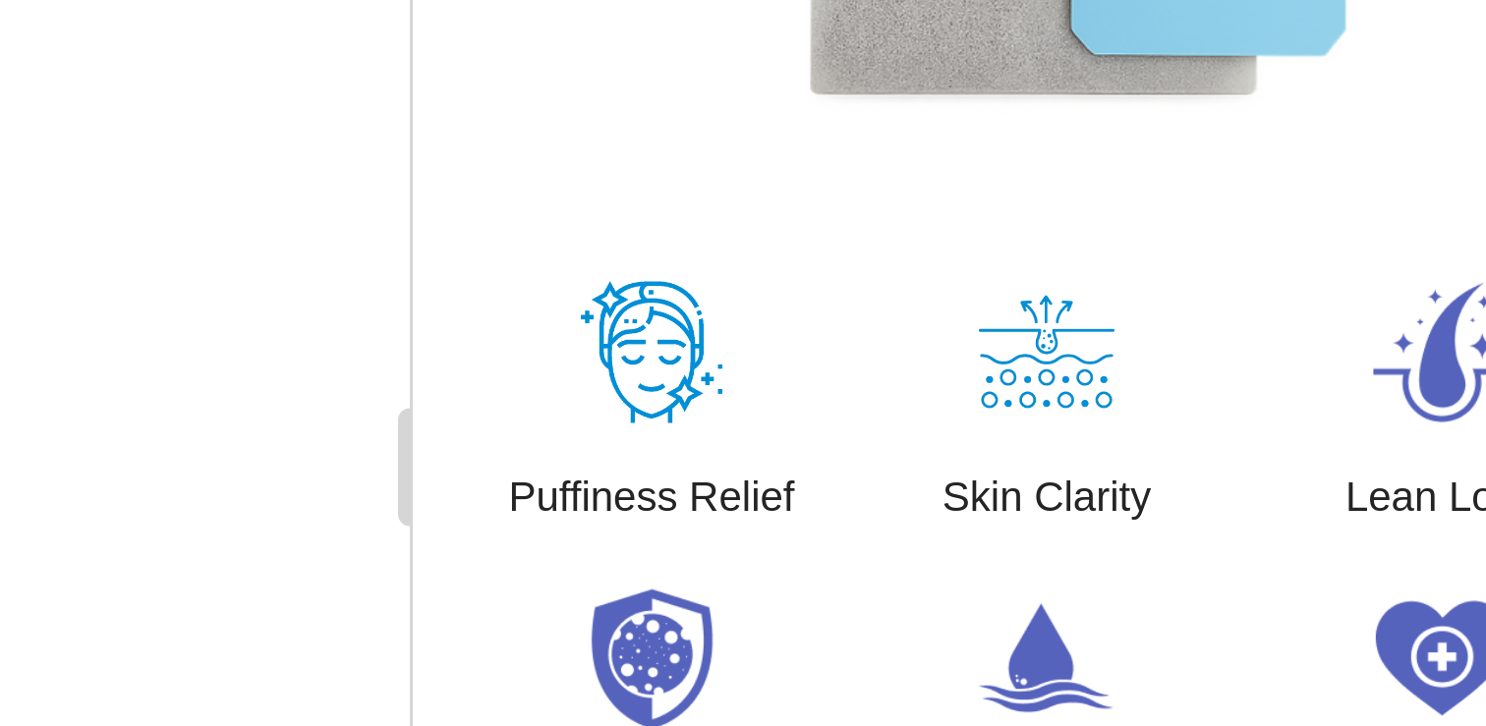
click at [246, 63] on img at bounding box center [123, 55] width 246 height 16
click at [11, 24] on button "X" at bounding box center [5, 12] width 11 height 24
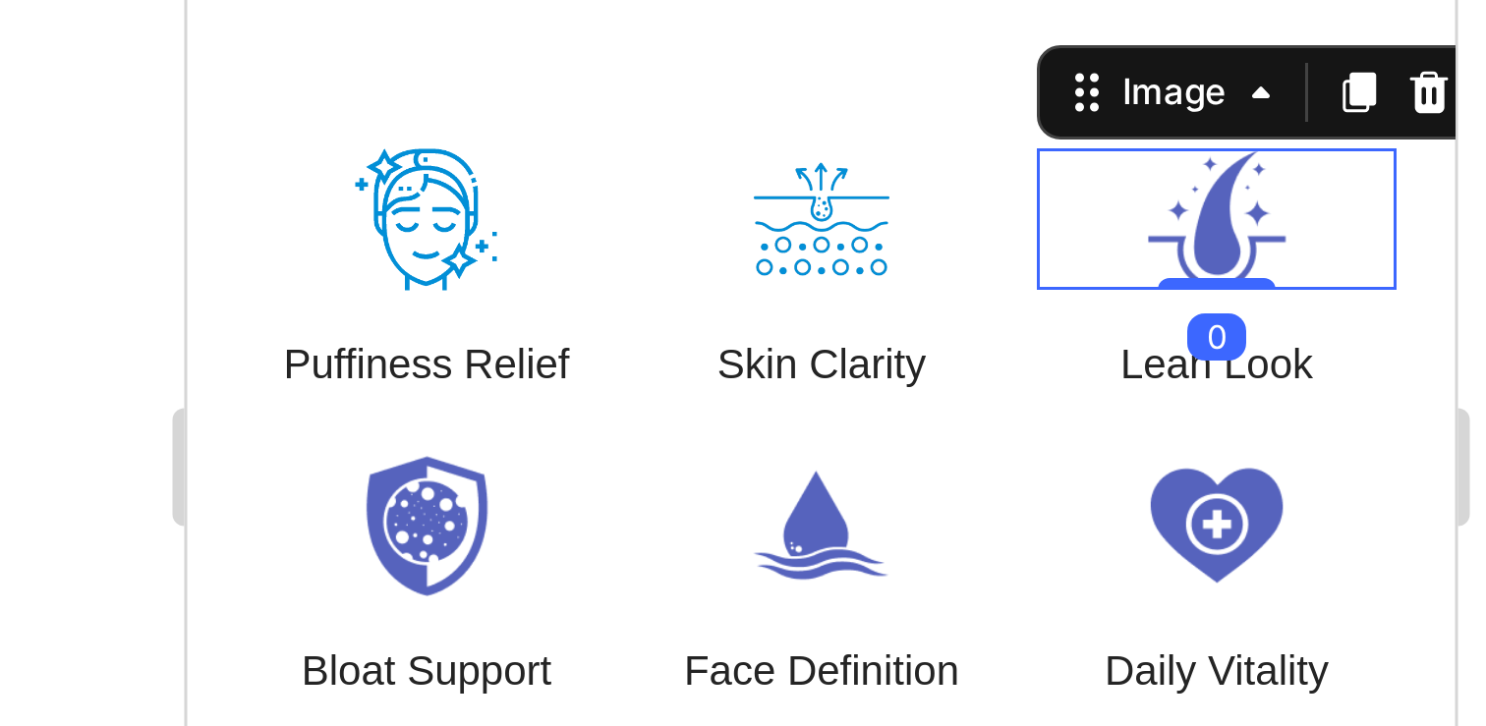
scroll to position [5745, 0]
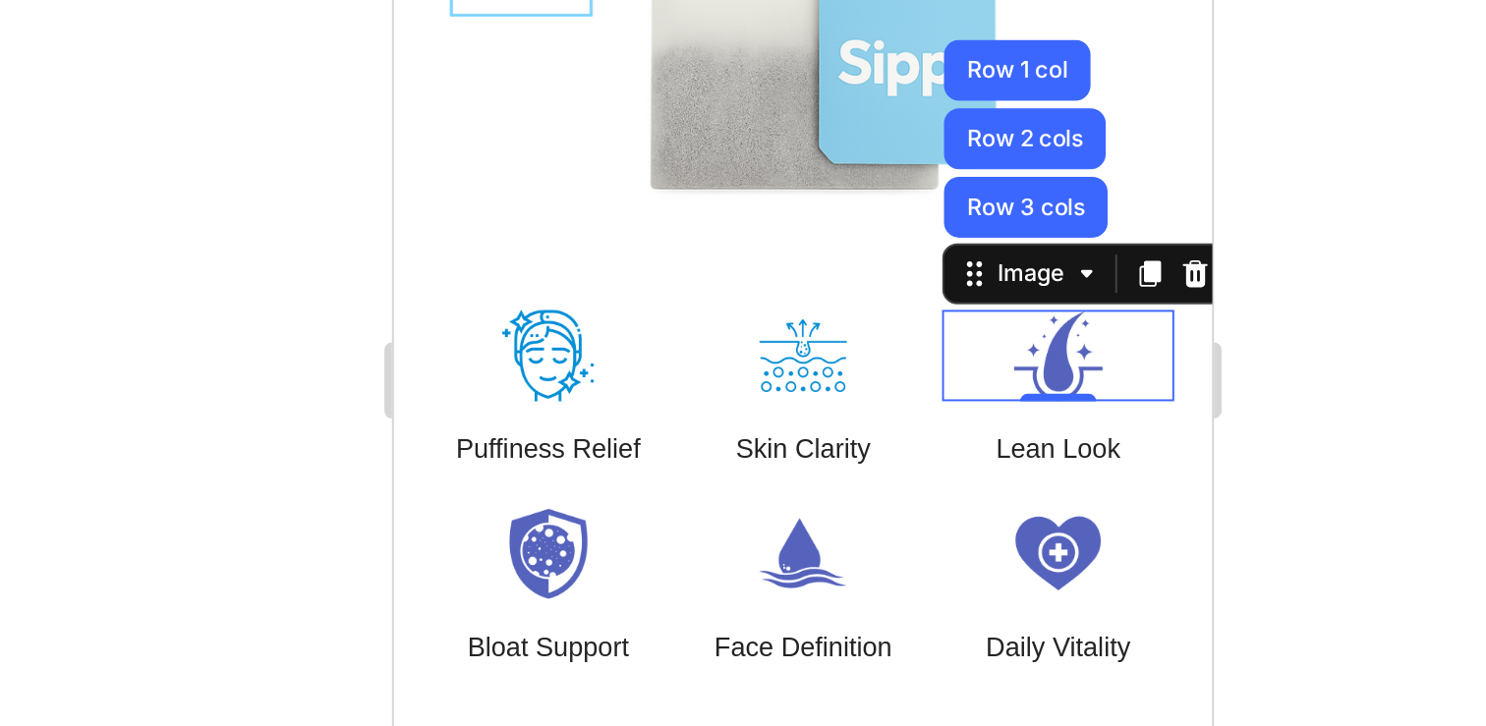
scroll to position [5670, 0]
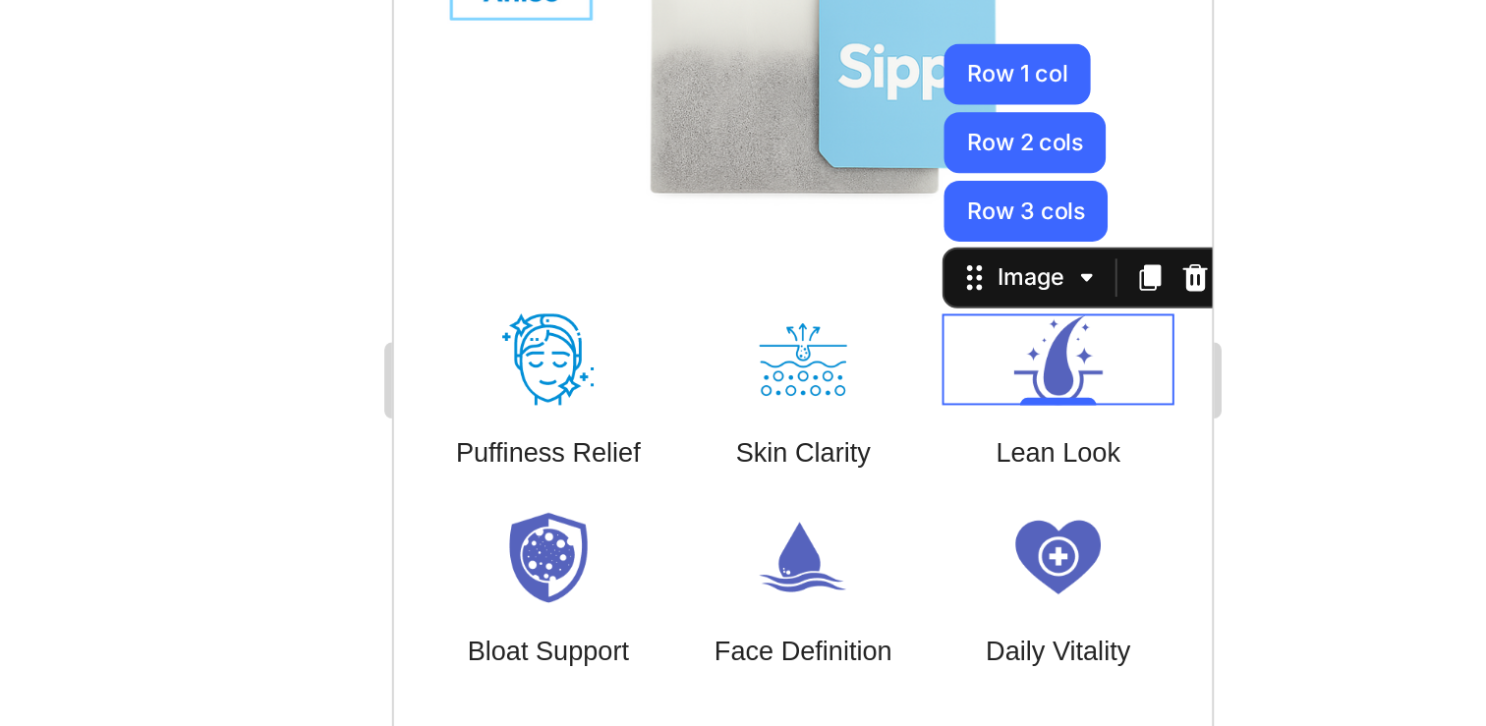
click at [702, 54] on img at bounding box center [735, 55] width 120 height 47
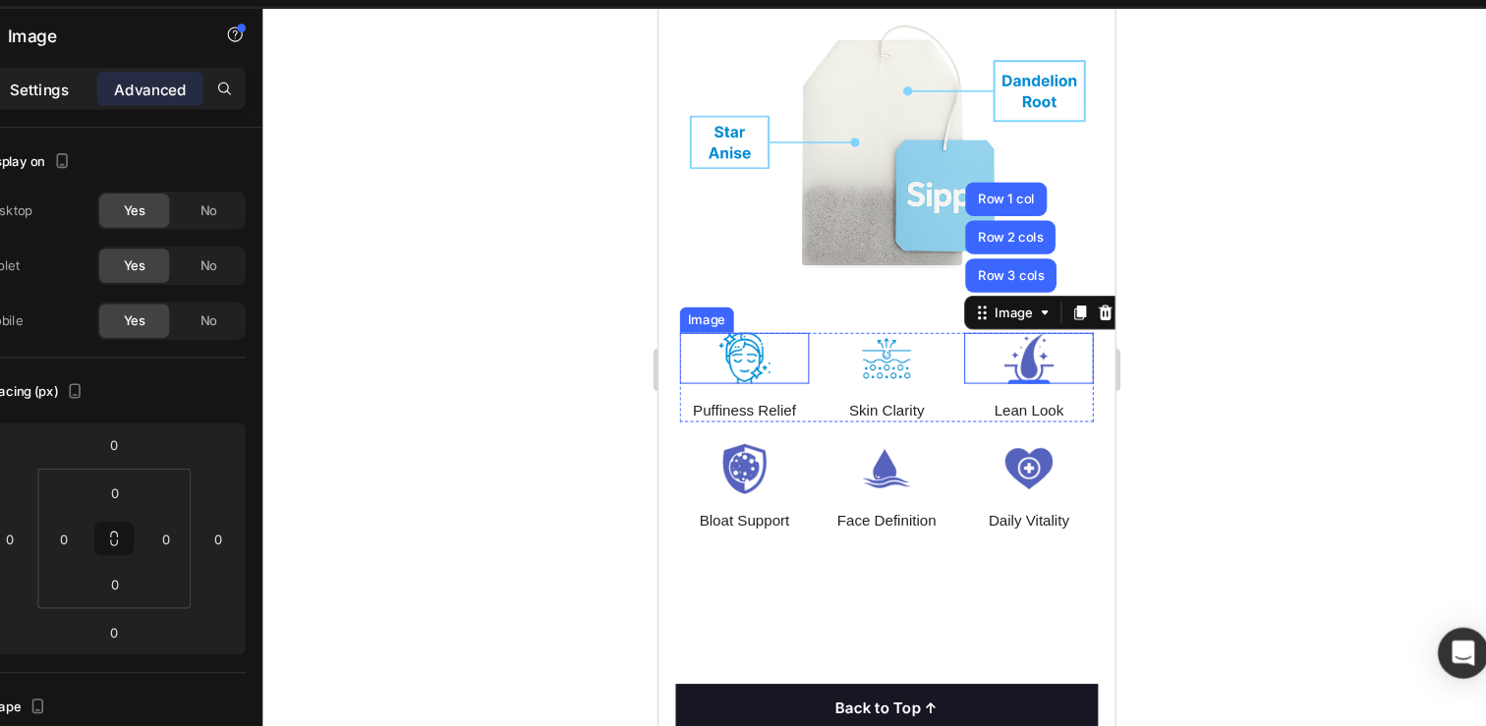
click at [119, 130] on p "Settings" at bounding box center [124, 131] width 55 height 21
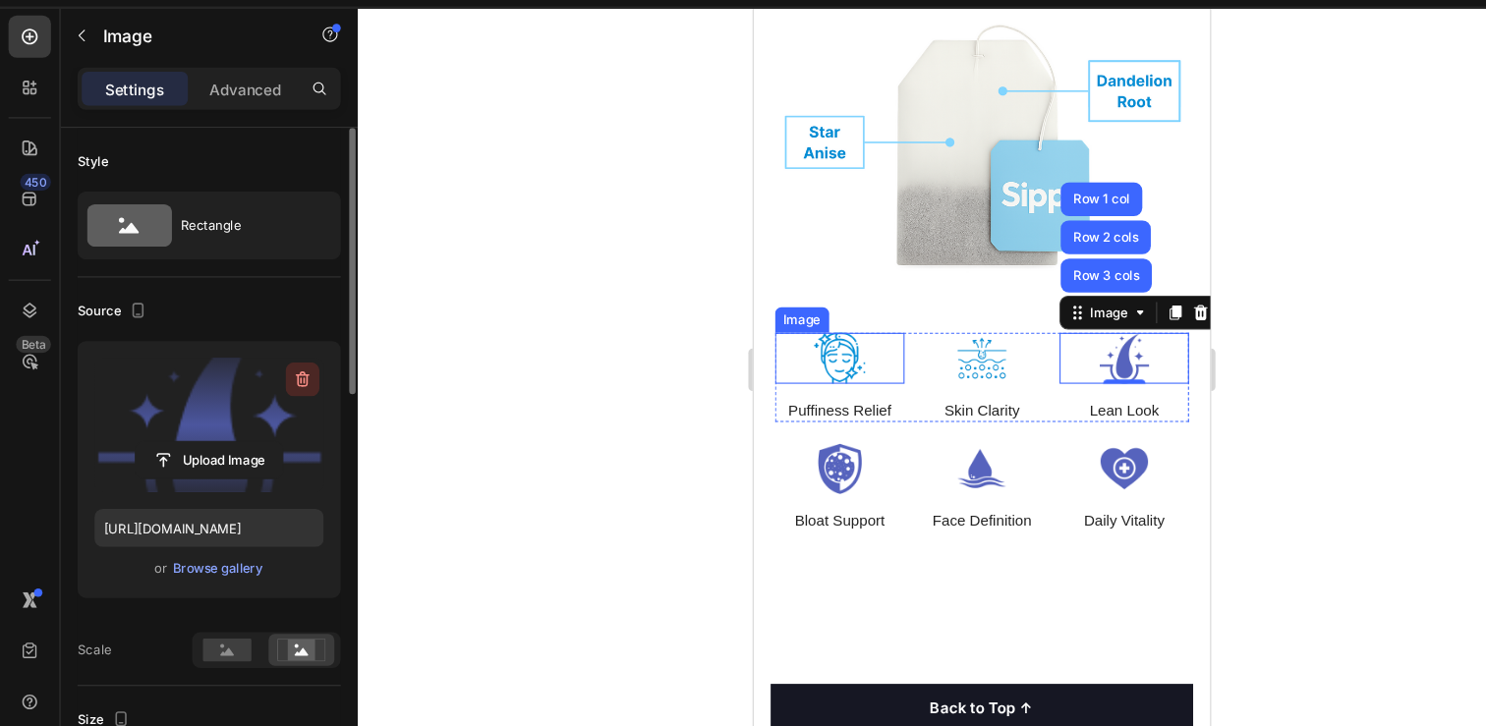
click at [273, 403] on icon "button" at bounding box center [280, 400] width 20 height 20
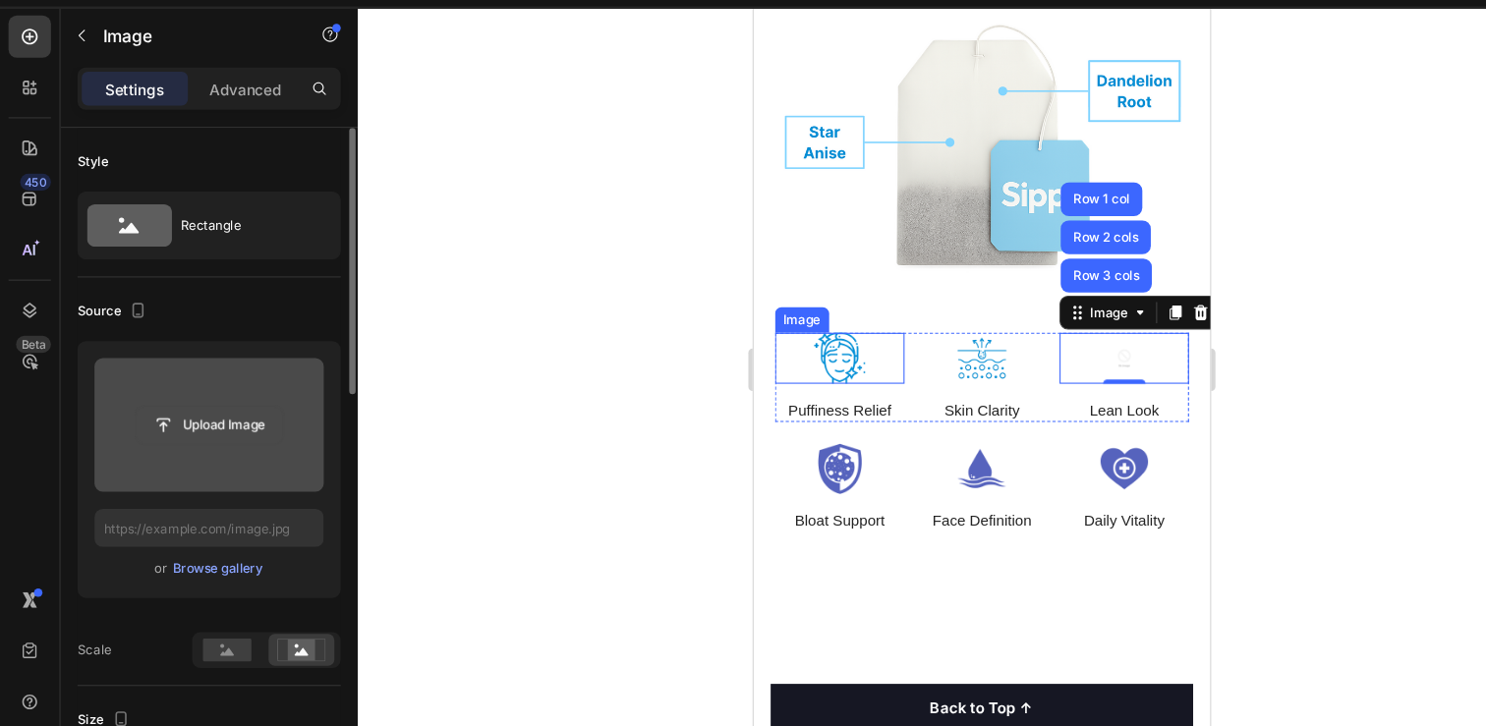
click at [223, 439] on input "file" at bounding box center [194, 441] width 136 height 33
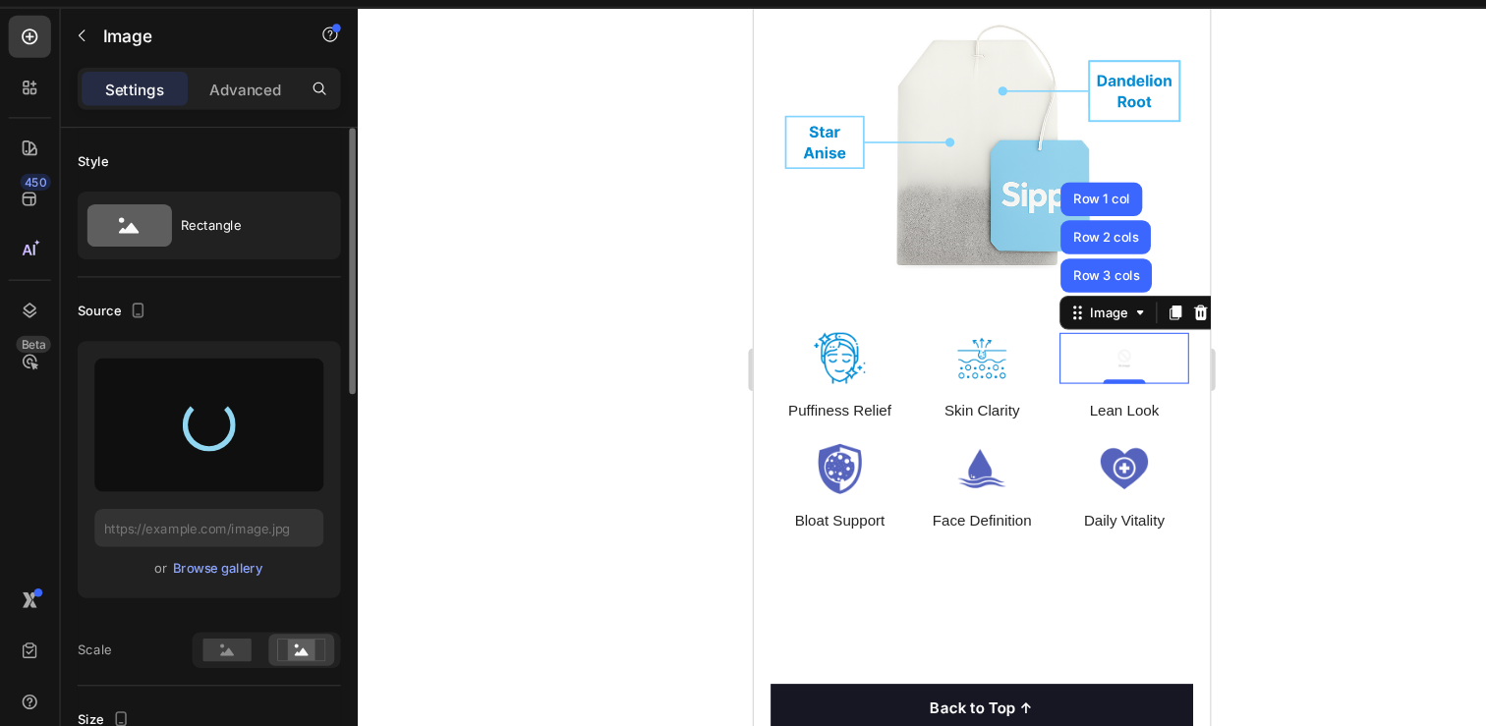
type input "[URL][DOMAIN_NAME]"
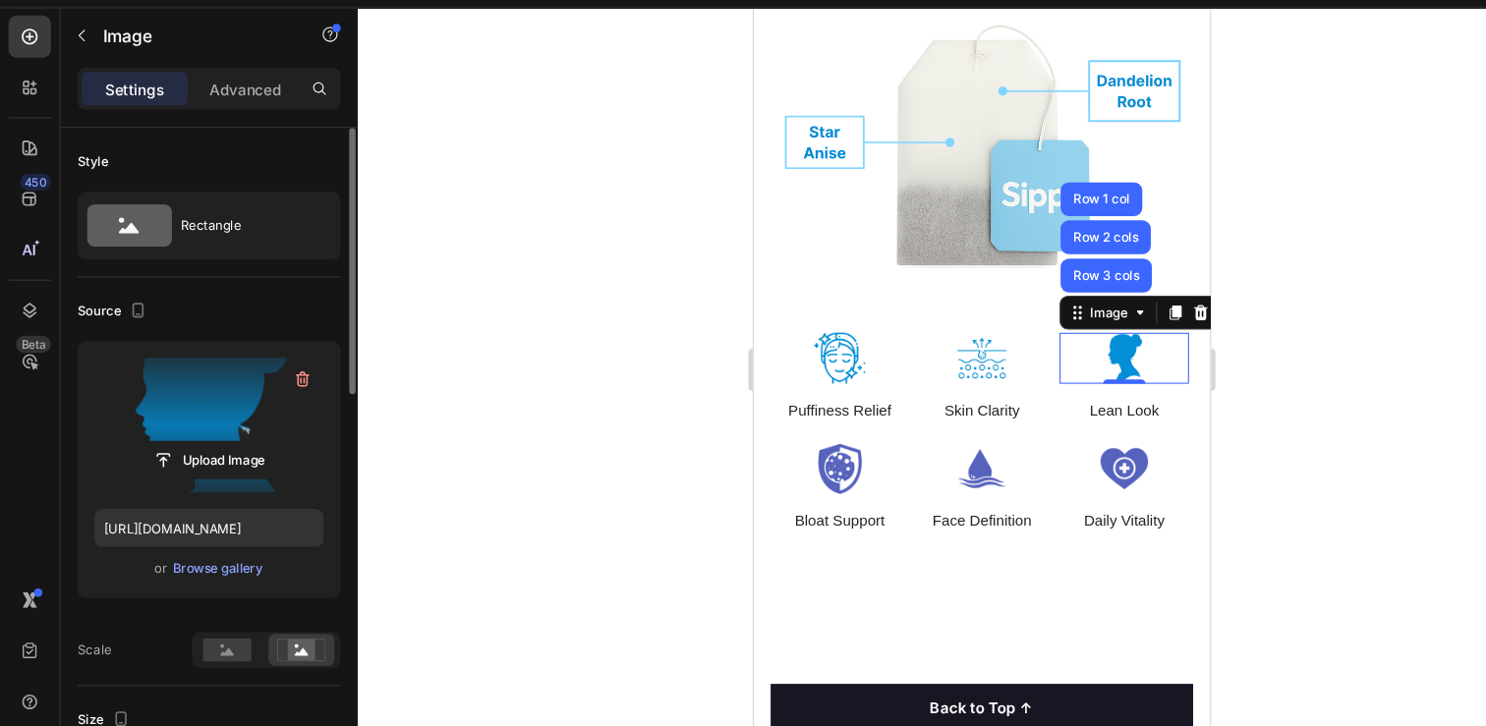
click at [1272, 348] on div at bounding box center [908, 390] width 1155 height 671
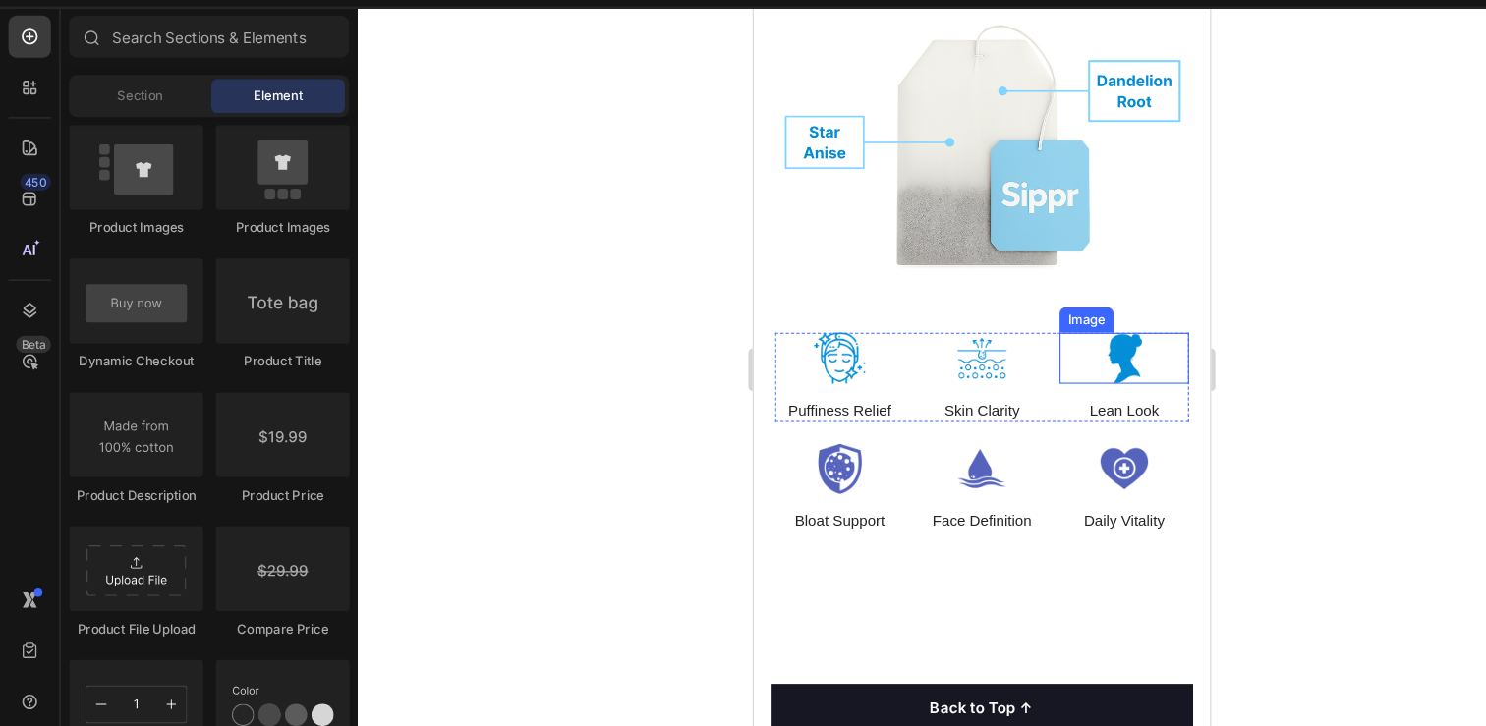
click at [1091, 315] on img at bounding box center [1096, 332] width 120 height 47
